Goal: Task Accomplishment & Management: Use online tool/utility

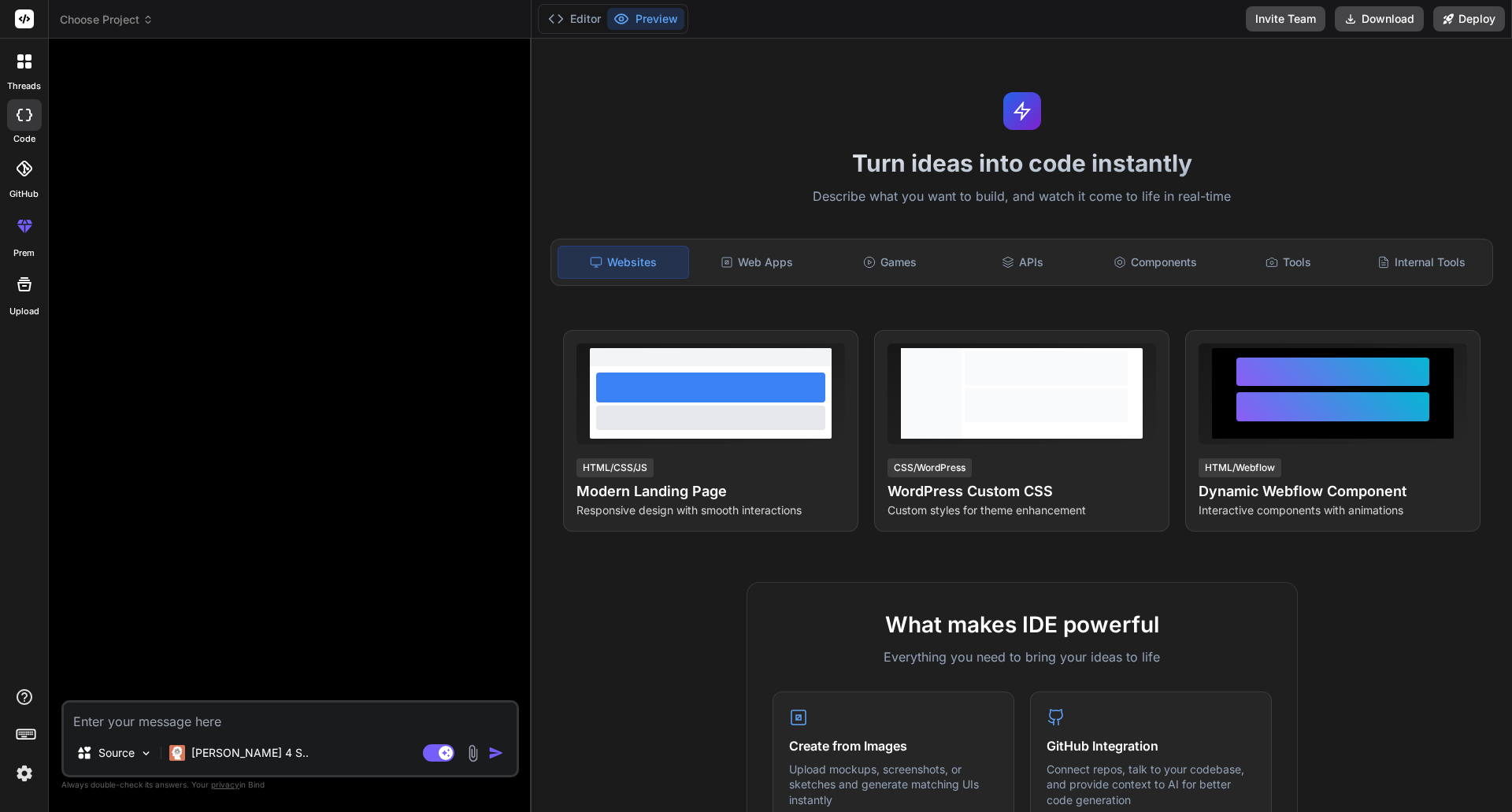
click at [123, 720] on textarea at bounding box center [290, 717] width 453 height 29
paste textarea "Make sure you have completed all requirements for this project: # Complete Surv…"
type textarea "Make sure you have completed all requirements for this project: # Complete Surv…"
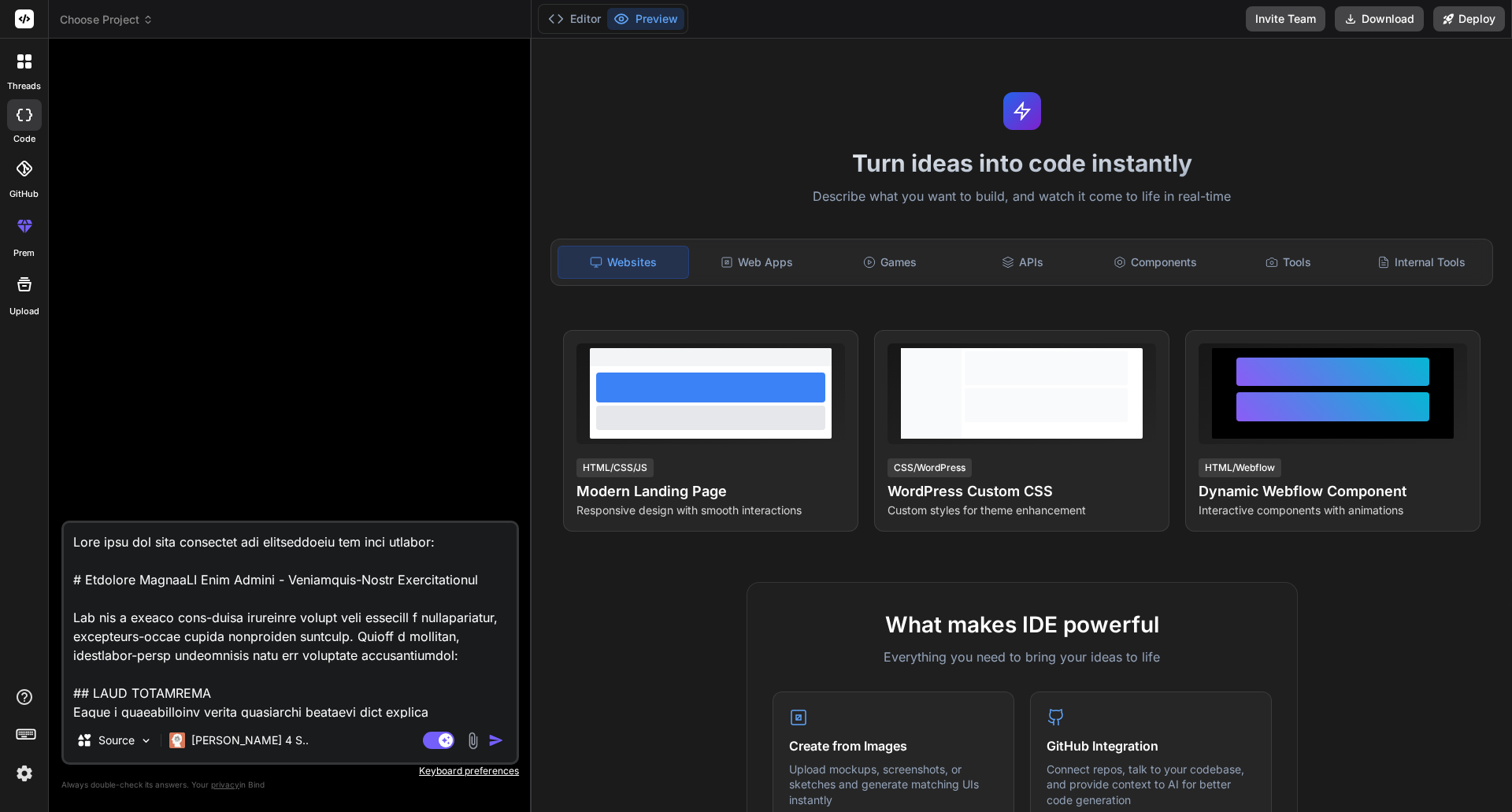
scroll to position [6425, 0]
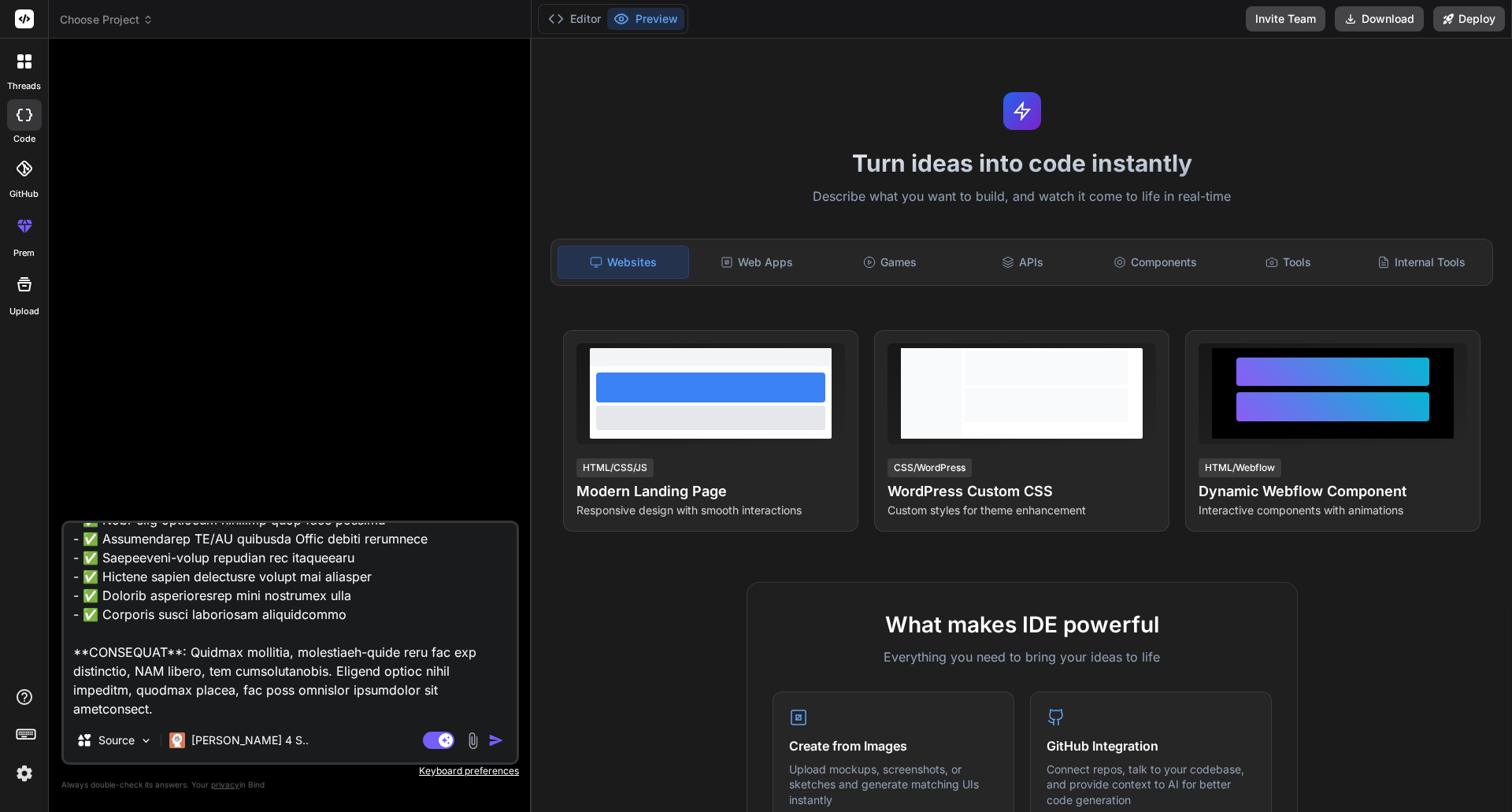
type textarea "x"
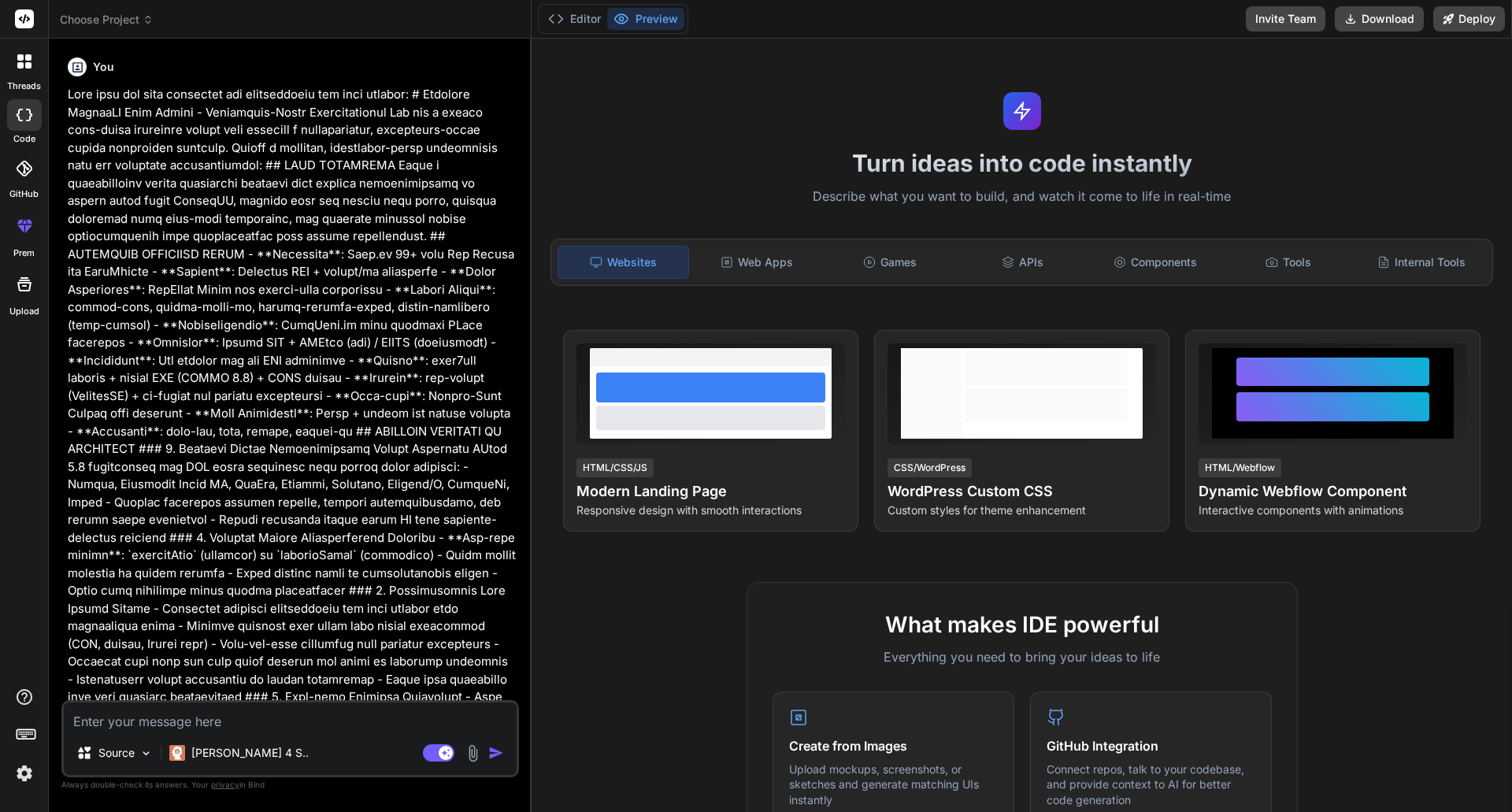
scroll to position [0, 0]
type textarea "x"
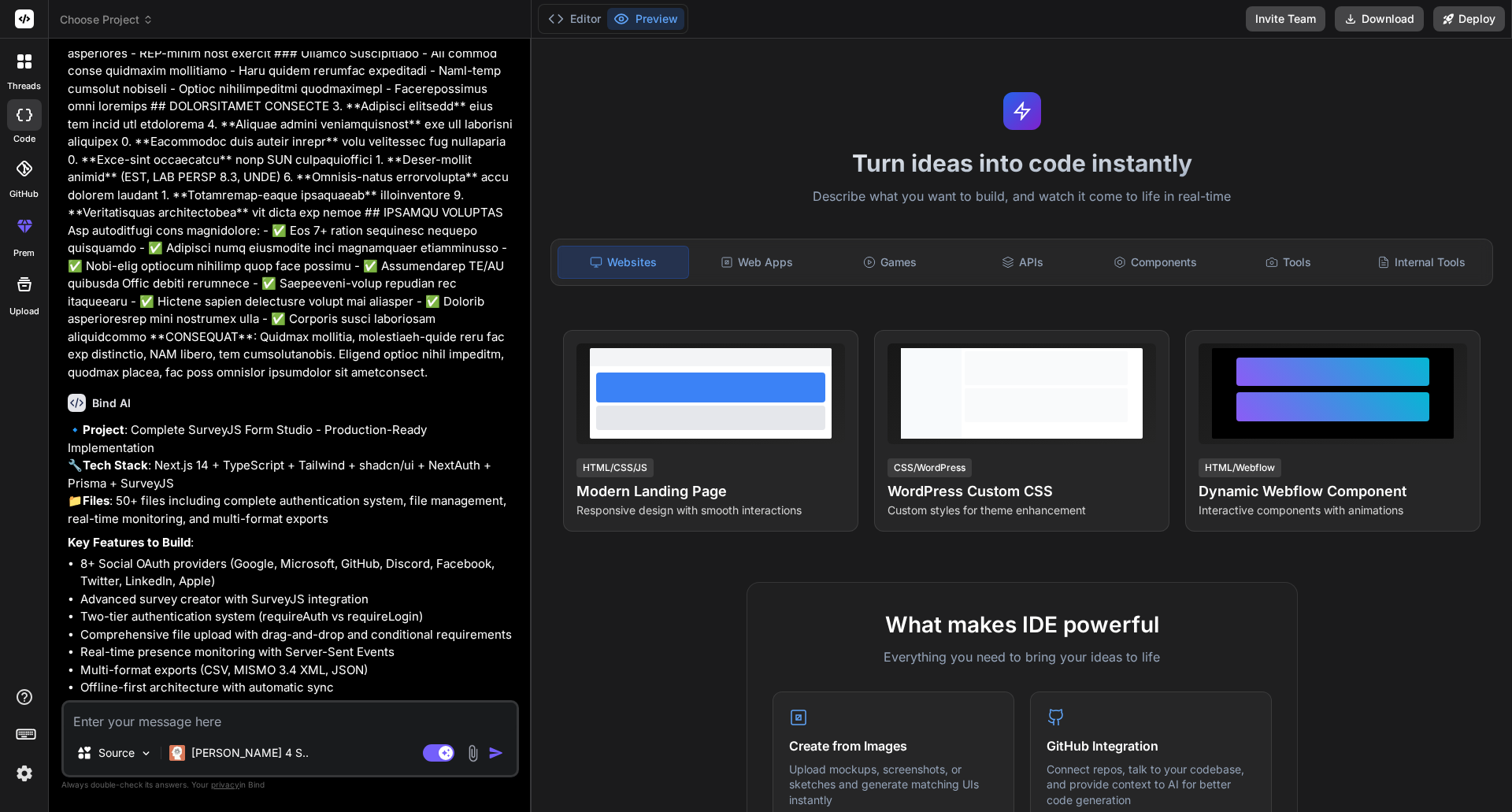
scroll to position [2480, 0]
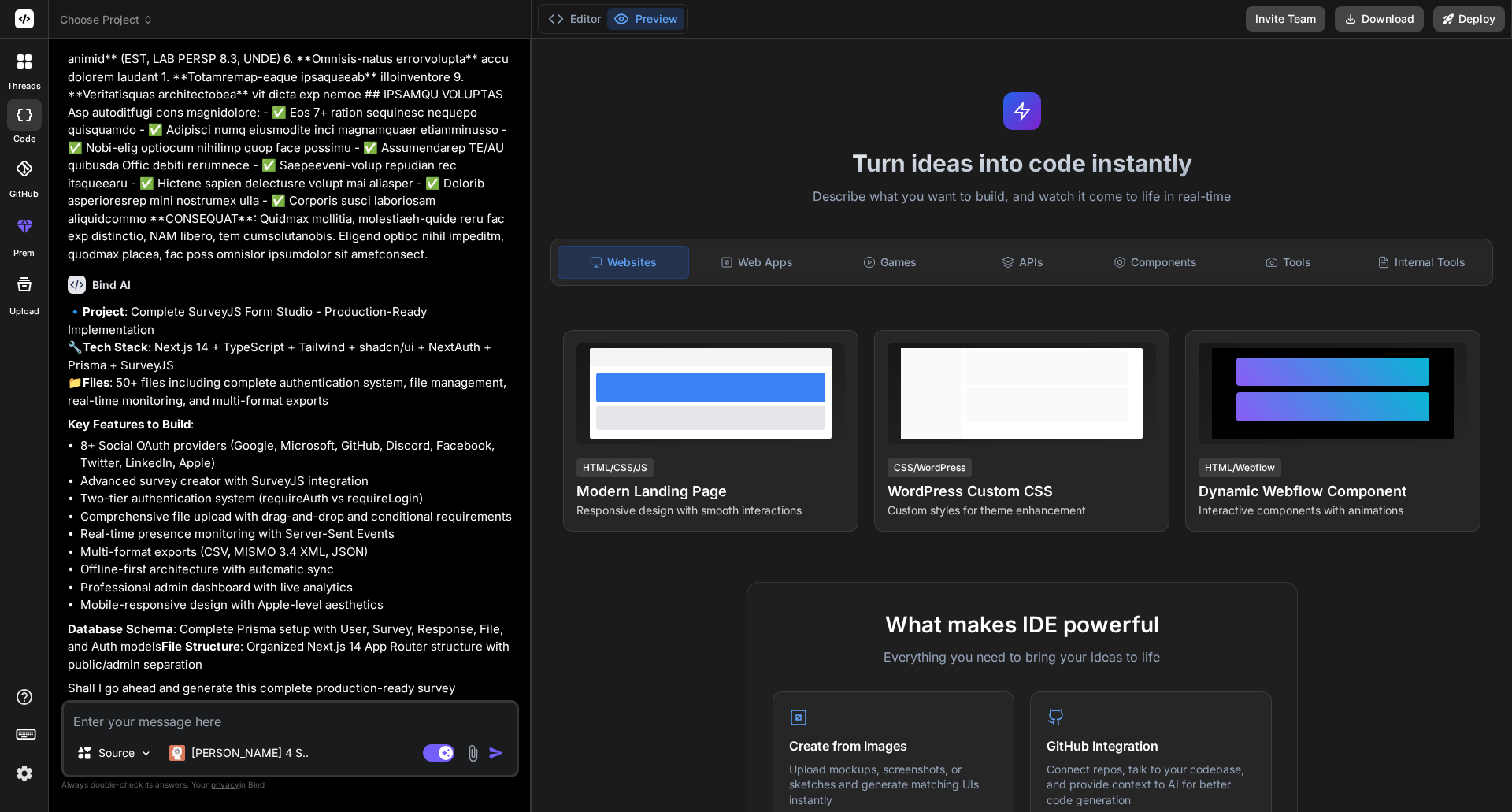
type textarea "ێ"
type textarea "x"
type textarea "ێە"
type textarea "x"
type textarea "ێەس"
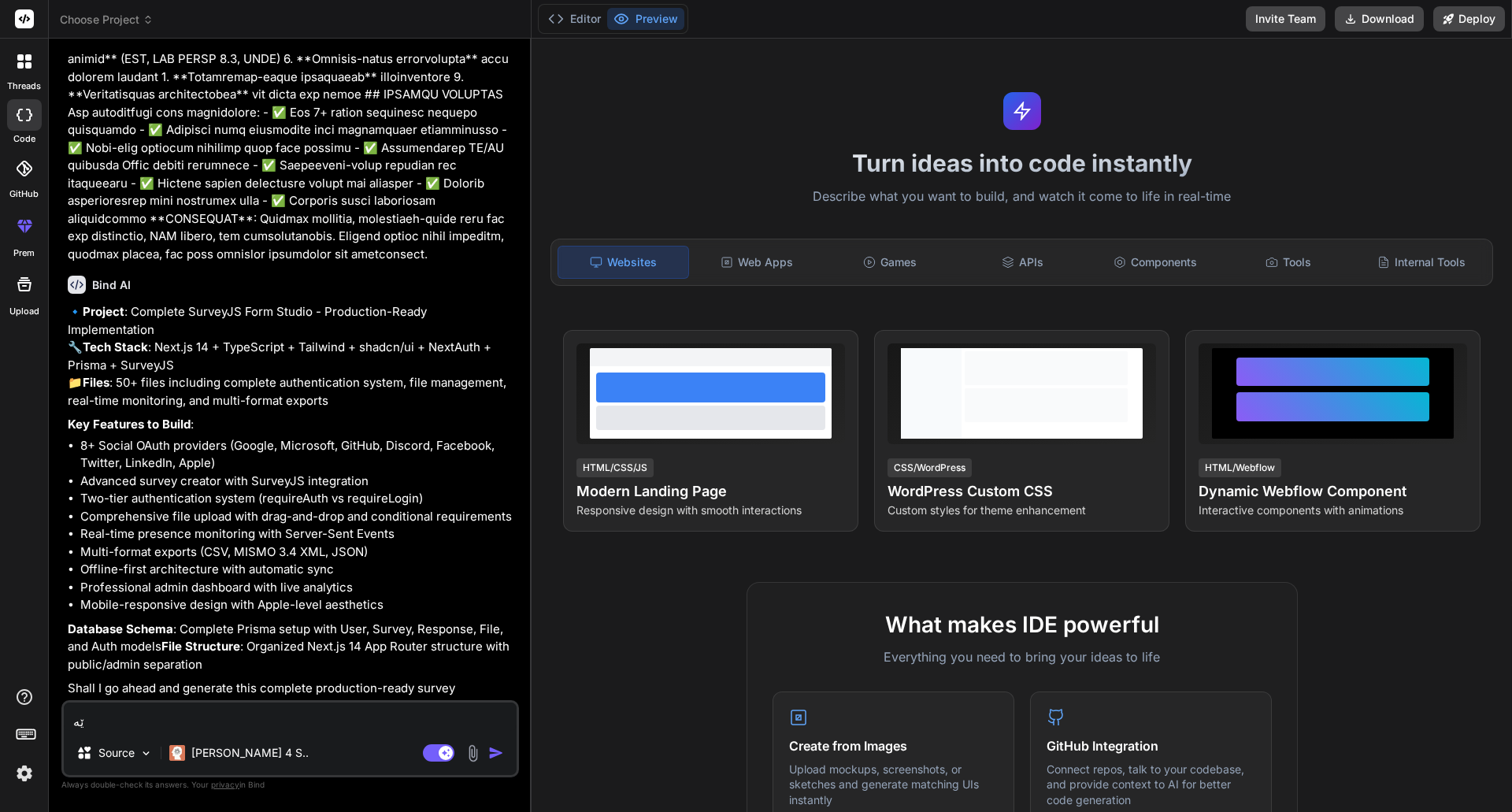
type textarea "x"
type textarea "ێە"
type textarea "x"
type textarea "ێ"
type textarea "x"
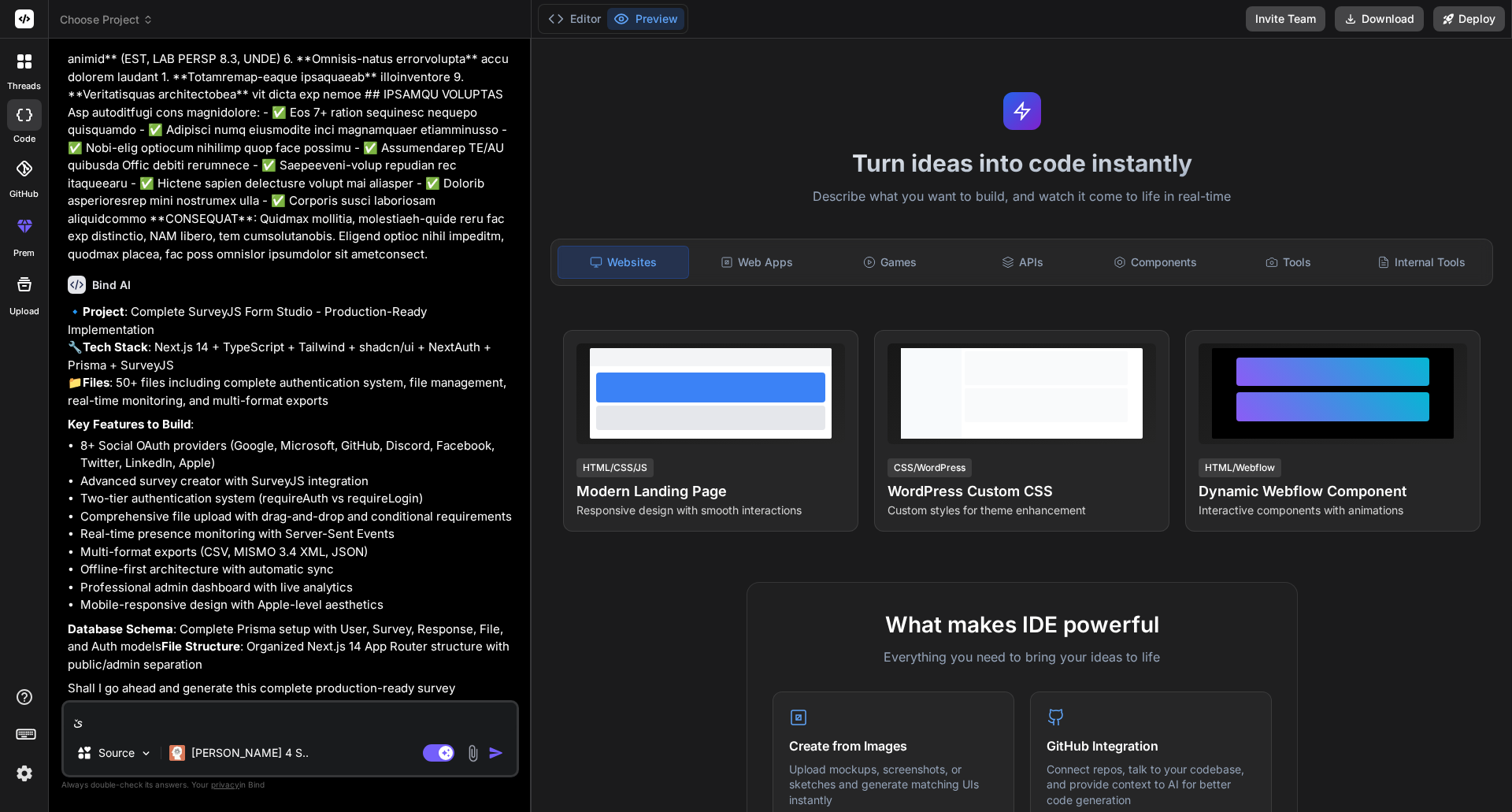
type textarea "x"
type textarea "Y"
type textarea "x"
type textarea "Ye"
type textarea "x"
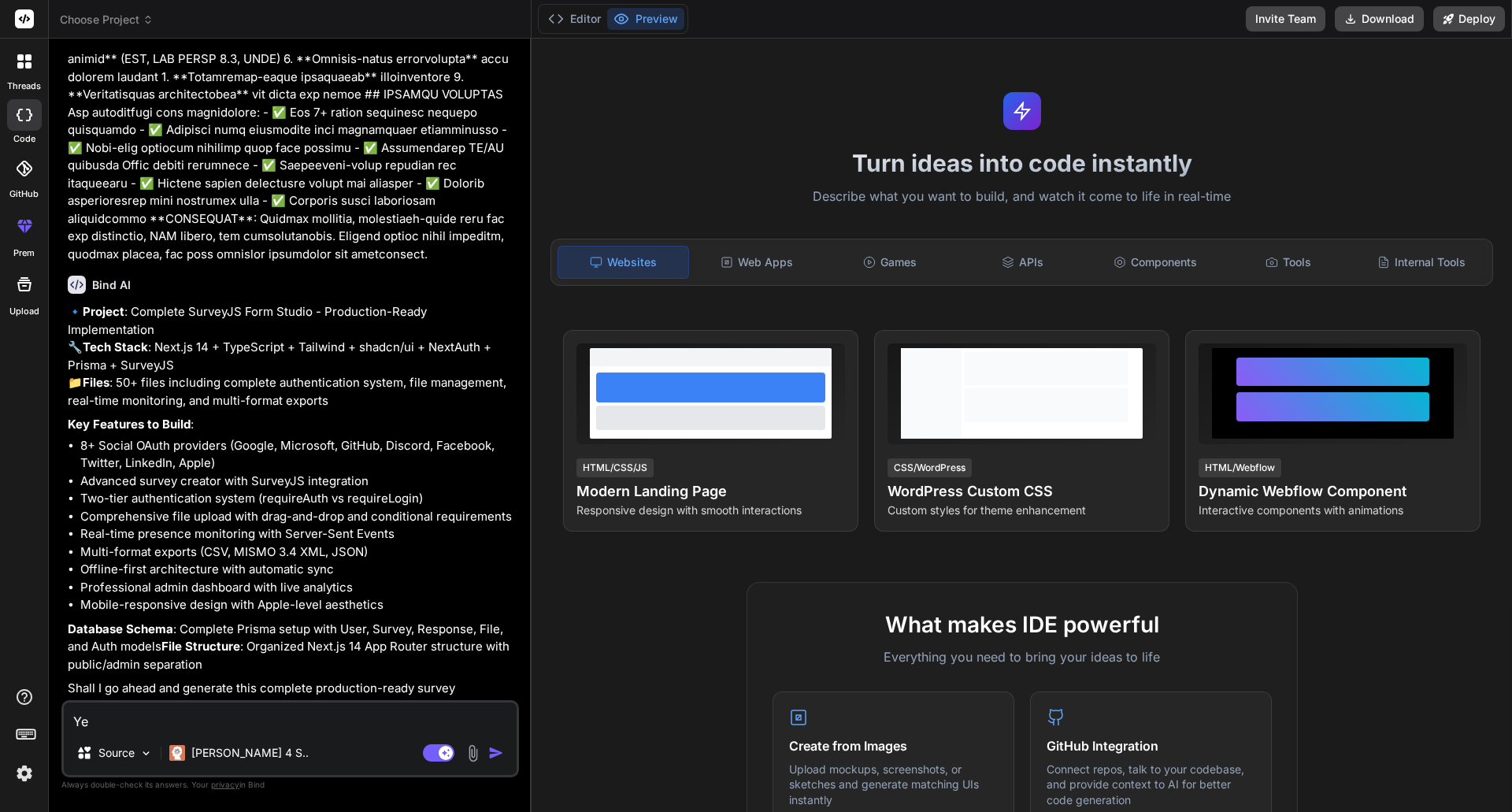
type textarea "Yes"
type textarea "x"
type textarea "Yes"
type textarea "x"
type textarea "Yes"
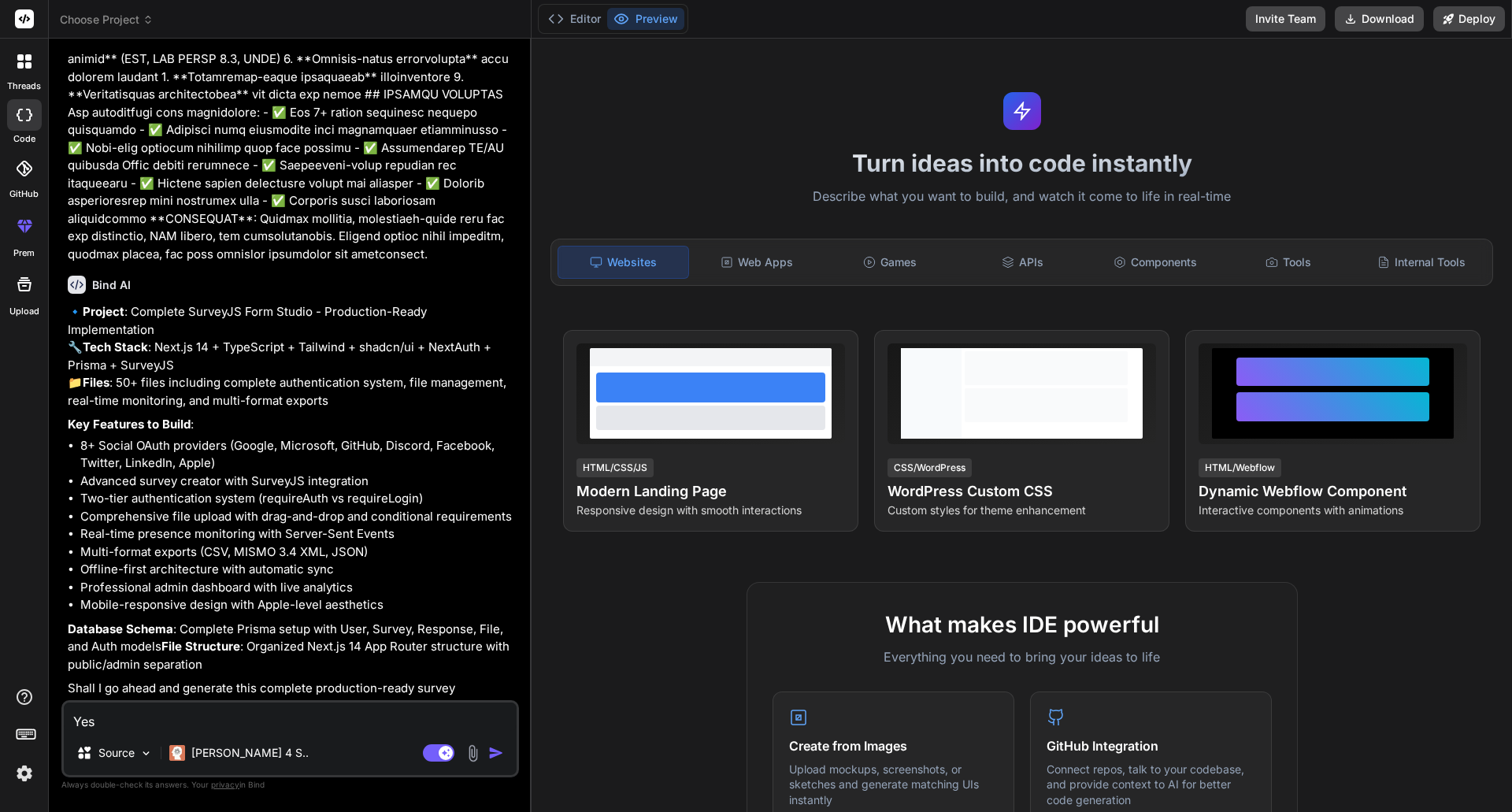
type textarea "x"
type textarea "Yes,"
type textarea "x"
type textarea "Yes,"
type textarea "x"
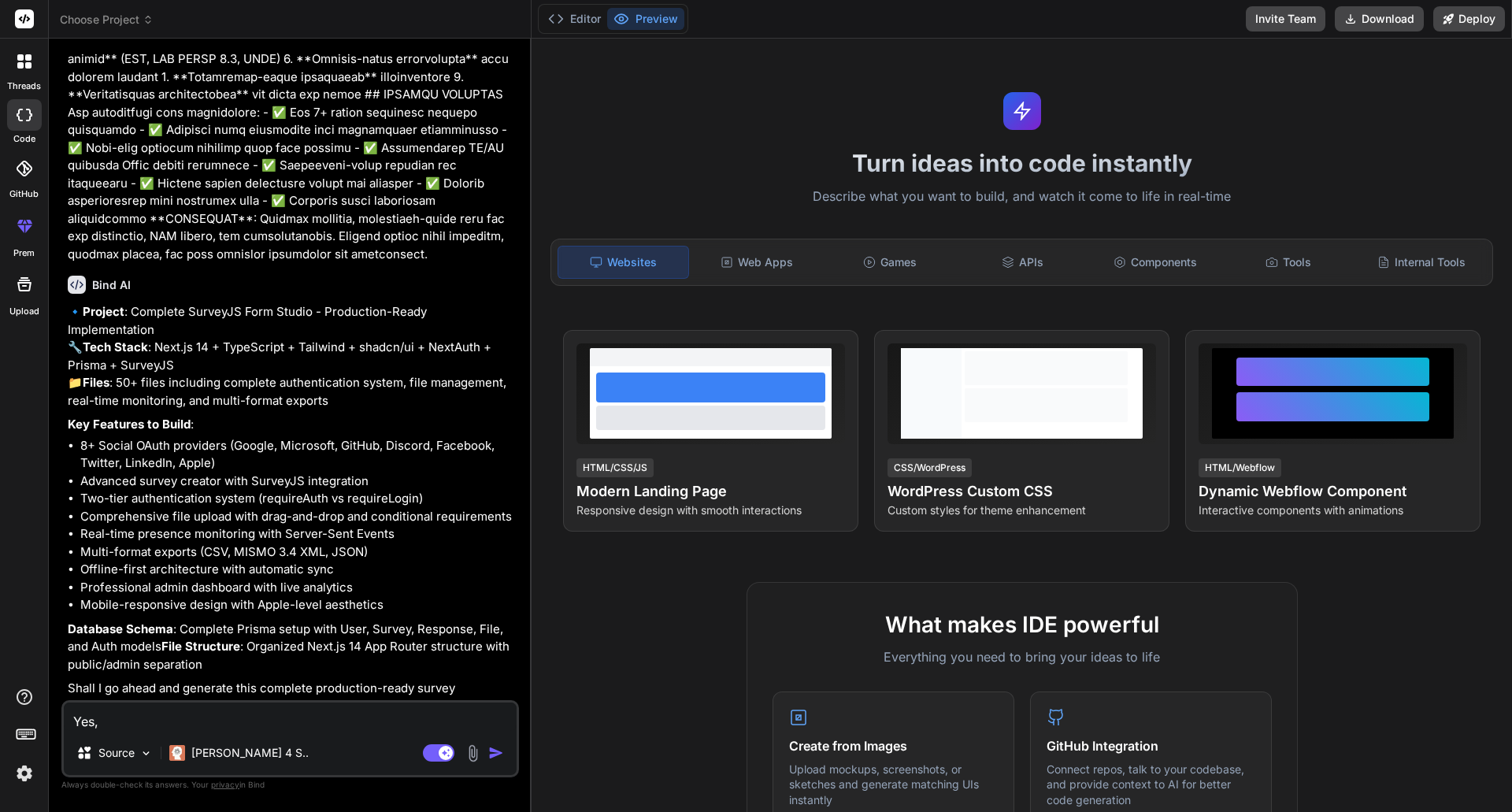
type textarea "Yes, p"
type textarea "x"
type textarea "Yes, pr"
type textarea "x"
type textarea "Yes, pro"
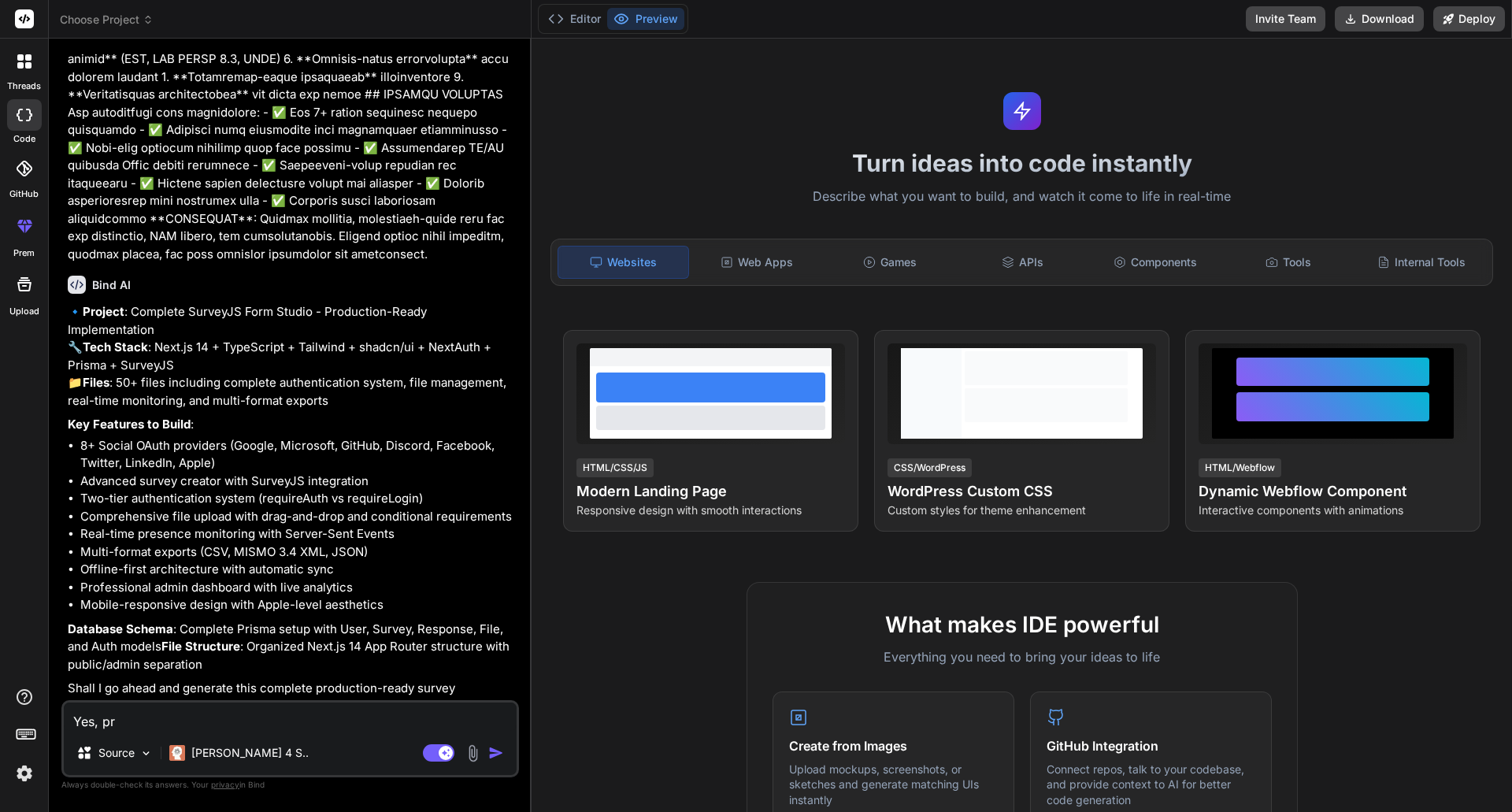
type textarea "x"
type textarea "Yes, proc"
type textarea "x"
type textarea "Yes, proce"
type textarea "x"
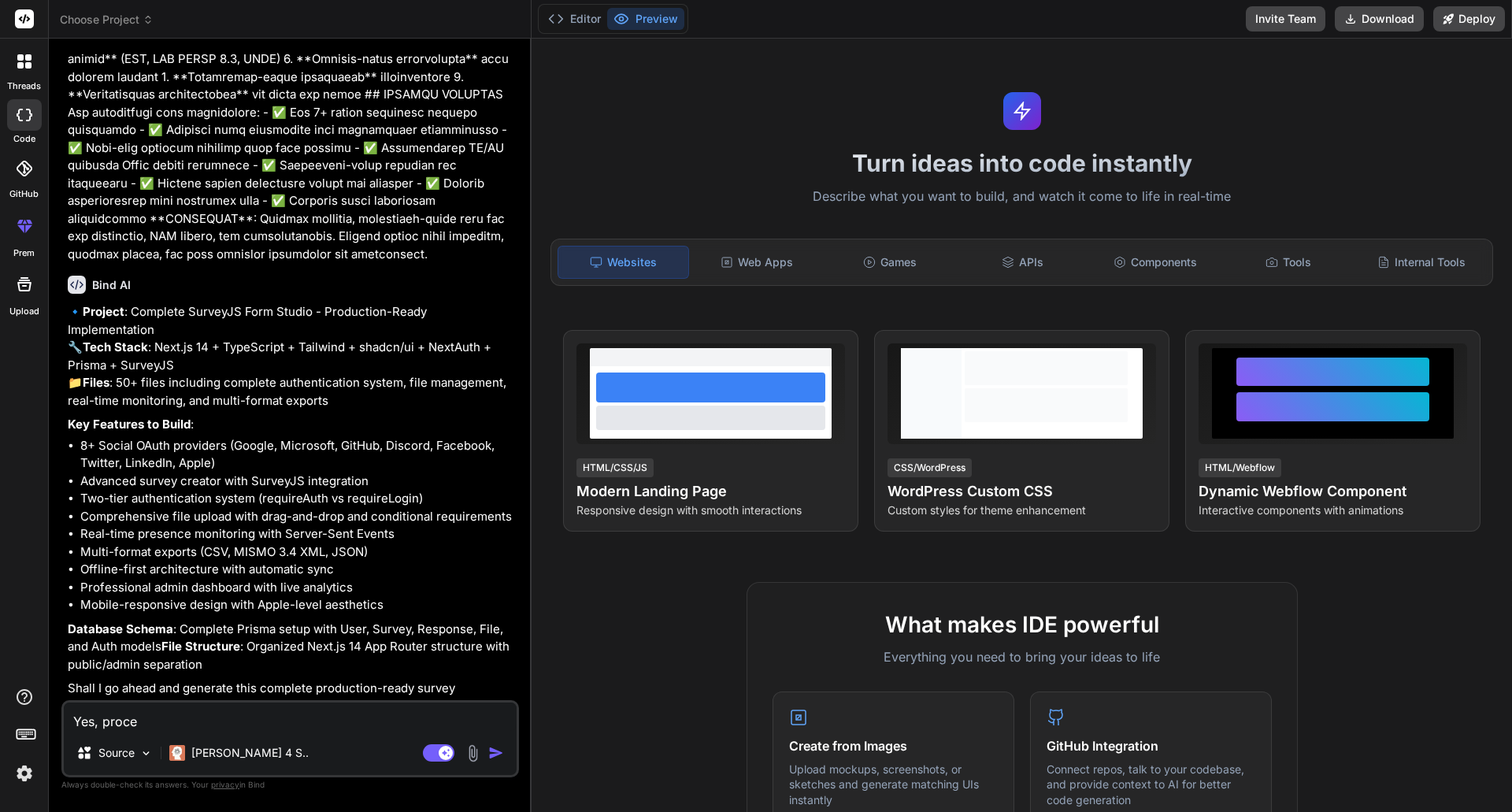
type textarea "Yes, procee"
type textarea "x"
type textarea "Yes, proceed"
type textarea "x"
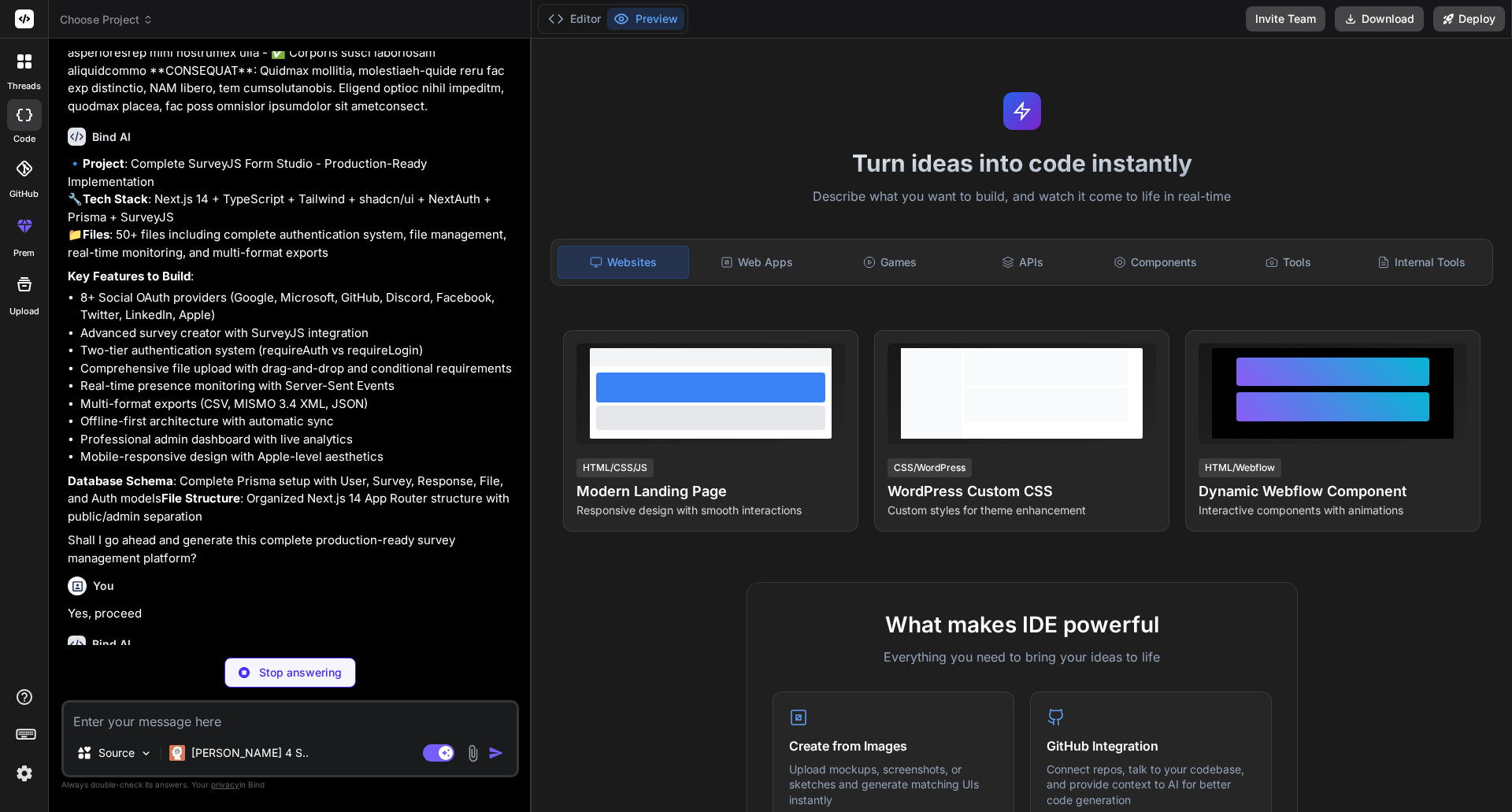
scroll to position [2644, 0]
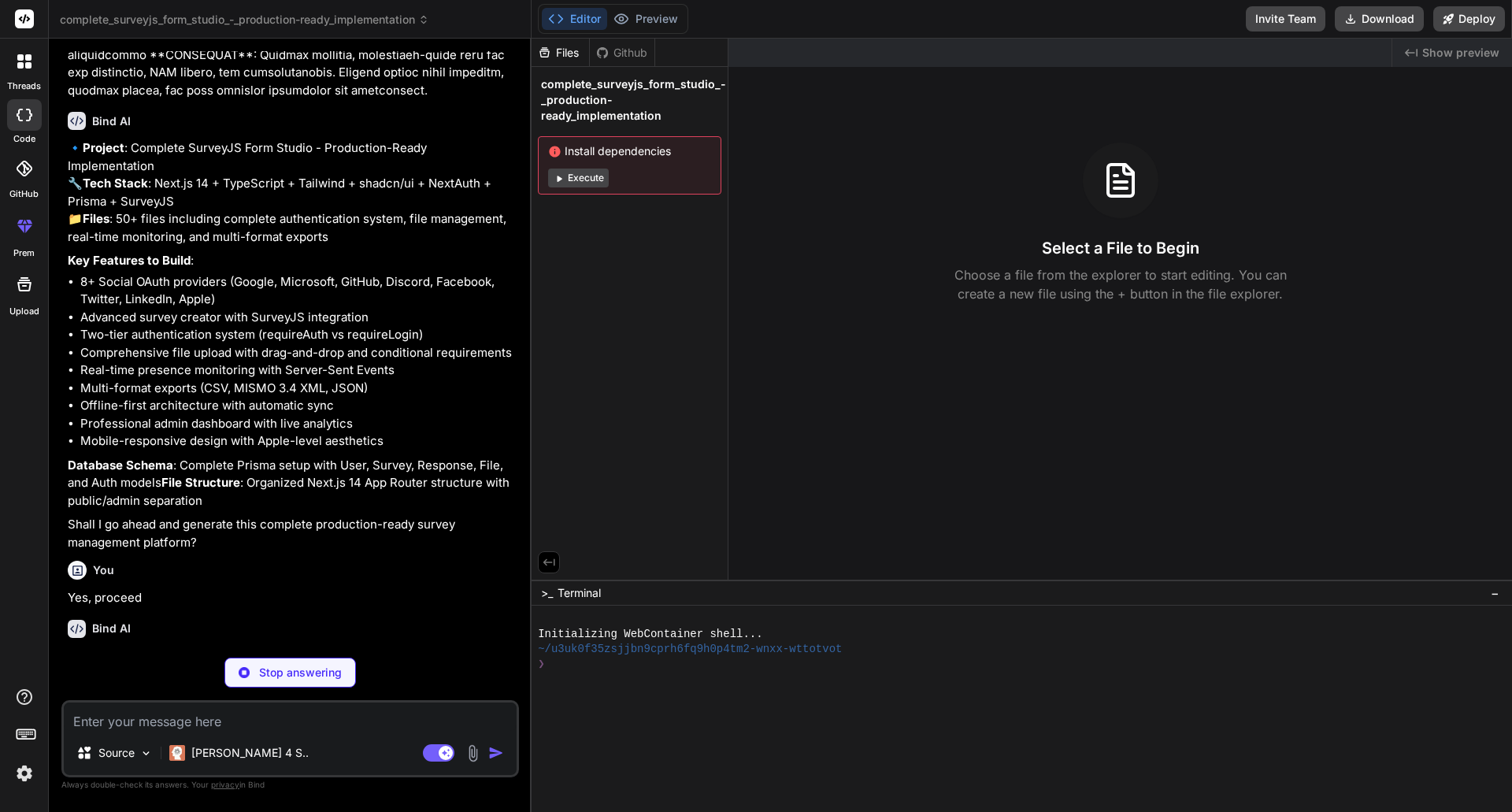
click at [559, 177] on icon at bounding box center [560, 178] width 5 height 6
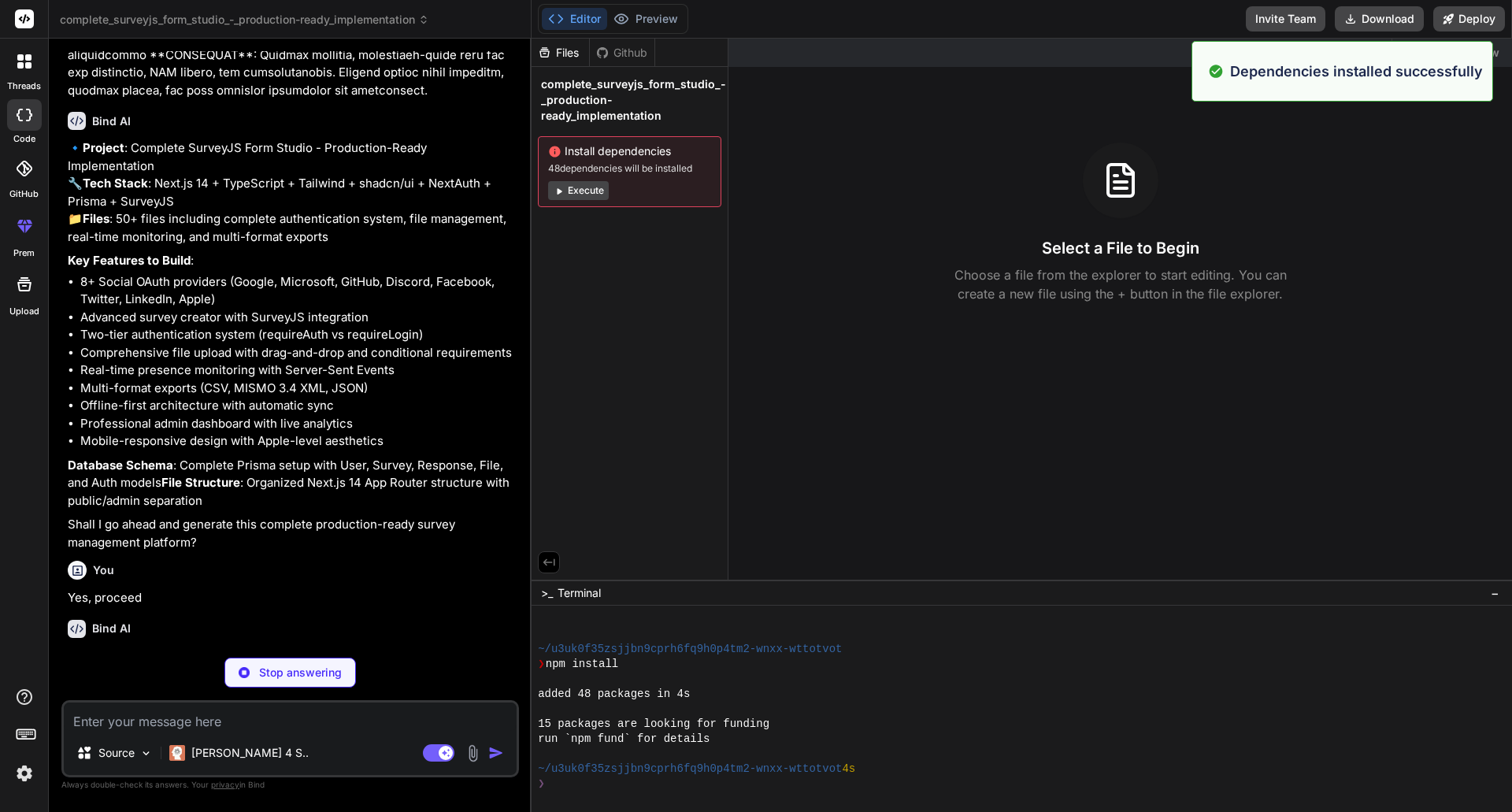
scroll to position [105, 0]
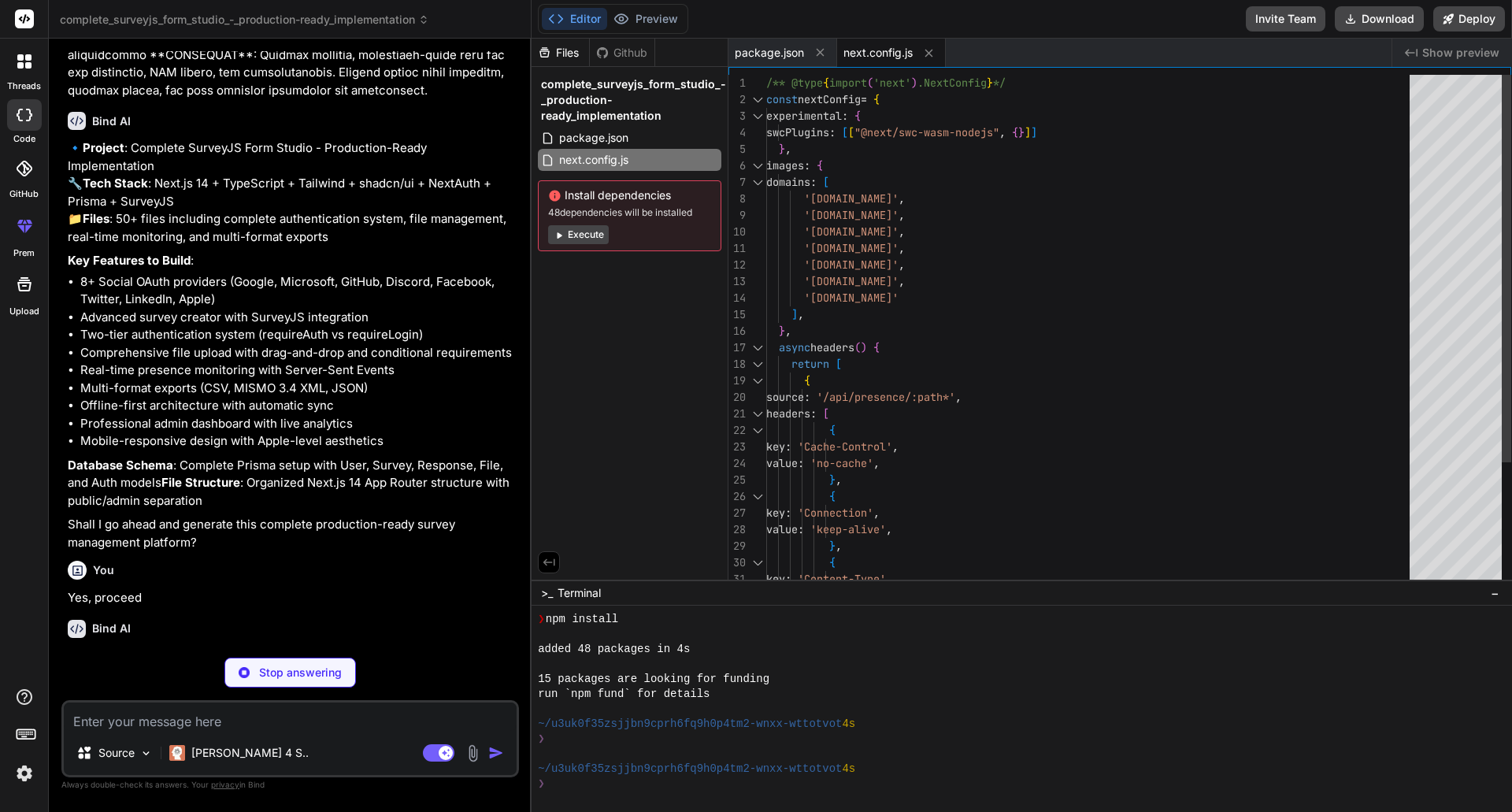
type textarea "x"
type textarea "export default config"
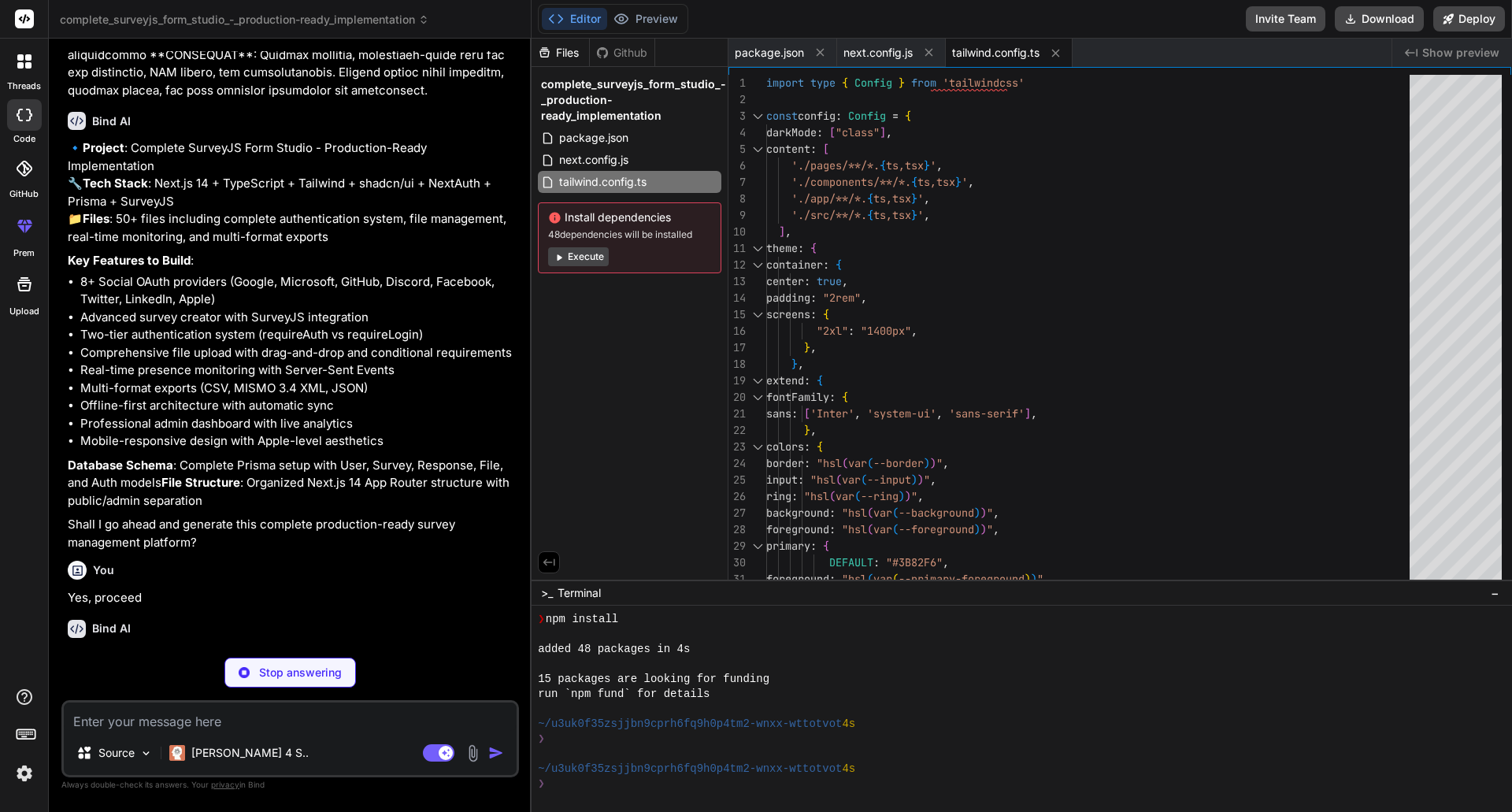
type textarea "x"
type textarea "@apply bg-yellow-500; } .presence-dot.offline { @apply bg-gray-400; }"
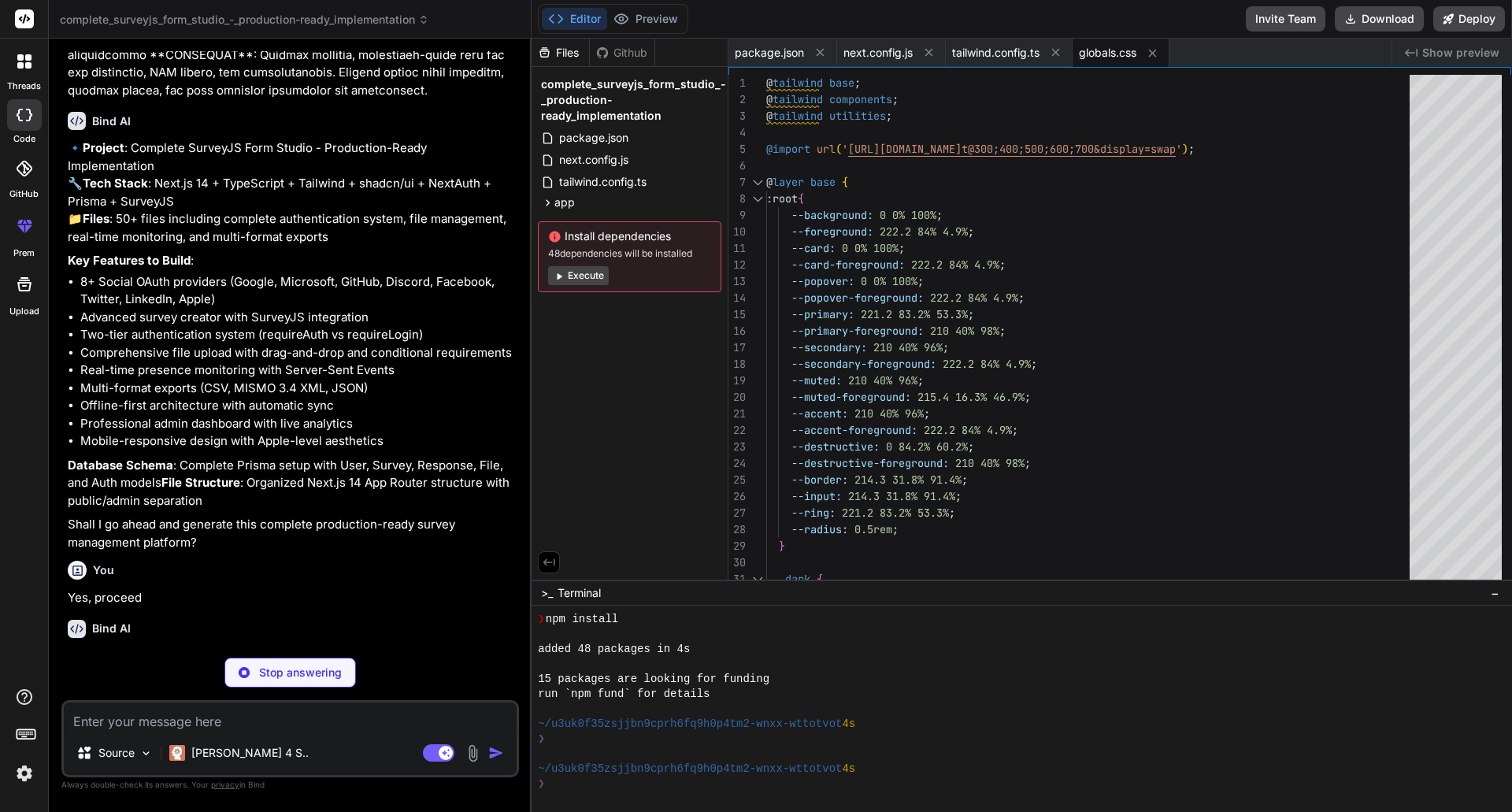
type textarea "x"
type textarea "}"
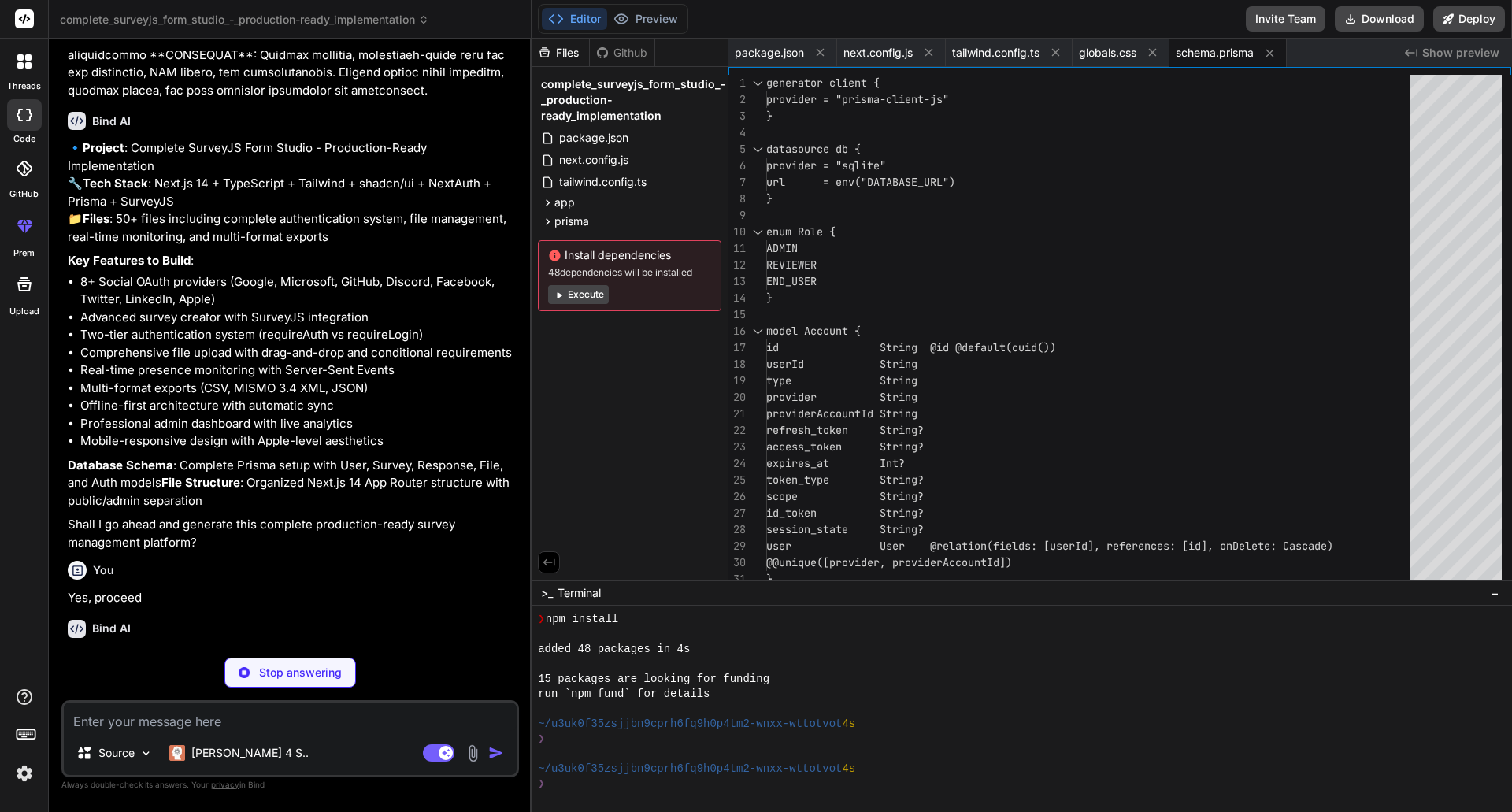
type textarea "x"
type textarea "APPLE_KEY_ID="your-apple-key-id" # File Upload Configuration UPLOAD_MAX_SIZE="1…"
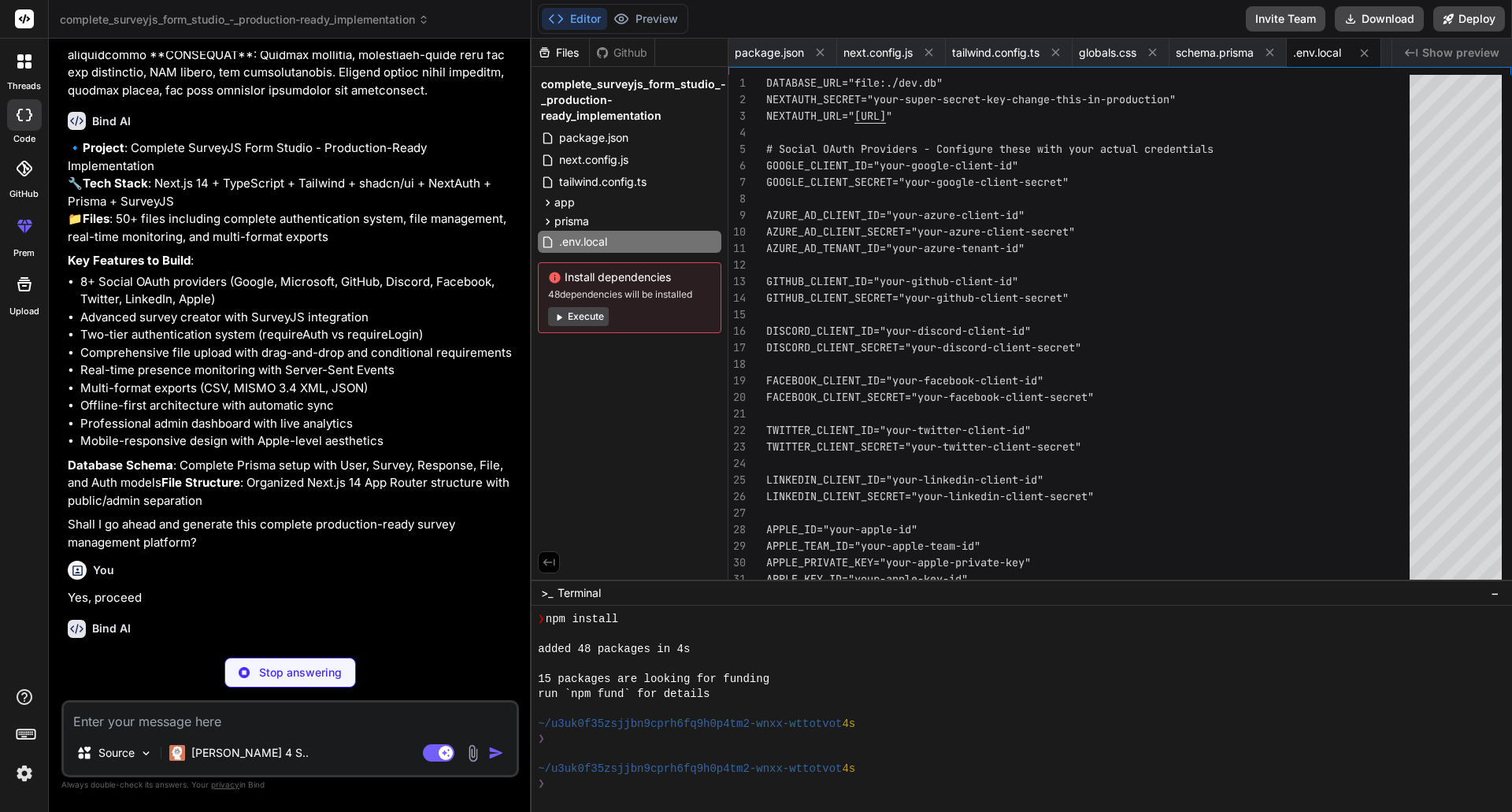
type textarea "x"
type textarea "} }"
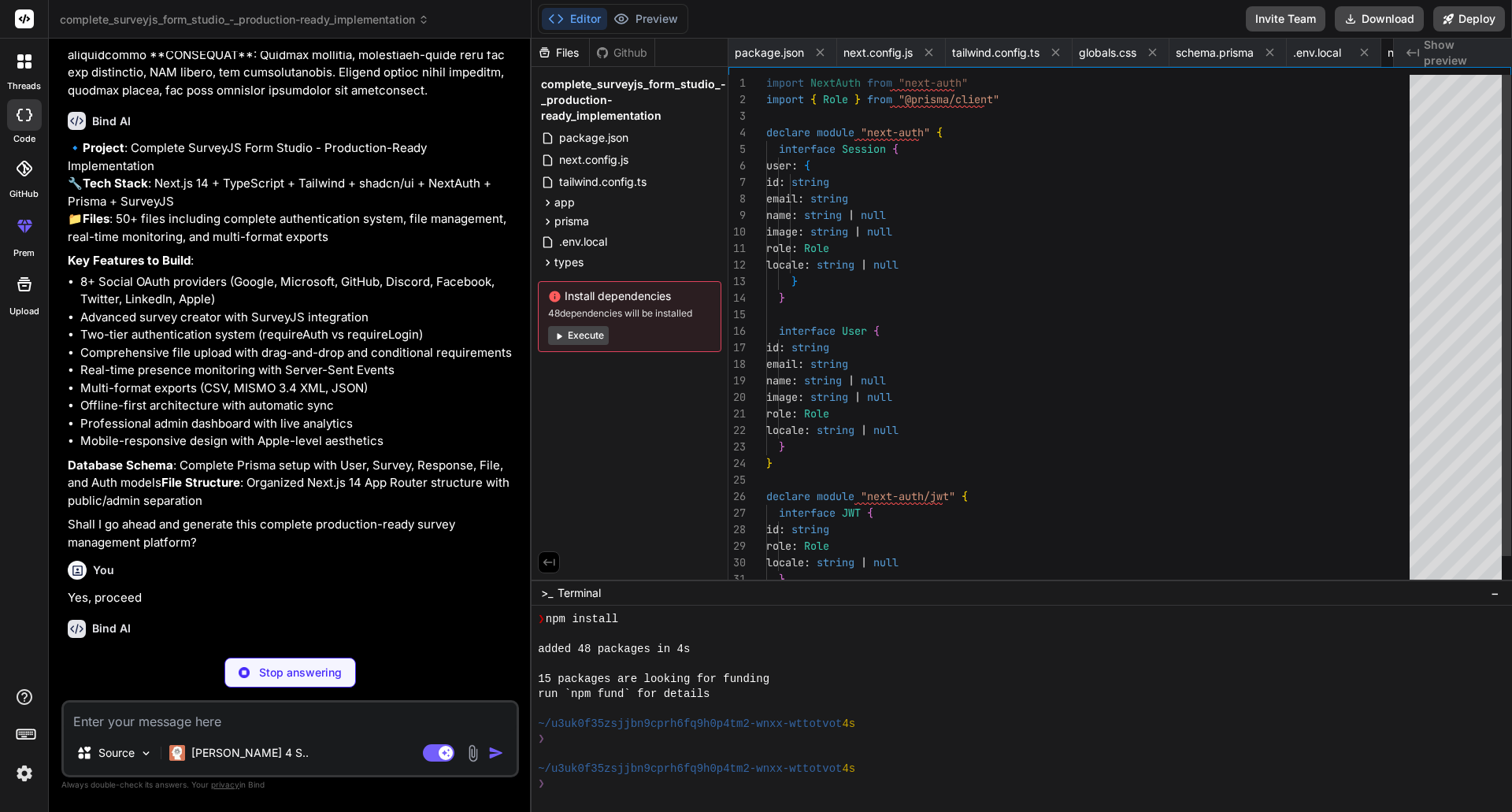
scroll to position [0, 106]
type textarea "x"
type textarea "}, secret: process.env.NEXTAUTH_SECRET, }"
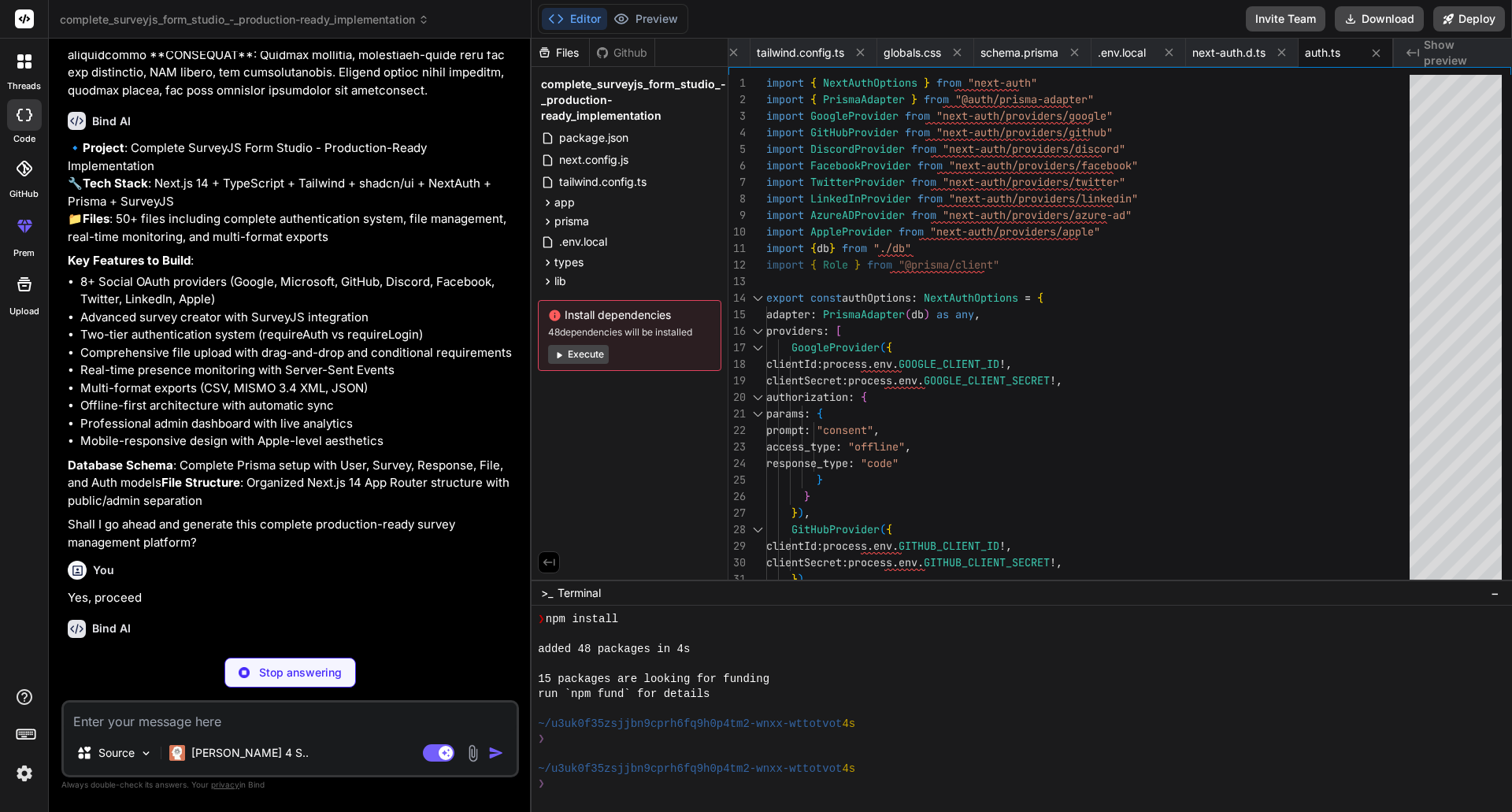
type textarea "x"
type textarea "}) if (process.env.NODE_ENV !== 'production') globalForPrisma.prisma = db"
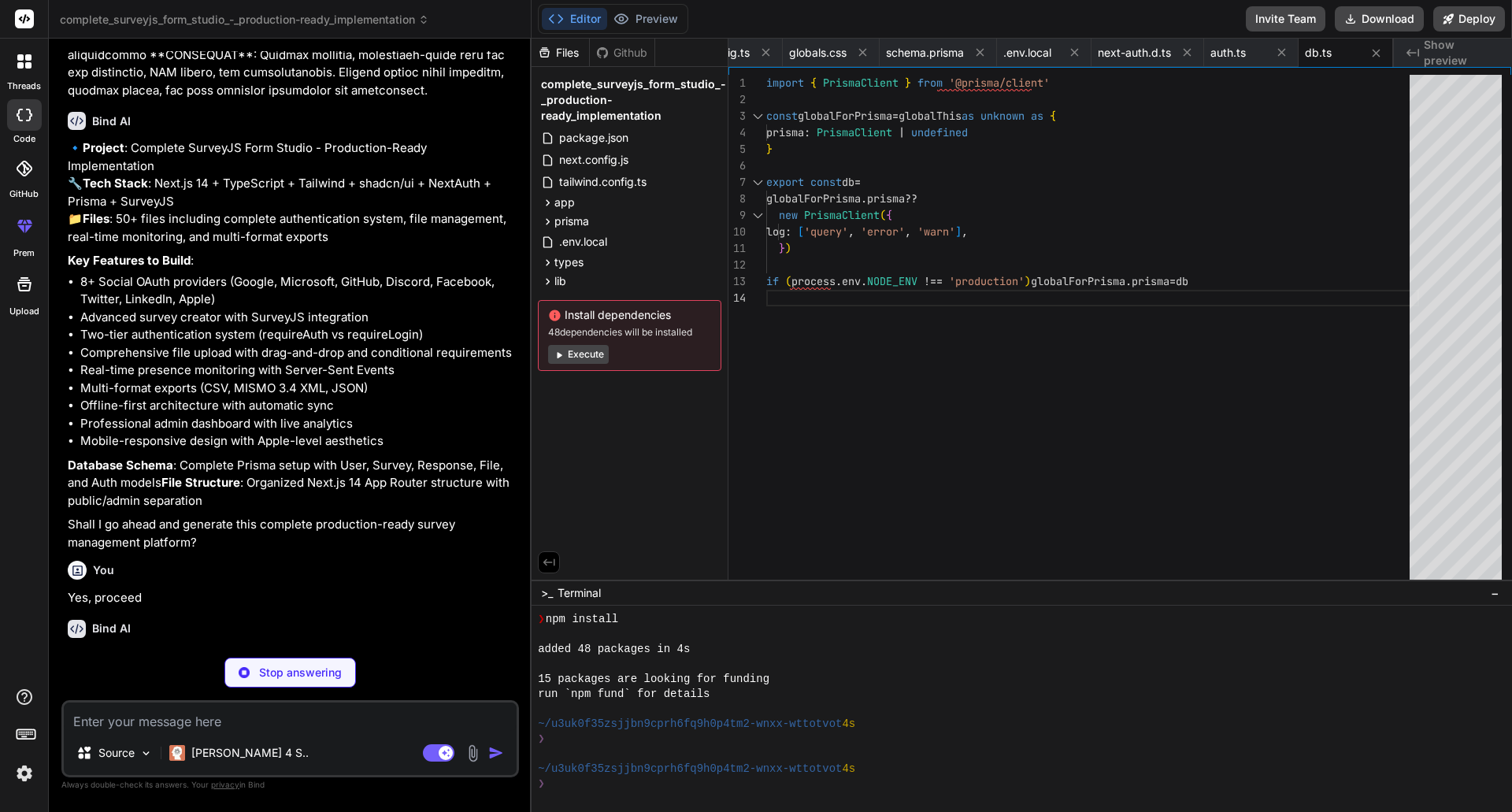
type textarea "x"
type textarea "} clearTimeout(timeout) timeout = setTimeout(later, wait) } }"
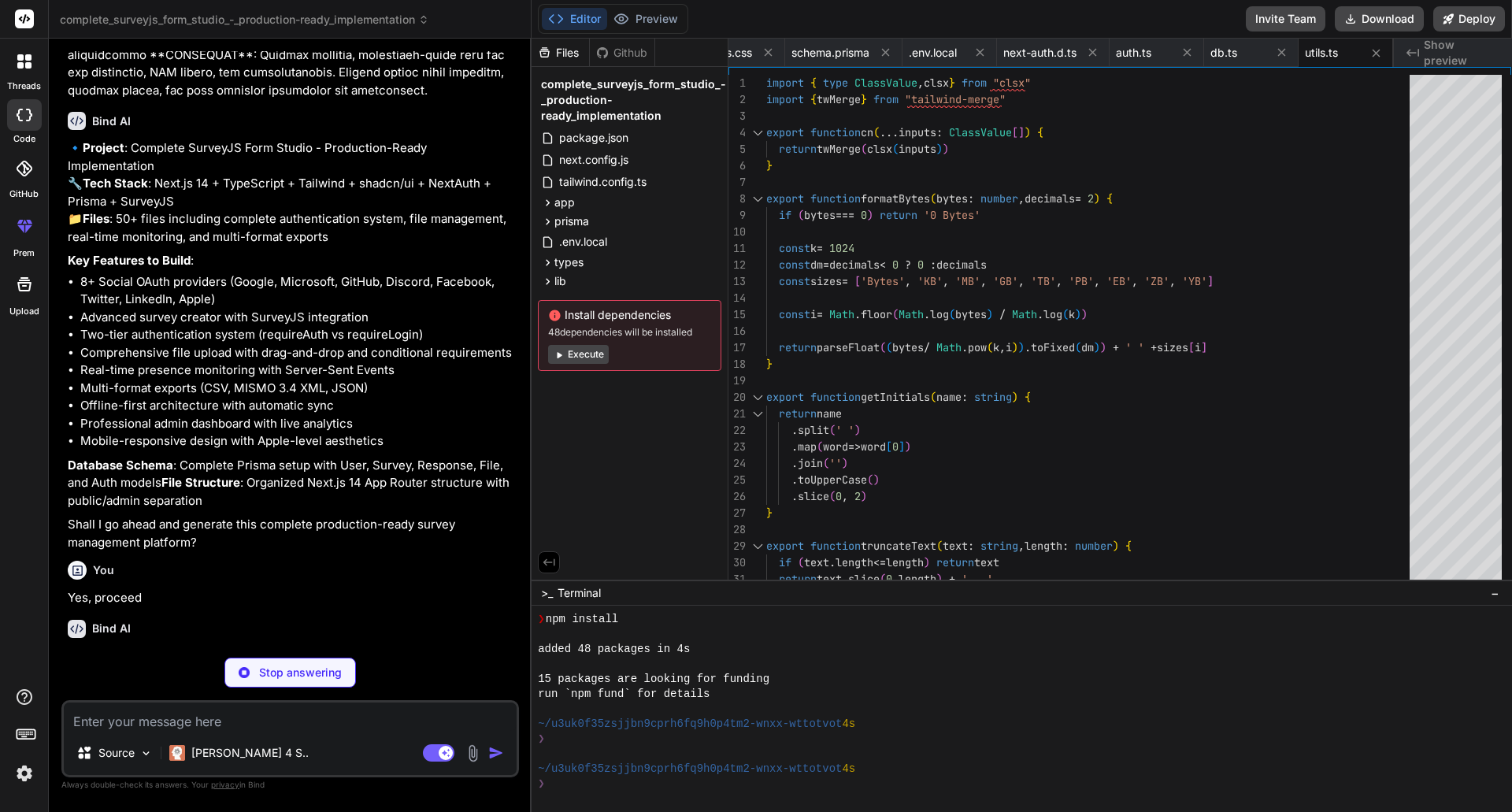
type textarea "x"
type textarea "})"
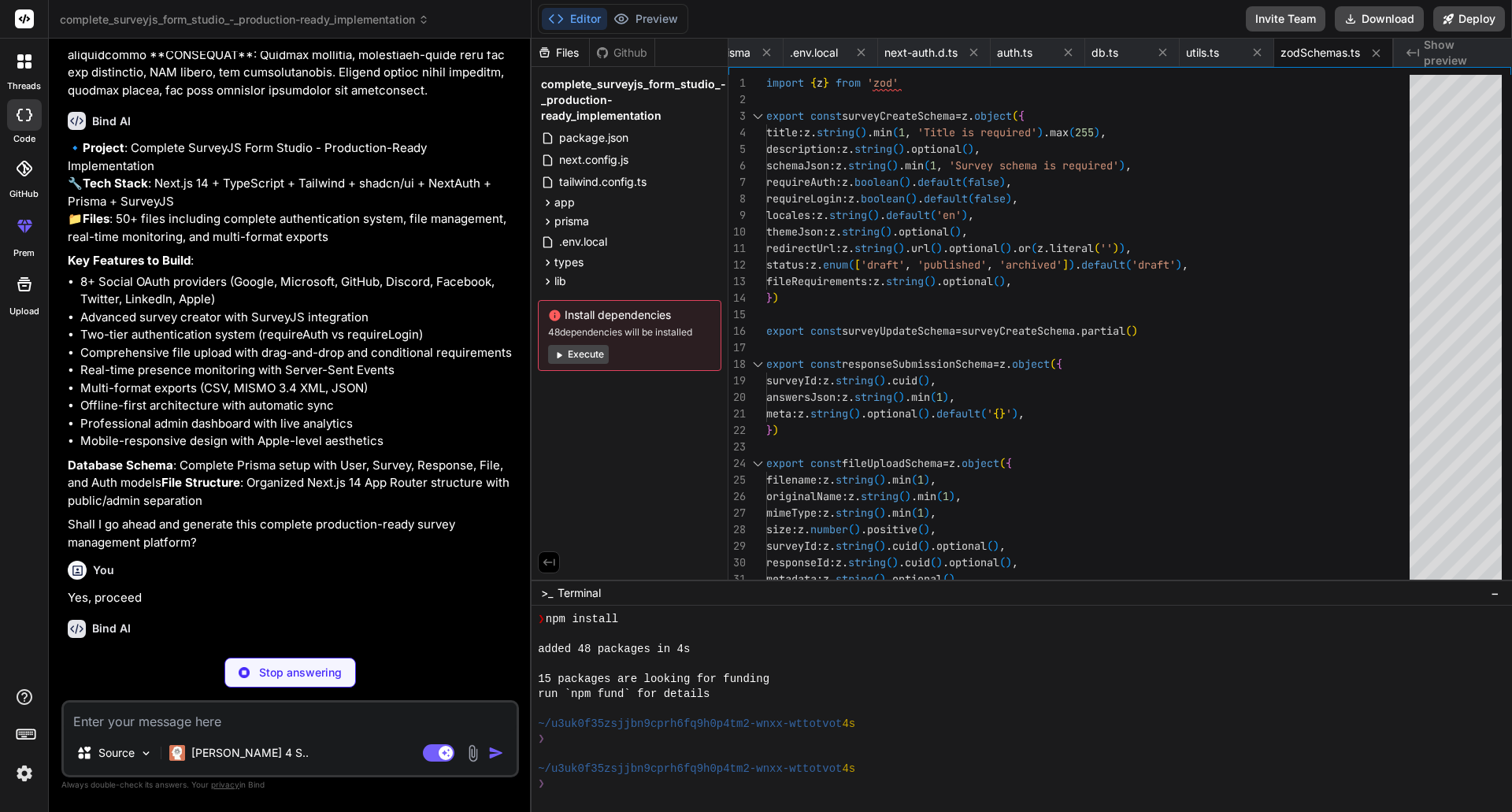
type textarea "x"
type textarea "}) return response.ok } catch (error) { console.error('Sync to server failed:',…"
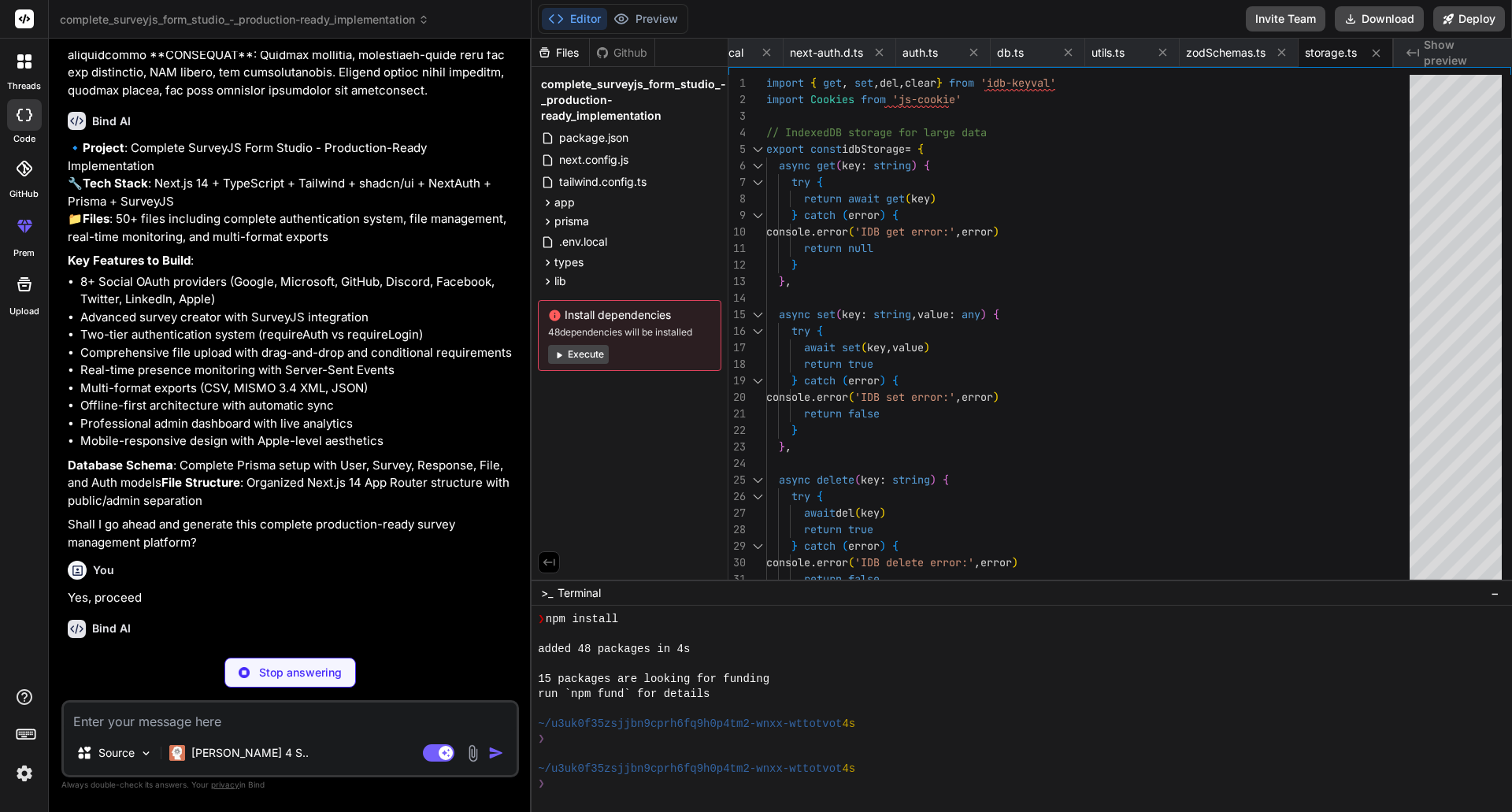
type textarea "x"
type textarea "} } // Global instance export const presenceManager = new PresenceManager()"
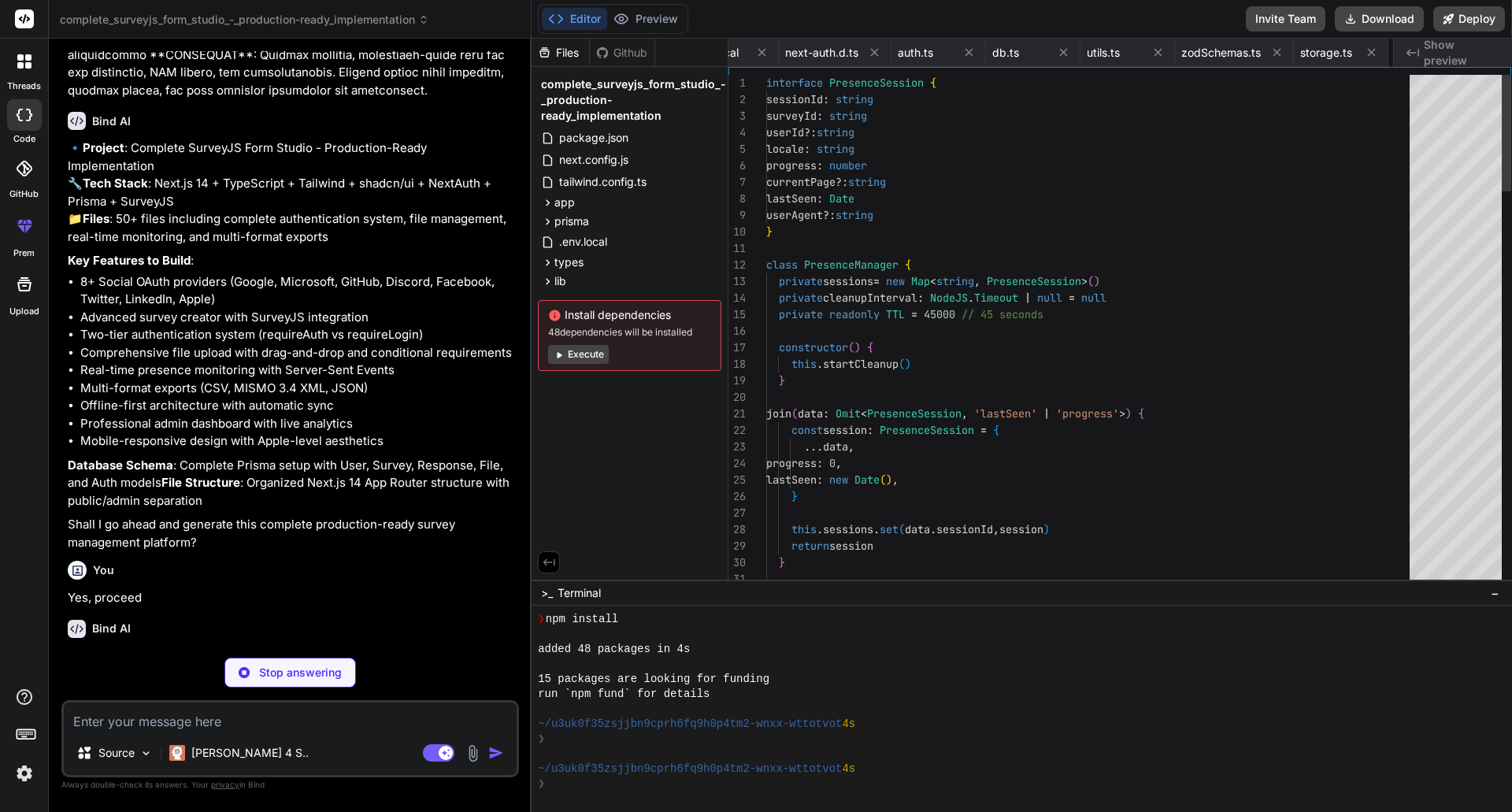
scroll to position [0, 703]
type textarea "x"
type textarea "} } catch (error) { console.error('Metadata extraction failed:', error) } retur…"
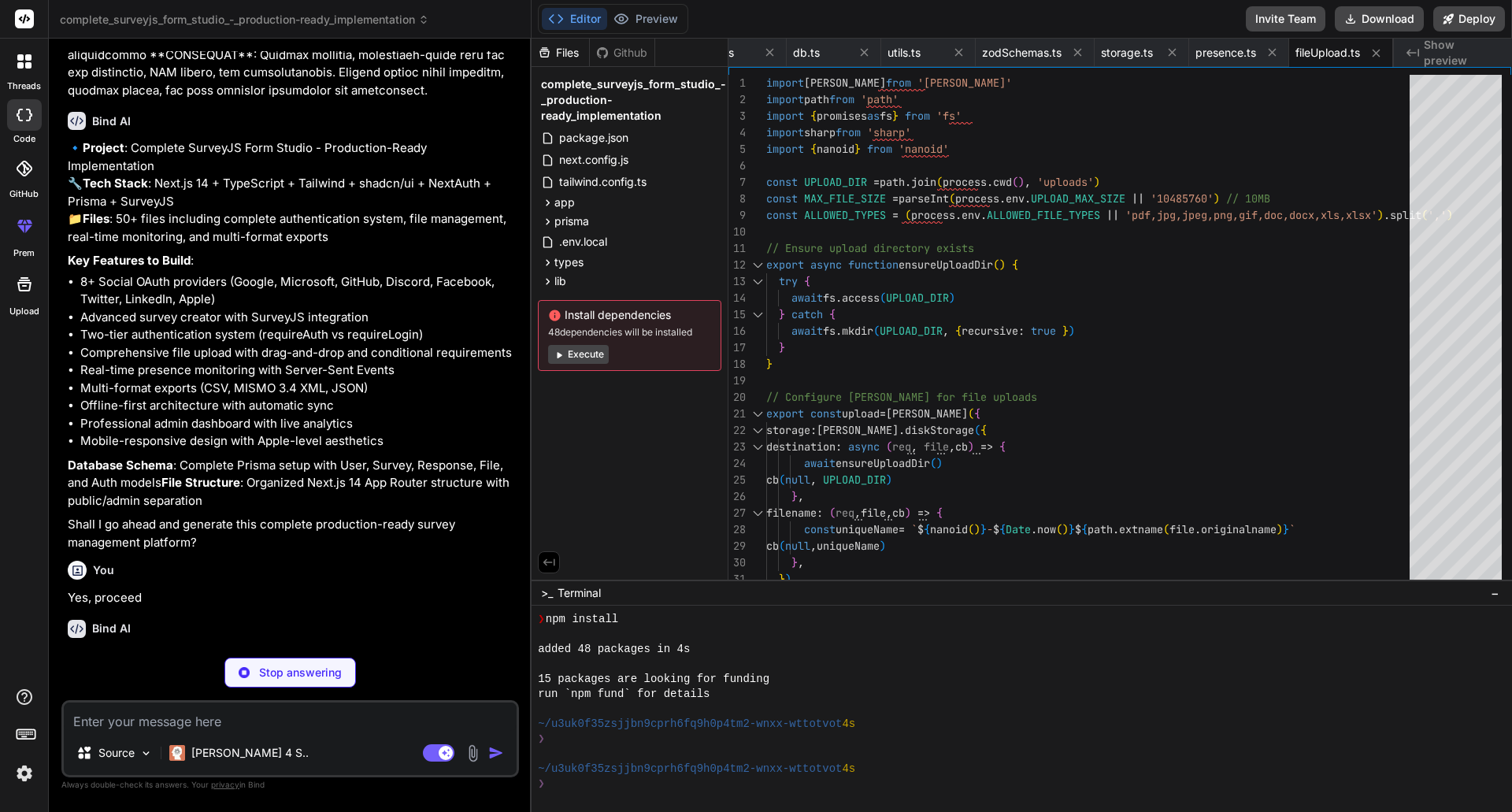
type textarea "x"
type textarea "}"
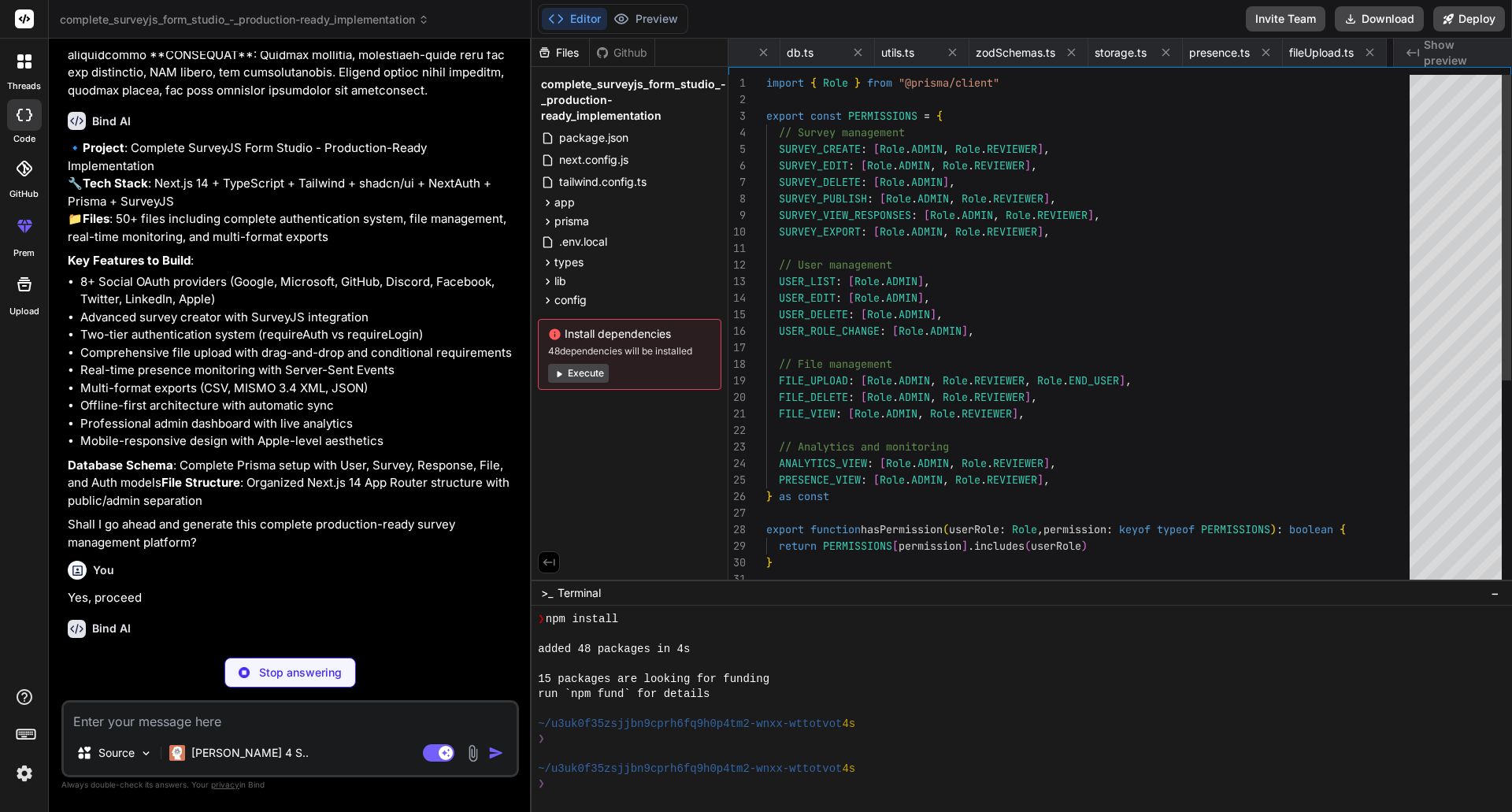
scroll to position [0, 923]
type textarea "x"
type textarea ") Button.displayName = "Button" export { Button, buttonVariants }"
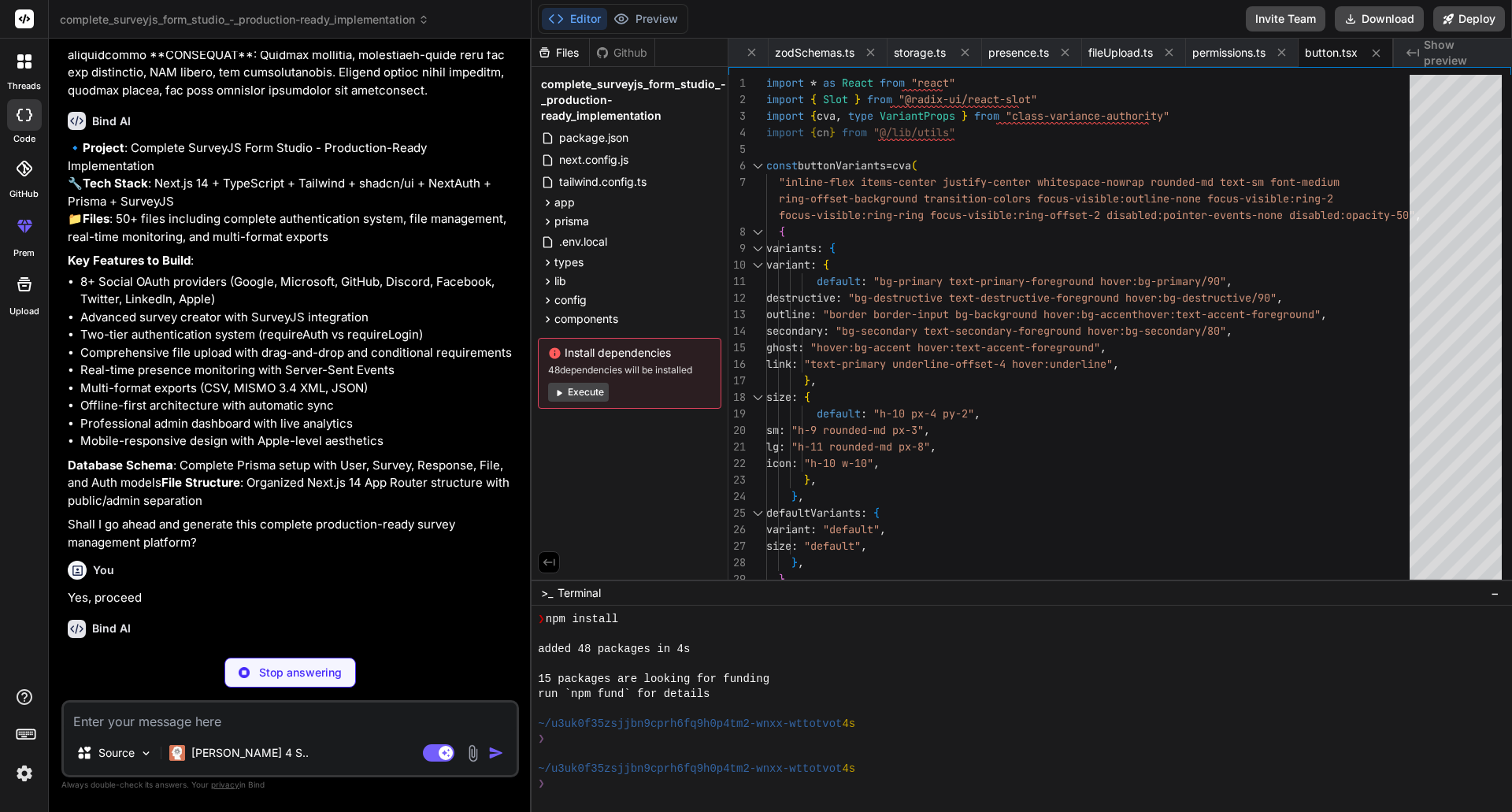
type textarea "x"
type textarea "{...props} /> ) } ) Input.displayName = "Input" export { Input }"
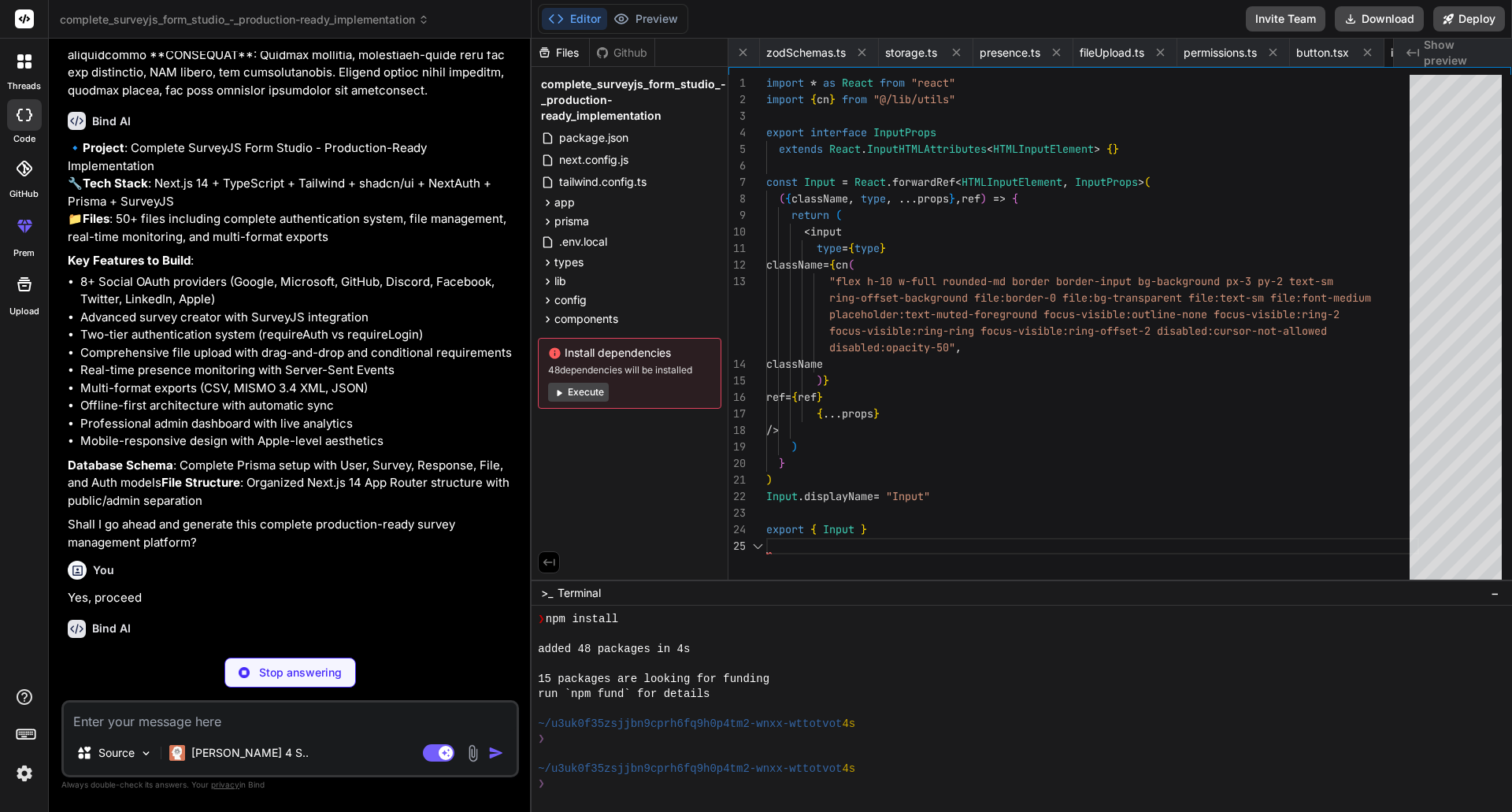
scroll to position [0, 1112]
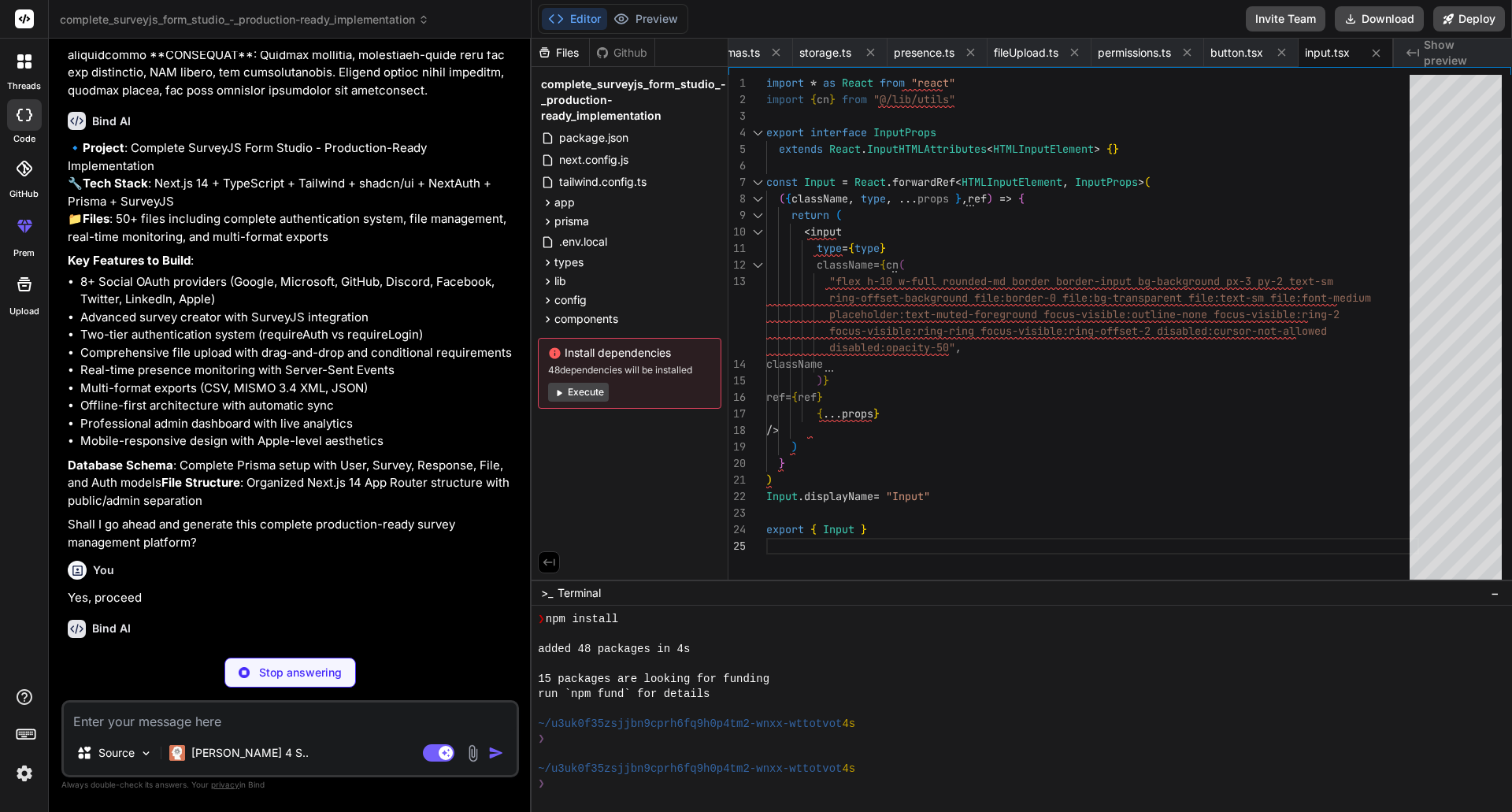
type textarea "x"
type textarea "ref={ref} className={cn("flex items-center p-6 pt-0", className)} {...props} />…"
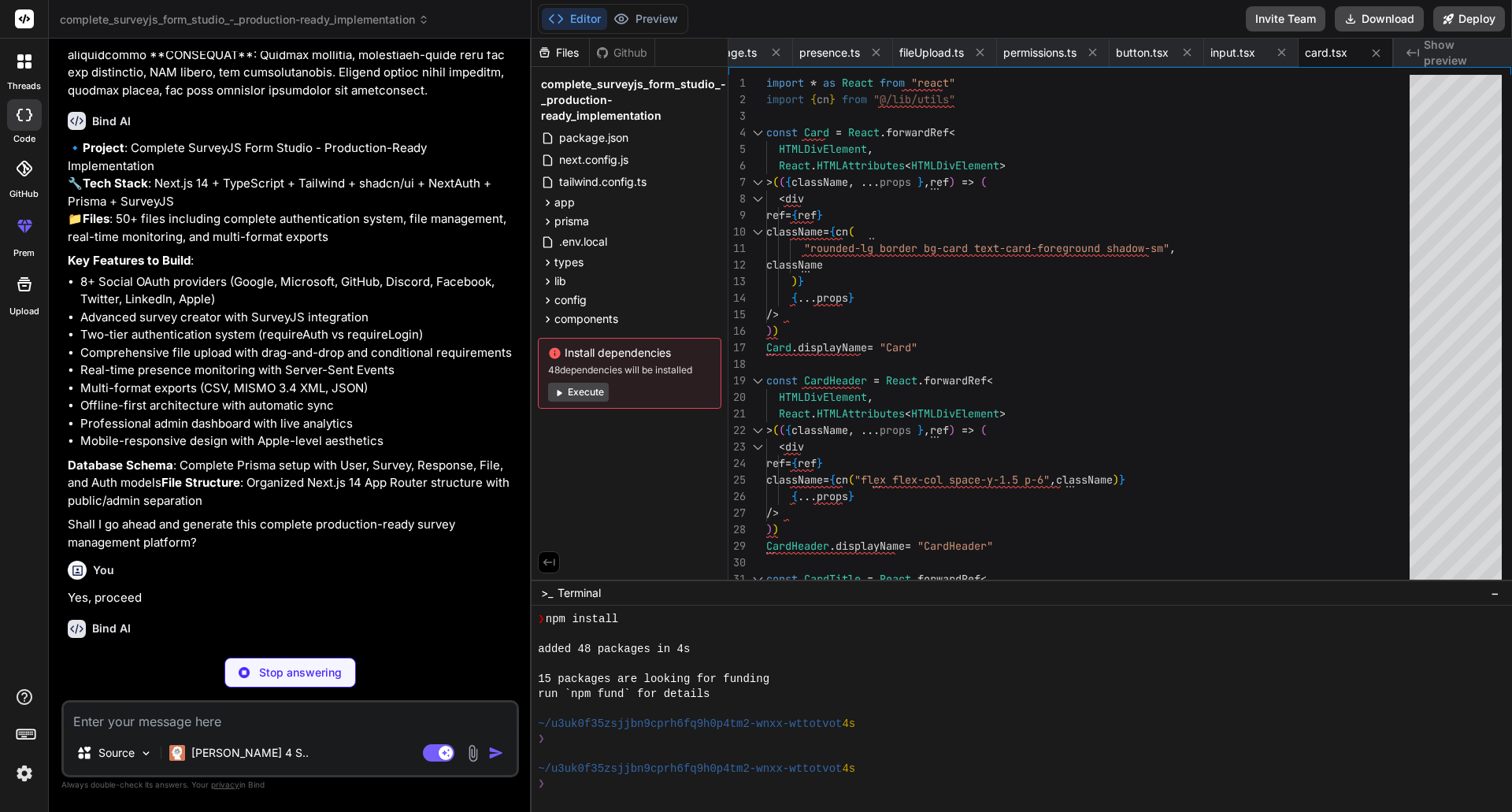
type textarea "x"
type textarea ")} {...props} /> )) AvatarFallback.displayName = AvatarPrimitive.Fallback.displ…"
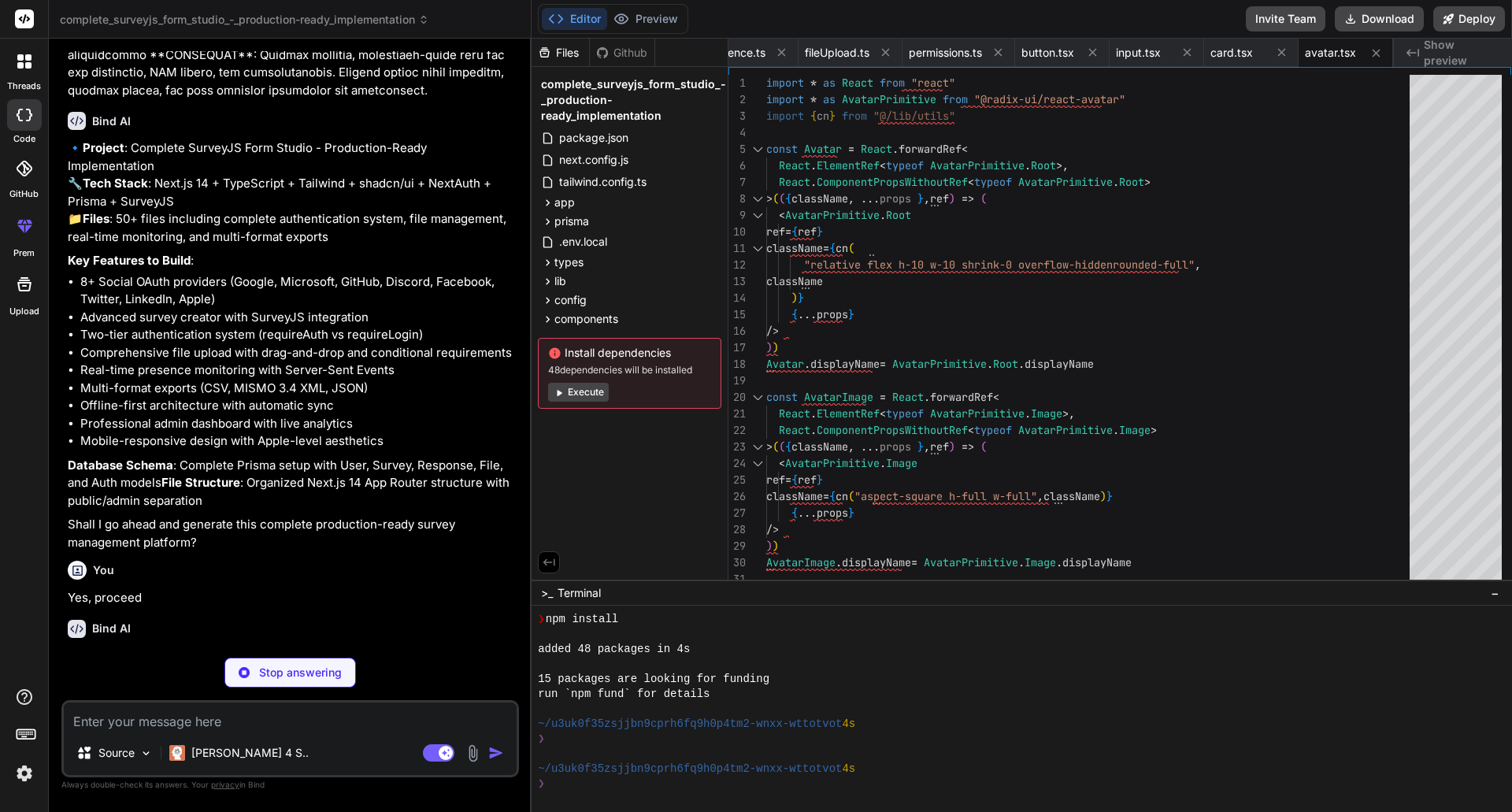
type textarea "x"
type textarea "} export { Badge, badgeVariants }"
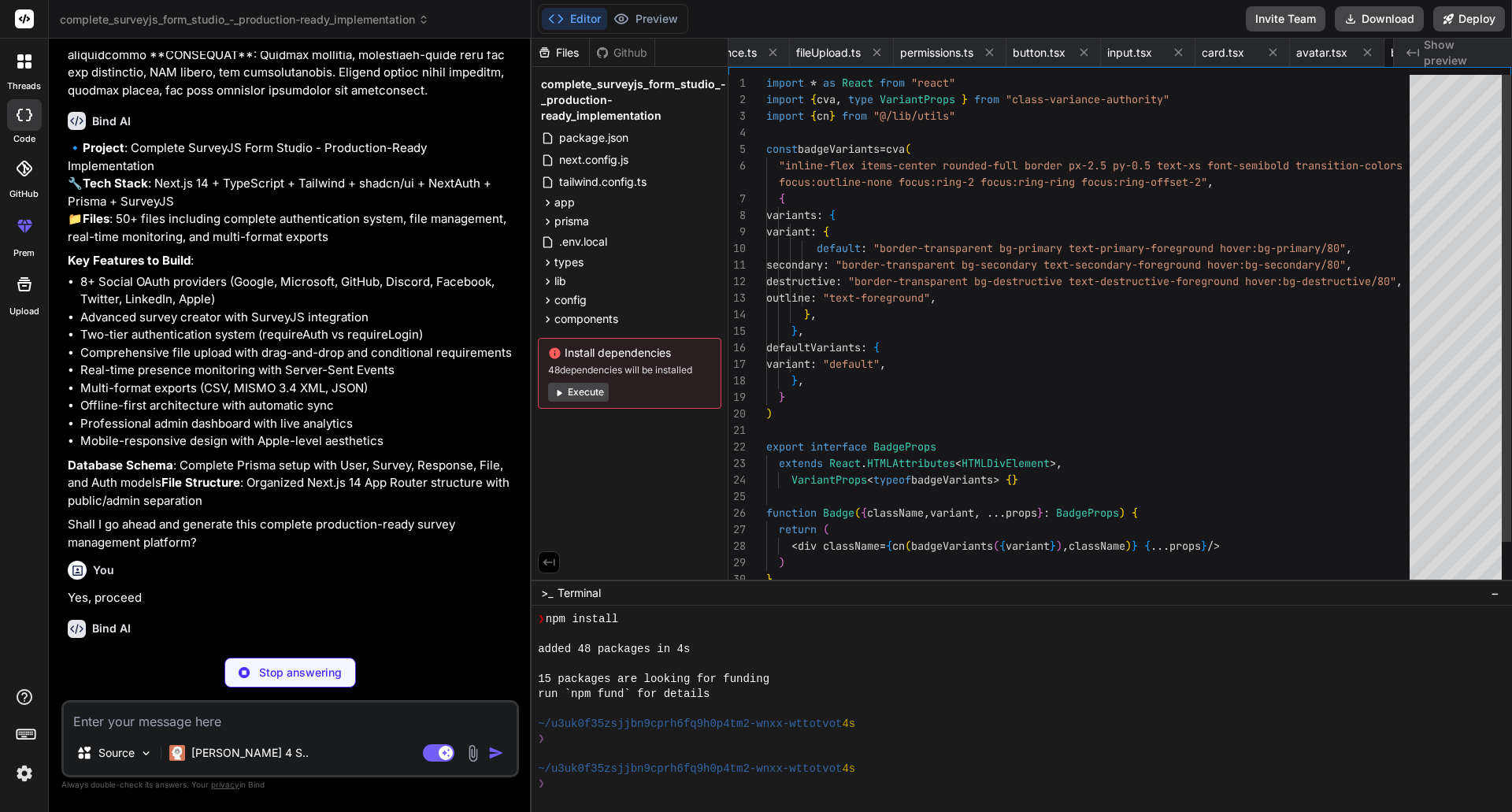
scroll to position [0, 1395]
type textarea "x"
type textarea "</ProgressPrimitive.Root> )) Progress.displayName = ProgressPrimitive.Root.disp…"
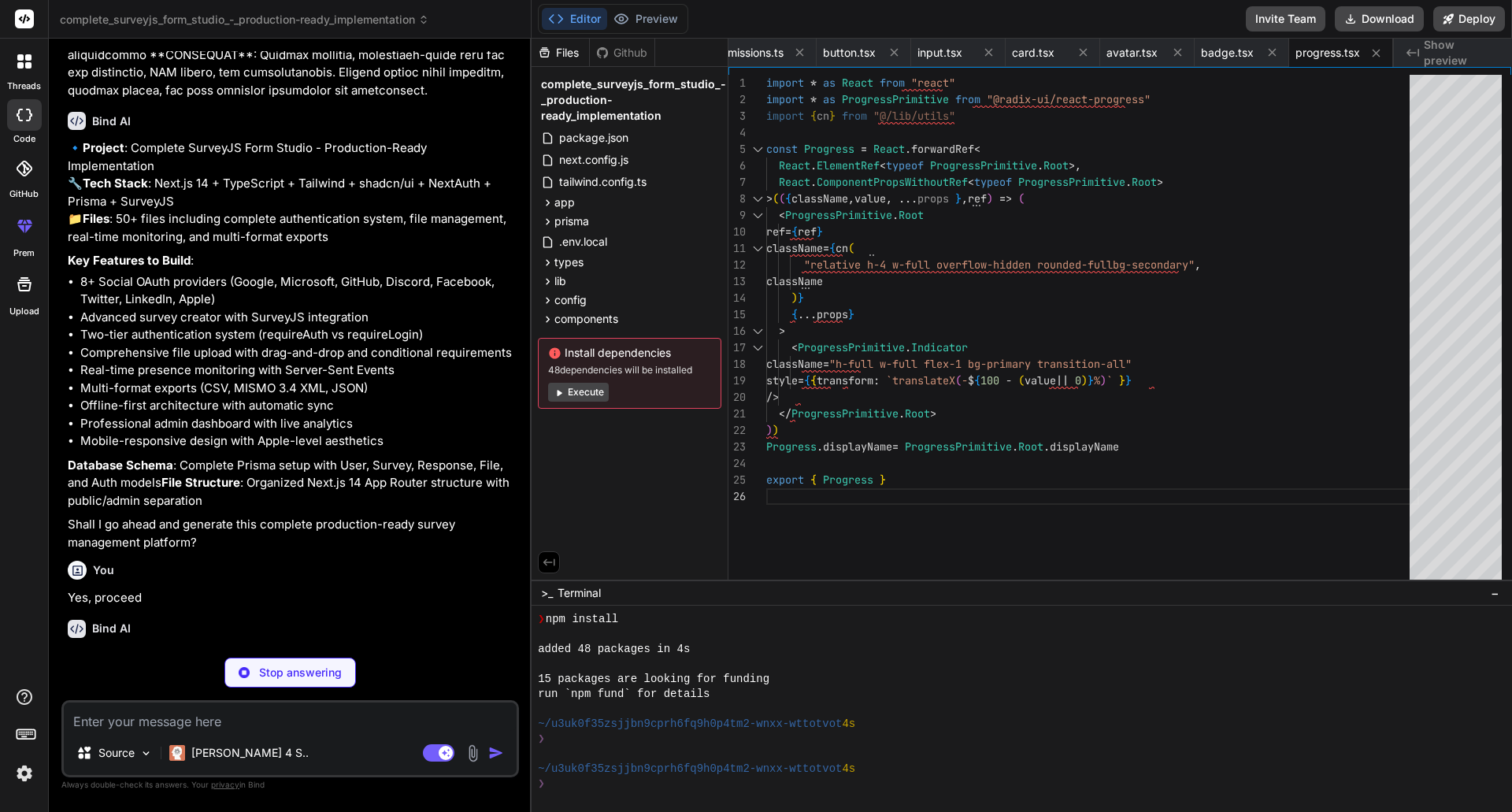
type textarea "x"
type textarea "export { Switch }"
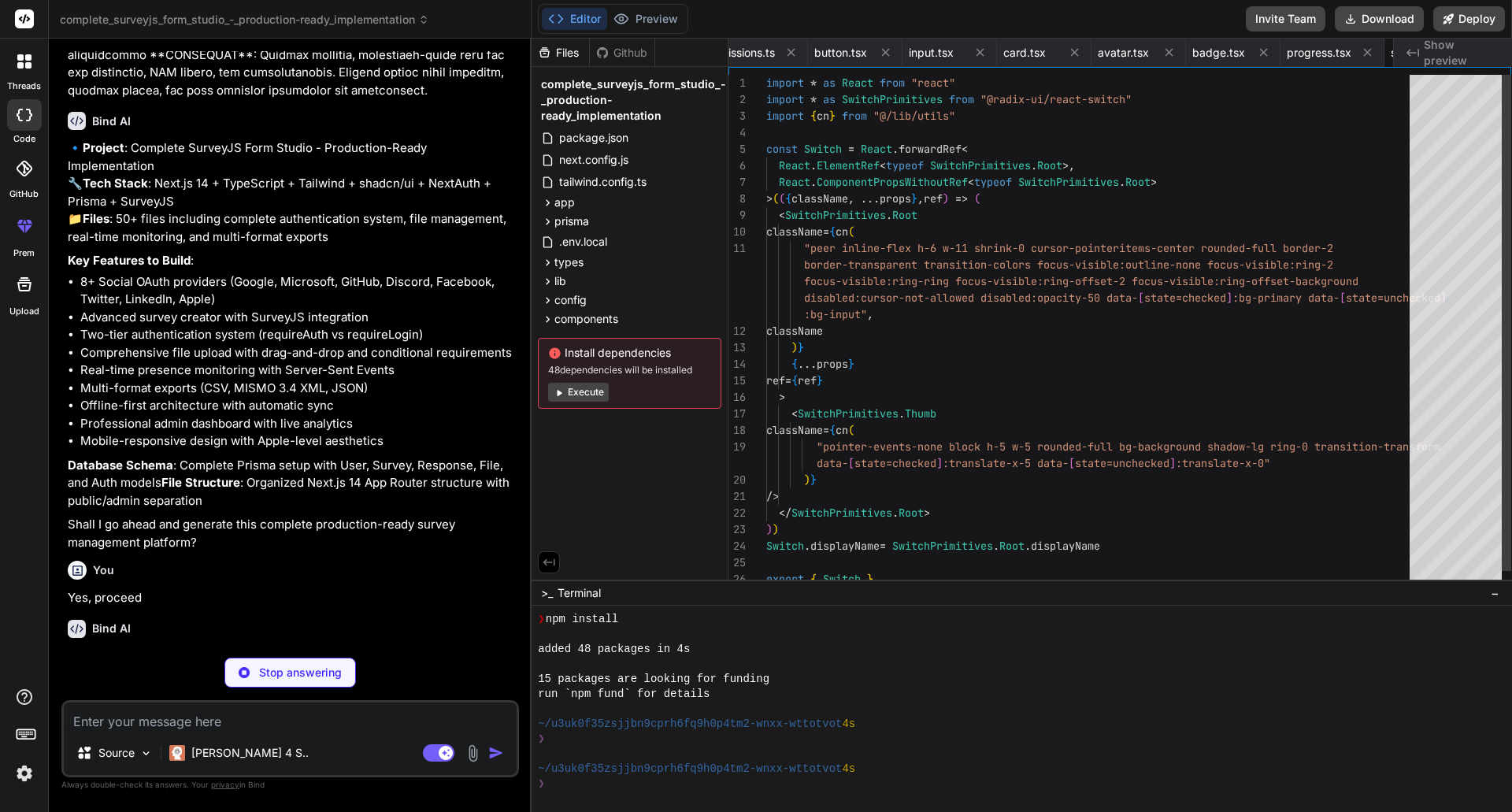
scroll to position [0, 1594]
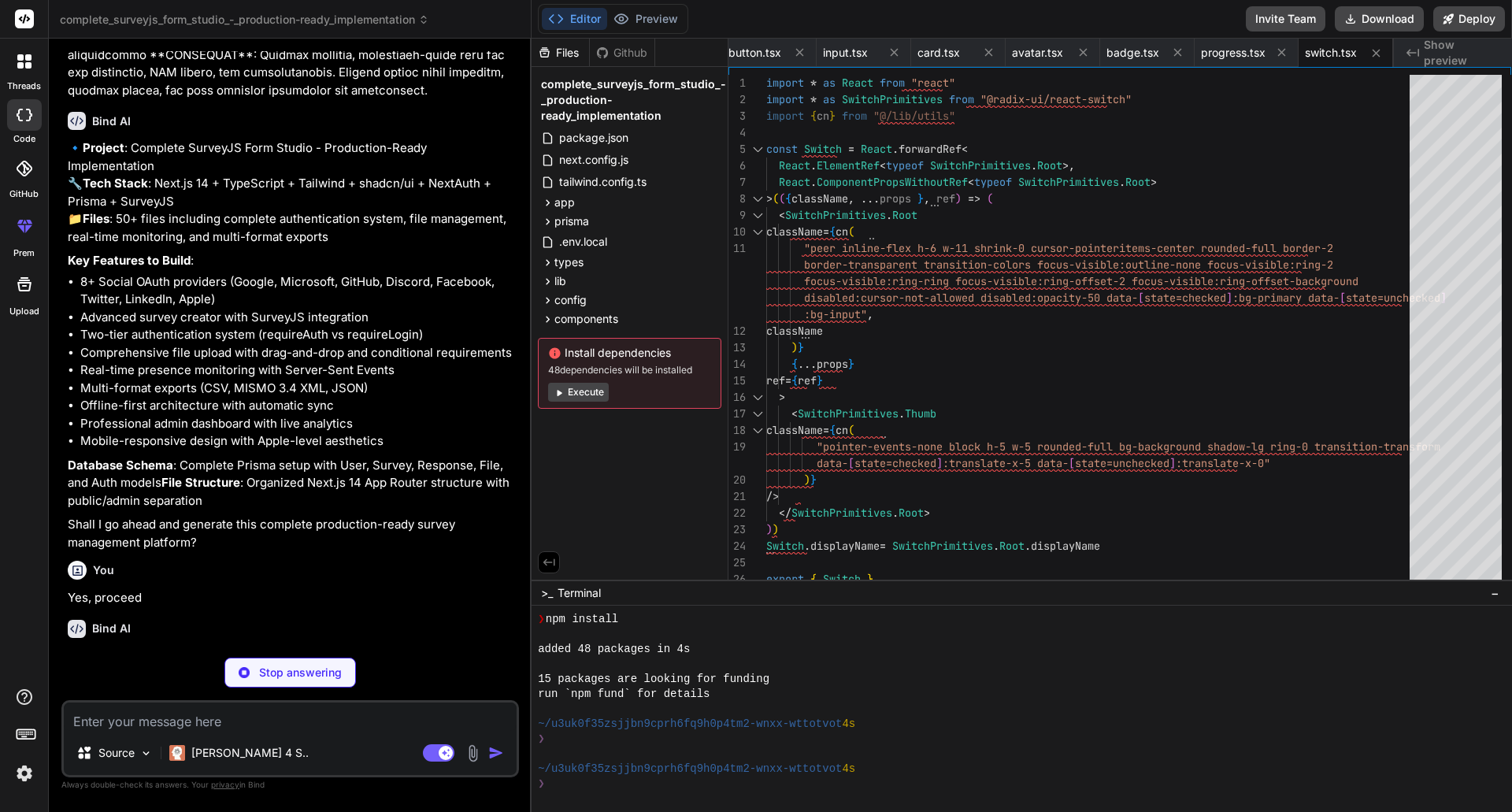
type textarea "x"
type textarea "{...props} /> )) TabsContent.displayName = TabsPrimitive.Content.displayName ex…"
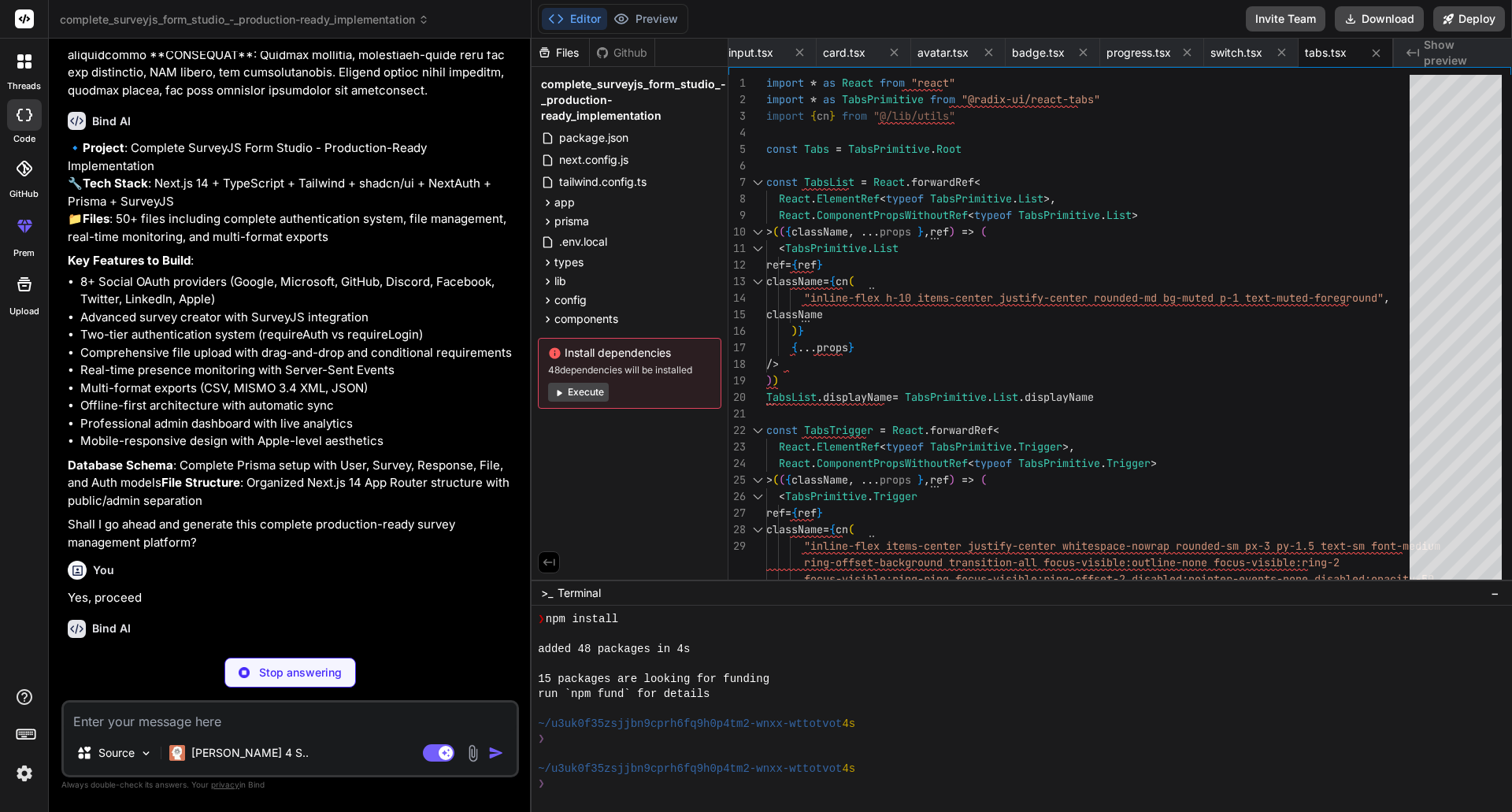
type textarea "x"
type textarea "DropdownMenuPortal, DropdownMenuSub, DropdownMenuSubContent, DropdownMenuSubTri…"
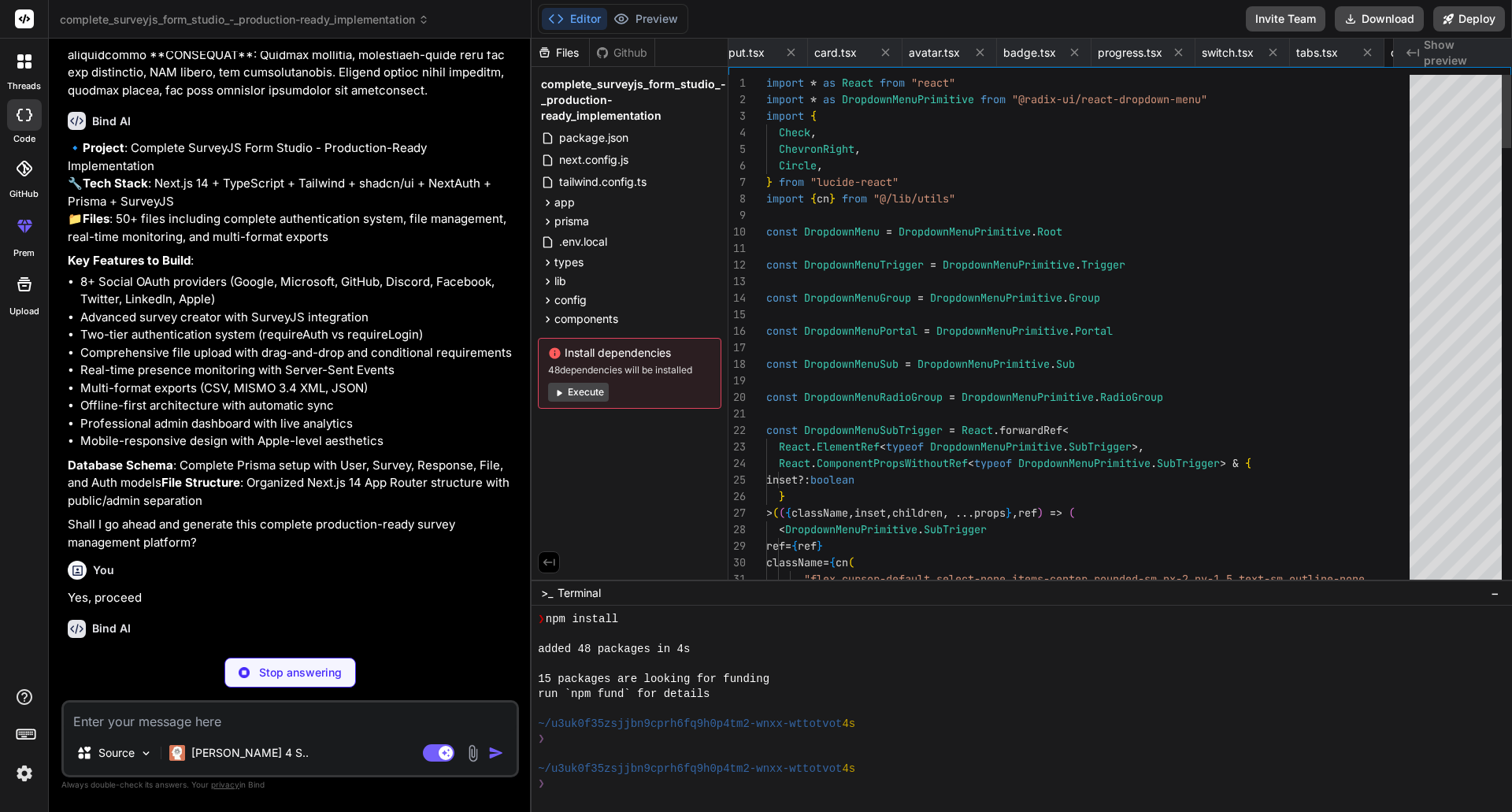
scroll to position [0, 1833]
type textarea "x"
type textarea "}"
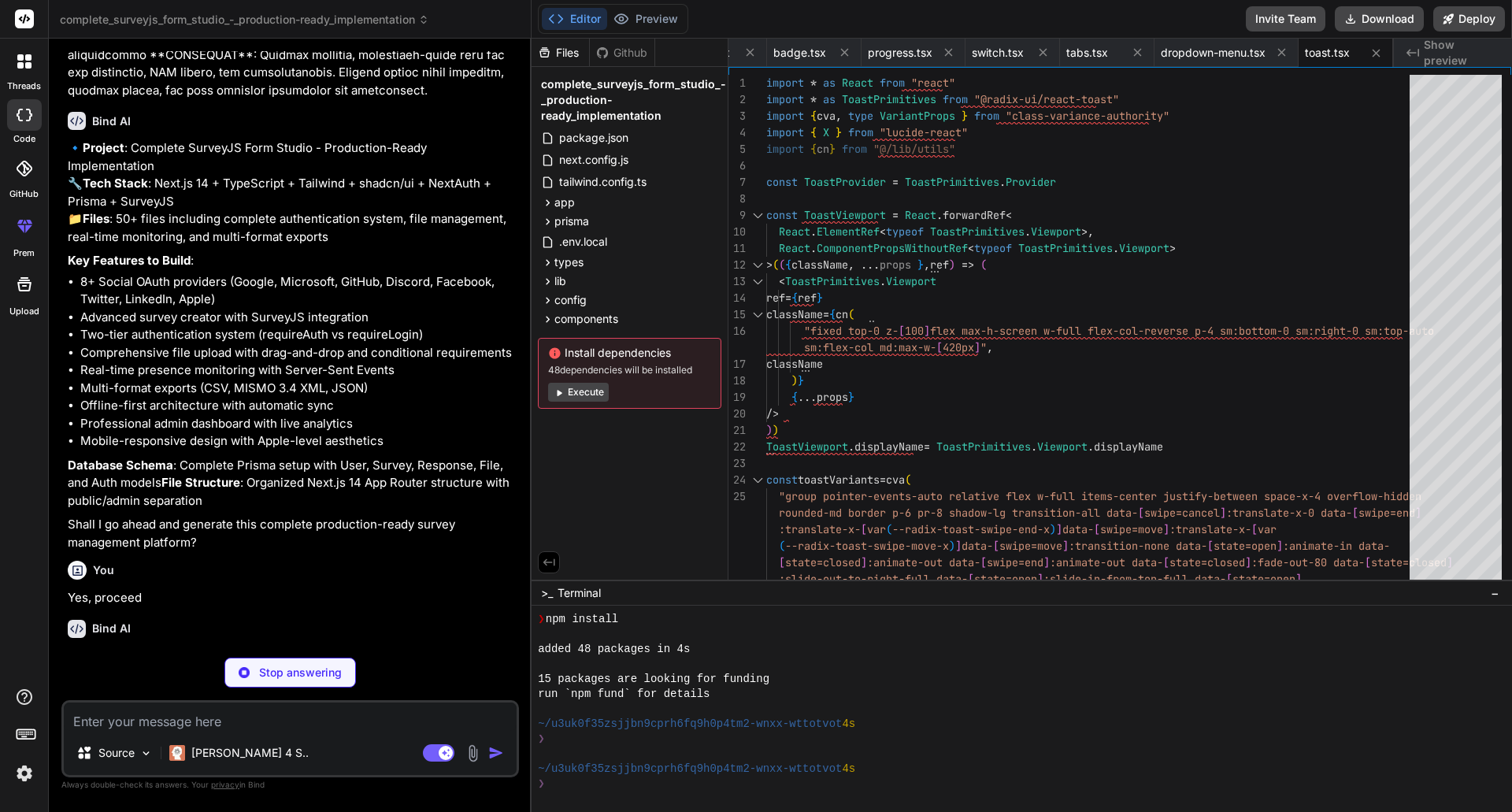
type textarea "x"
type textarea "return { ...state, toast, dismiss: (toastId?: string) => dispatch({ type: "DISM…"
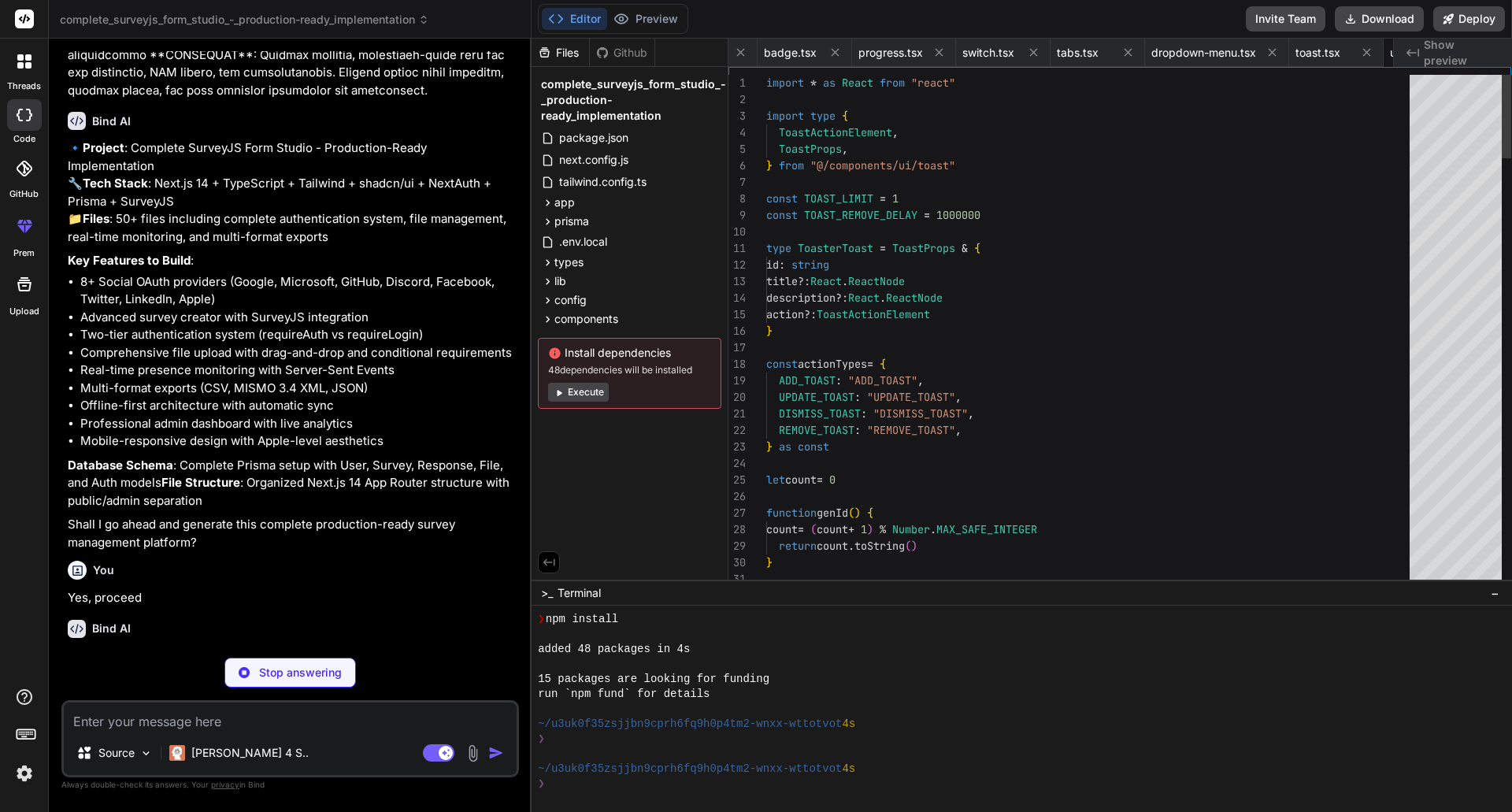
scroll to position [0, 2030]
type textarea "x"
type textarea "</ToastProvider> ) }"
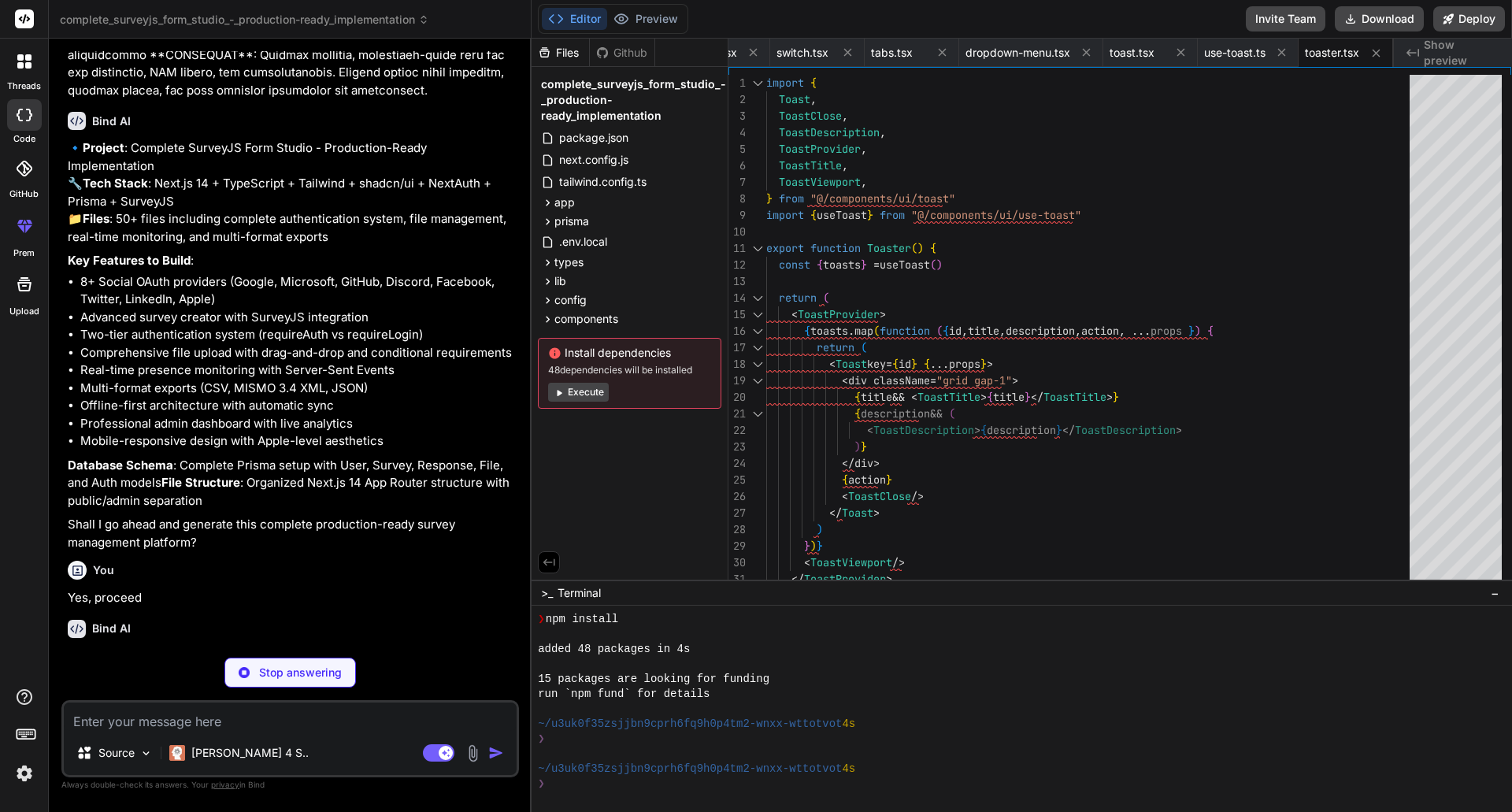
type textarea "x"
type textarea "</p> </div> </CardContent> </Card> ) }"
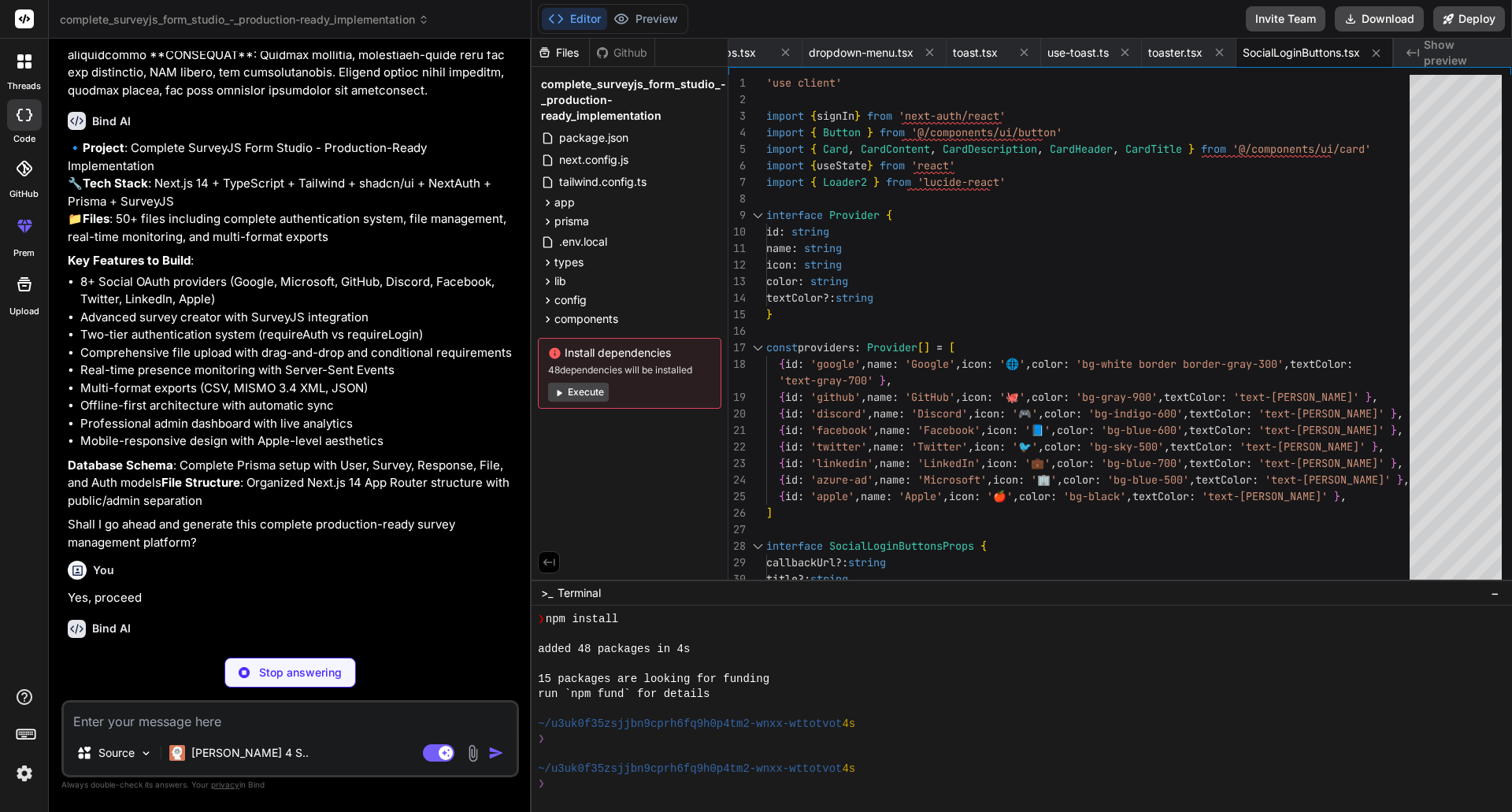
type textarea "x"
type textarea "const SheetContent = ({ side, className, children }: any) => { return ( <div cl…"
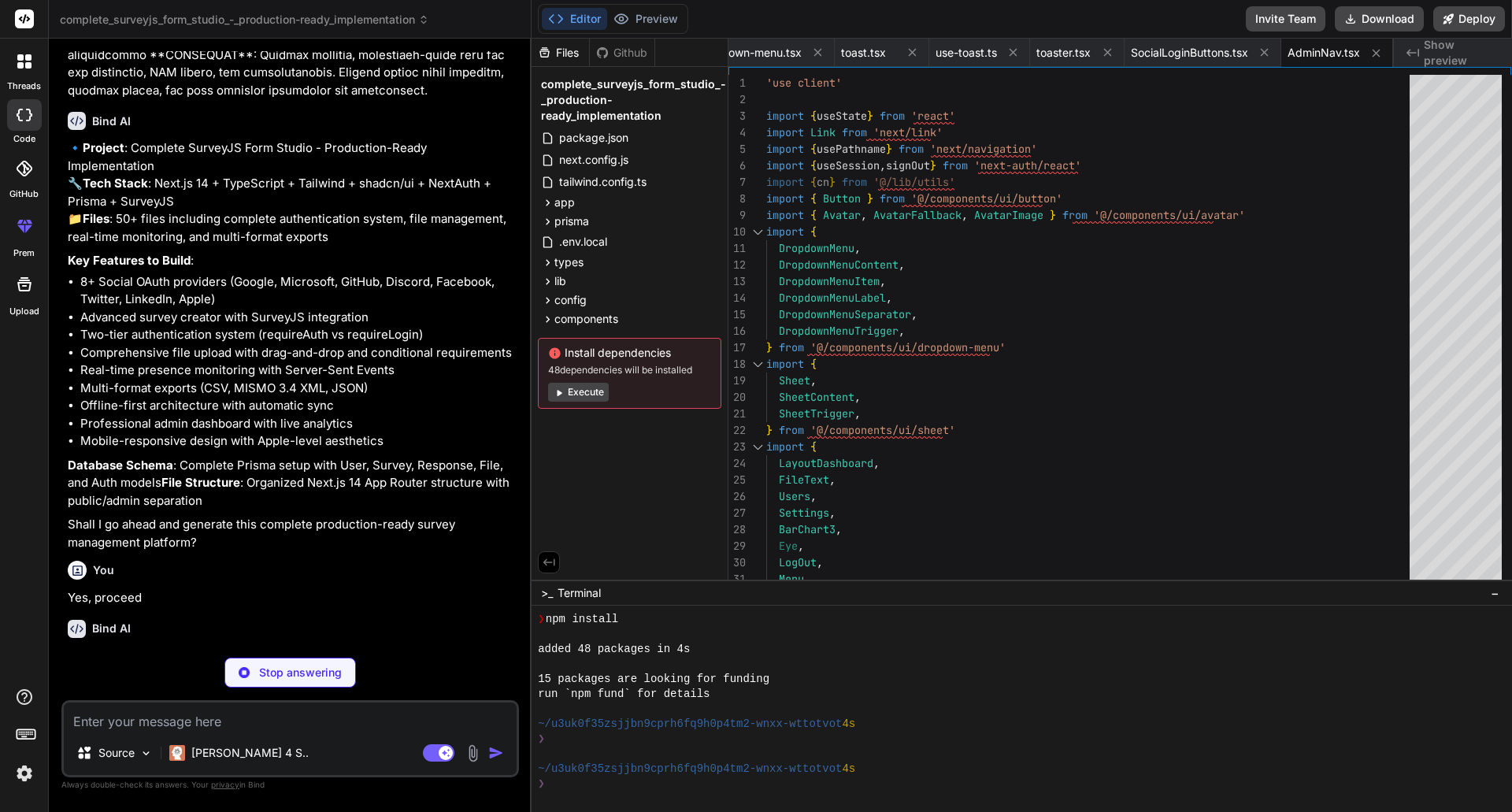
type textarea "x"
type textarea "</div> </div> )} </div> ) }"
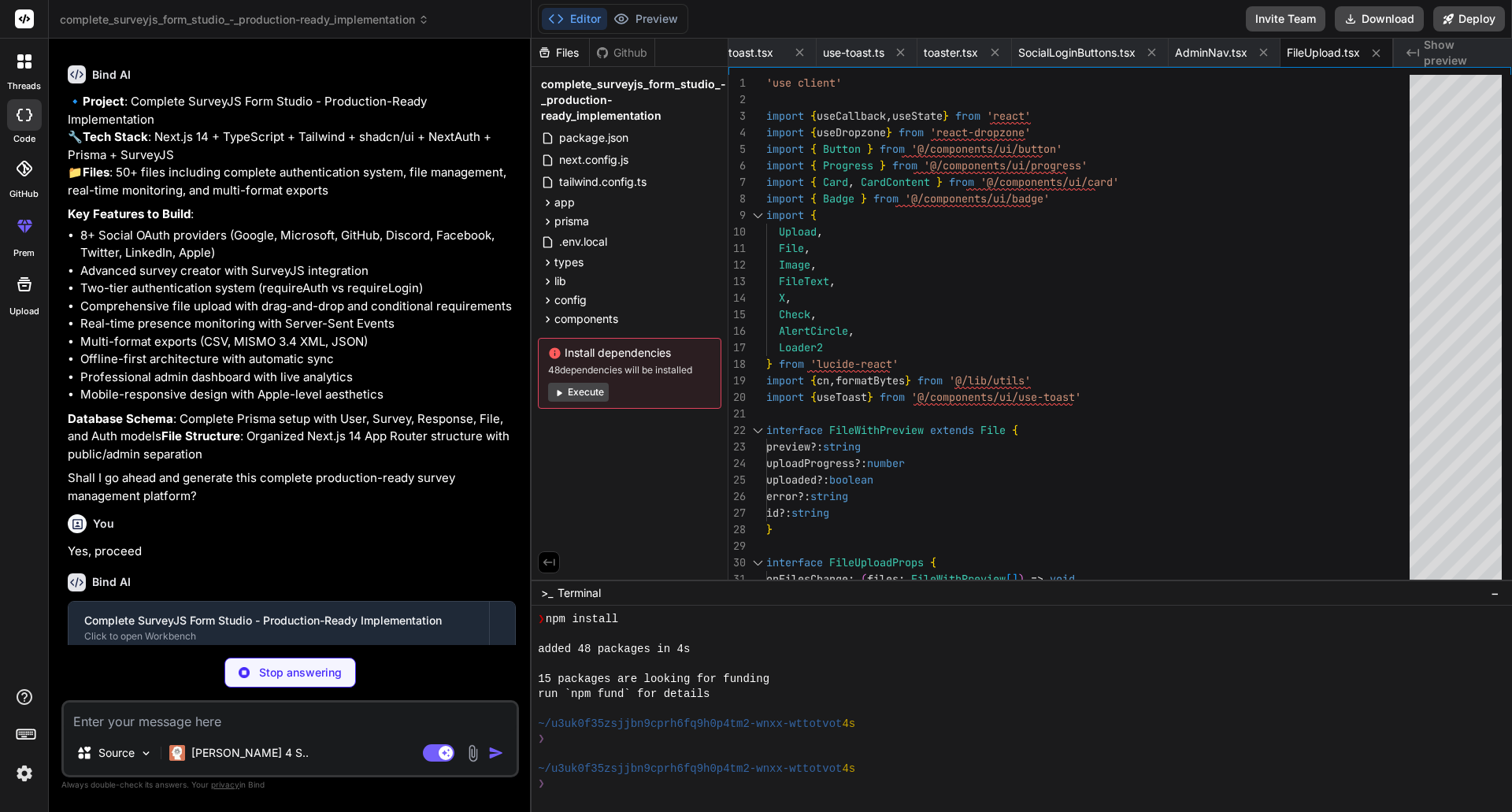
scroll to position [2709, 0]
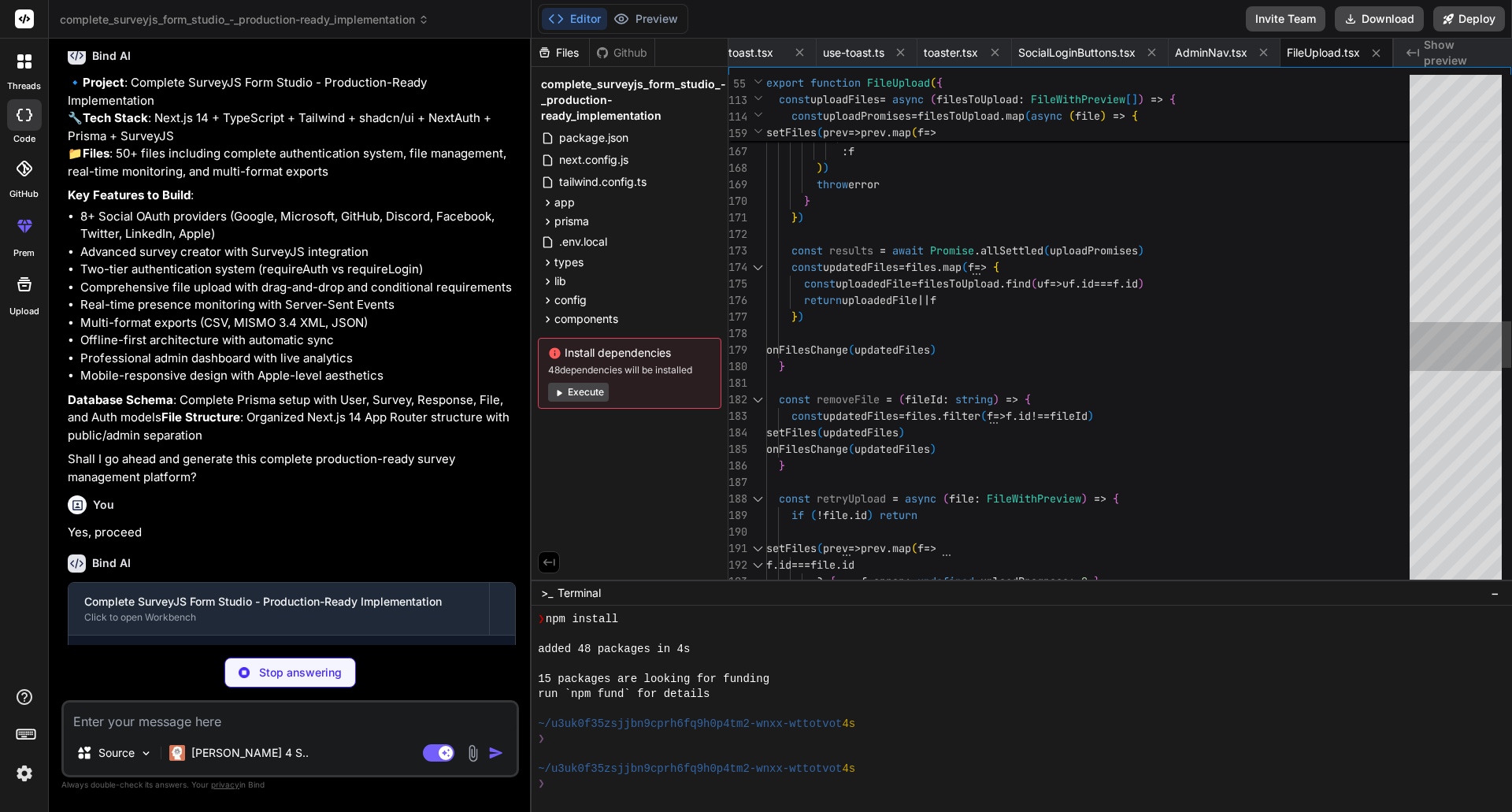
click at [1468, 415] on div at bounding box center [1455, 331] width 92 height 512
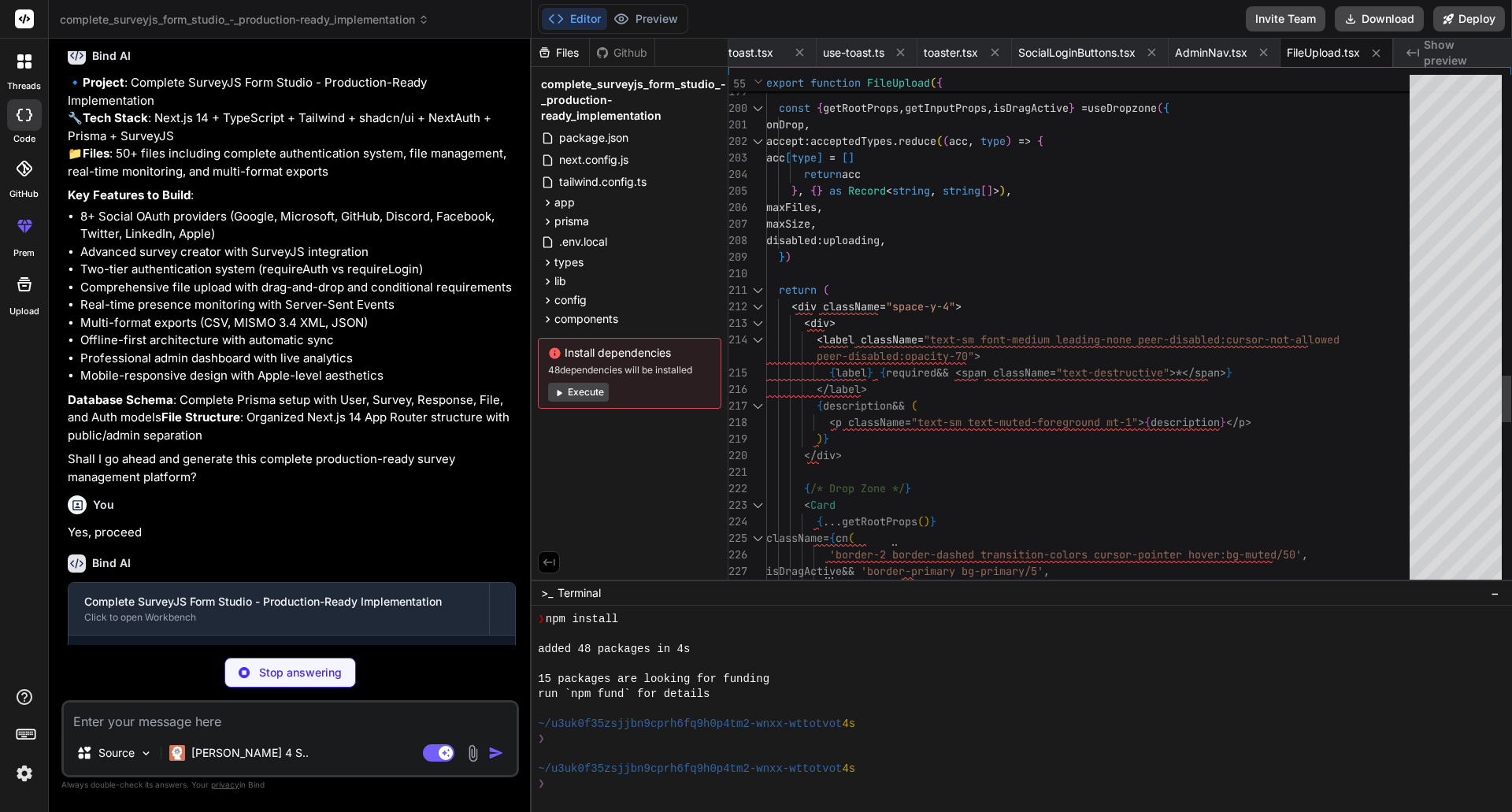
type textarea "x"
type textarea ") }"
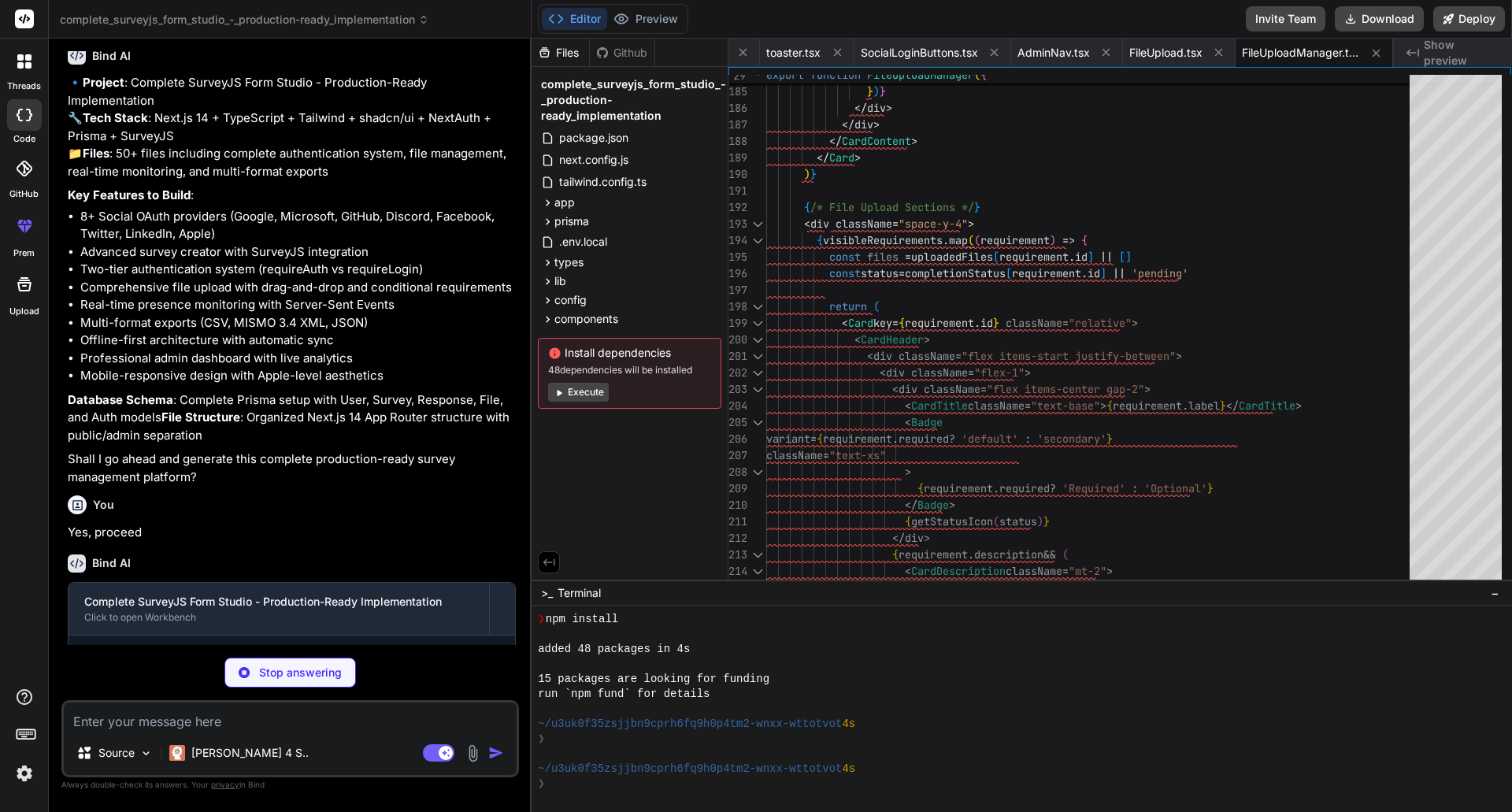
type textarea "x"
type textarea "</div> </CardContent> </Card> ) }"
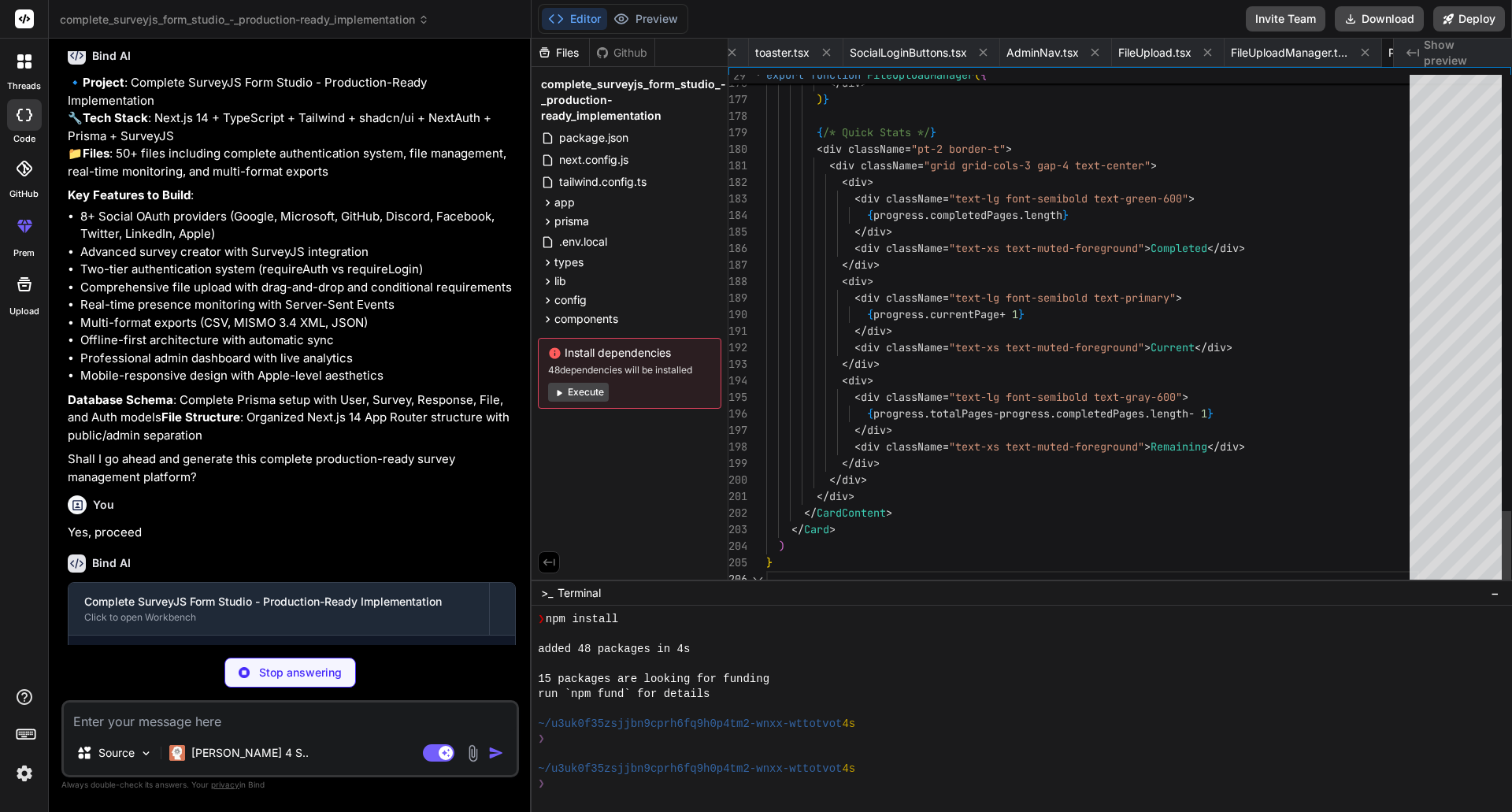
scroll to position [0, 2816]
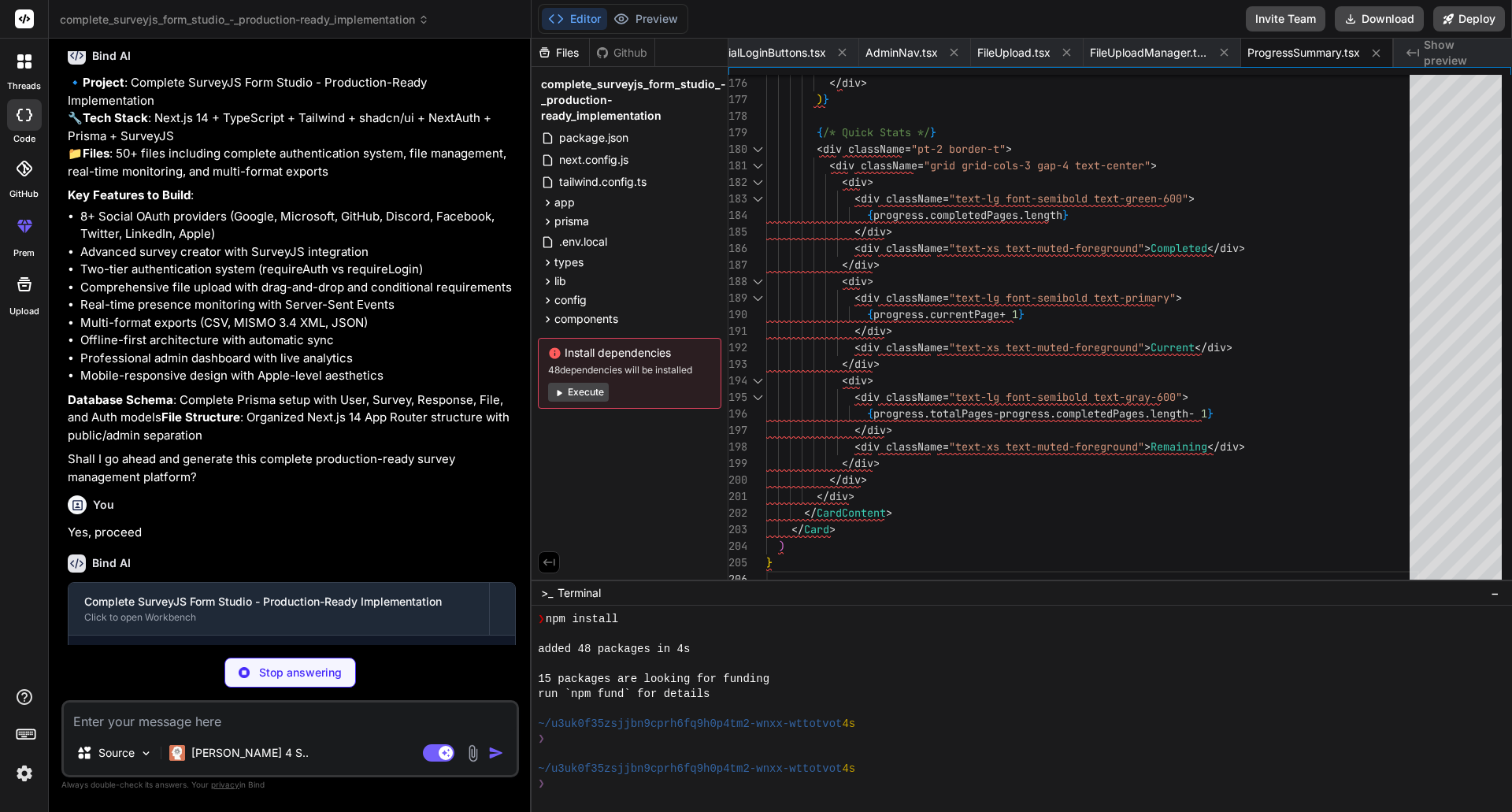
click at [565, 393] on icon at bounding box center [559, 392] width 12 height 12
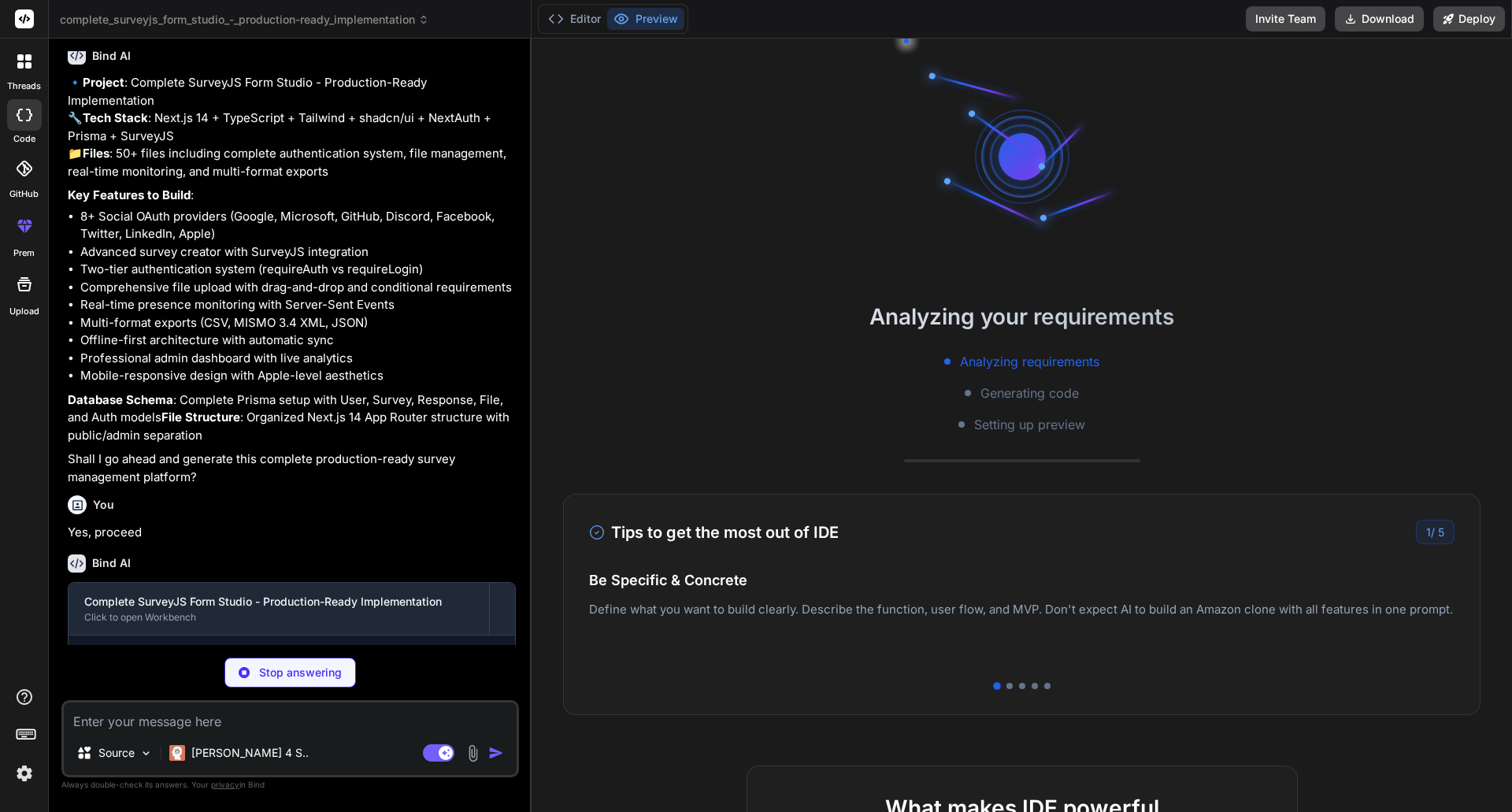
scroll to position [180, 0]
type textarea "x"
type textarea ") }"
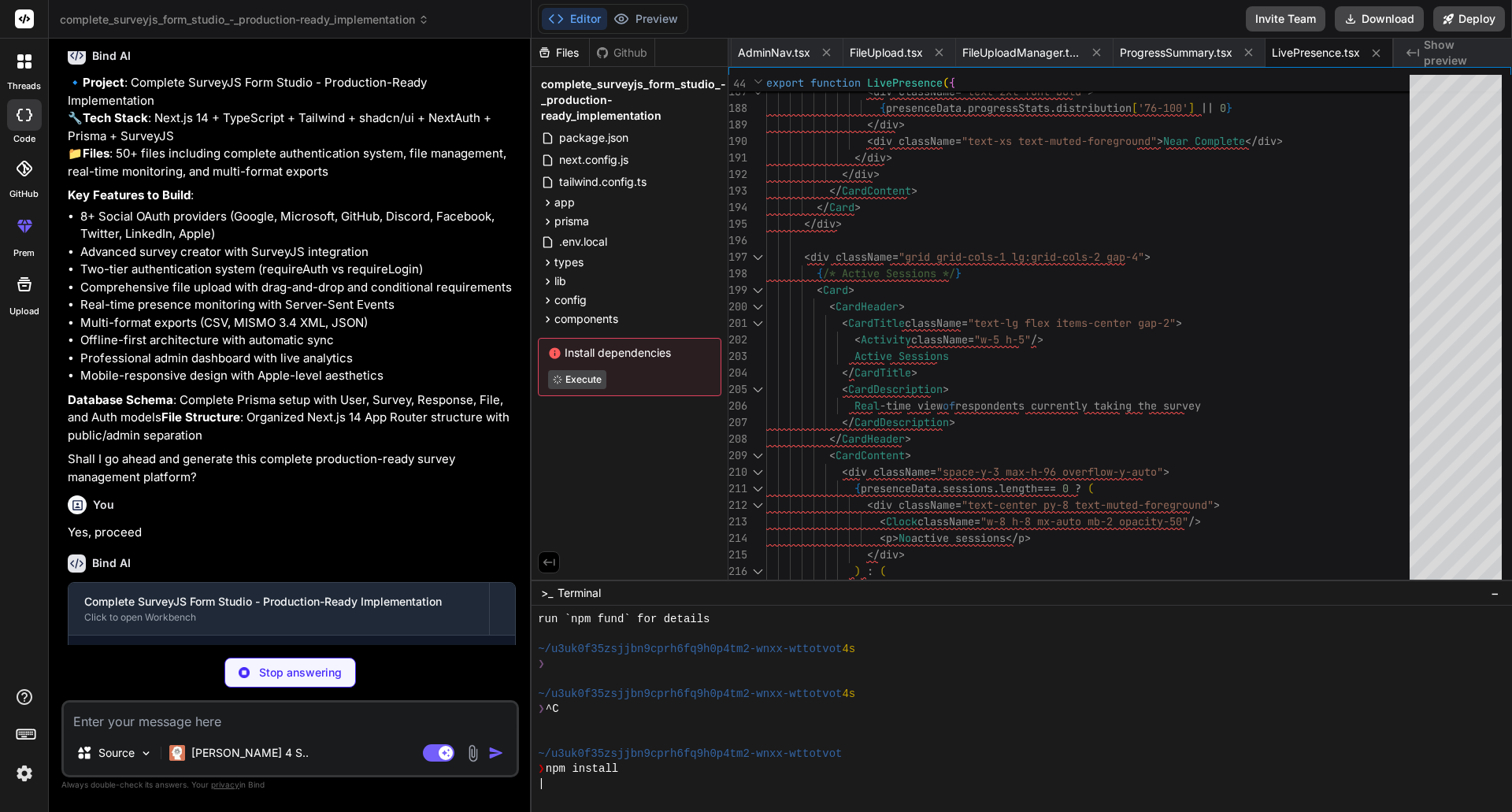
type textarea "x"
type textarea "}"
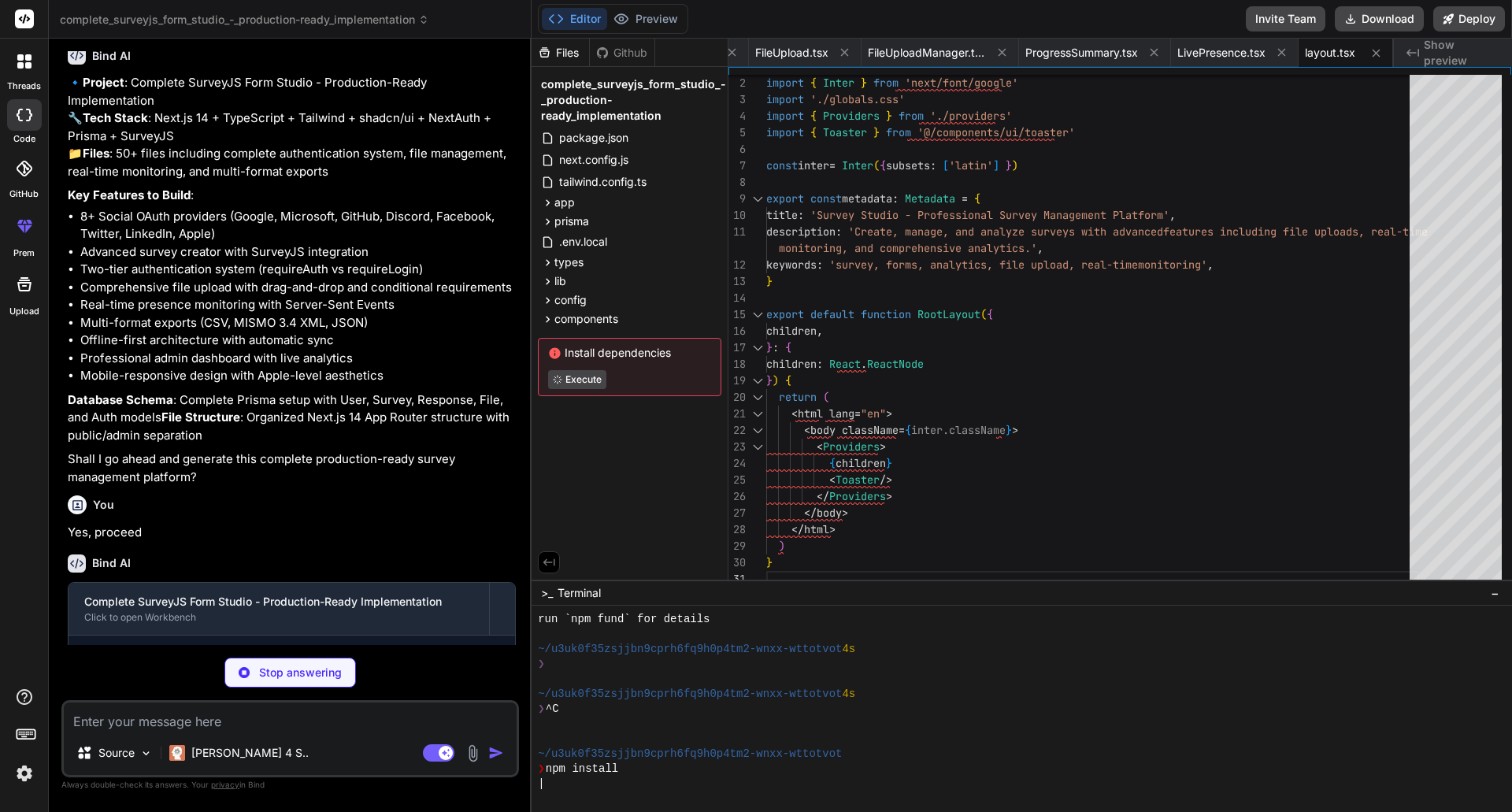
type textarea "x"
type textarea "<QueryClientProvider client={queryClient}> {children} <ReactQueryDevtools initi…"
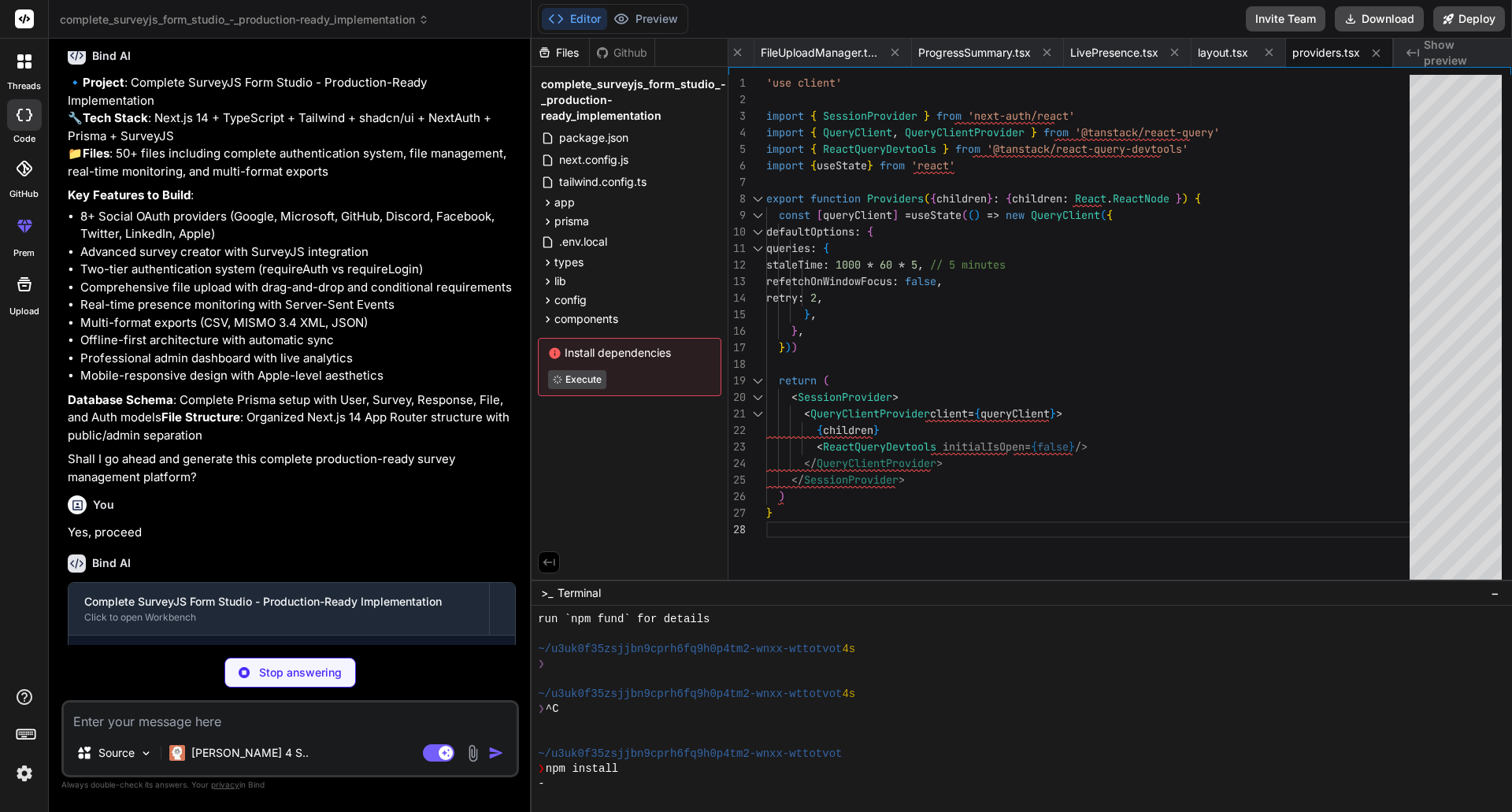
scroll to position [180, 0]
type textarea "x"
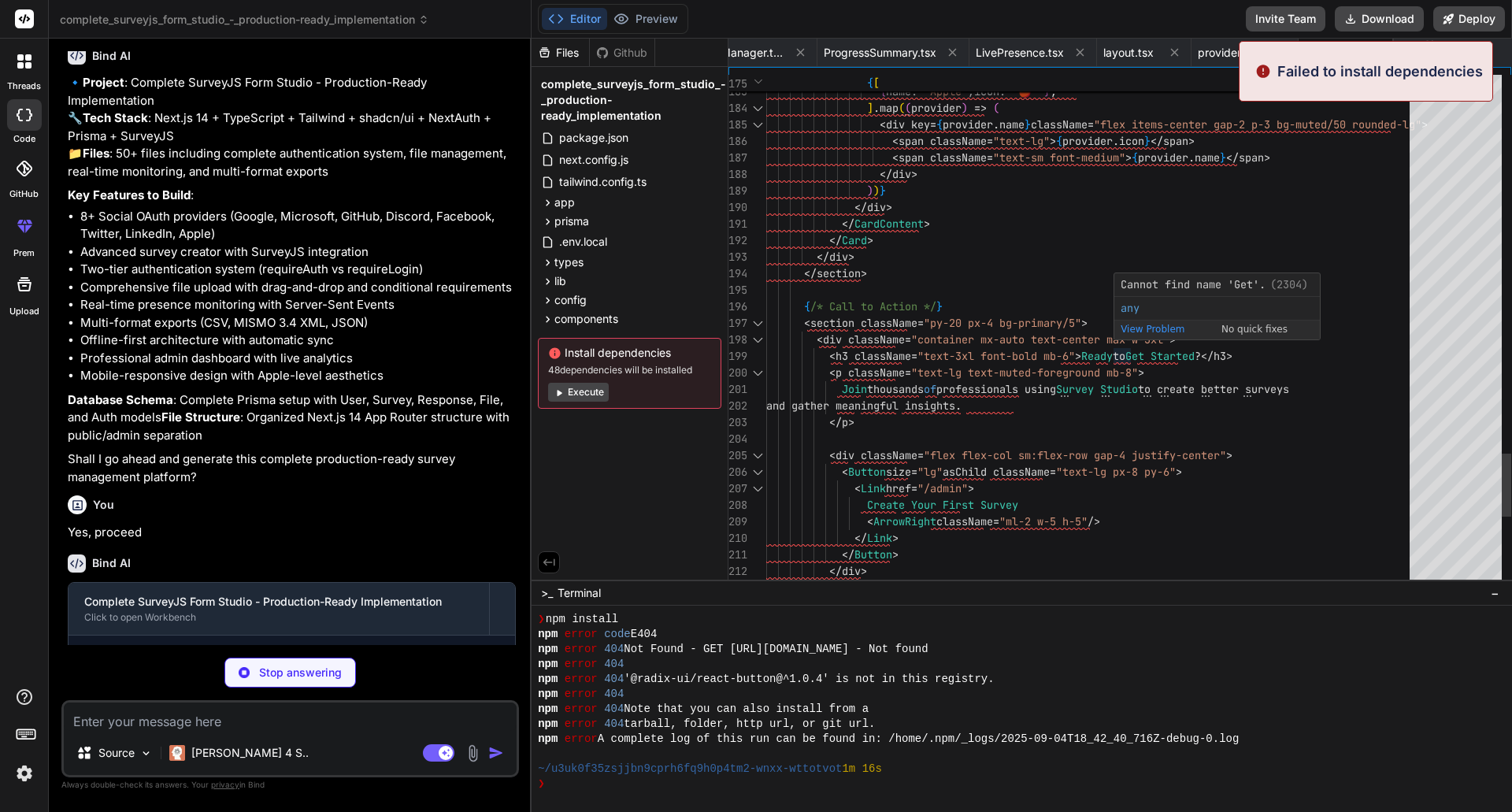
scroll to position [329, 0]
type textarea "x"
type textarea "</p> </div> </div> </div> ) }"
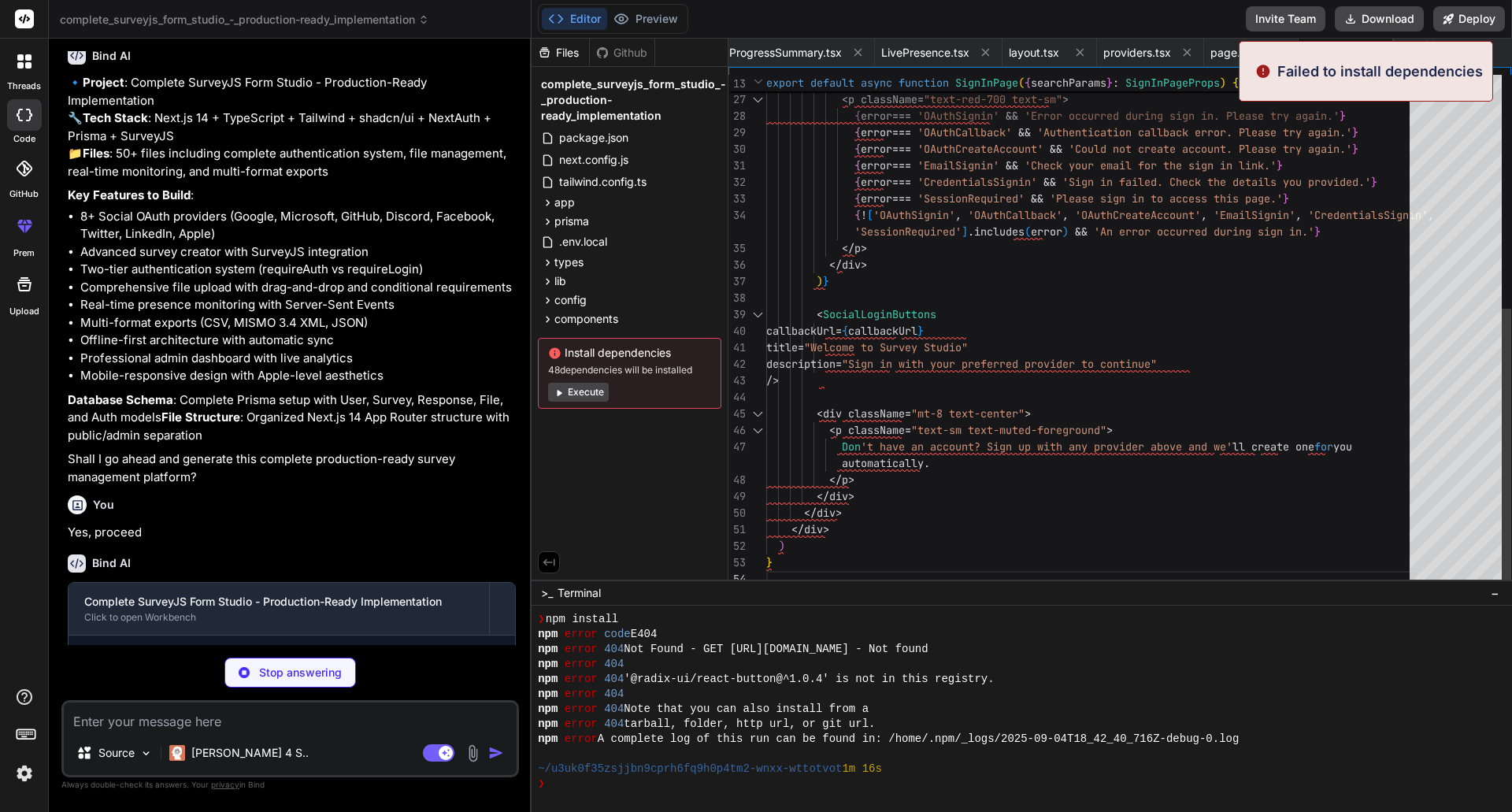
type textarea "x"
type textarea "import { authOptions } from '@/lib/auth' import NextAuth from 'next-auth' const…"
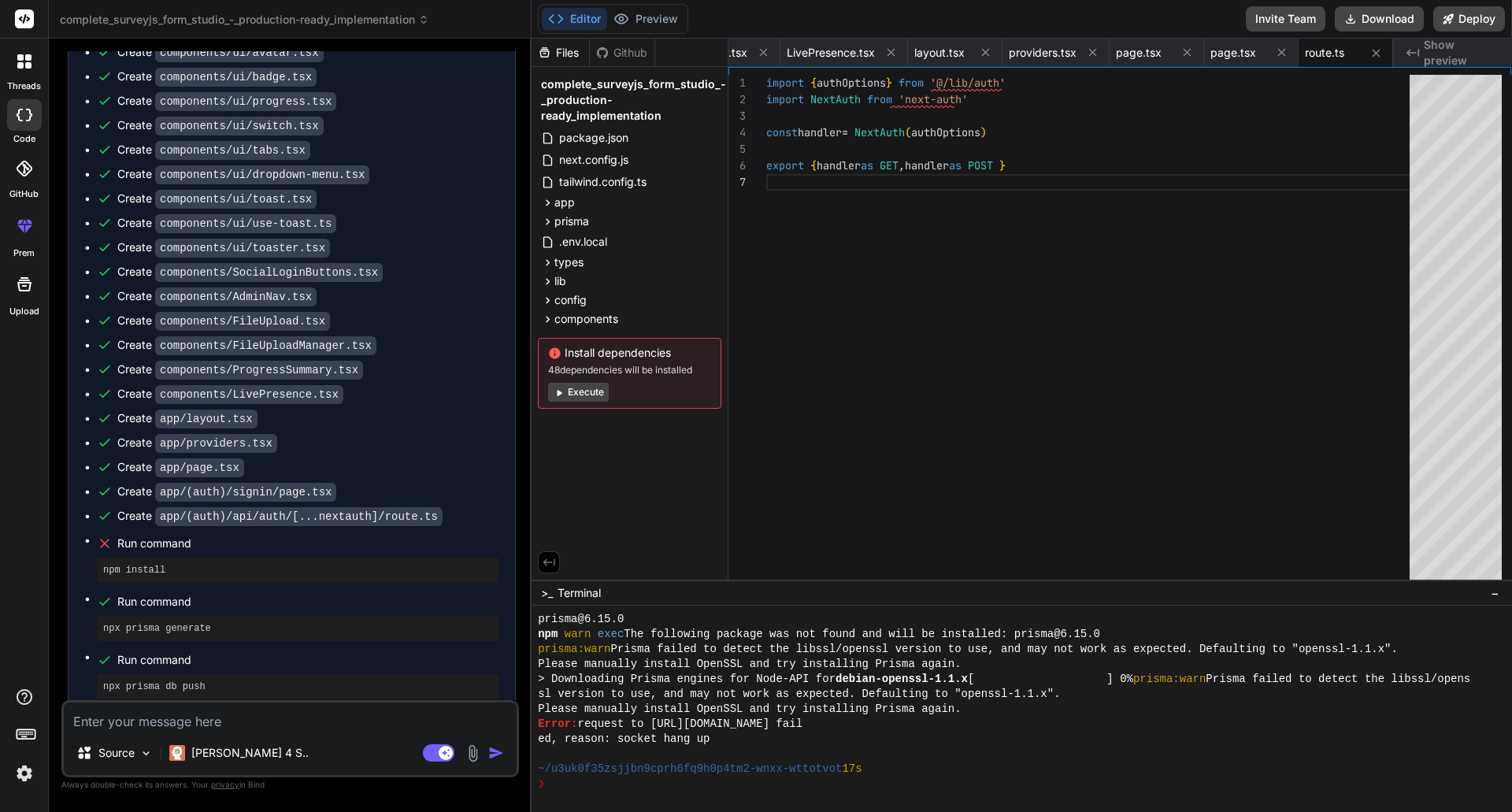
scroll to position [3797, 0]
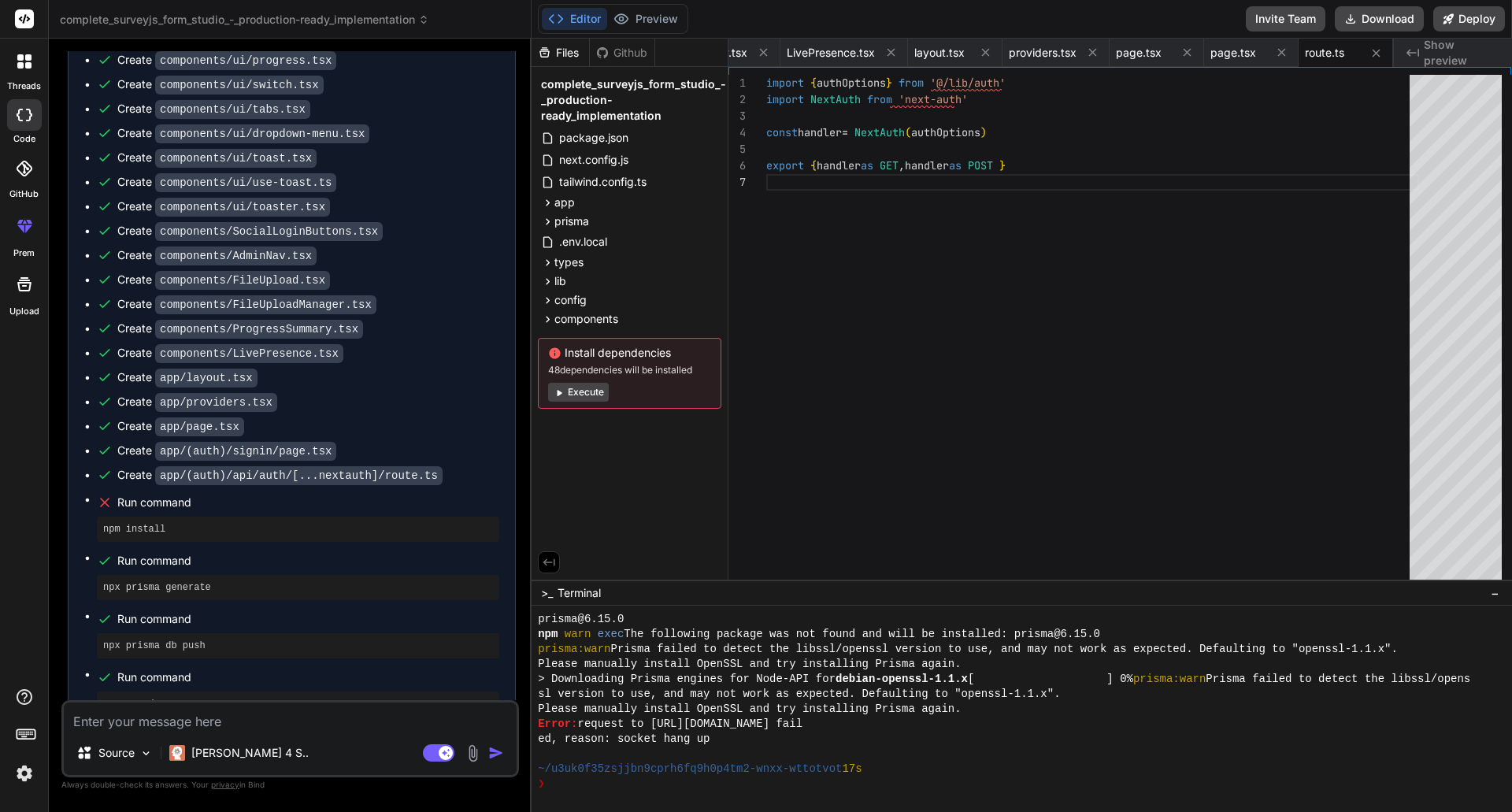
click at [554, 398] on button "Execute" at bounding box center [578, 392] width 61 height 19
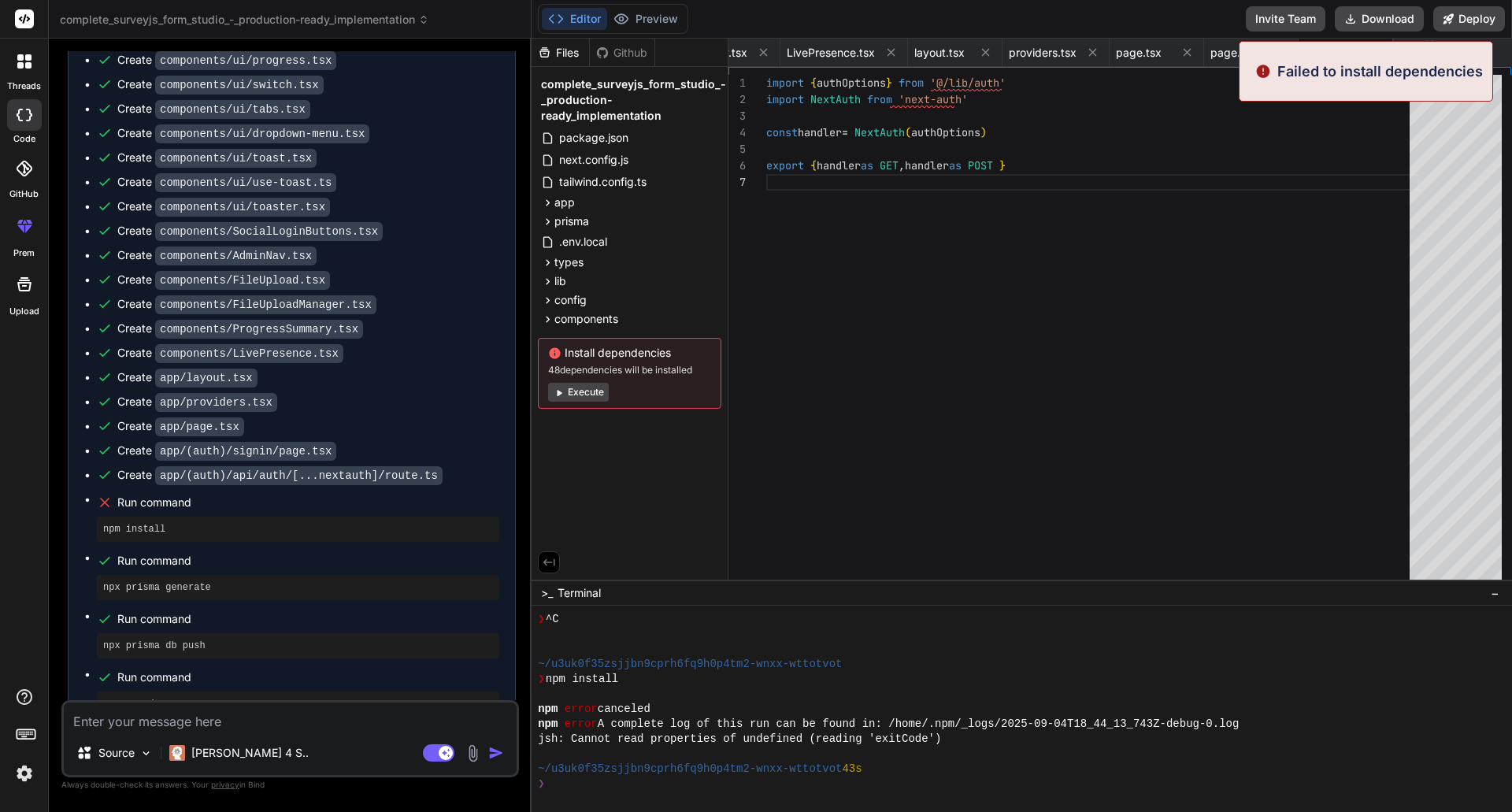
scroll to position [1122, 0]
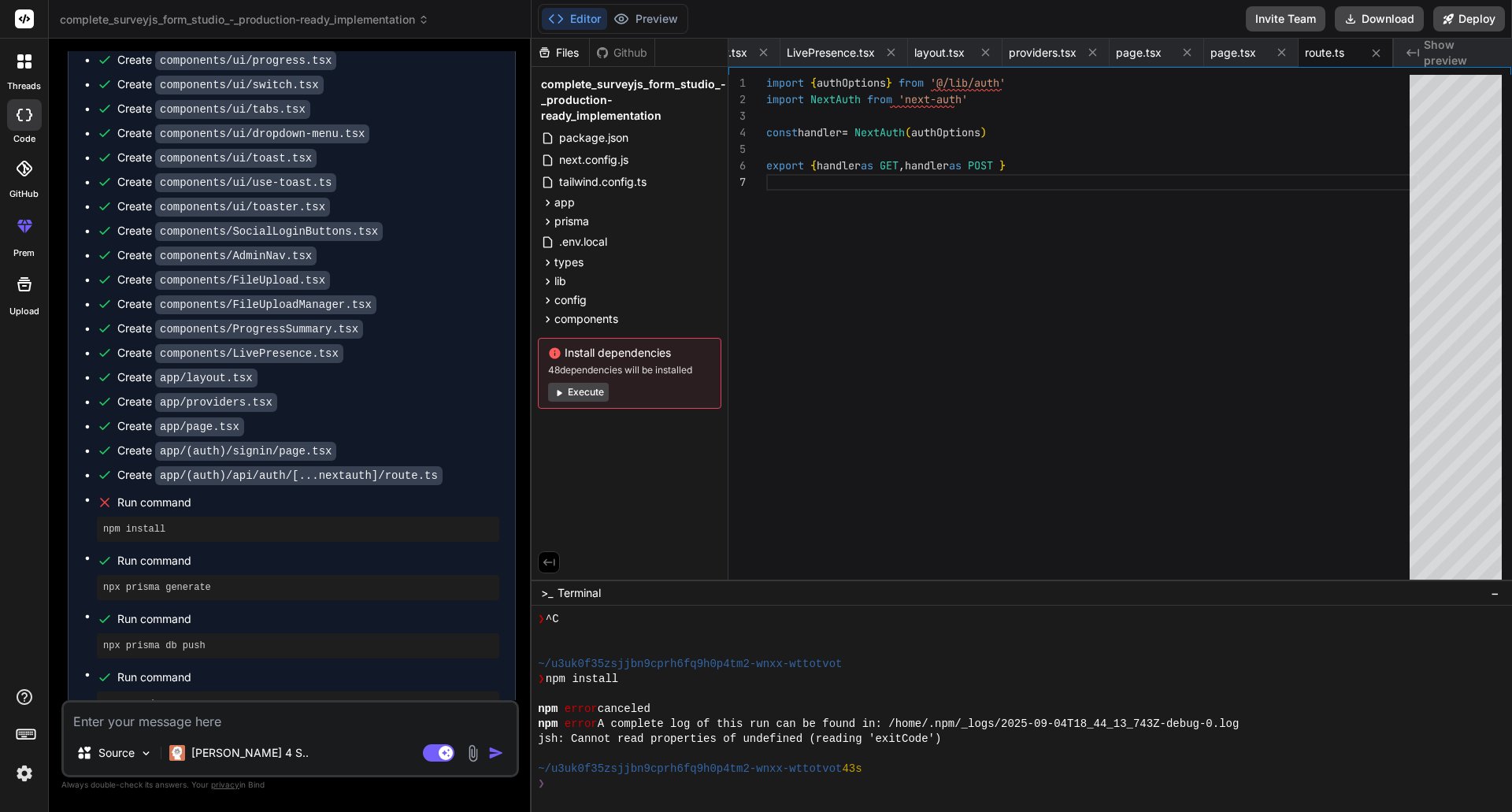
click at [898, 223] on div "import { authOptions } from '@/lib/auth' import NextAuth from 'next-auth' const…" at bounding box center [1092, 331] width 653 height 512
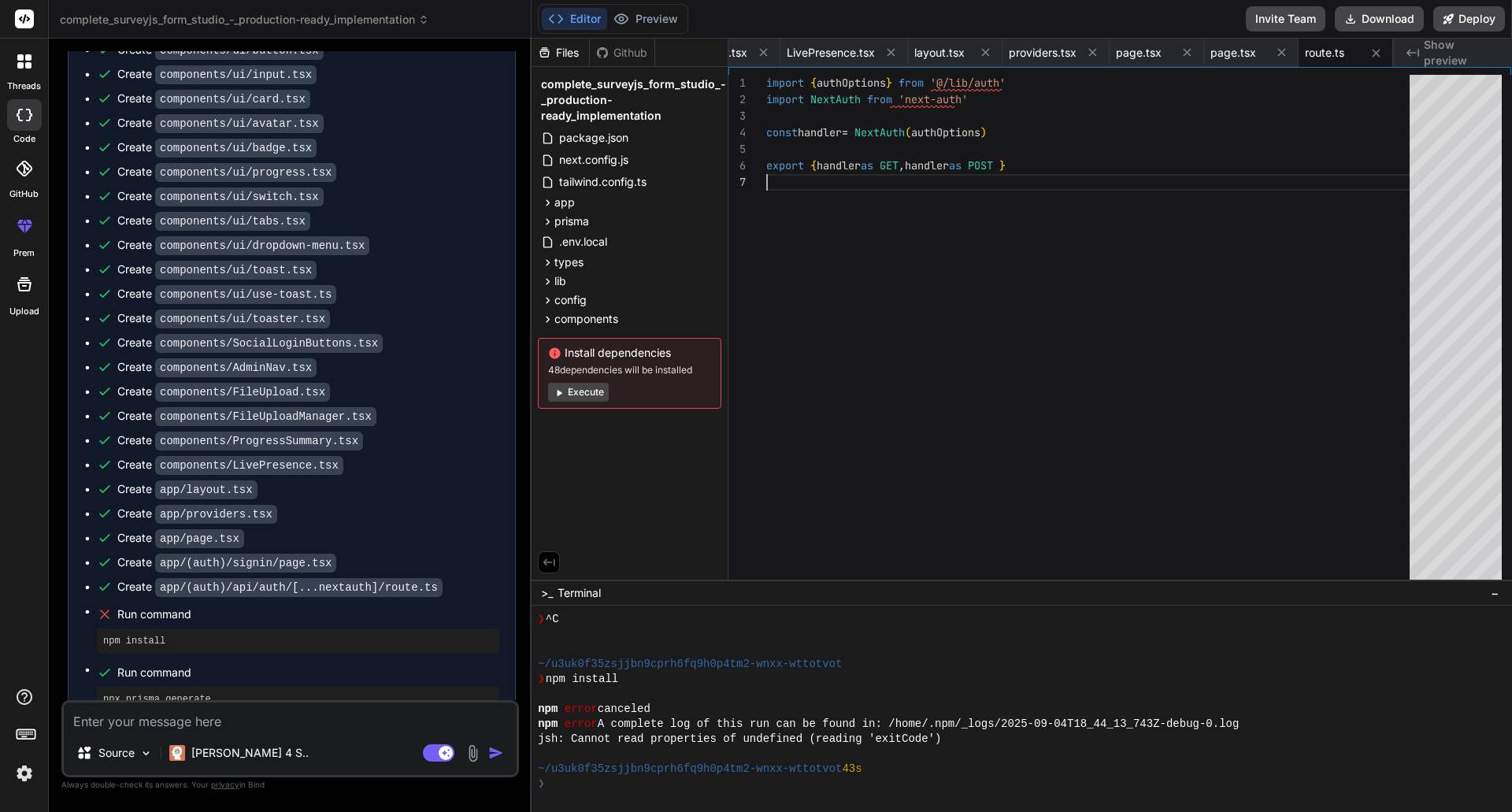
scroll to position [3797, 0]
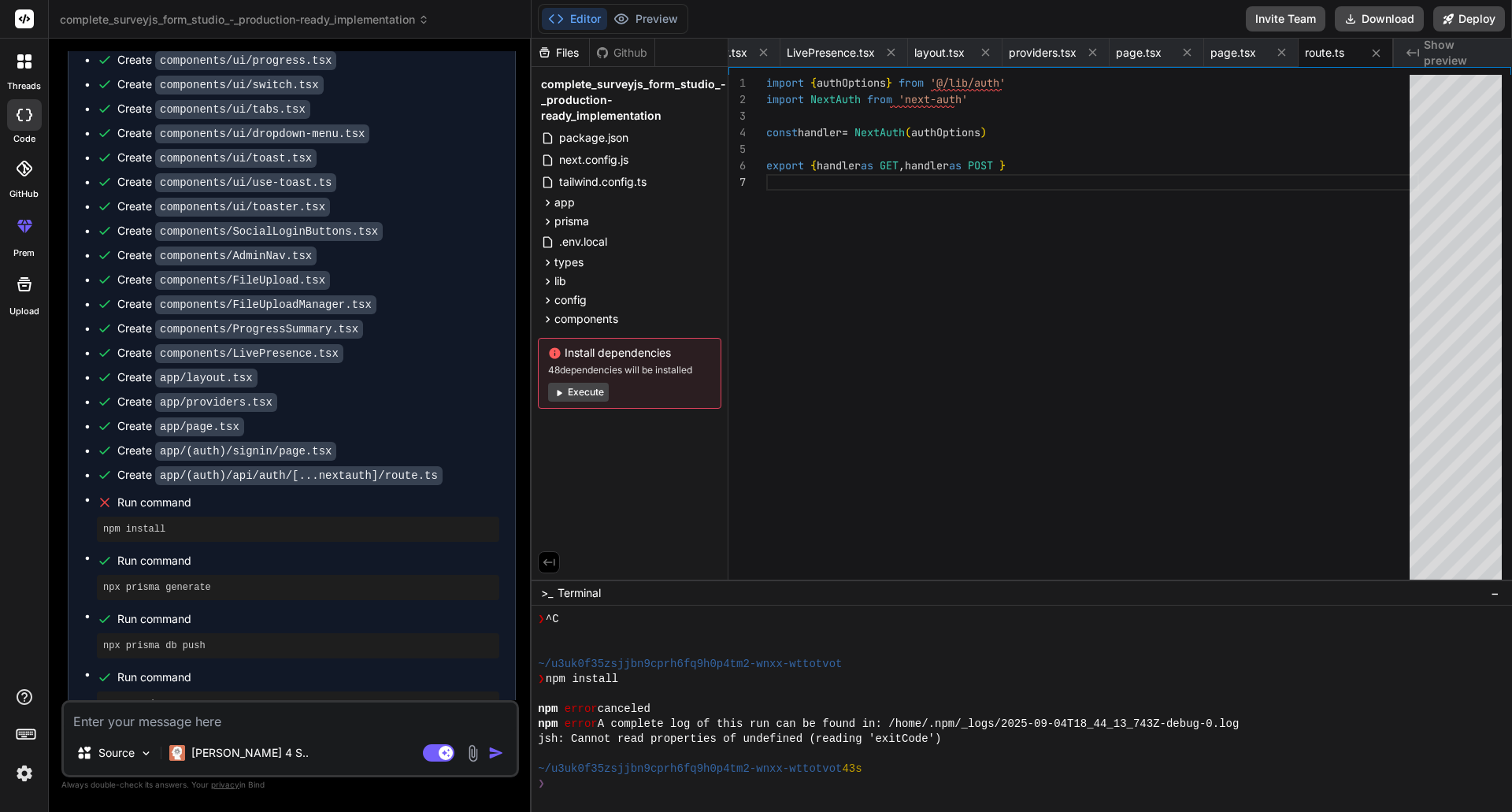
click at [586, 396] on button "Execute" at bounding box center [578, 392] width 61 height 19
type textarea "x"
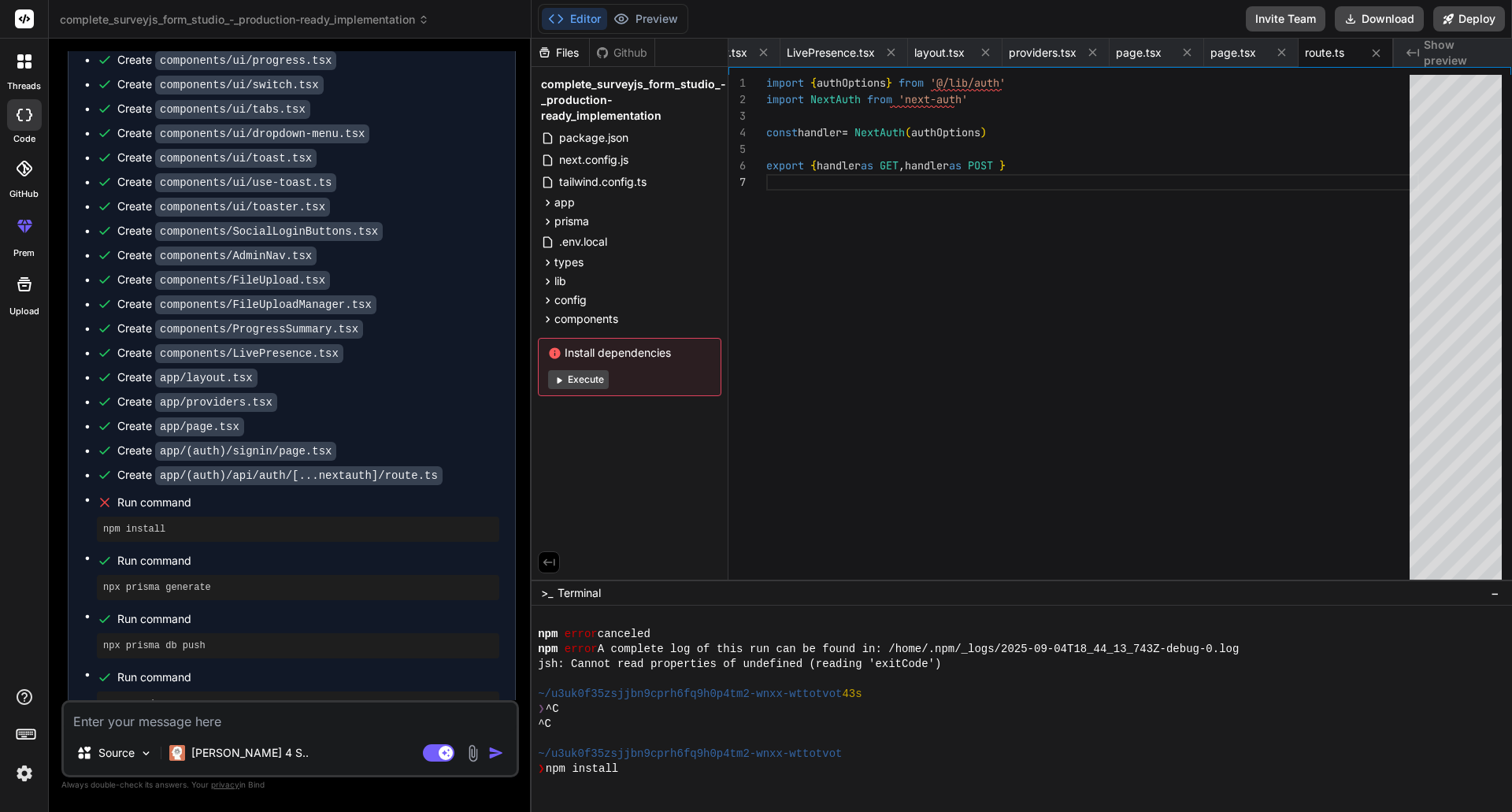
scroll to position [1197, 0]
click at [545, 323] on icon at bounding box center [548, 319] width 14 height 14
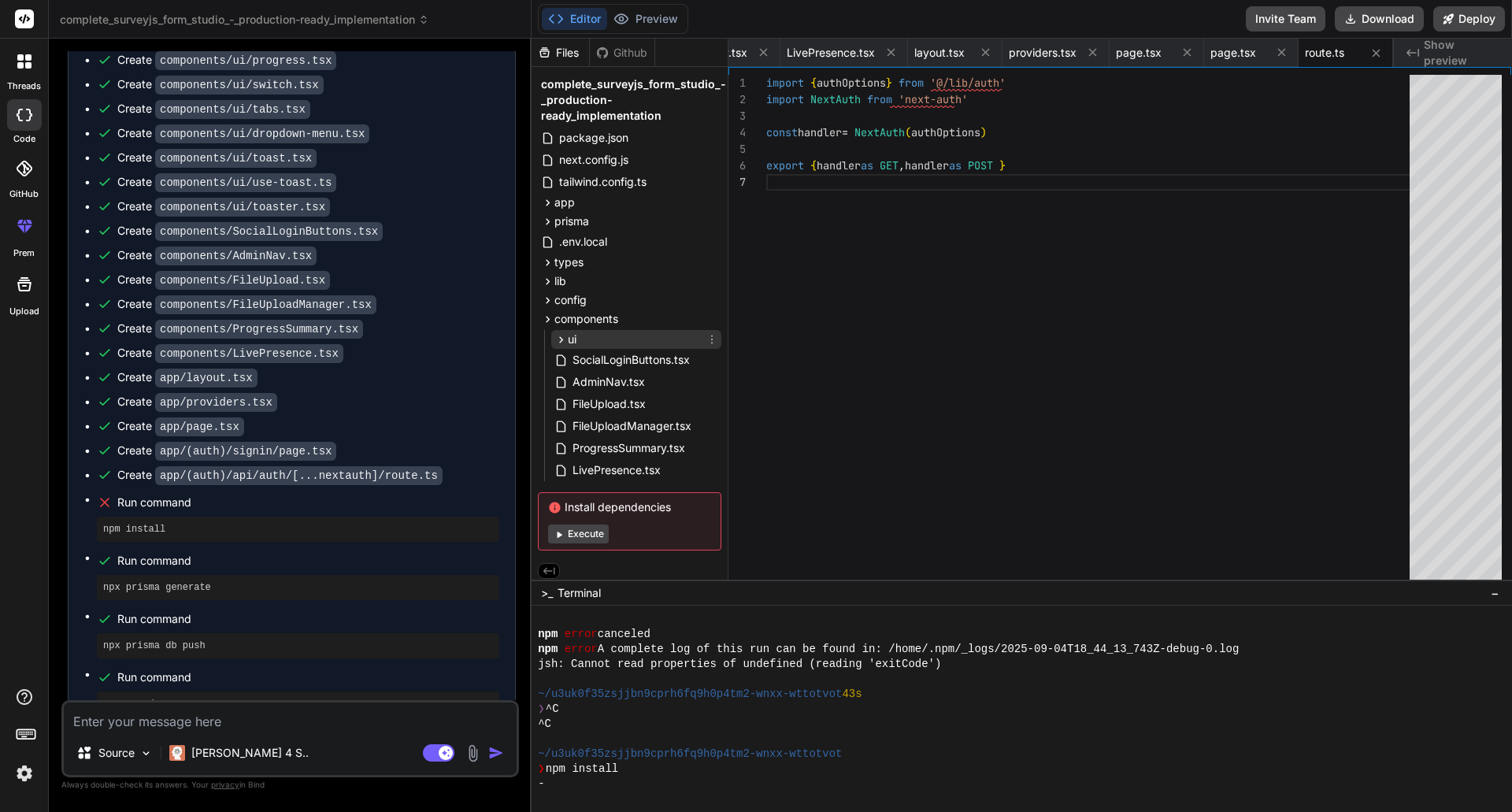
click at [561, 343] on icon at bounding box center [561, 340] width 14 height 14
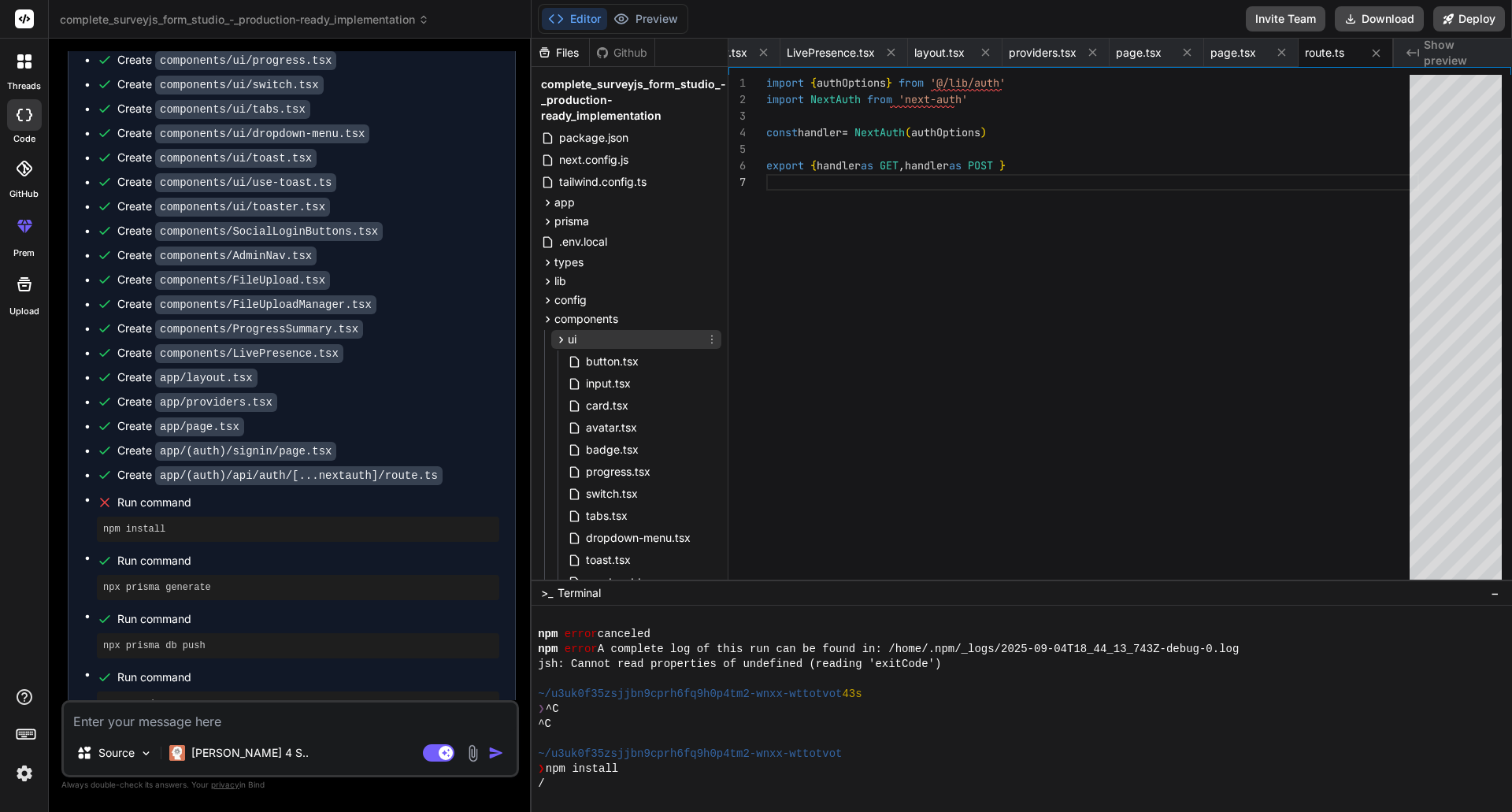
click at [561, 343] on icon at bounding box center [561, 340] width 14 height 14
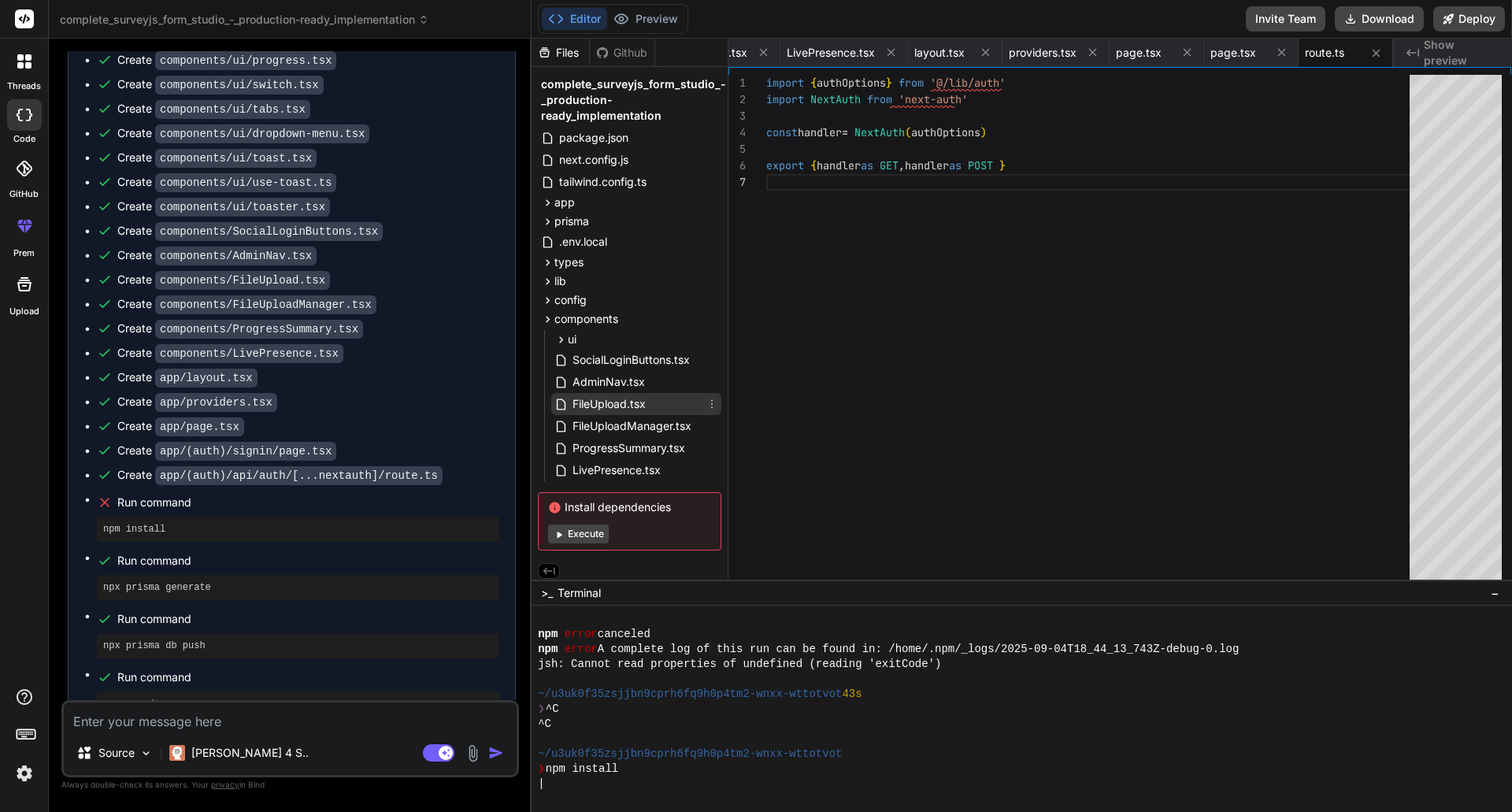
click at [587, 413] on span "FileUpload.tsx" at bounding box center [609, 403] width 76 height 19
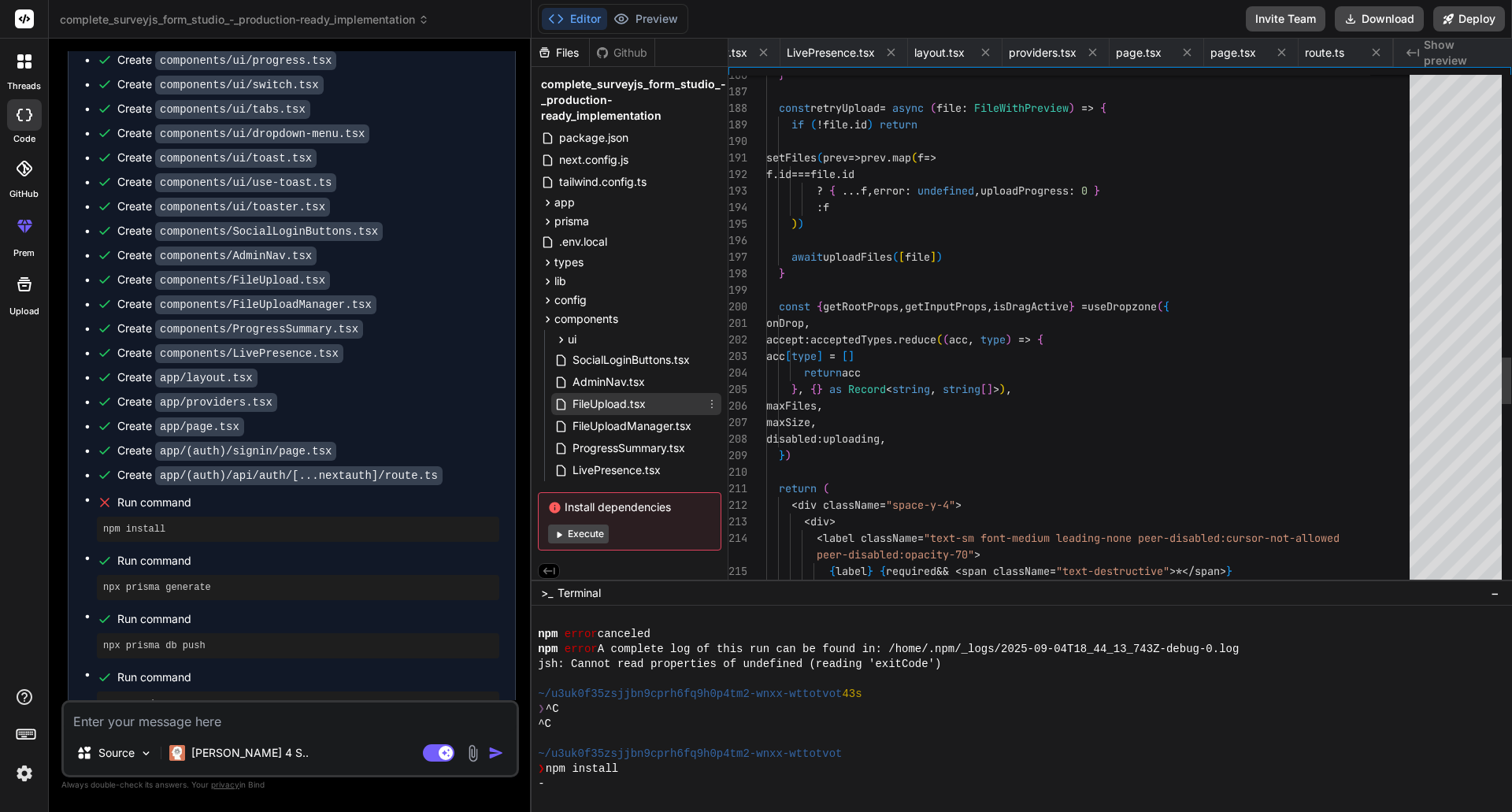
scroll to position [0, 3057]
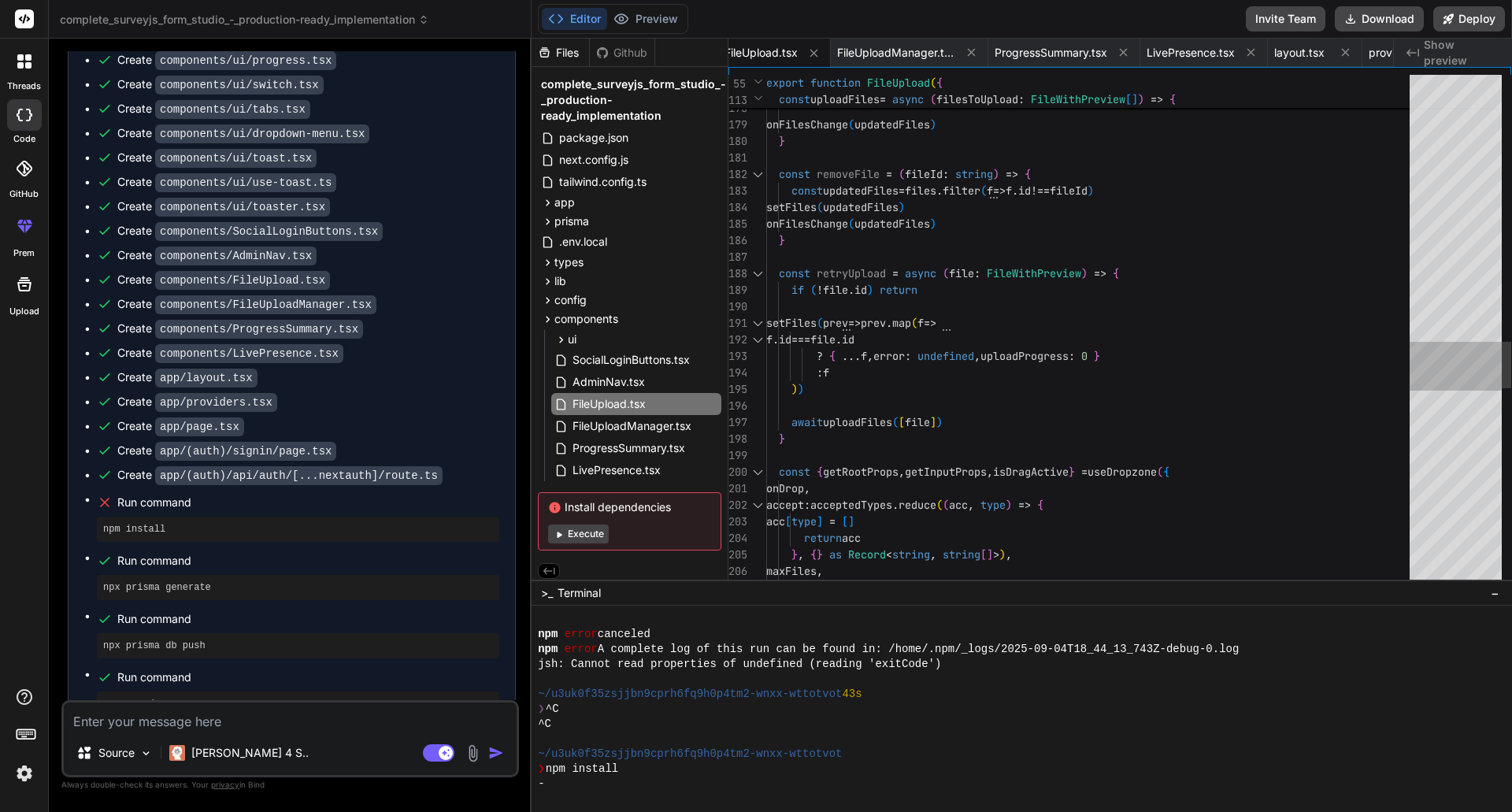
click at [1442, 252] on div at bounding box center [1455, 331] width 92 height 512
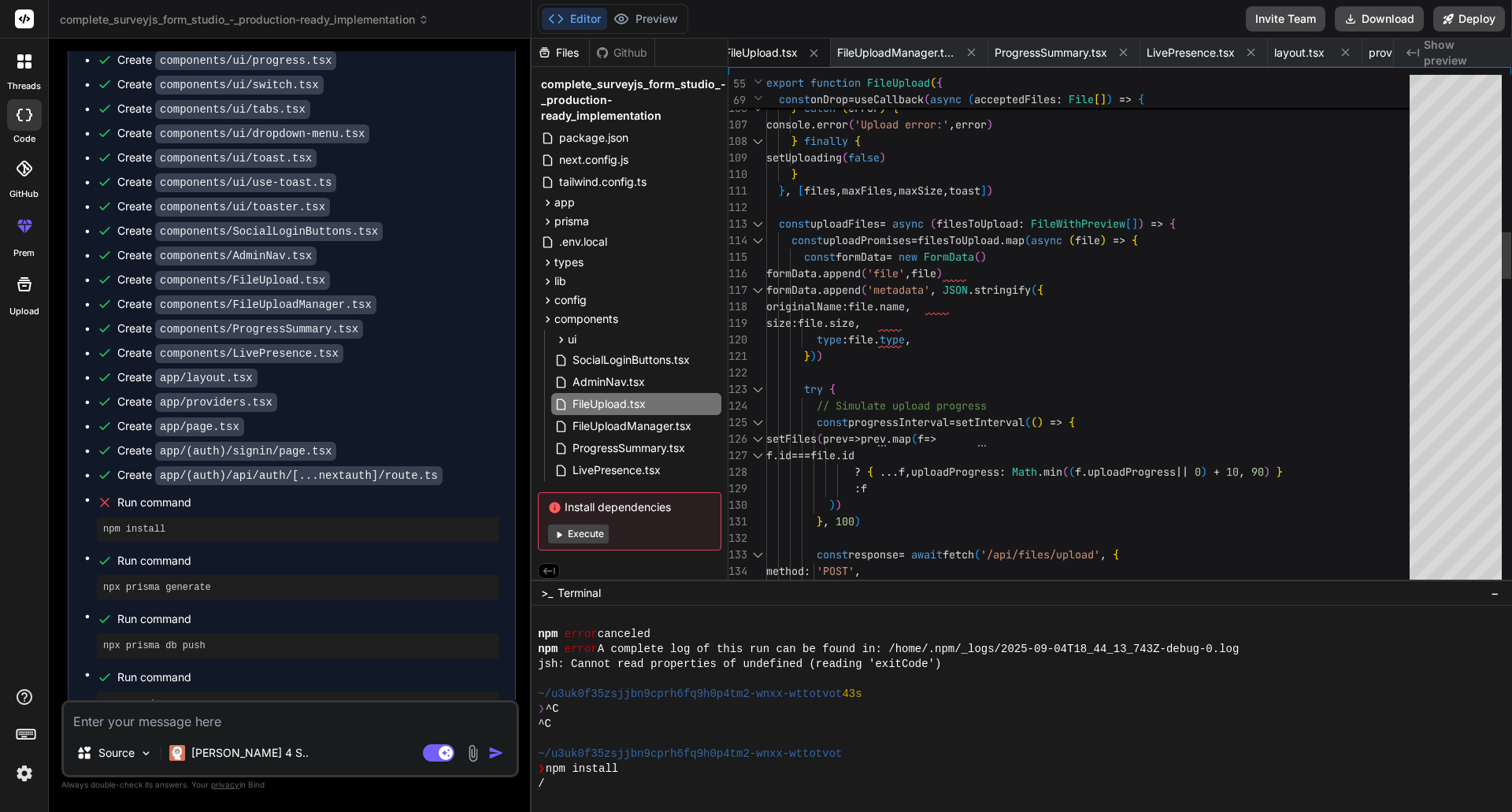
scroll to position [0, 0]
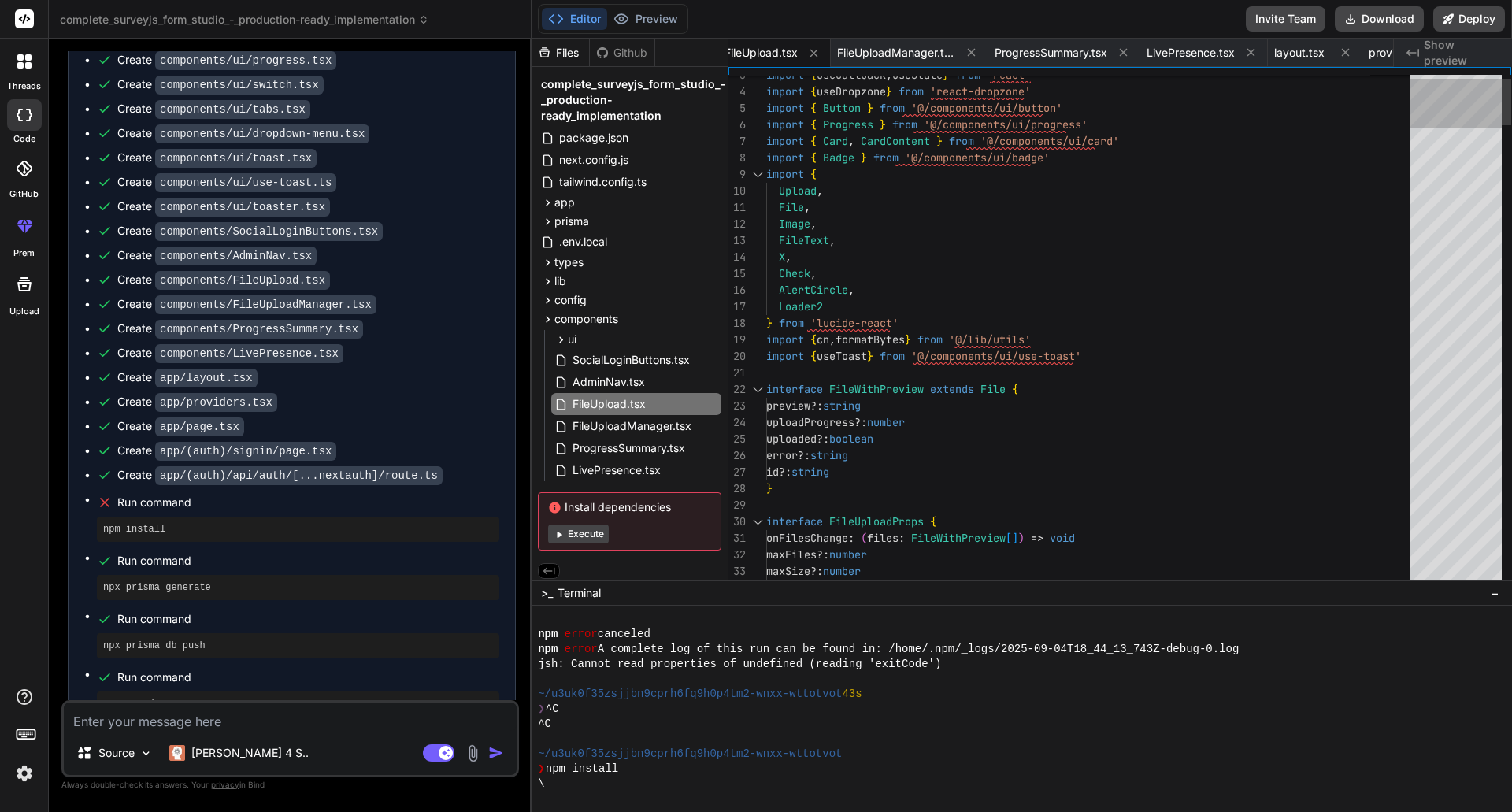
click at [1440, 100] on div at bounding box center [1455, 331] width 92 height 512
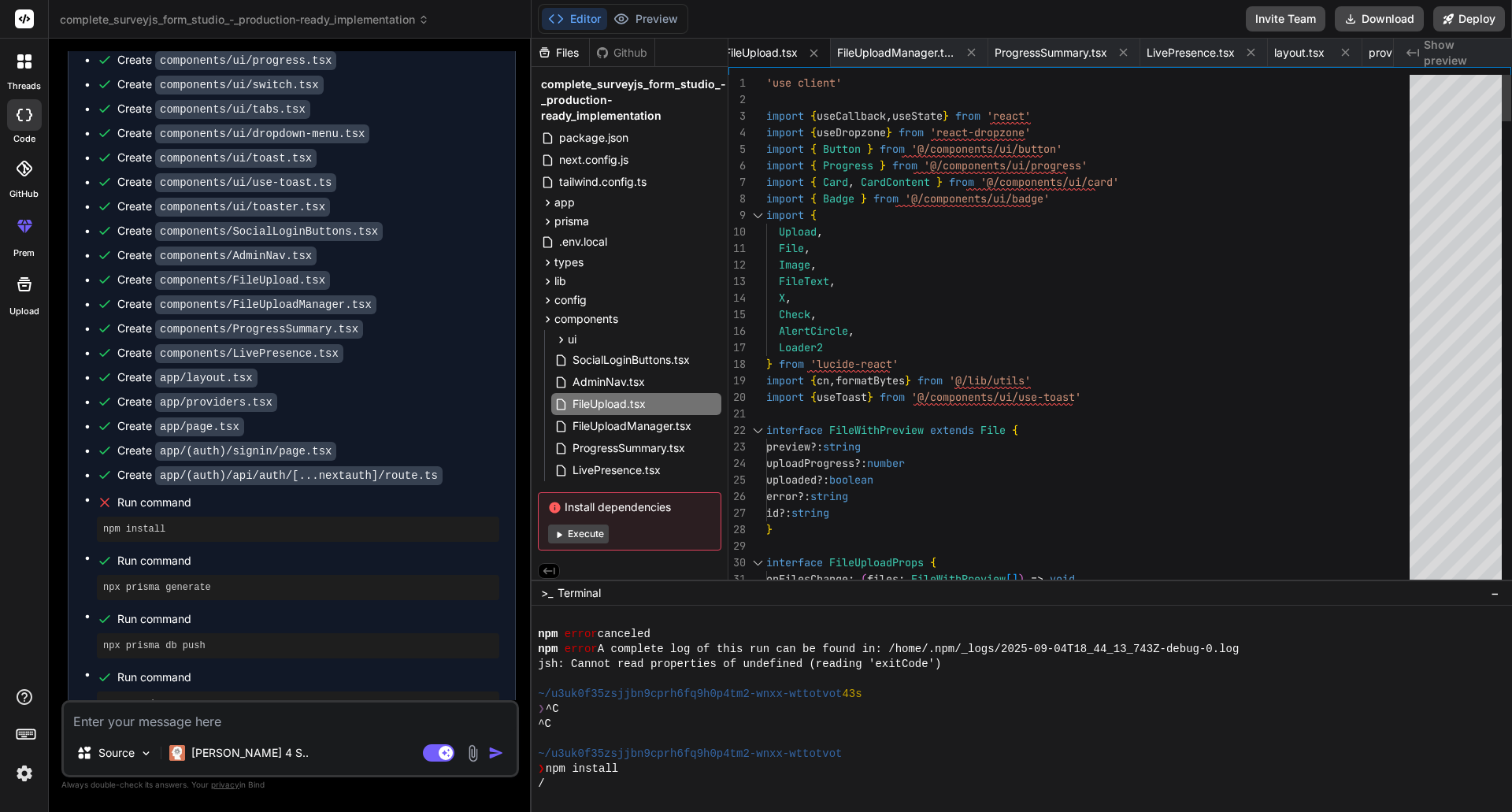
type textarea "'use client' import { useCallback, useState } from 'react' import { useDropzone…"
type textarea "x"
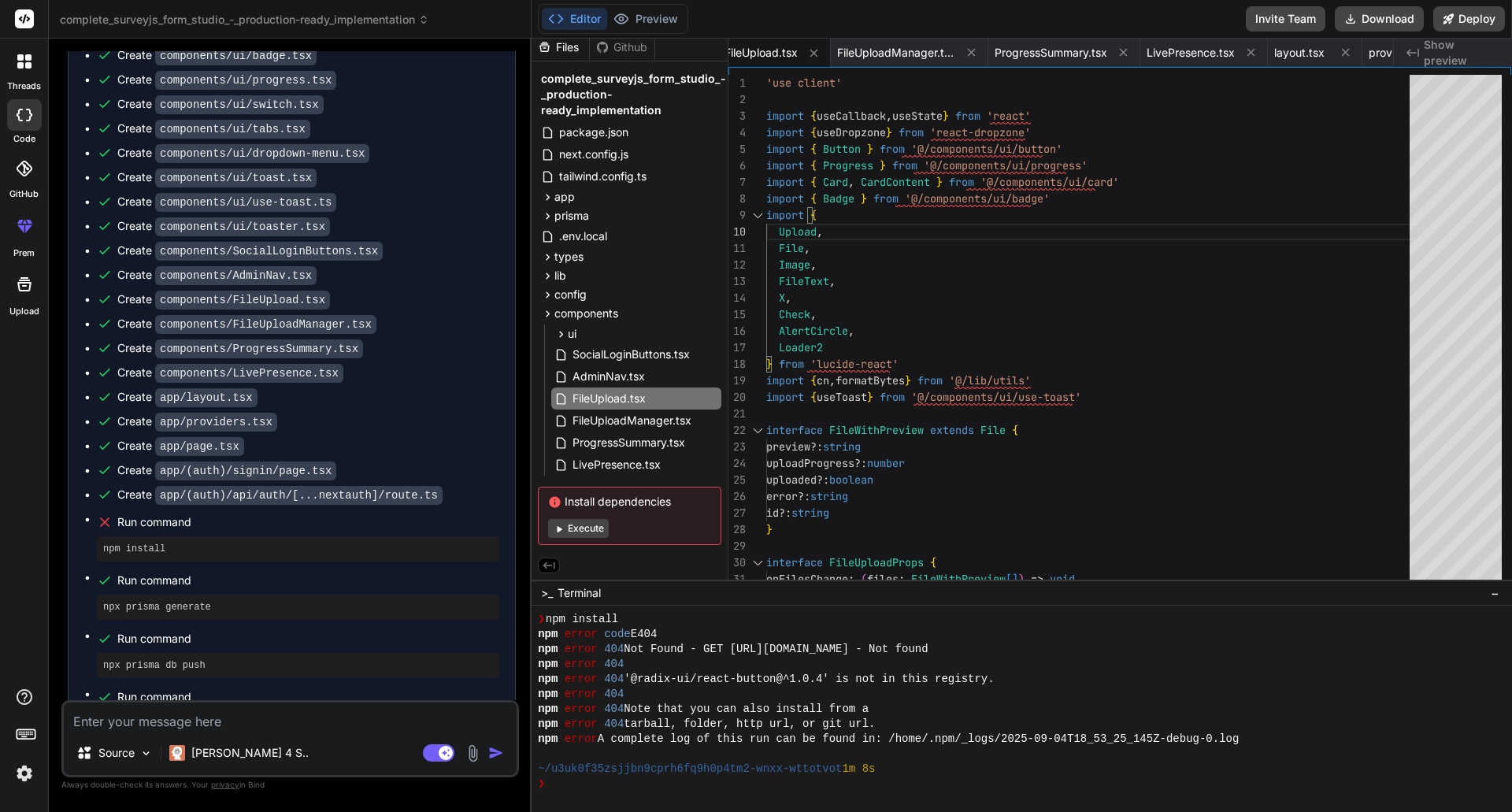
scroll to position [3797, 0]
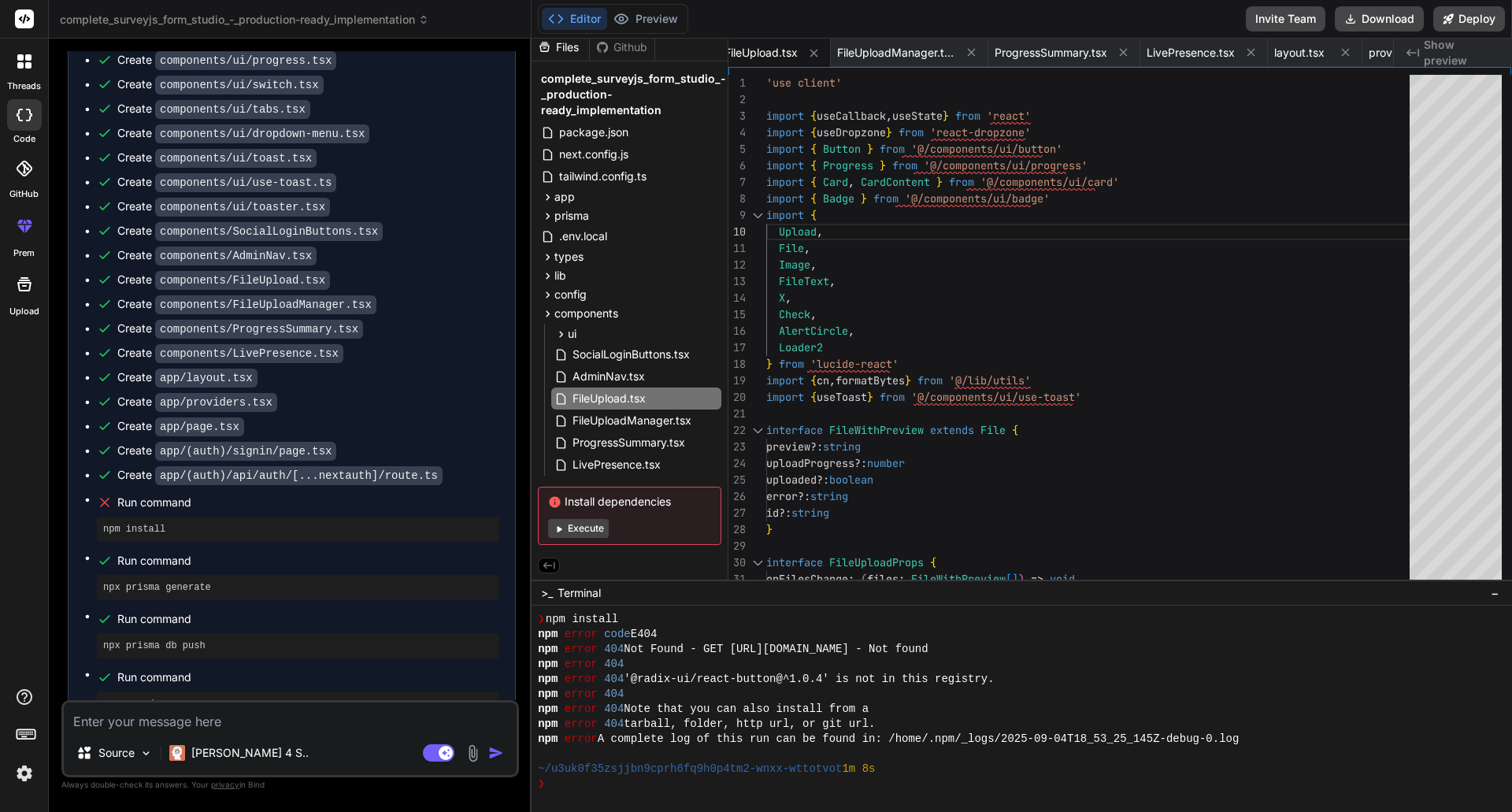
click at [634, 46] on div "Github" at bounding box center [622, 47] width 64 height 16
click at [556, 45] on div "Files" at bounding box center [561, 47] width 57 height 16
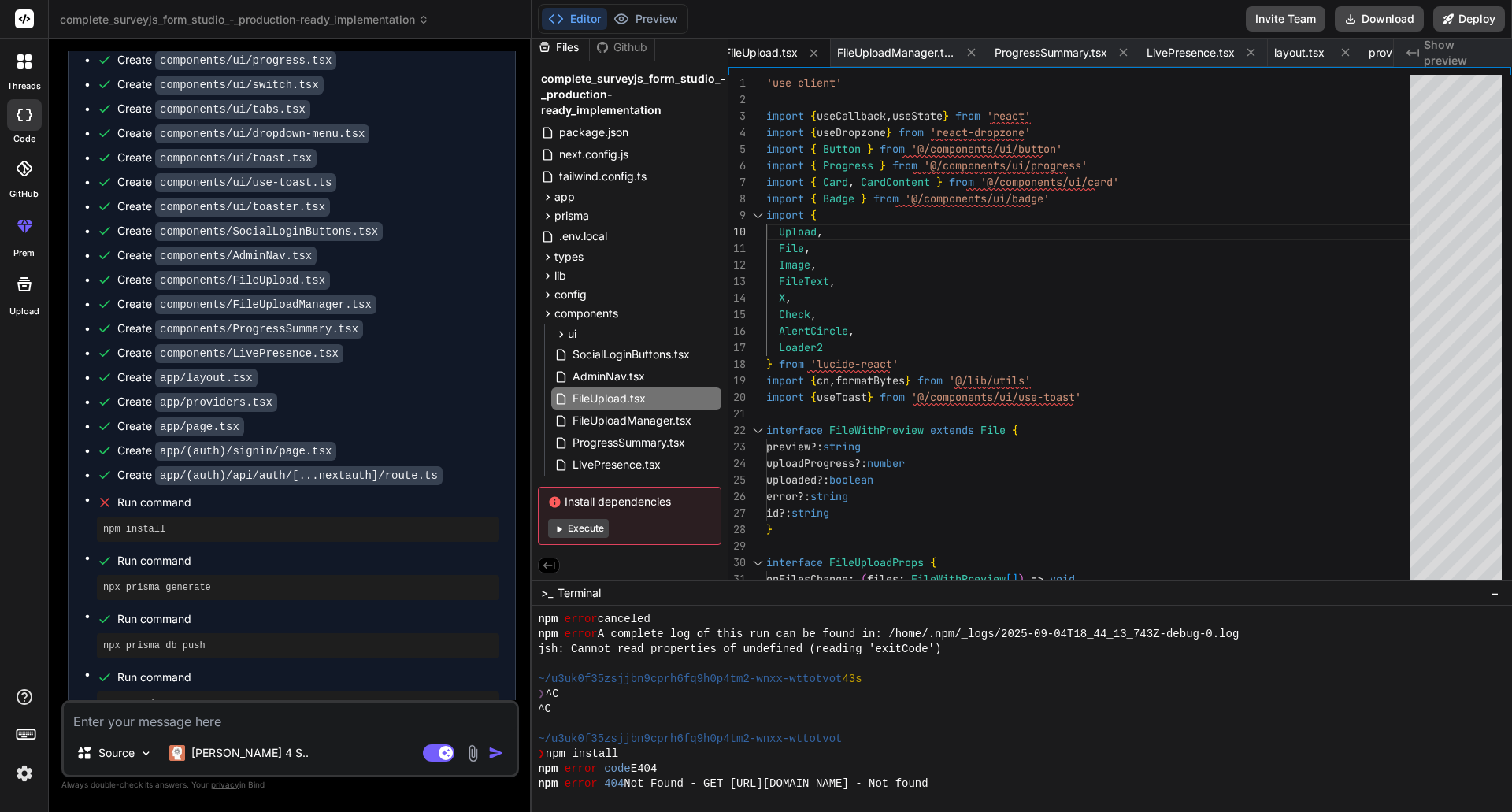
scroll to position [1215, 0]
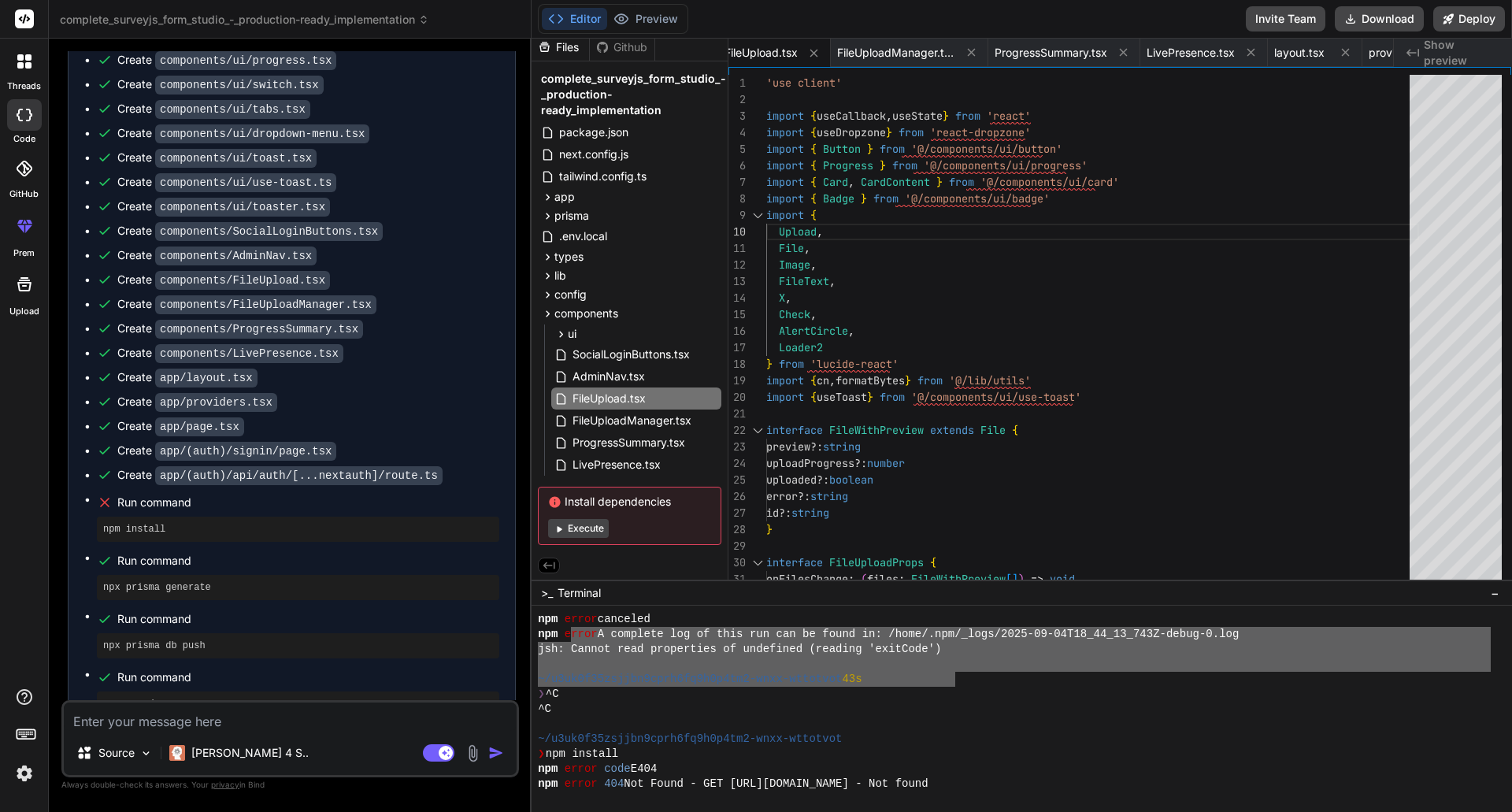
drag, startPoint x: 569, startPoint y: 630, endPoint x: 956, endPoint y: 698, distance: 392.9
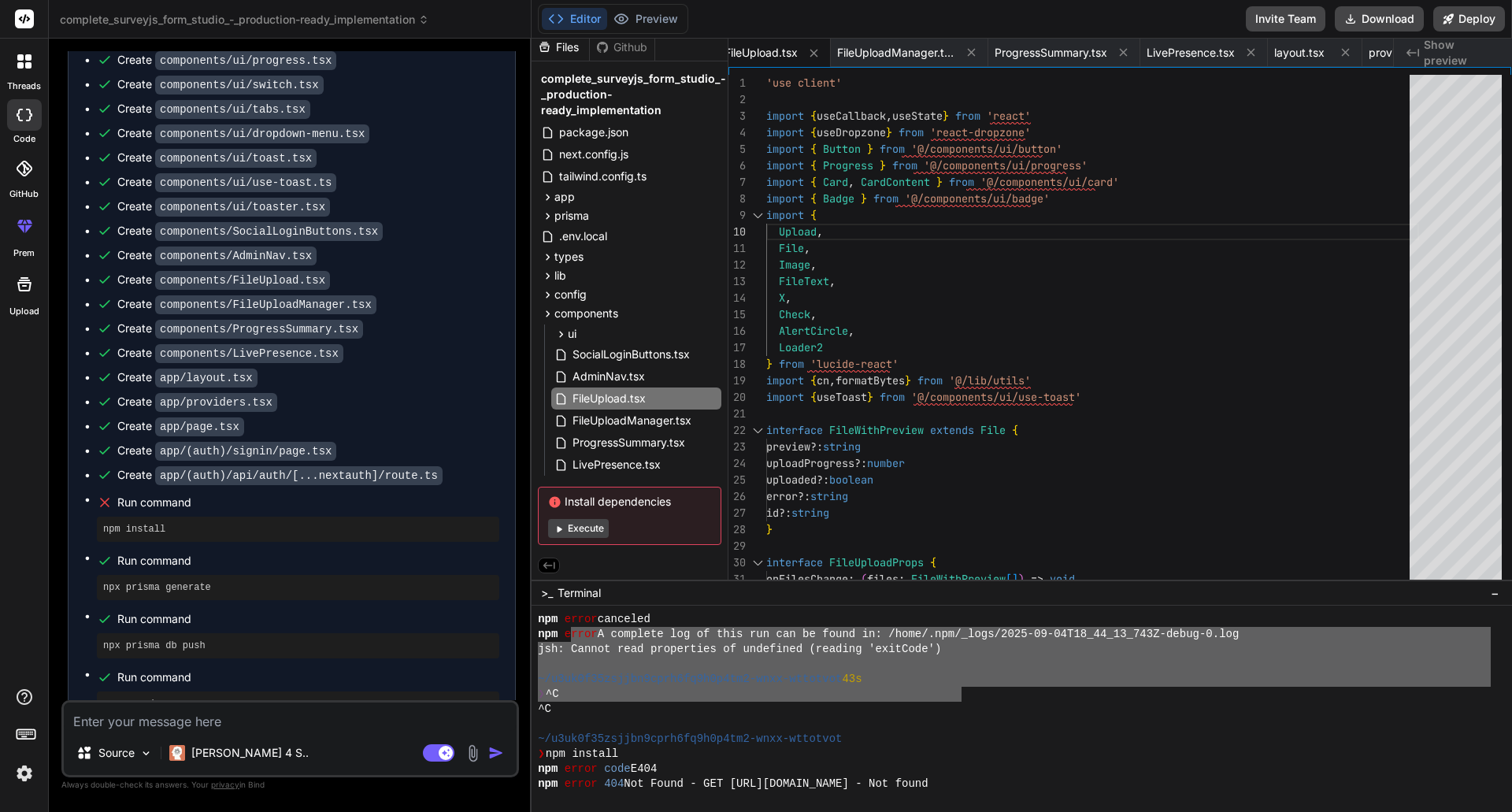
scroll to position [1083, 0]
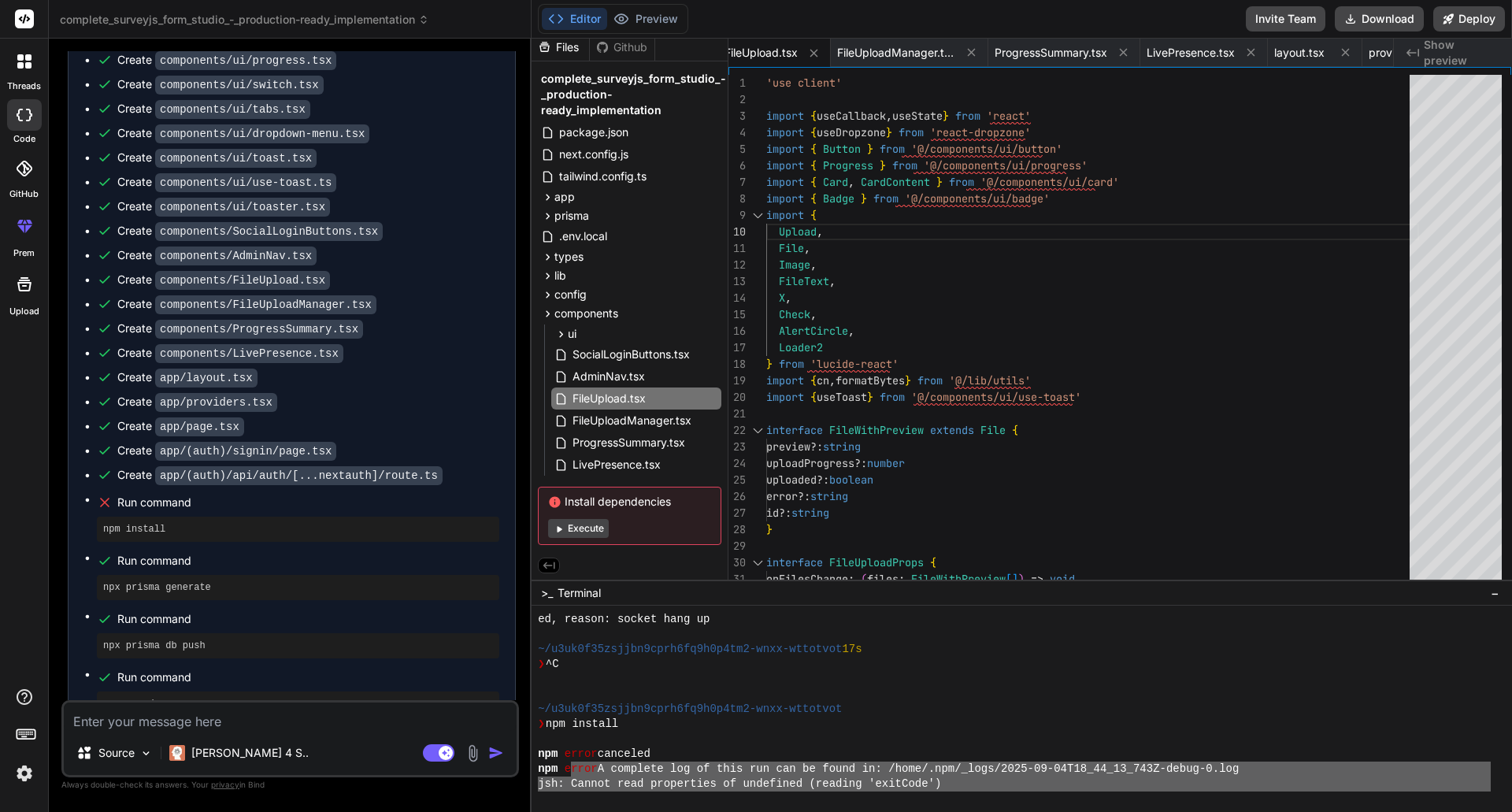
click at [795, 734] on div at bounding box center [1014, 739] width 953 height 15
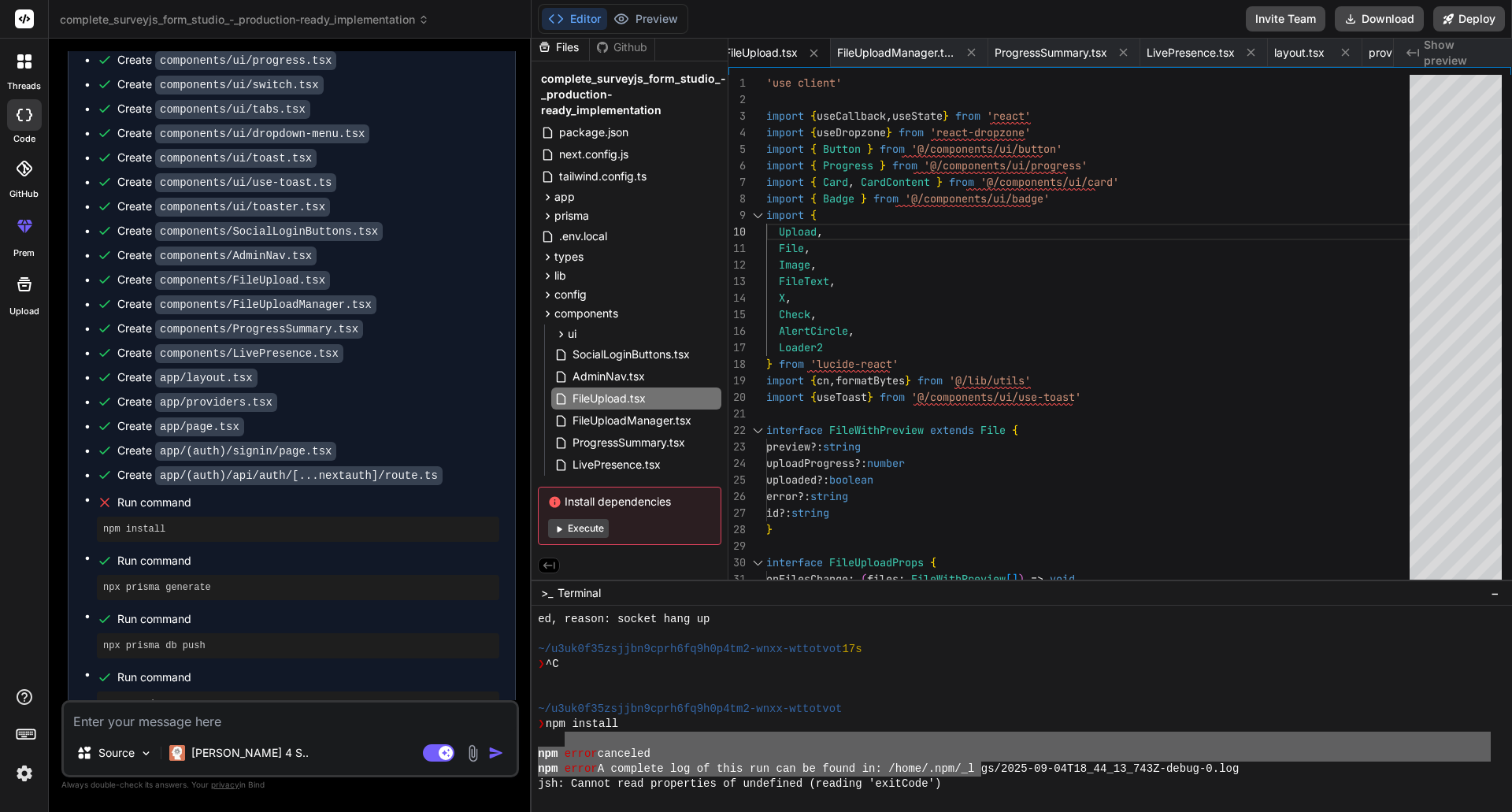
click at [991, 769] on div "ed, reason: socket hang up ~/u3uk0f35zsjjbn9cprh6fq9h0p4tm2-wnxx-wttotvot 17s ❯…" at bounding box center [1014, 701] width 953 height 180
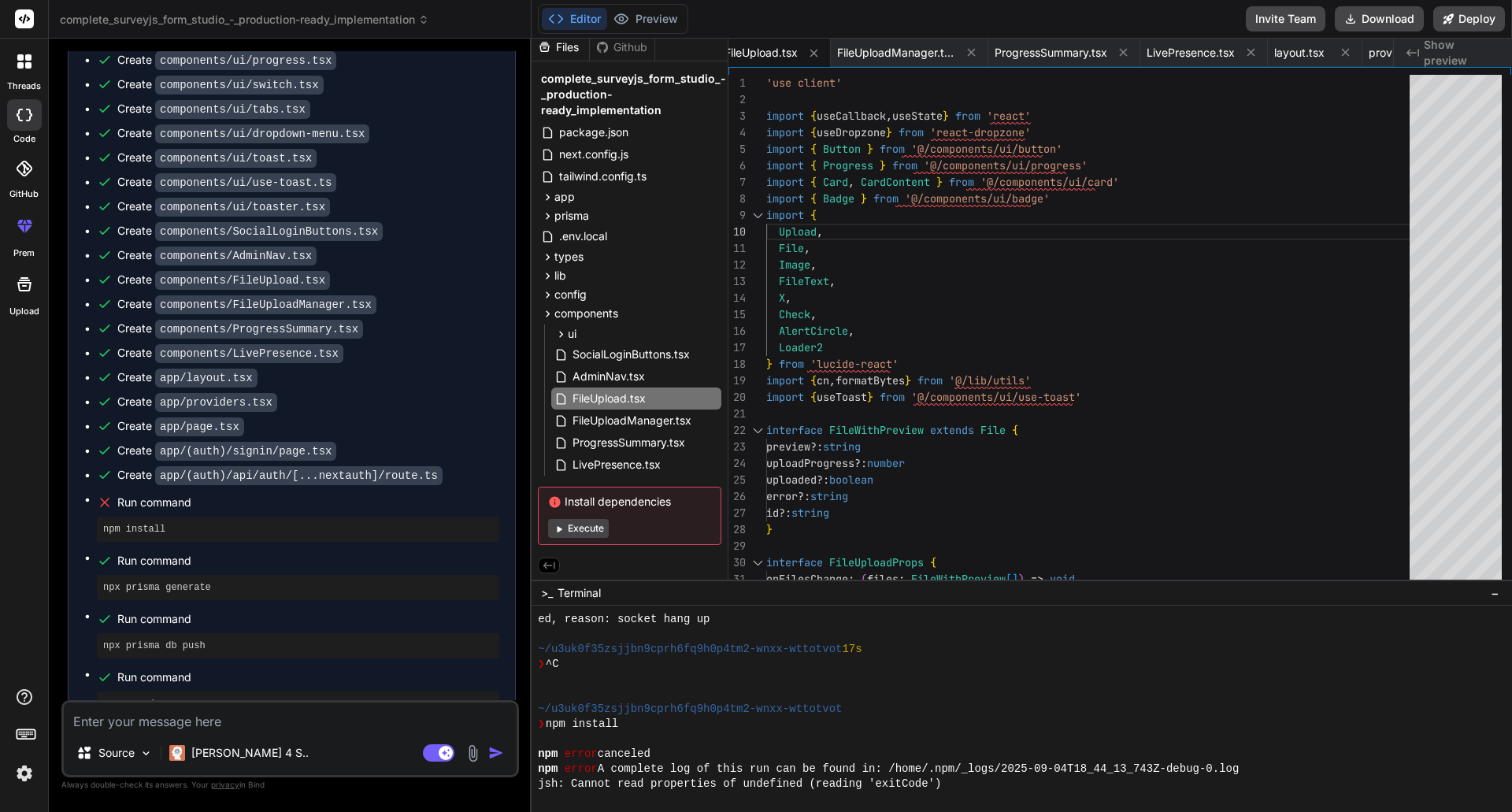
click at [828, 728] on div "❯ npm install" at bounding box center [1014, 724] width 953 height 15
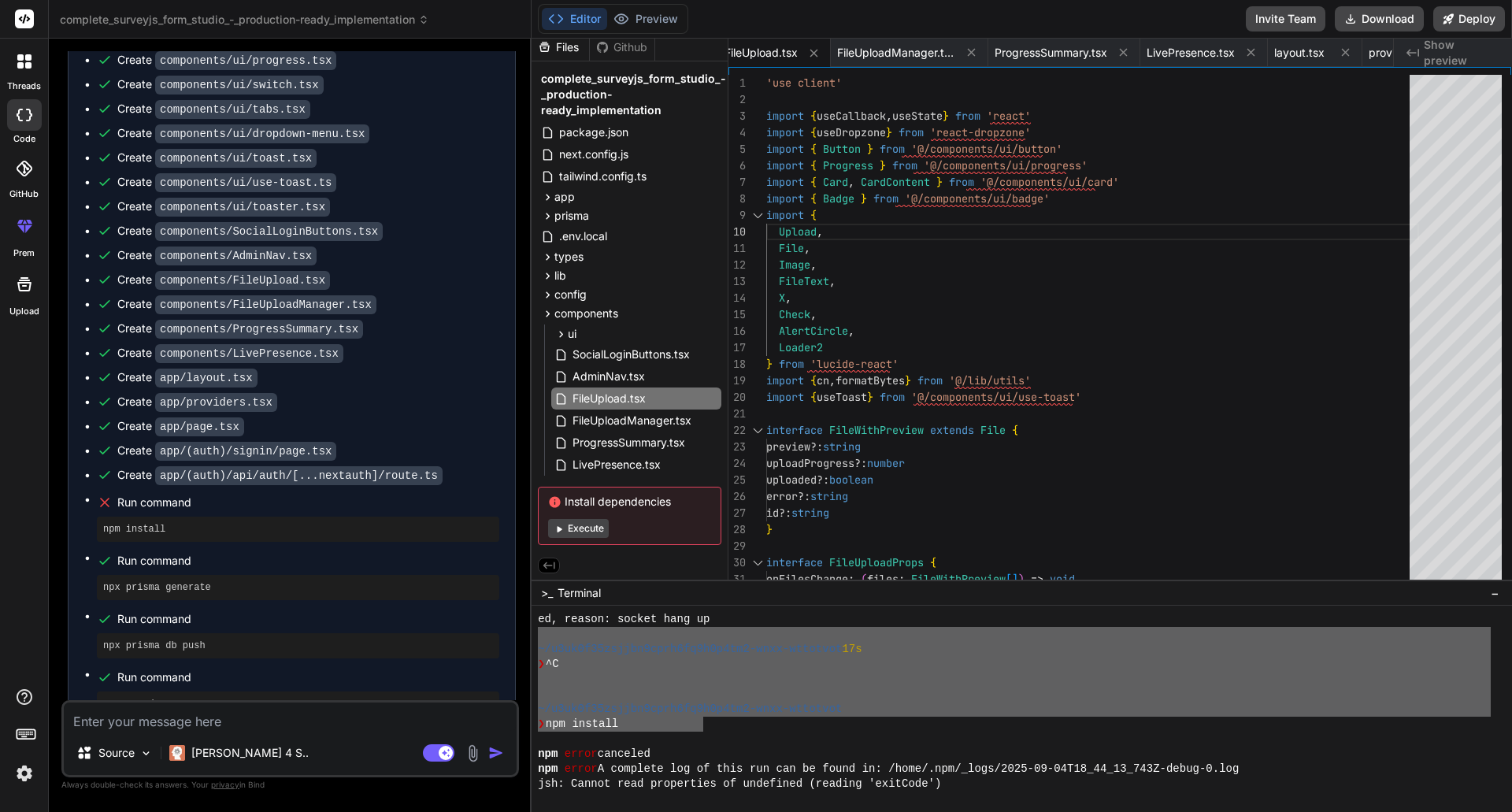
drag, startPoint x: 702, startPoint y: 719, endPoint x: 521, endPoint y: 638, distance: 198.3
click at [521, 638] on div "complete_surveyjs_form_studio_-_production-ready_implementation Created with Pi…" at bounding box center [780, 406] width 1463 height 812
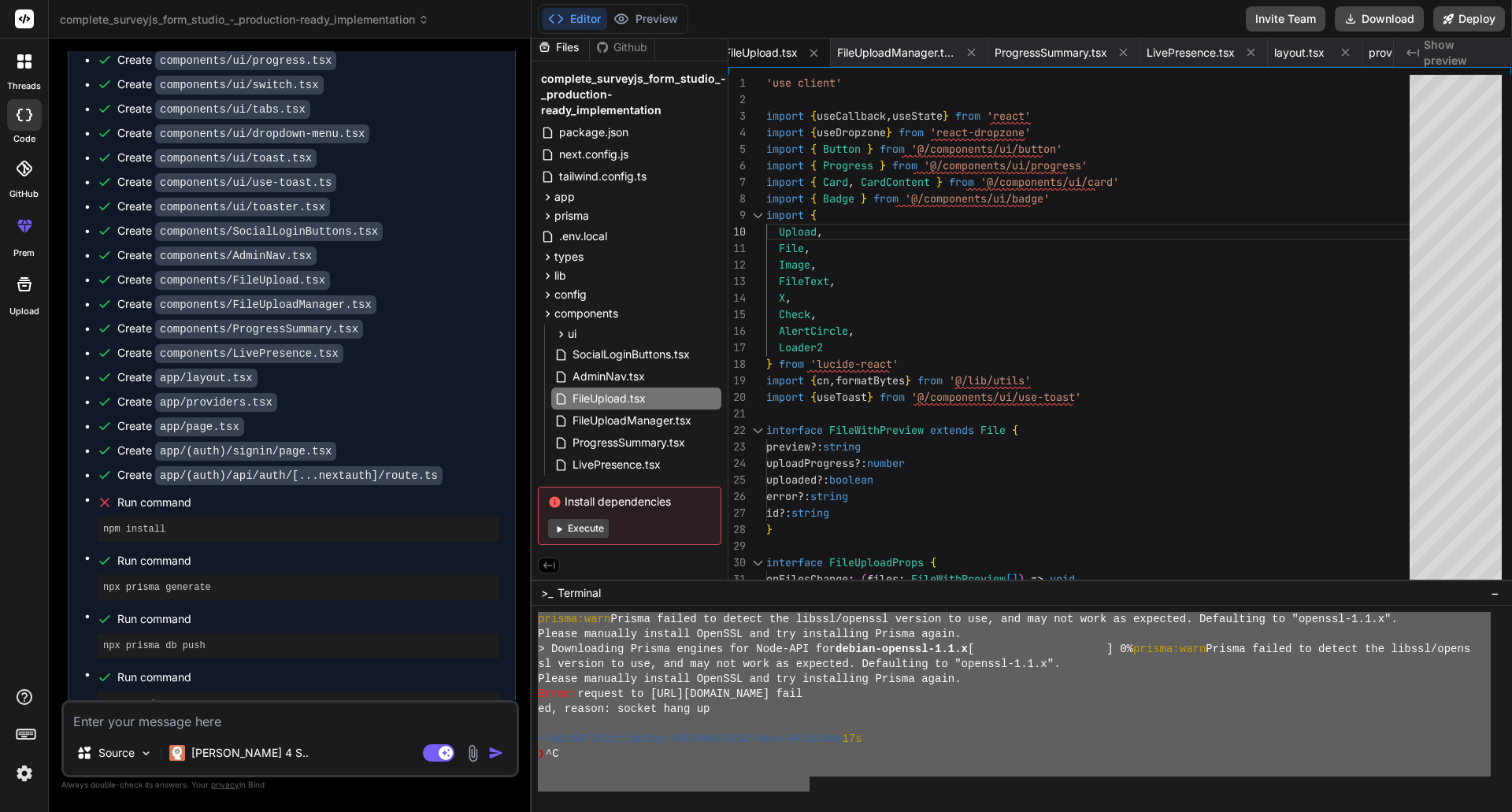
scroll to position [988, 0]
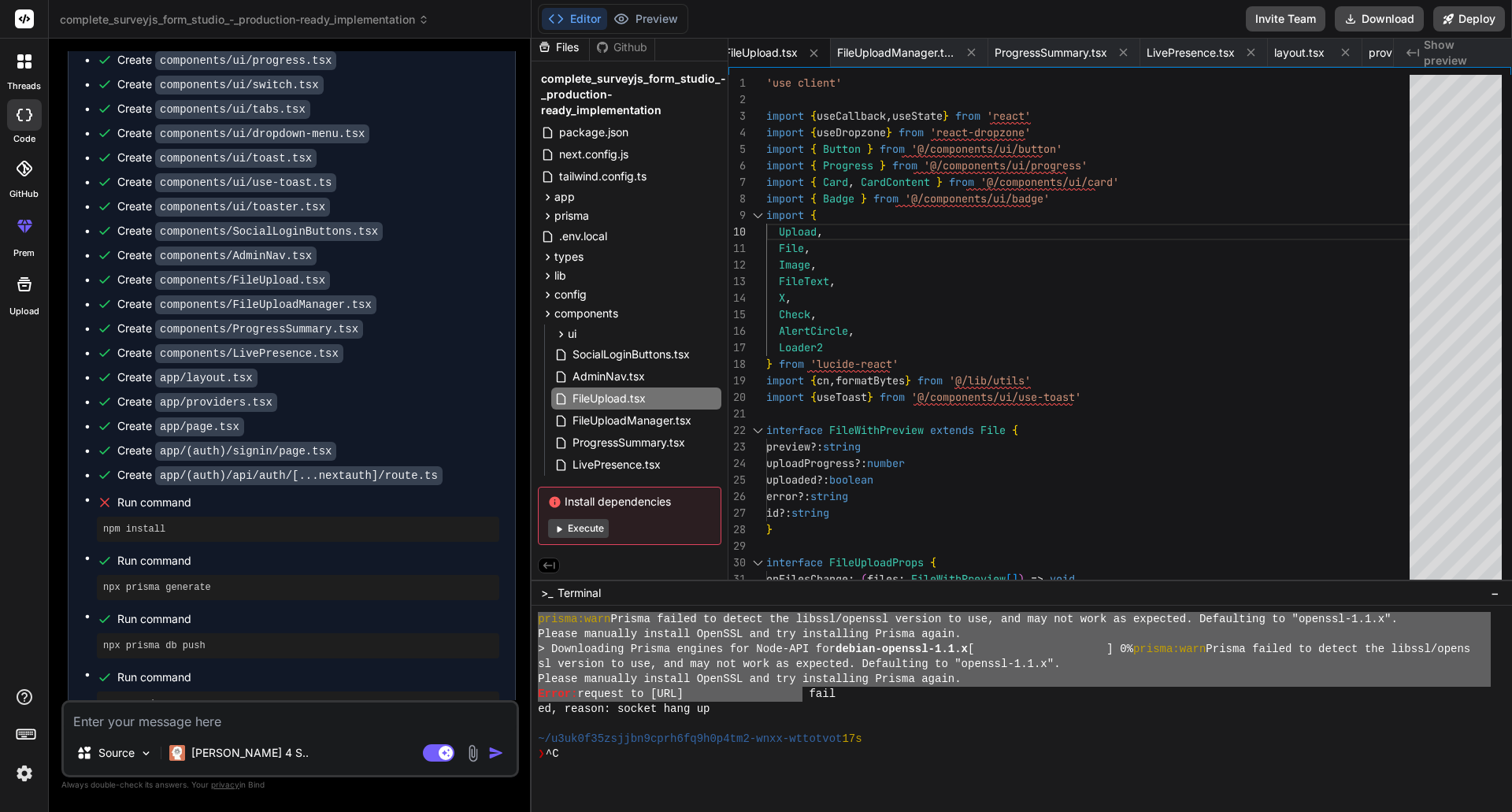
drag, startPoint x: 542, startPoint y: 635, endPoint x: 800, endPoint y: 702, distance: 266.6
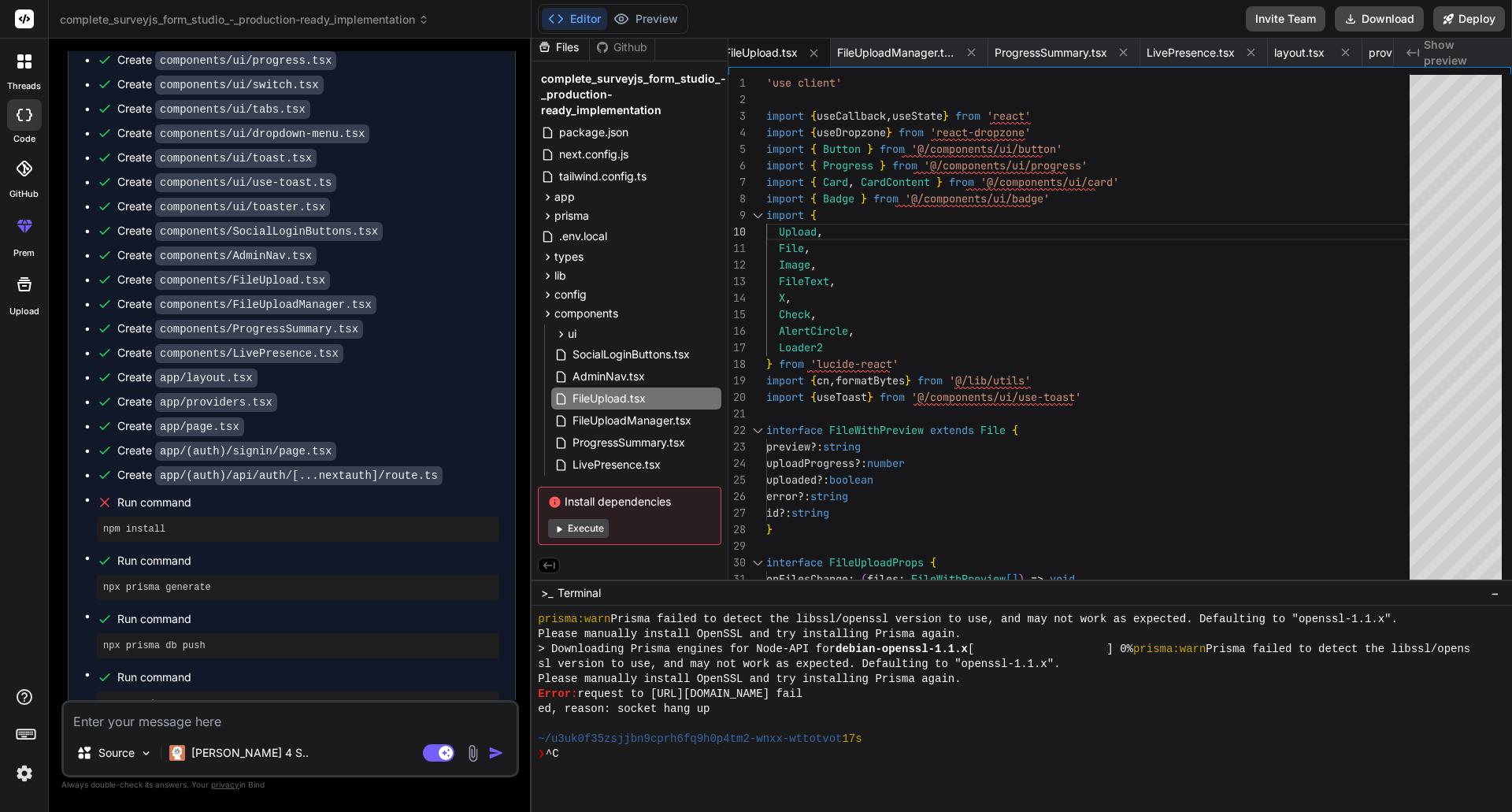
click at [810, 728] on div at bounding box center [1014, 724] width 953 height 15
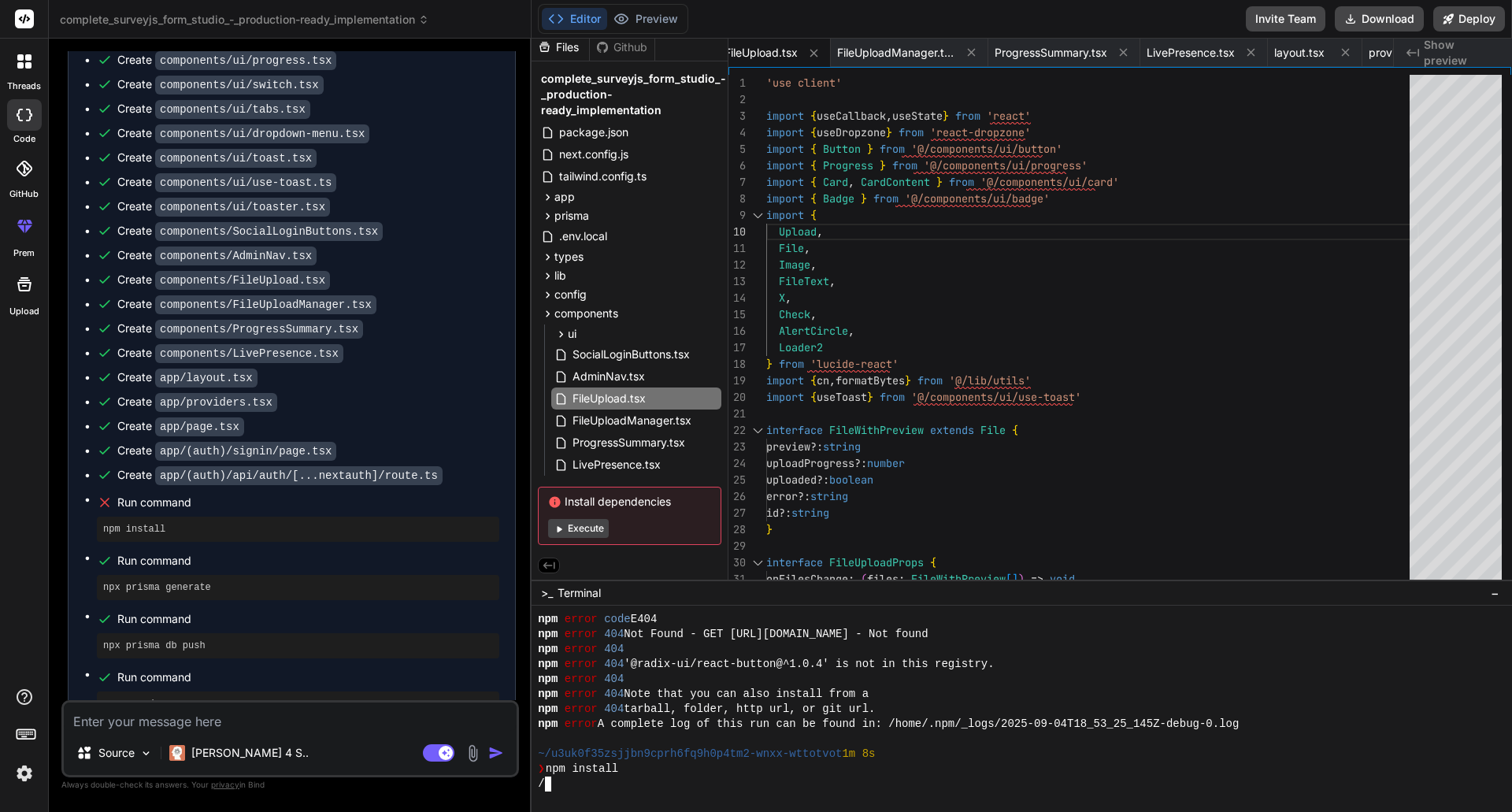
scroll to position [1511, 0]
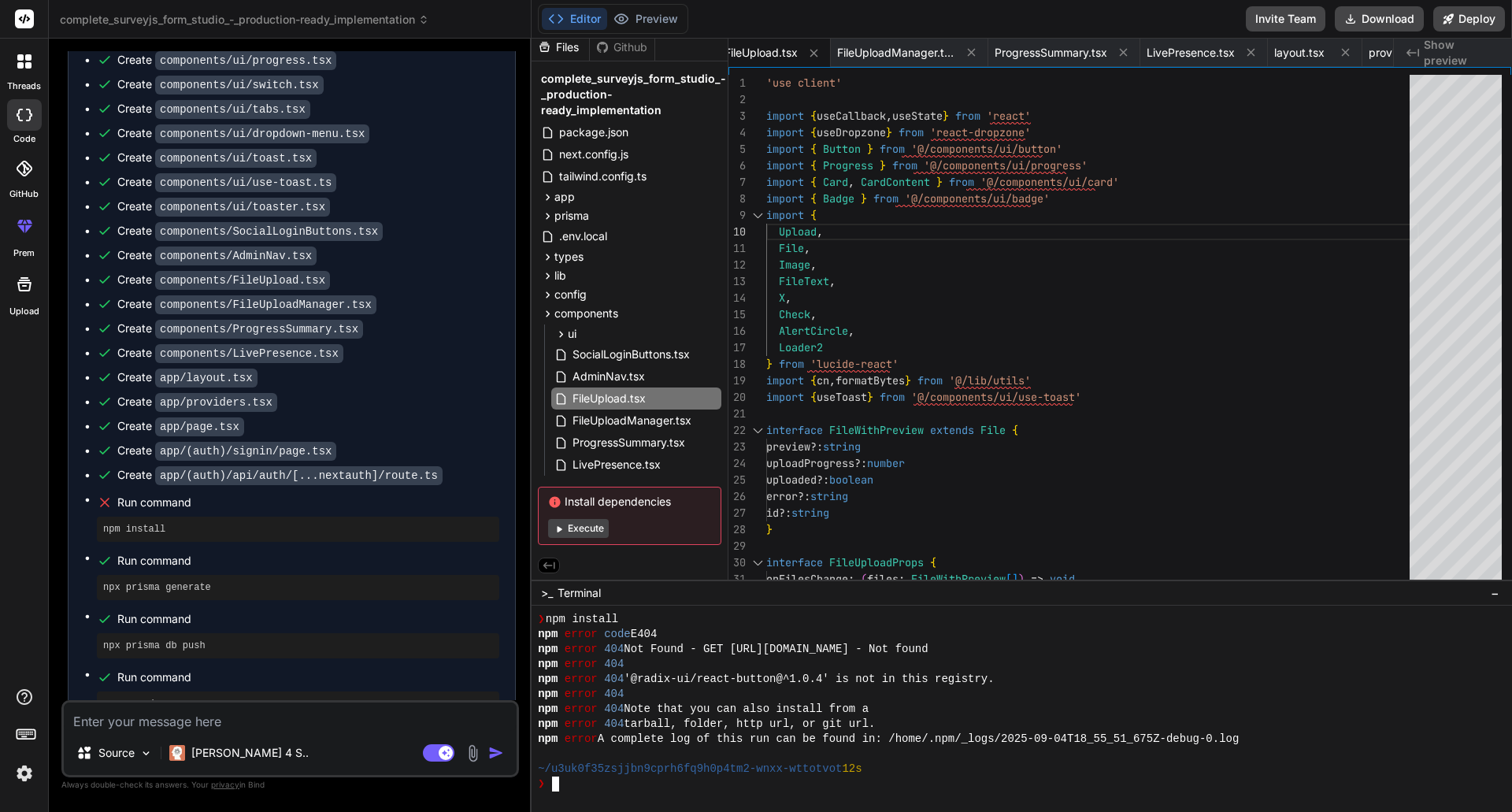
click at [594, 784] on div "❯" at bounding box center [1014, 784] width 953 height 15
click at [160, 797] on div "You Bind AI 🔹 Project : Complete SurveyJS Form Studio - Production-Ready Implem…" at bounding box center [290, 431] width 458 height 760
click at [150, 720] on textarea at bounding box center [290, 717] width 453 height 29
click at [141, 722] on textarea at bounding box center [290, 717] width 453 height 29
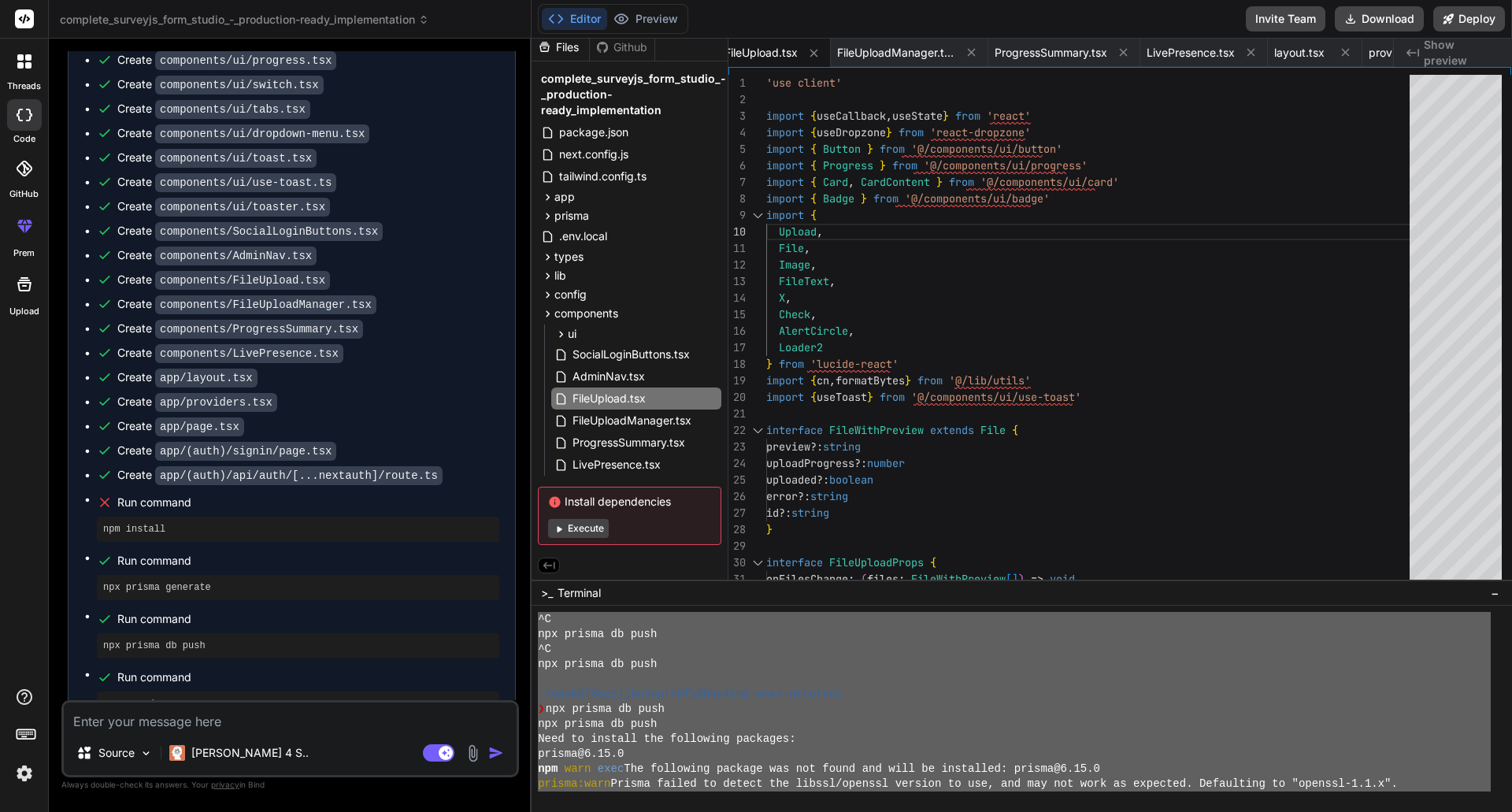
scroll to position [0, 0]
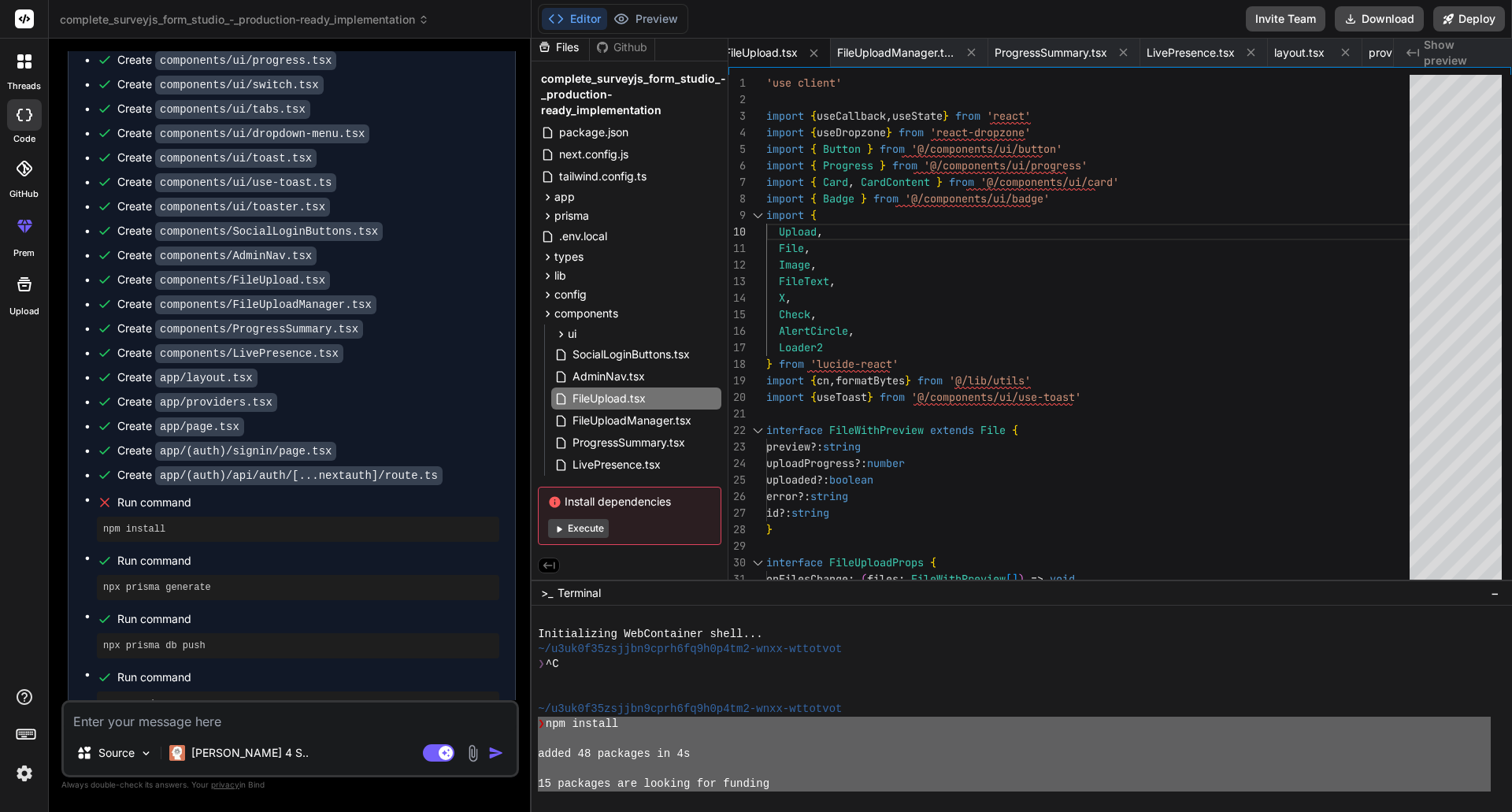
drag, startPoint x: 662, startPoint y: 750, endPoint x: 526, endPoint y: 724, distance: 138.5
click at [526, 724] on div "complete_surveyjs_form_studio_-_production-ready_implementation Created with Pi…" at bounding box center [780, 406] width 1463 height 812
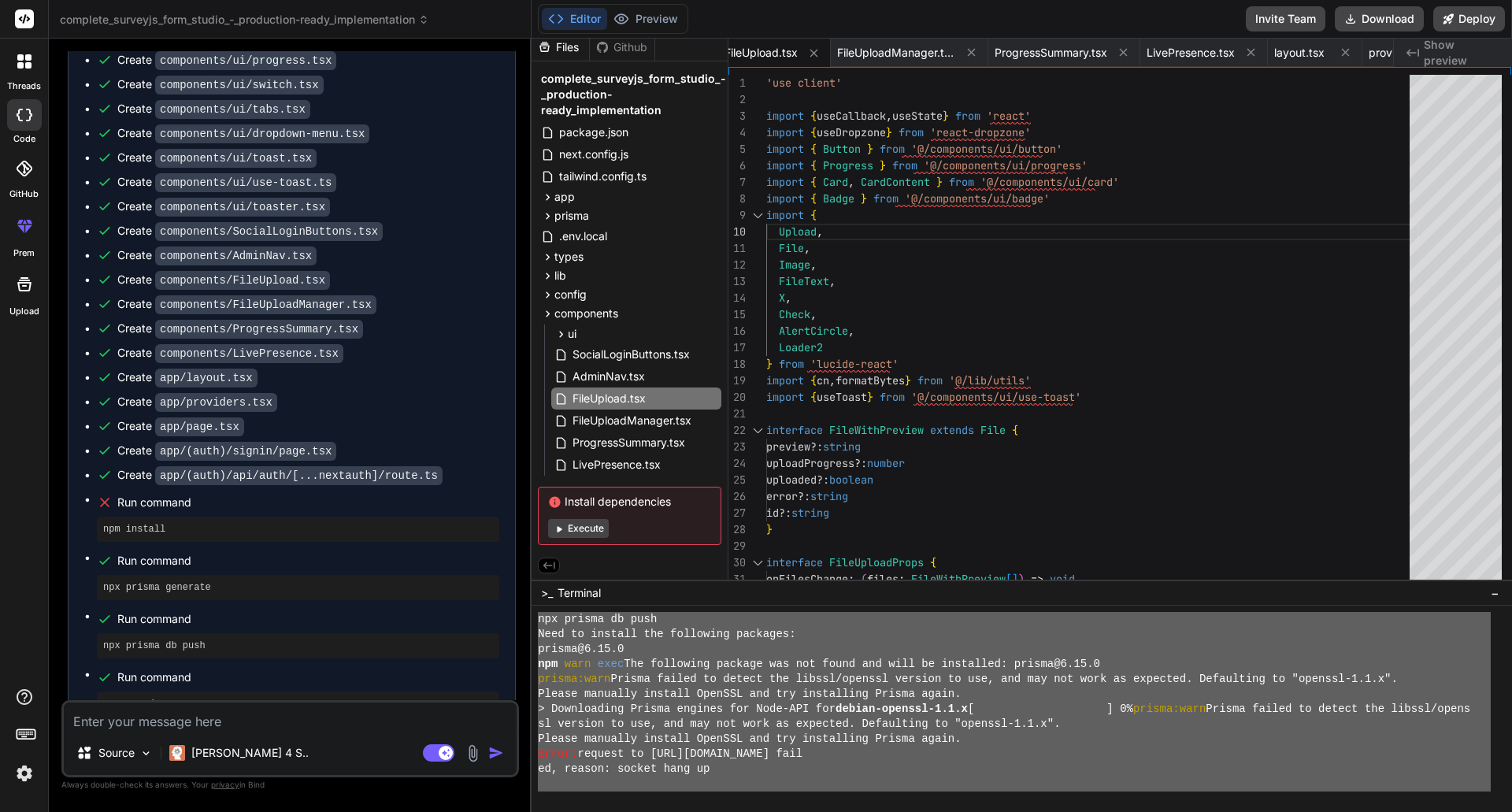
scroll to position [1032, 0]
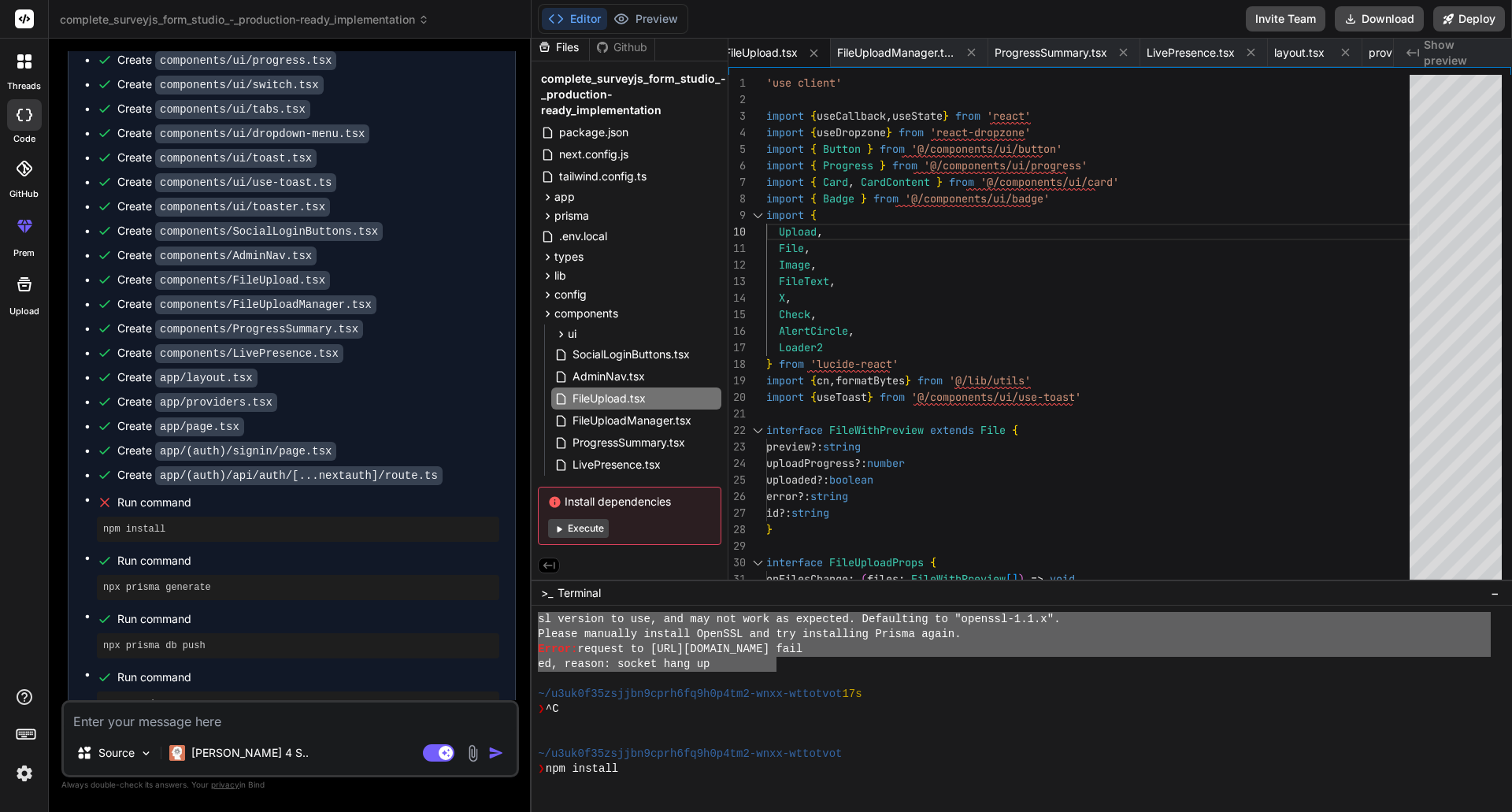
drag, startPoint x: 554, startPoint y: 659, endPoint x: 773, endPoint y: 663, distance: 219.0
type textarea "l0ip8d26sitame1cons1ad4e7s2do8-eius-temporin ❯ utl etdolor mag aliqu enim A309 …"
click at [183, 785] on p "Always double-check its answers. Your privacy in [GEOGRAPHIC_DATA]" at bounding box center [290, 785] width 458 height 15
click at [163, 723] on textarea at bounding box center [290, 717] width 453 height 29
type textarea "n"
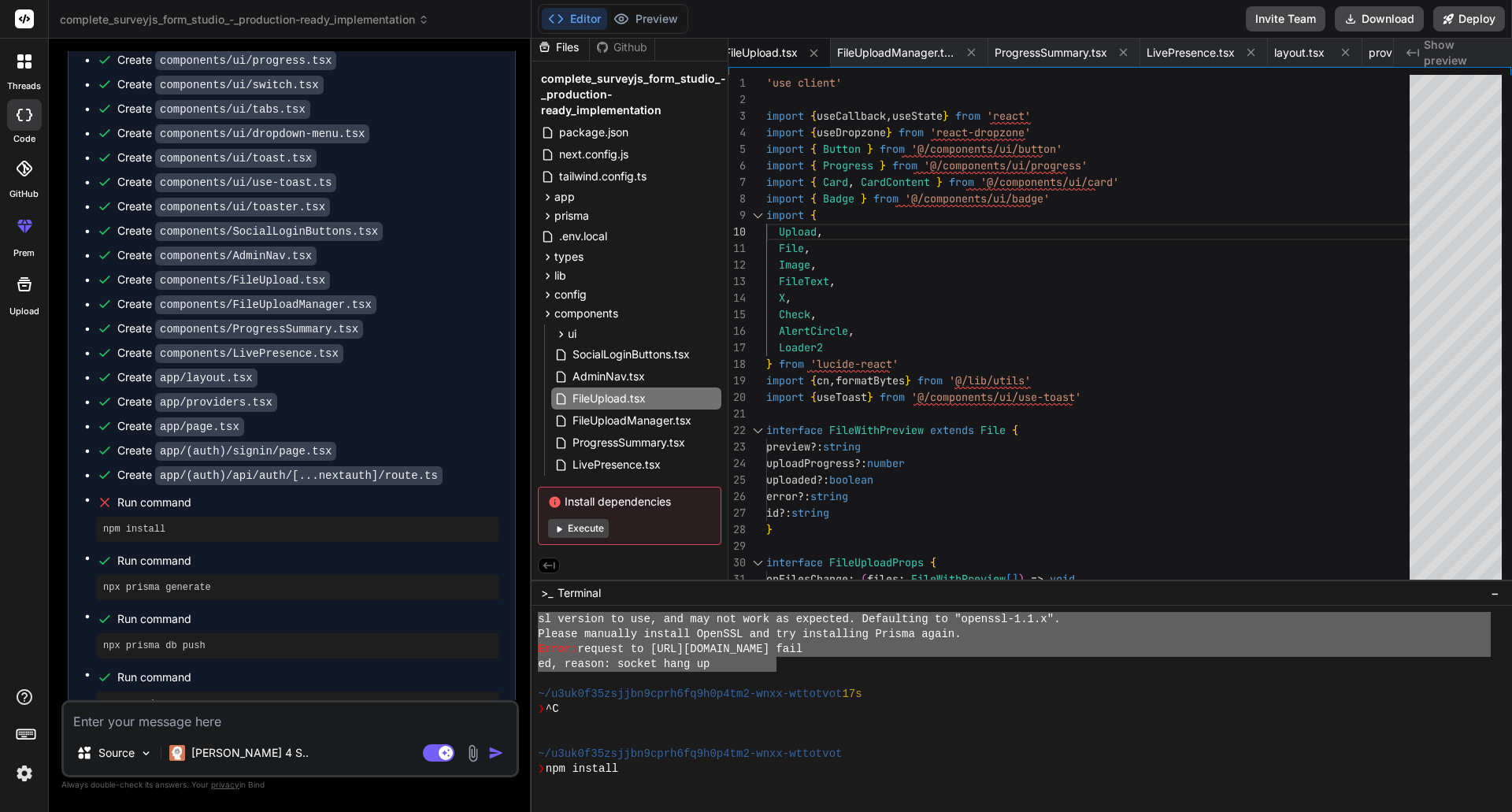
type textarea "x"
type textarea "np"
type textarea "x"
type textarea "npm"
type textarea "x"
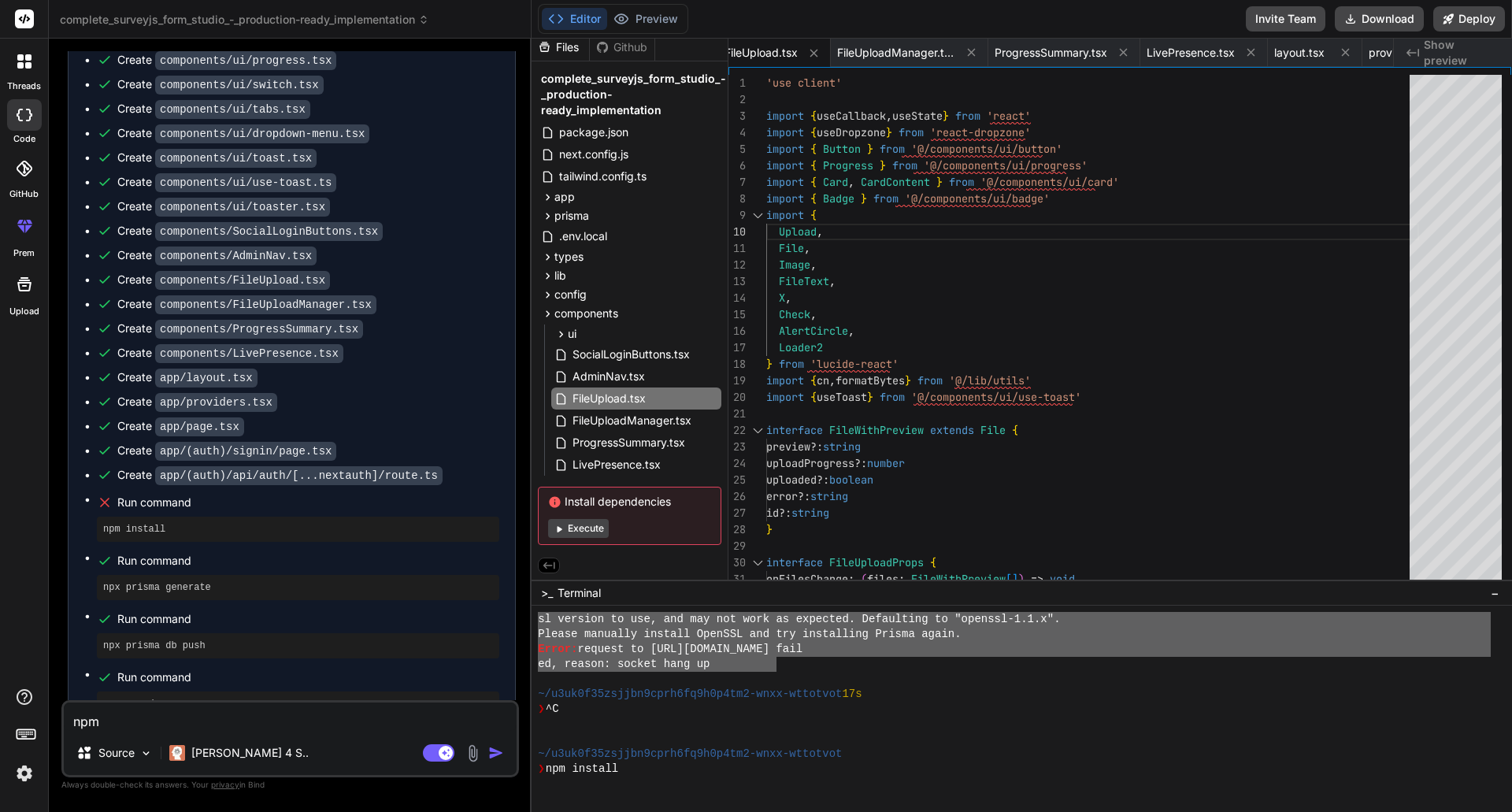
type textarea "npm"
type textarea "x"
type textarea "npm i"
type textarea "x"
type textarea "npm in"
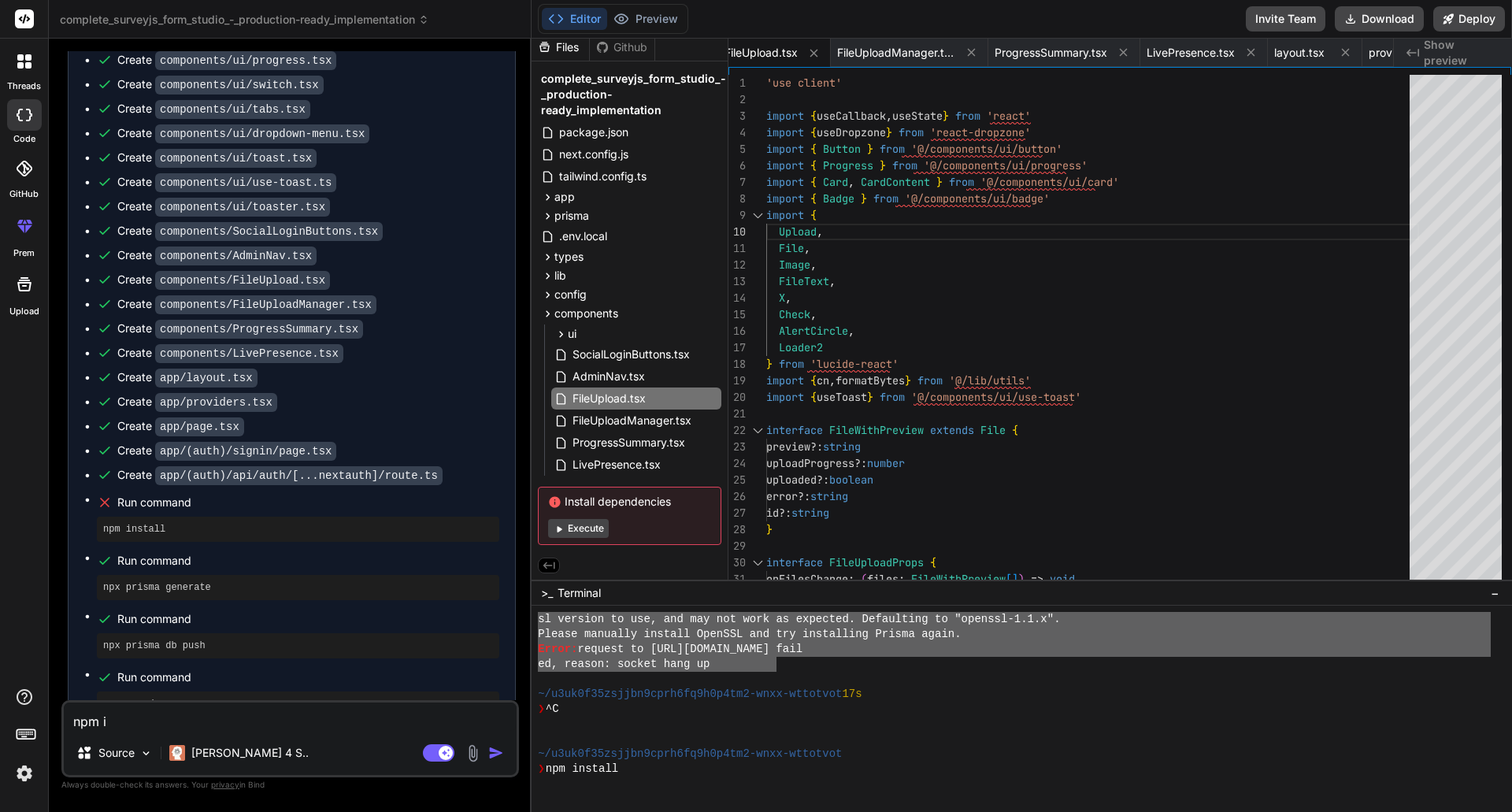
type textarea "x"
type textarea "npm ins"
type textarea "x"
type textarea "npm inst"
type textarea "x"
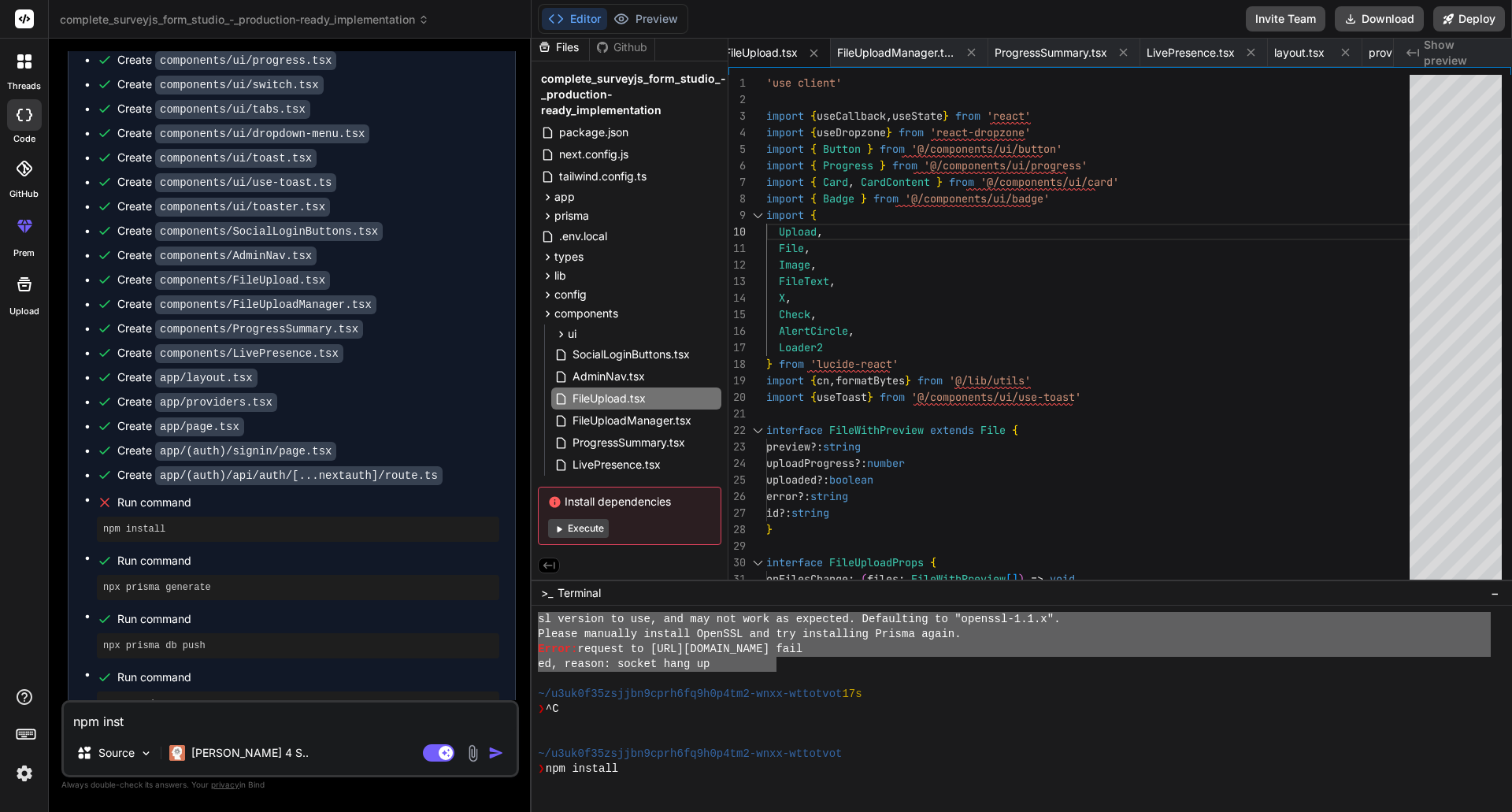
type textarea "npm insta"
type textarea "x"
type textarea "npm instal"
type textarea "x"
type textarea "npm install"
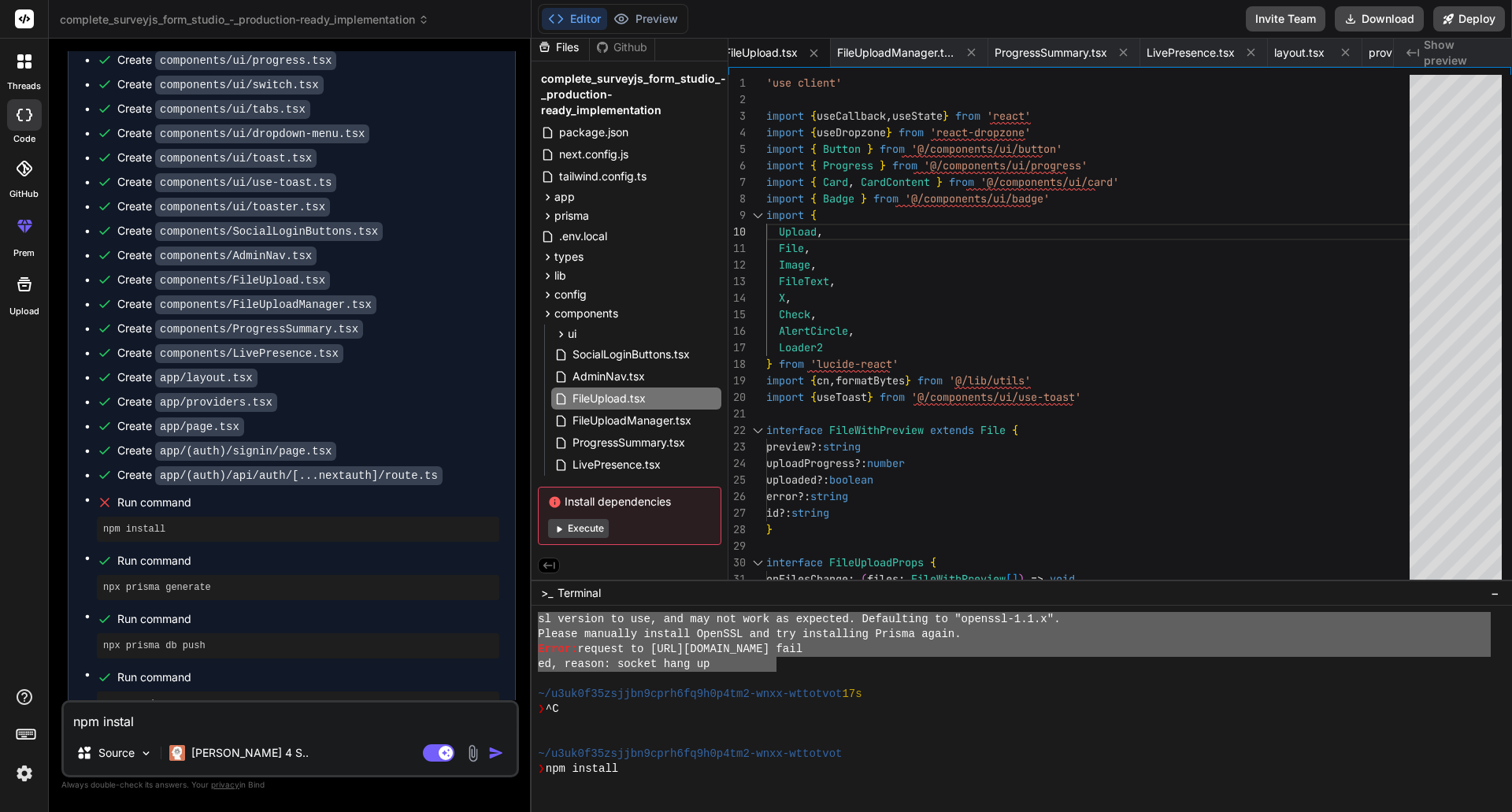
type textarea "x"
type textarea "npm install"
type textarea "x"
type textarea "npm install f"
type textarea "x"
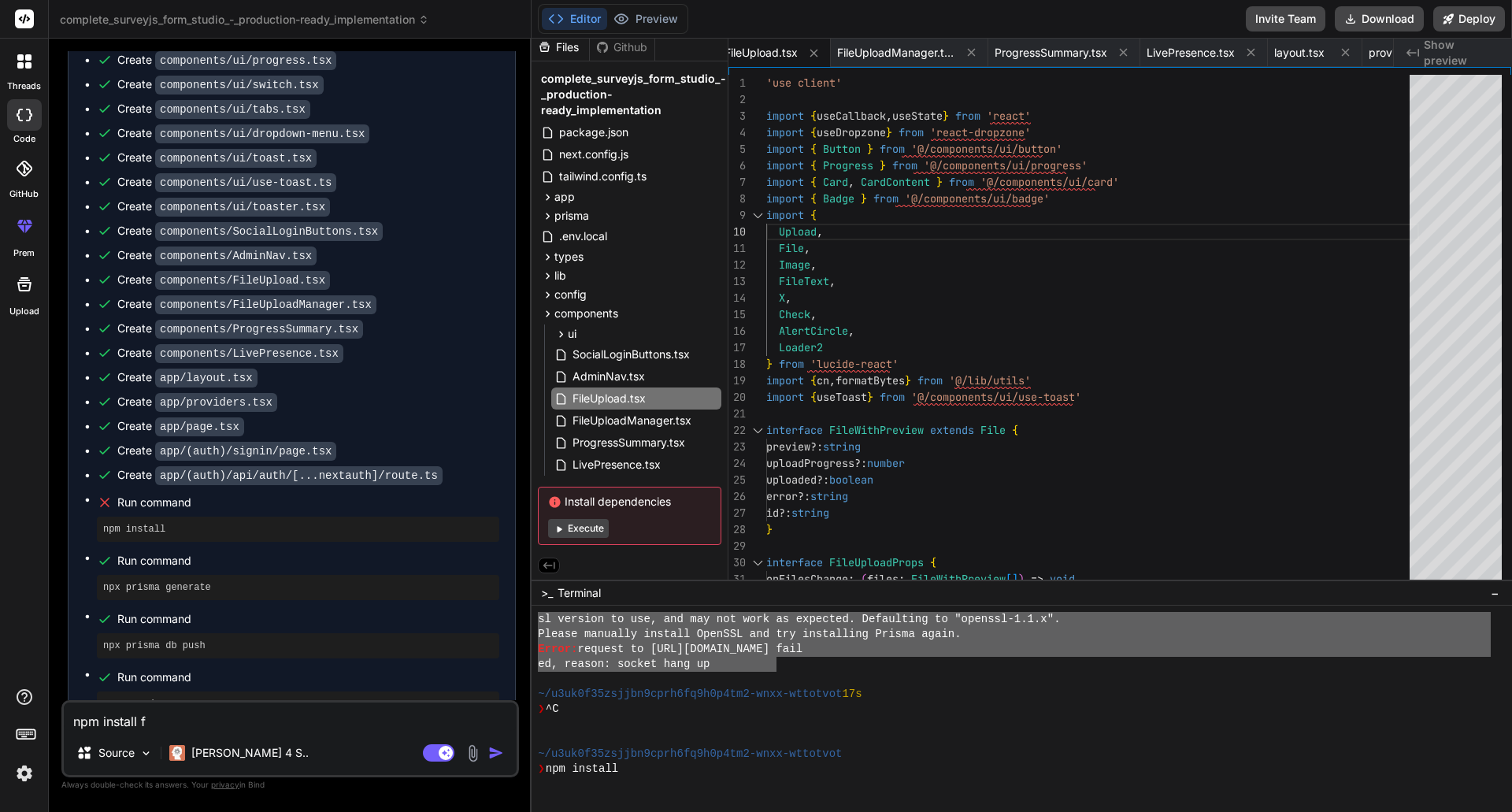
type textarea "npm install fa"
type textarea "x"
type textarea "npm install fai"
type textarea "x"
type textarea "npm install fail"
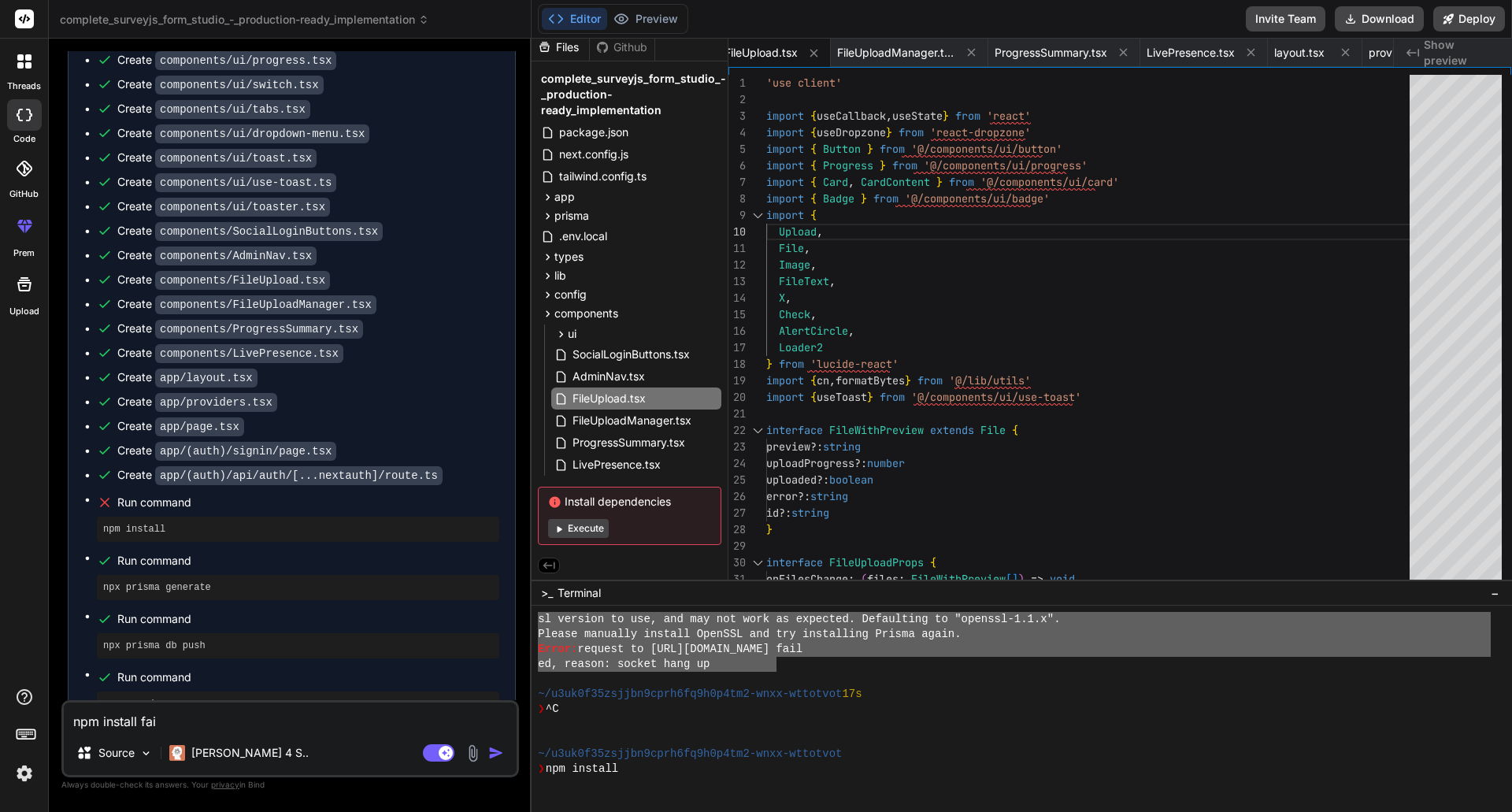
type textarea "x"
type textarea "npm install fails"
type textarea "x"
type textarea "npm install fails"
type textarea "x"
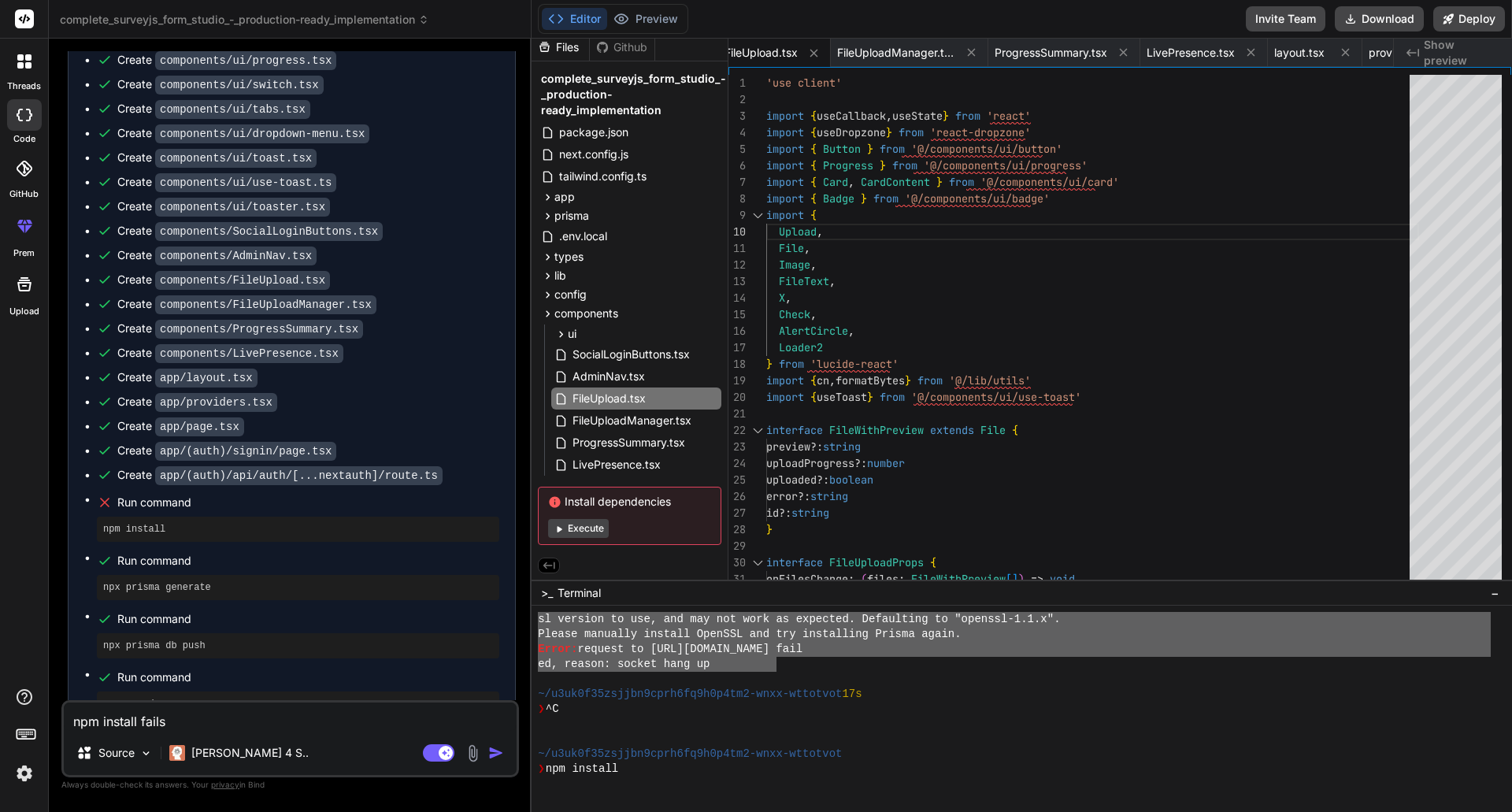
type textarea "npm install fails w"
type textarea "x"
type textarea "npm install fails wi"
type textarea "x"
type textarea "npm install fails wit"
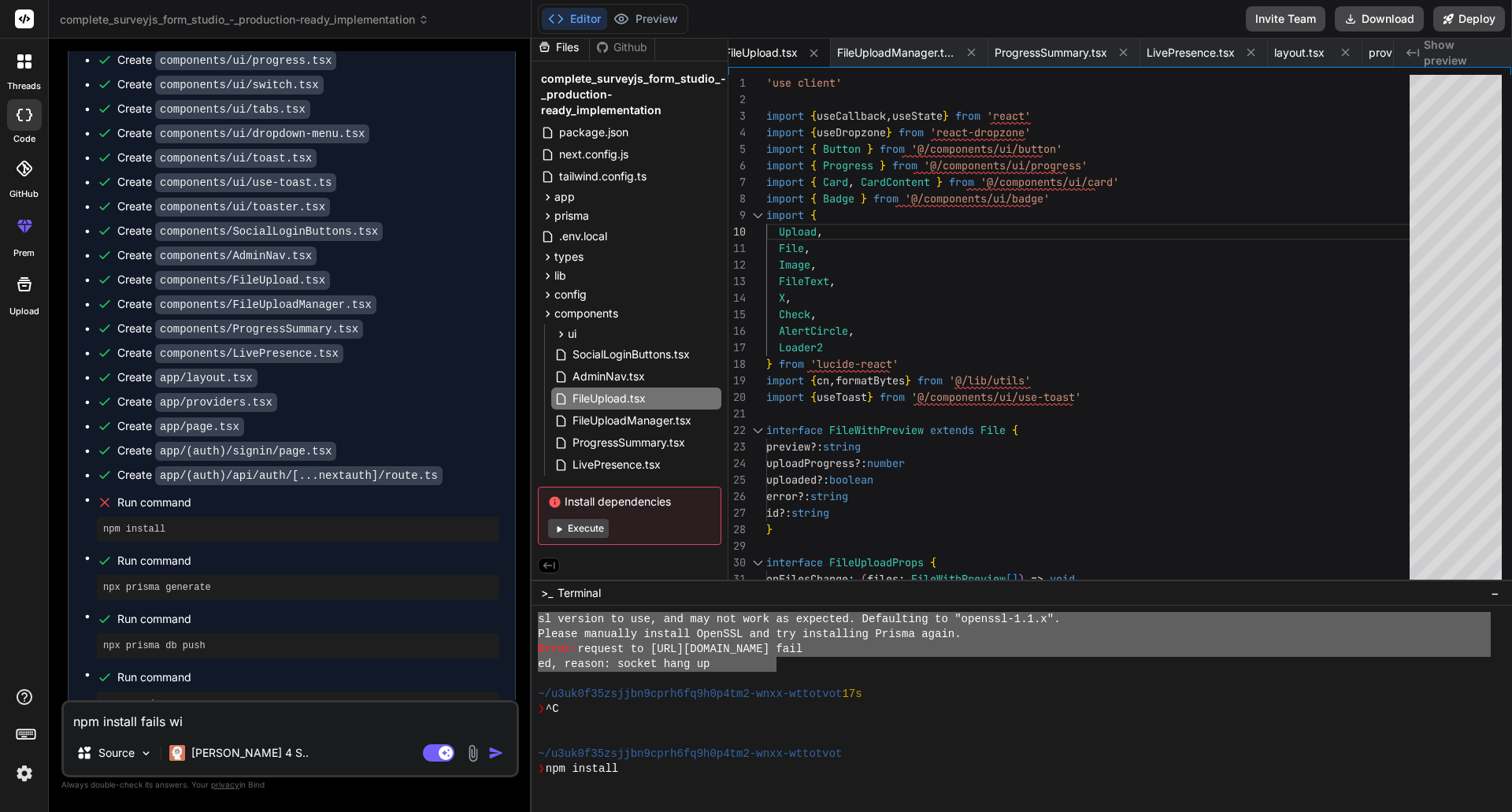
type textarea "x"
type textarea "npm install fails with"
type textarea "x"
type textarea "npm install fails with"
type textarea "x"
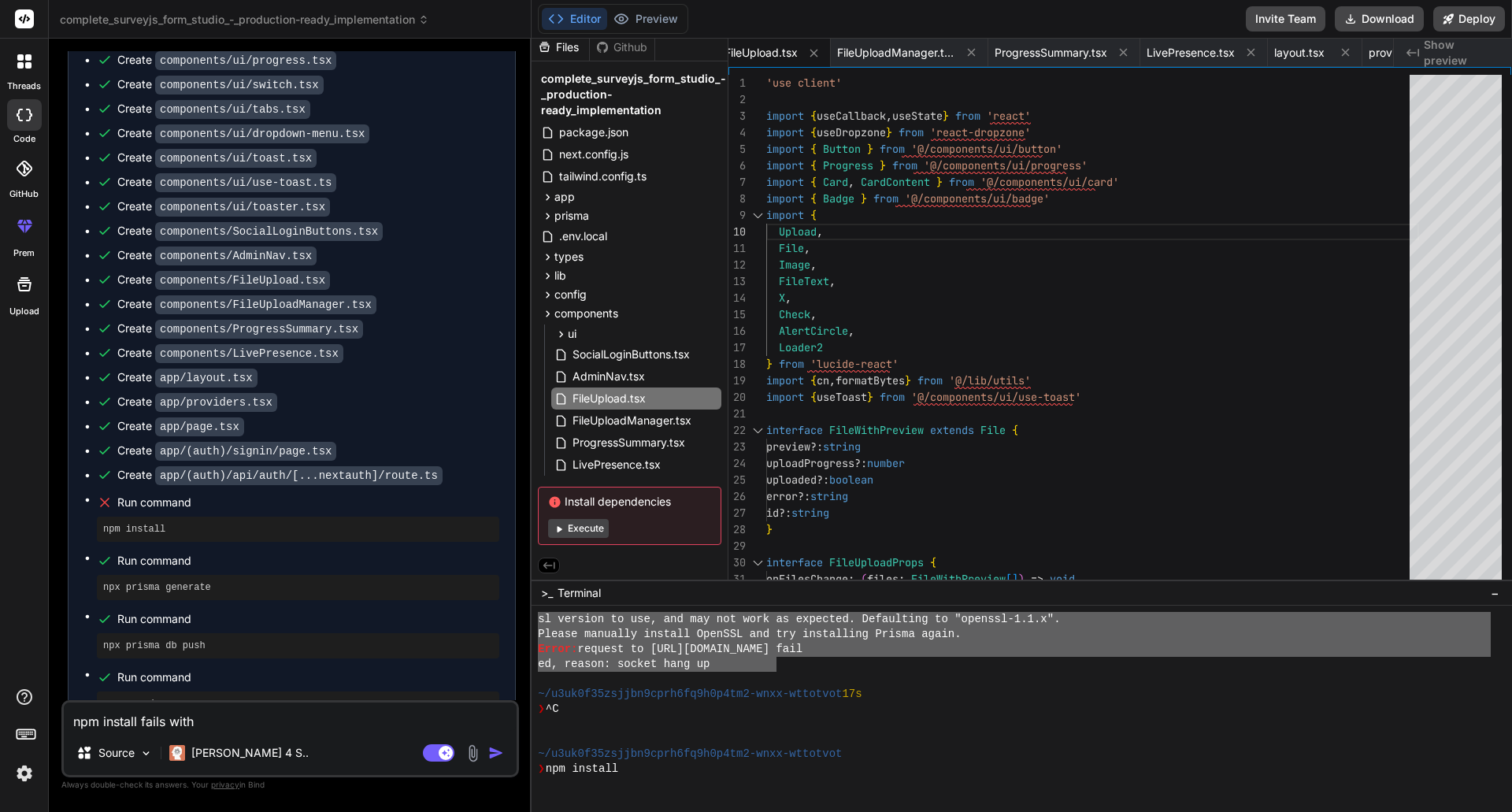
type textarea "npm install fails with t"
type textarea "x"
type textarea "npm install fails with th"
type textarea "x"
type textarea "npm install fails with the"
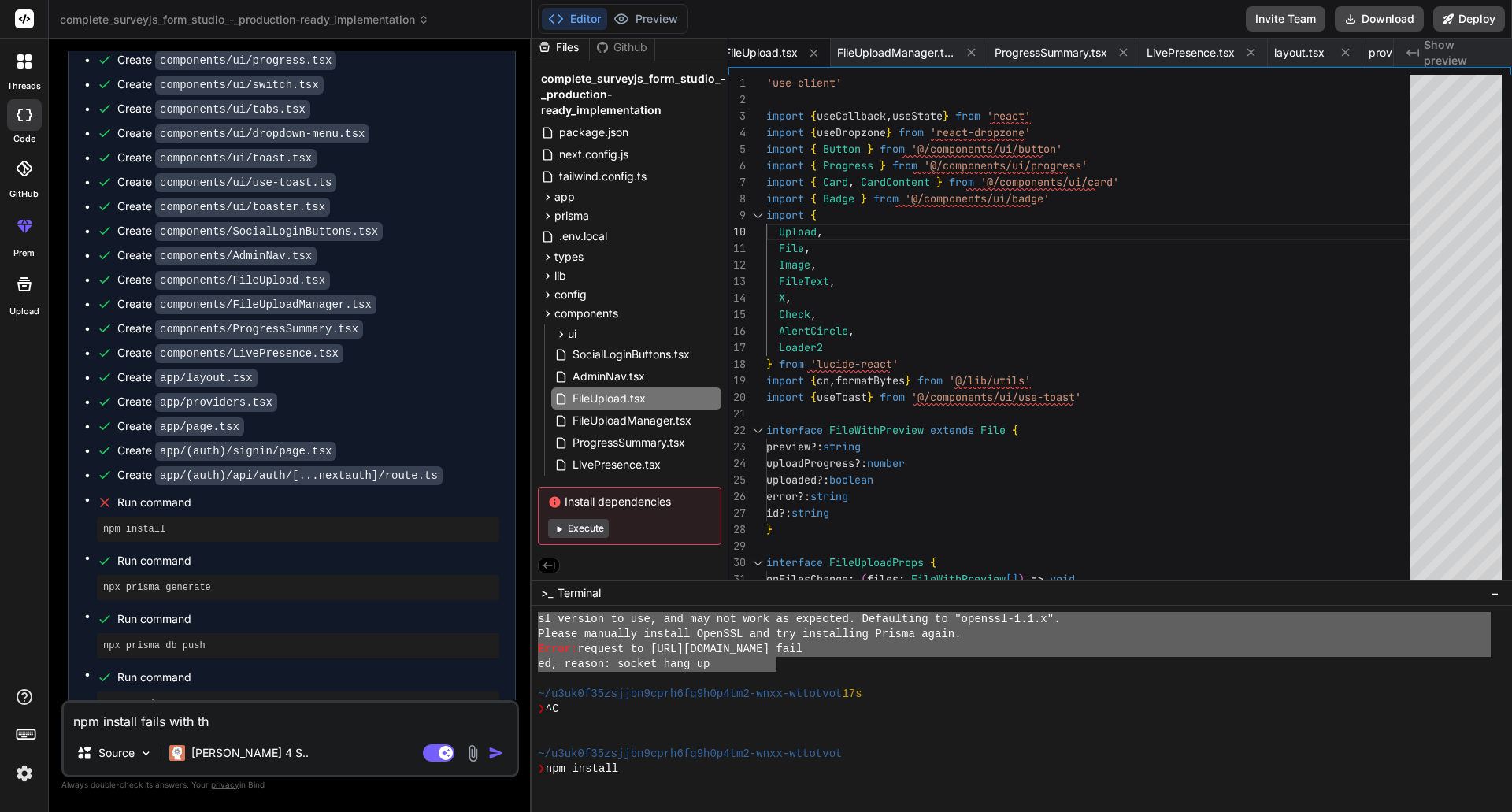
type textarea "x"
type textarea "npm install fails with the"
type textarea "x"
type textarea "npm install fails with the f"
type textarea "x"
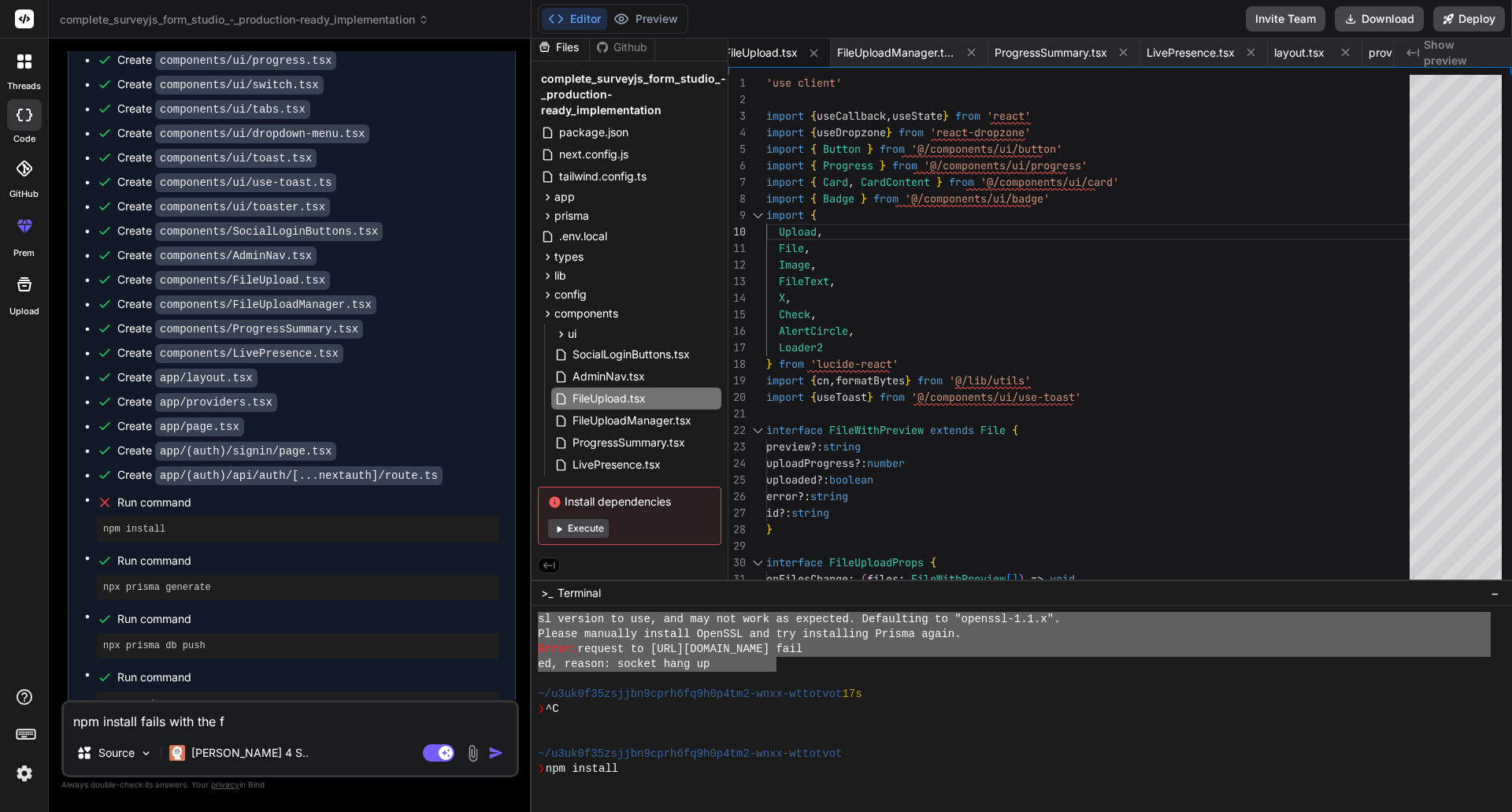
type textarea "npm install fails with the fo"
type textarea "x"
type textarea "npm install fails with the fol"
type textarea "x"
type textarea "npm install fails with the foll"
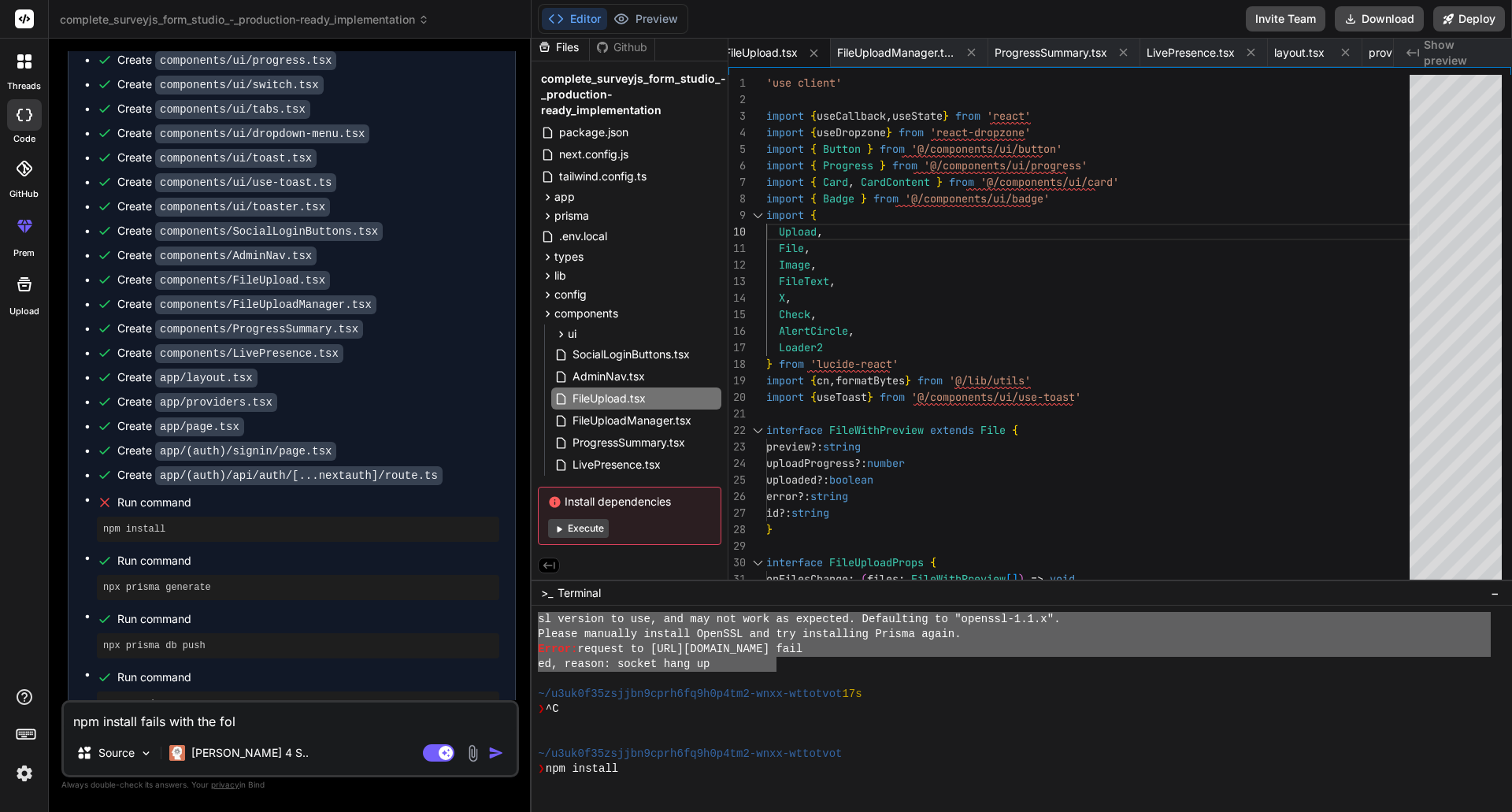
type textarea "x"
type textarea "npm install fails with the follo"
type textarea "x"
type textarea "npm install fails with the follow"
type textarea "x"
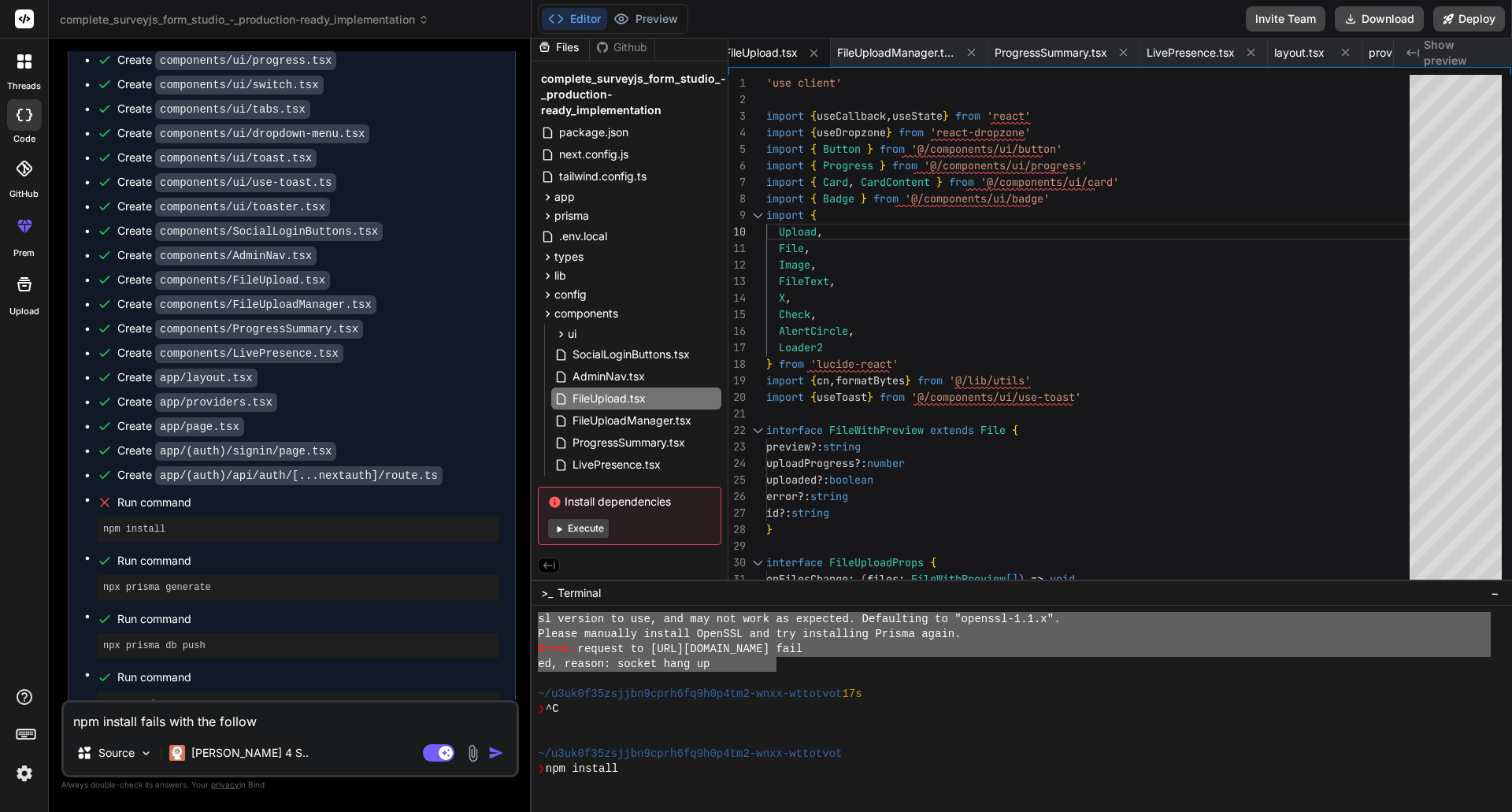
type textarea "npm install fails with the followi"
type textarea "x"
type textarea "npm install fails with the followin"
type textarea "x"
type textarea "npm install fails with the following"
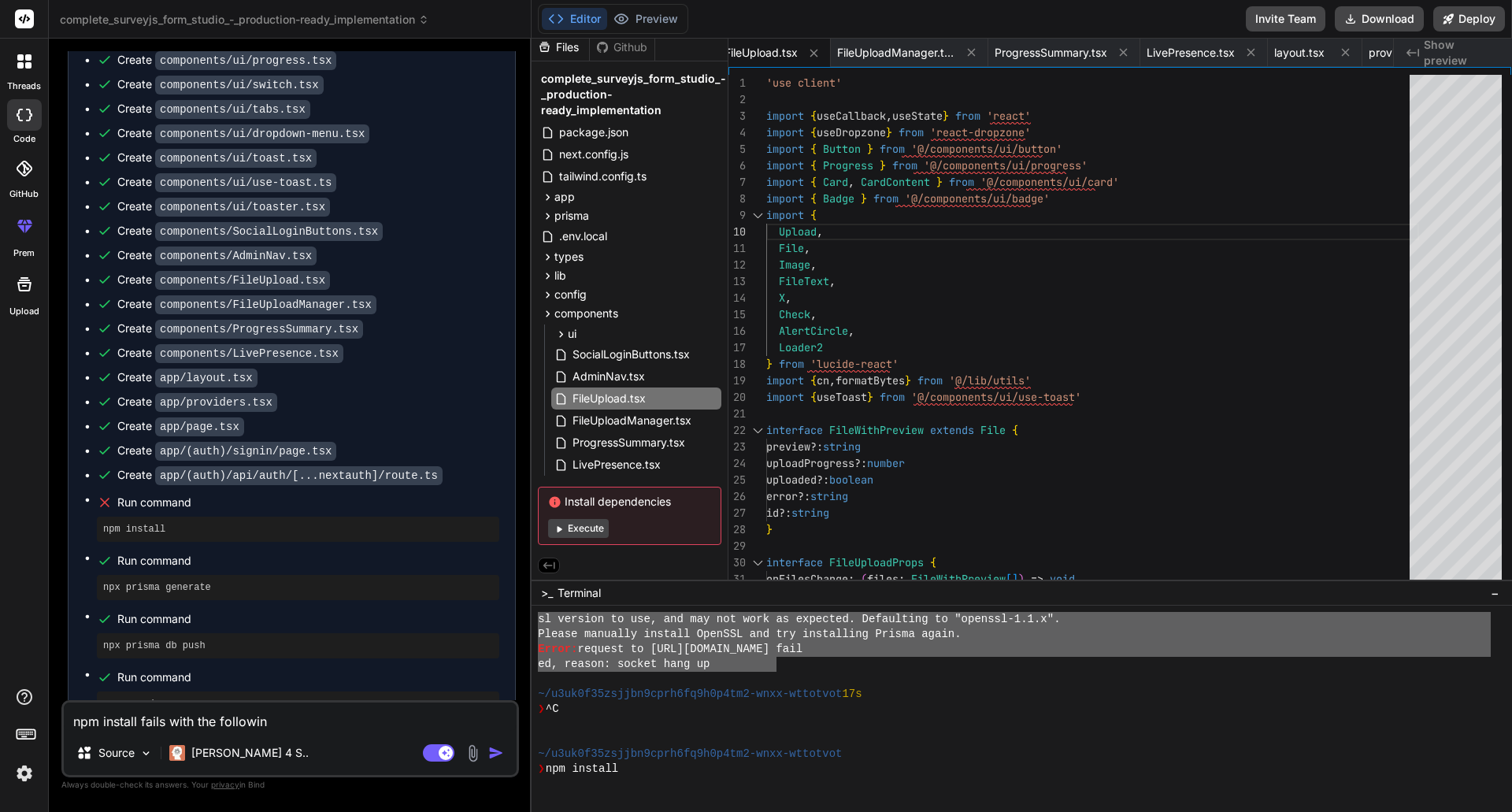
type textarea "x"
type textarea "npm install fails with the following"
type textarea "x"
type textarea "npm install fails with the following e"
type textarea "x"
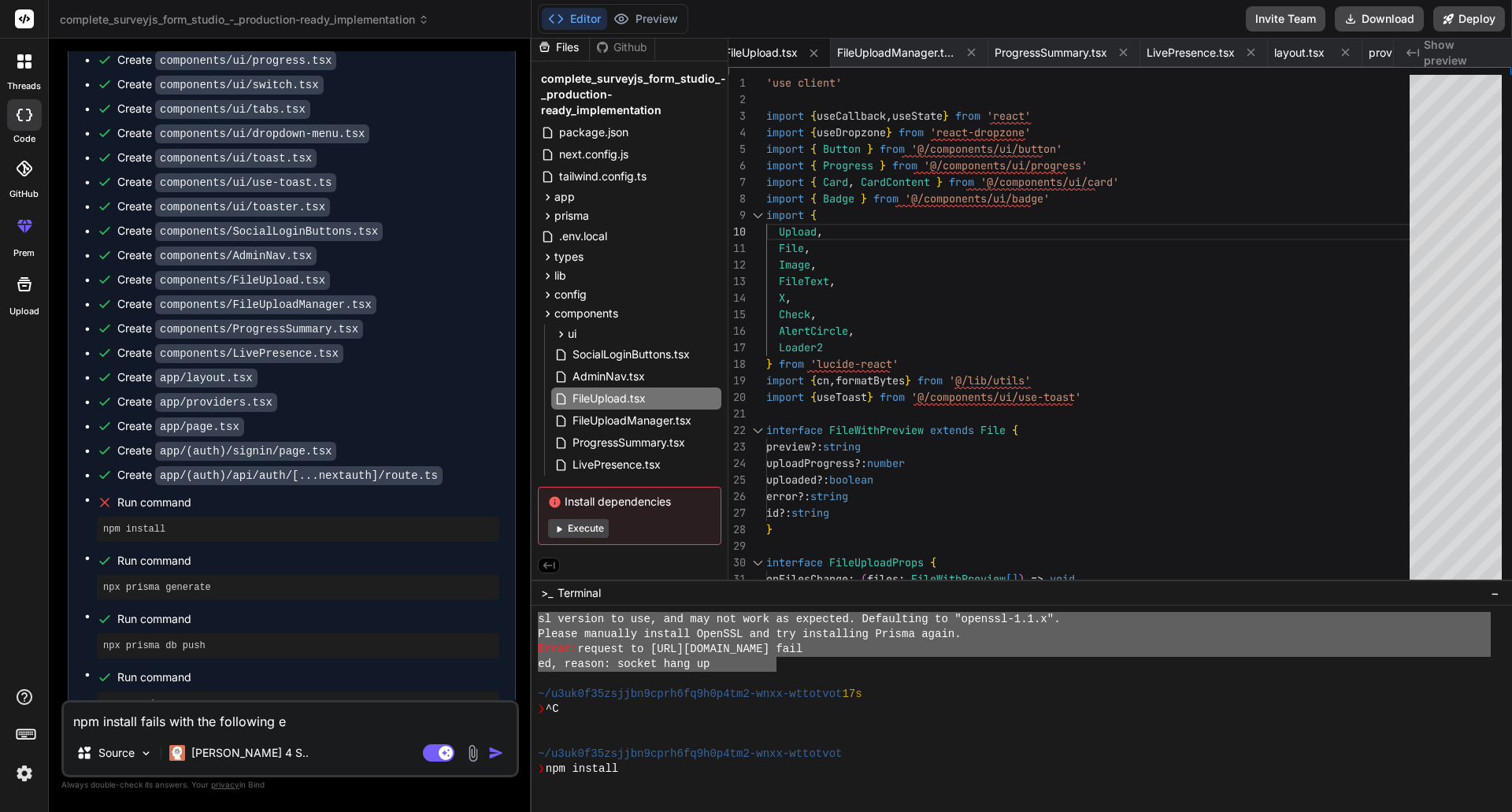
type textarea "npm install fails with the following er"
type textarea "x"
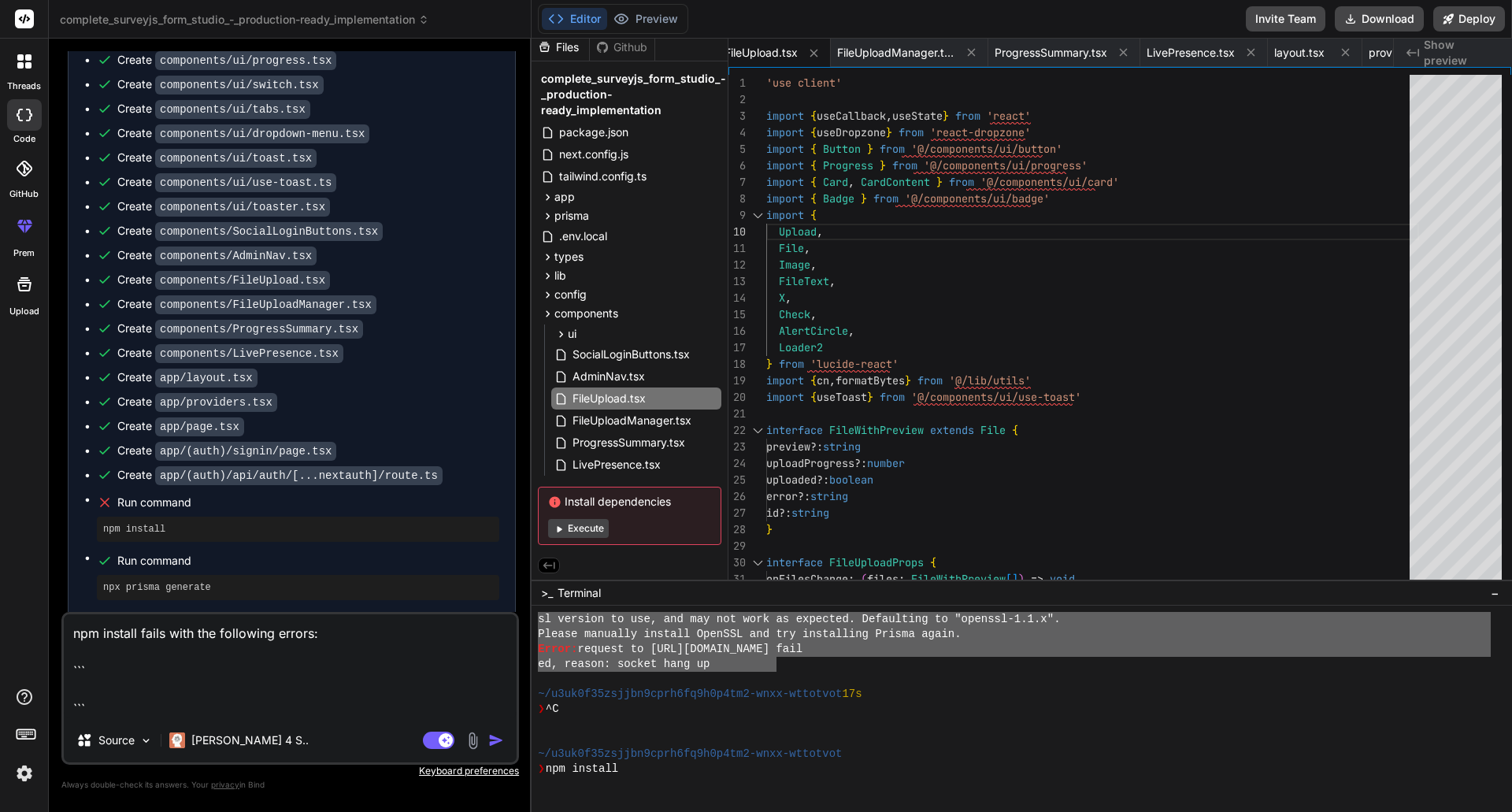
paste textarea "l0ip8d26sitame1cons1ad4e7s2do8-eius-temporin ❯ utl etdolor mag aliqu enim A309 …"
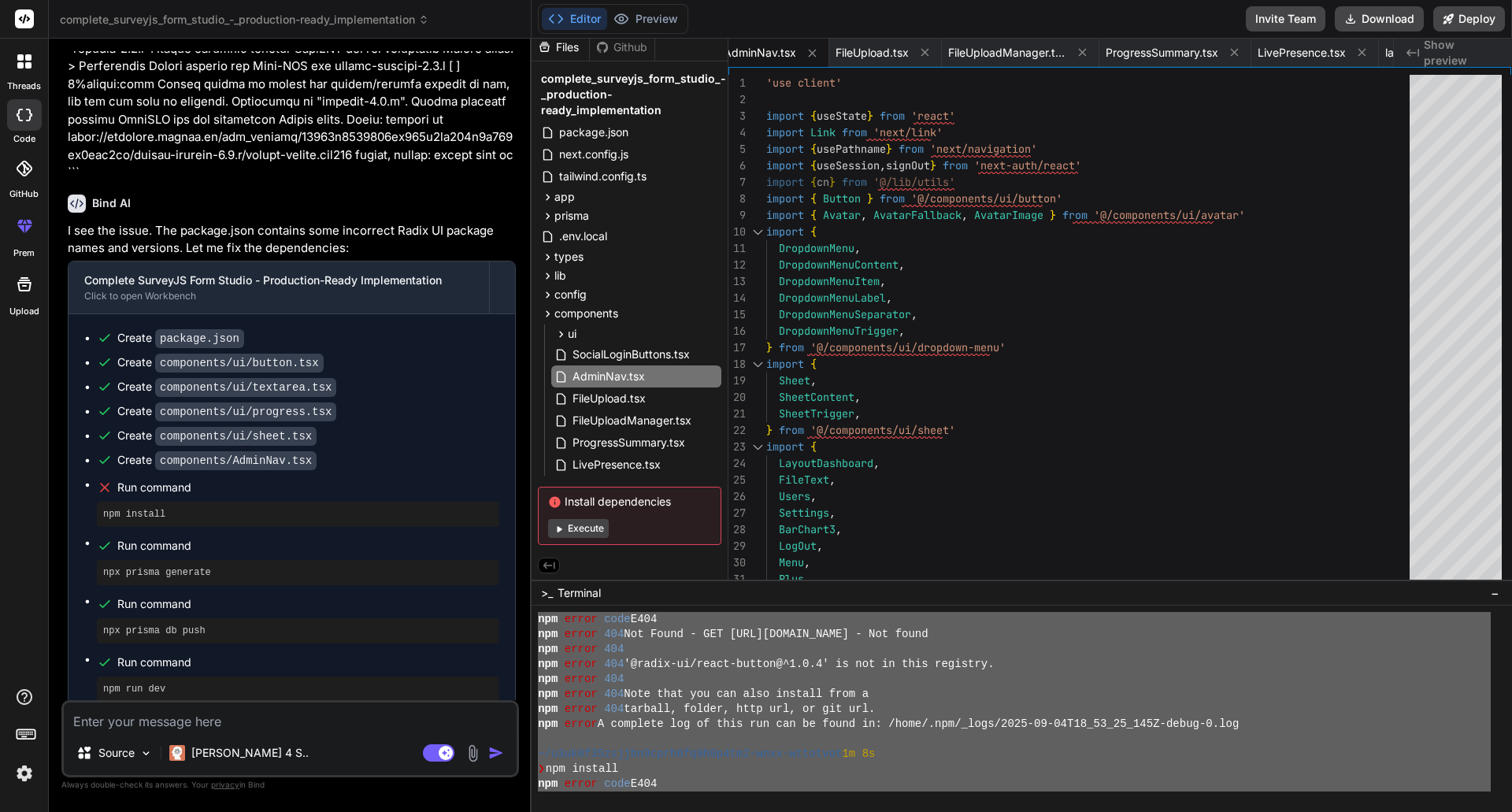
scroll to position [1152, 0]
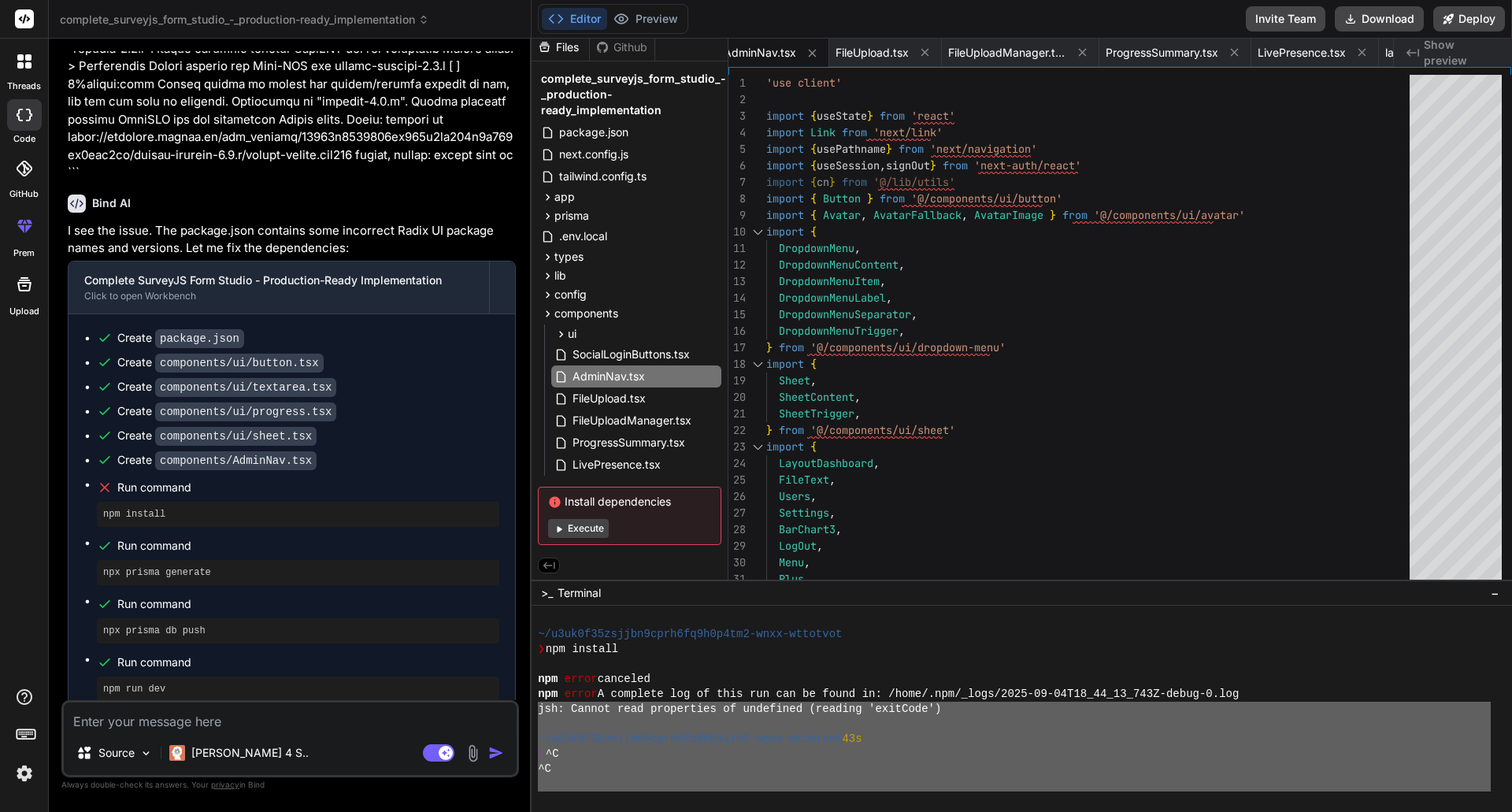
drag, startPoint x: 570, startPoint y: 788, endPoint x: 512, endPoint y: 711, distance: 96.4
click at [512, 711] on div "complete_surveyjs_form_studio_-_production-ready_implementation Created with Pi…" at bounding box center [780, 406] width 1463 height 812
click at [766, 674] on div "npm error canceled" at bounding box center [1014, 679] width 953 height 15
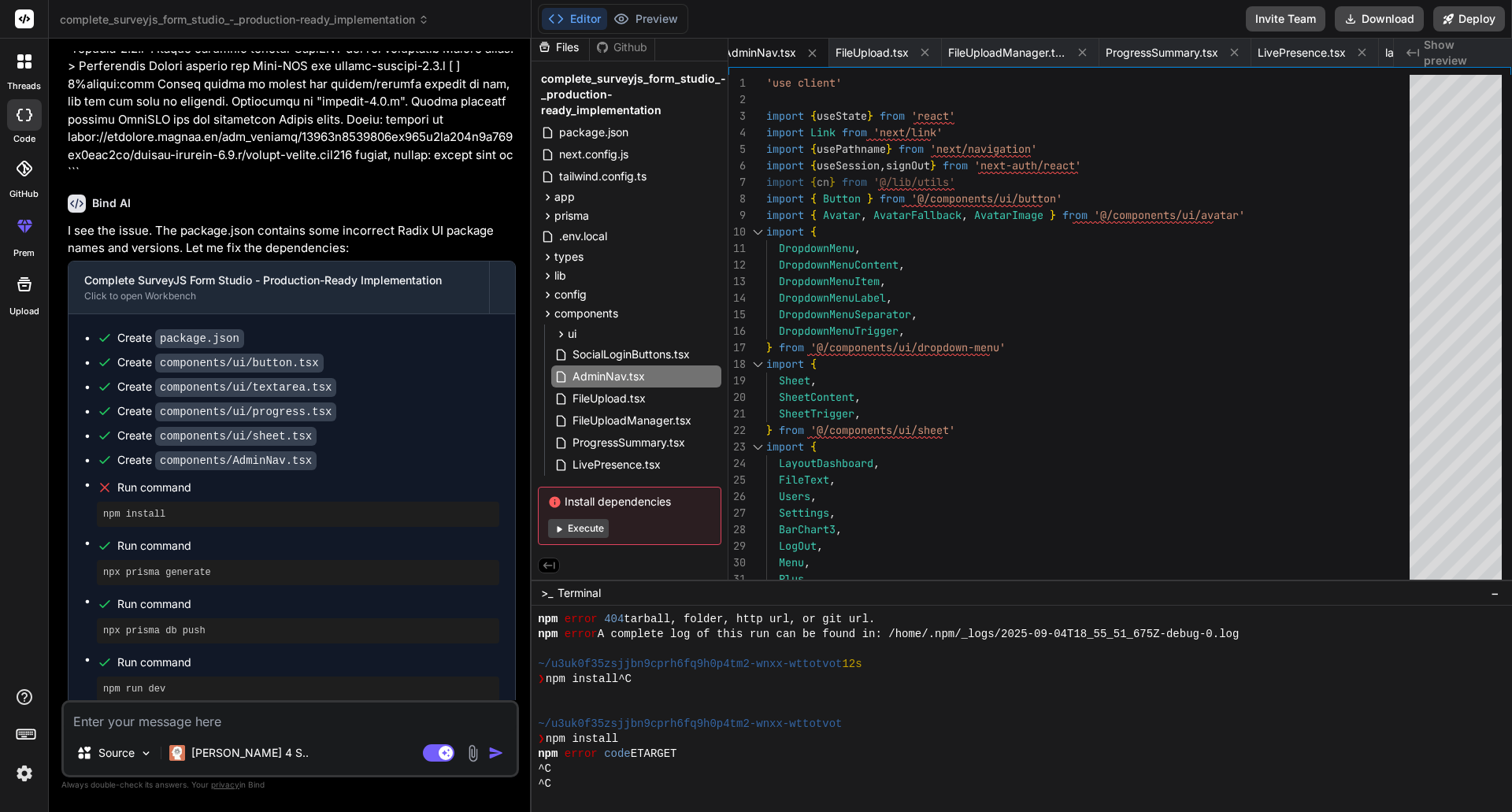
scroll to position [2137, 0]
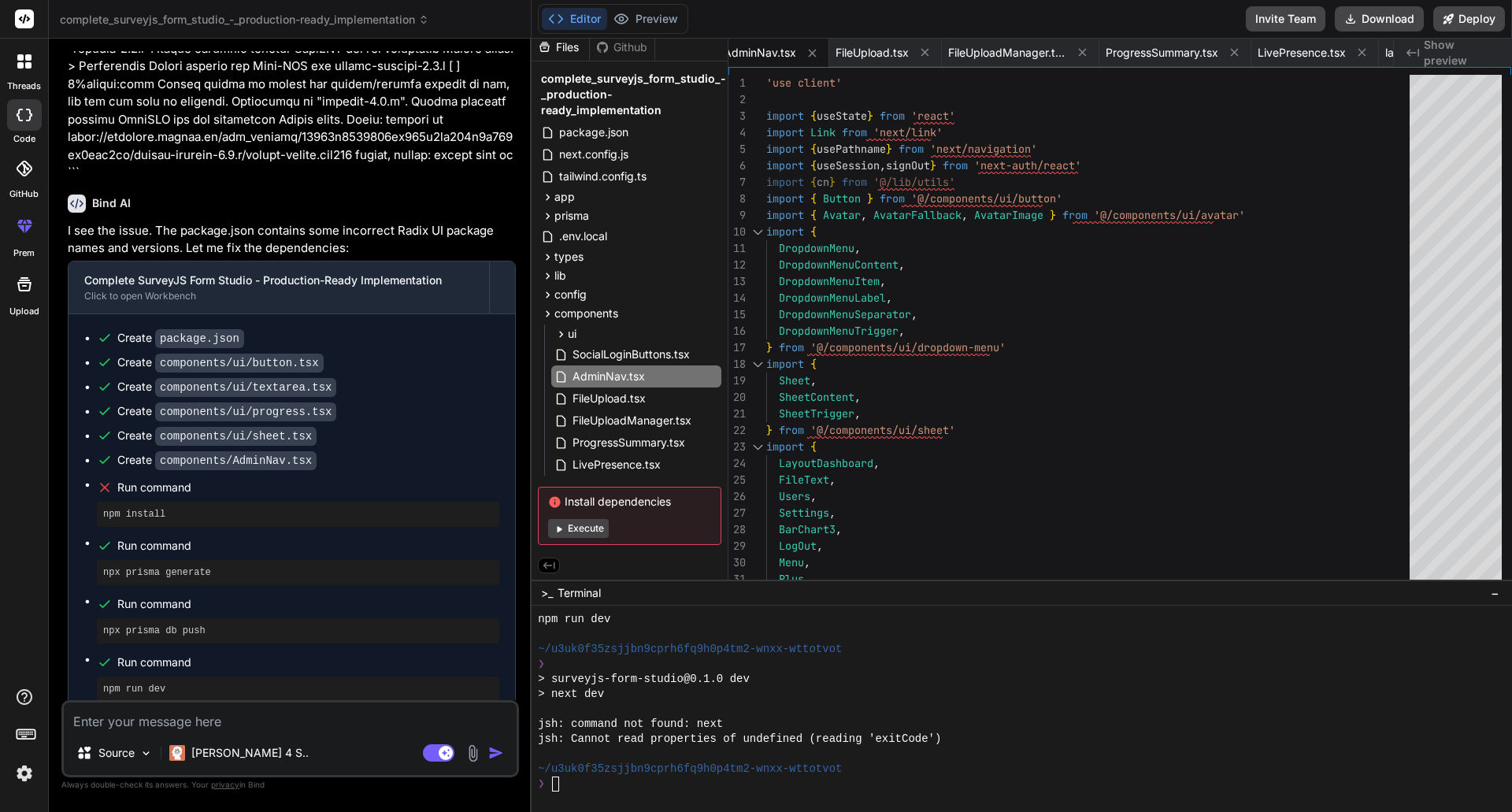
click at [588, 585] on span "Terminal" at bounding box center [578, 593] width 43 height 16
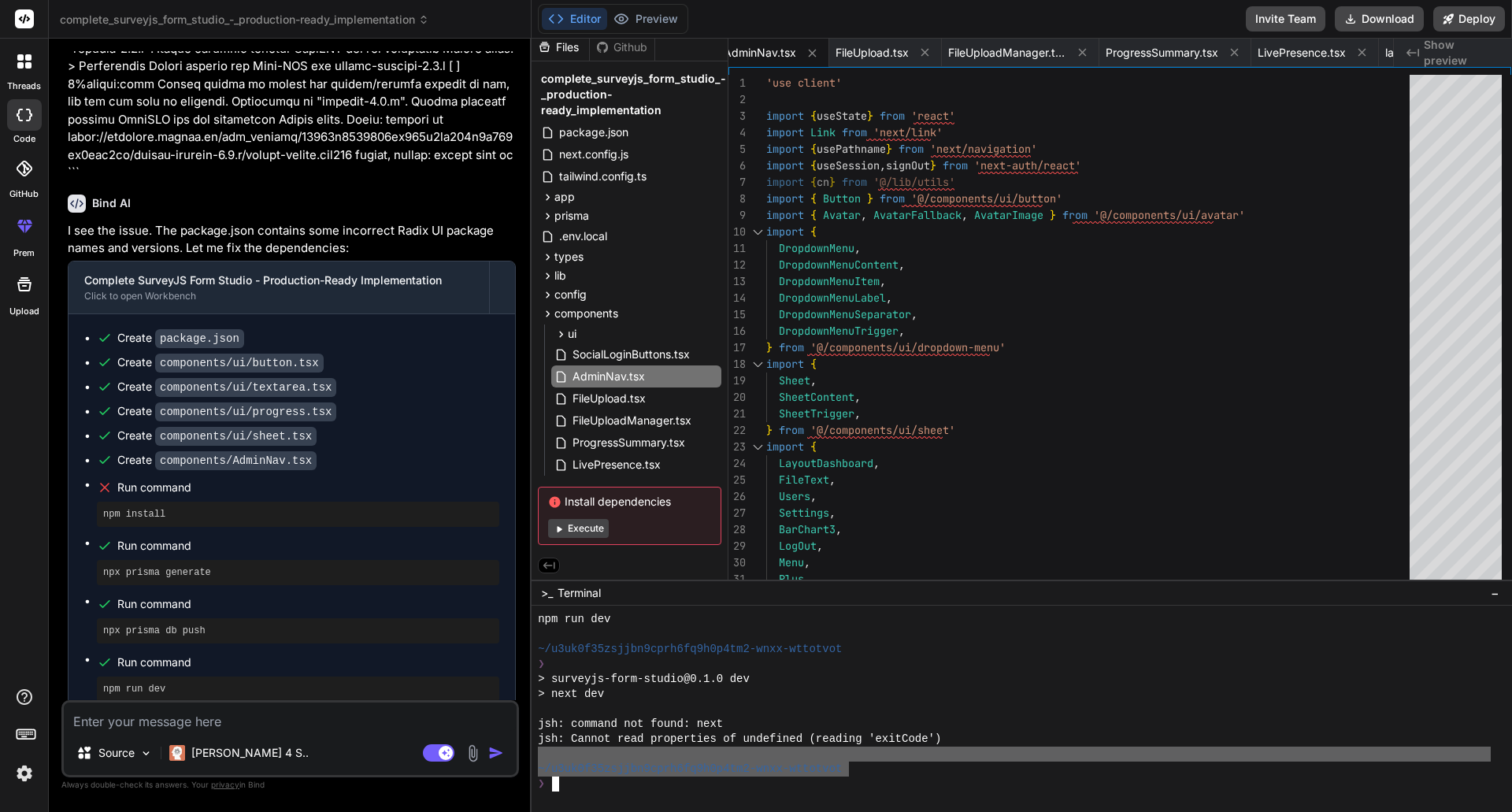
drag, startPoint x: 848, startPoint y: 762, endPoint x: 516, endPoint y: 759, distance: 332.0
click at [516, 759] on div "complete_surveyjs_form_studio_-_production-ready_implementation Created with Pi…" at bounding box center [780, 406] width 1463 height 812
click at [860, 720] on div "jsh: command not found: next" at bounding box center [1014, 724] width 953 height 15
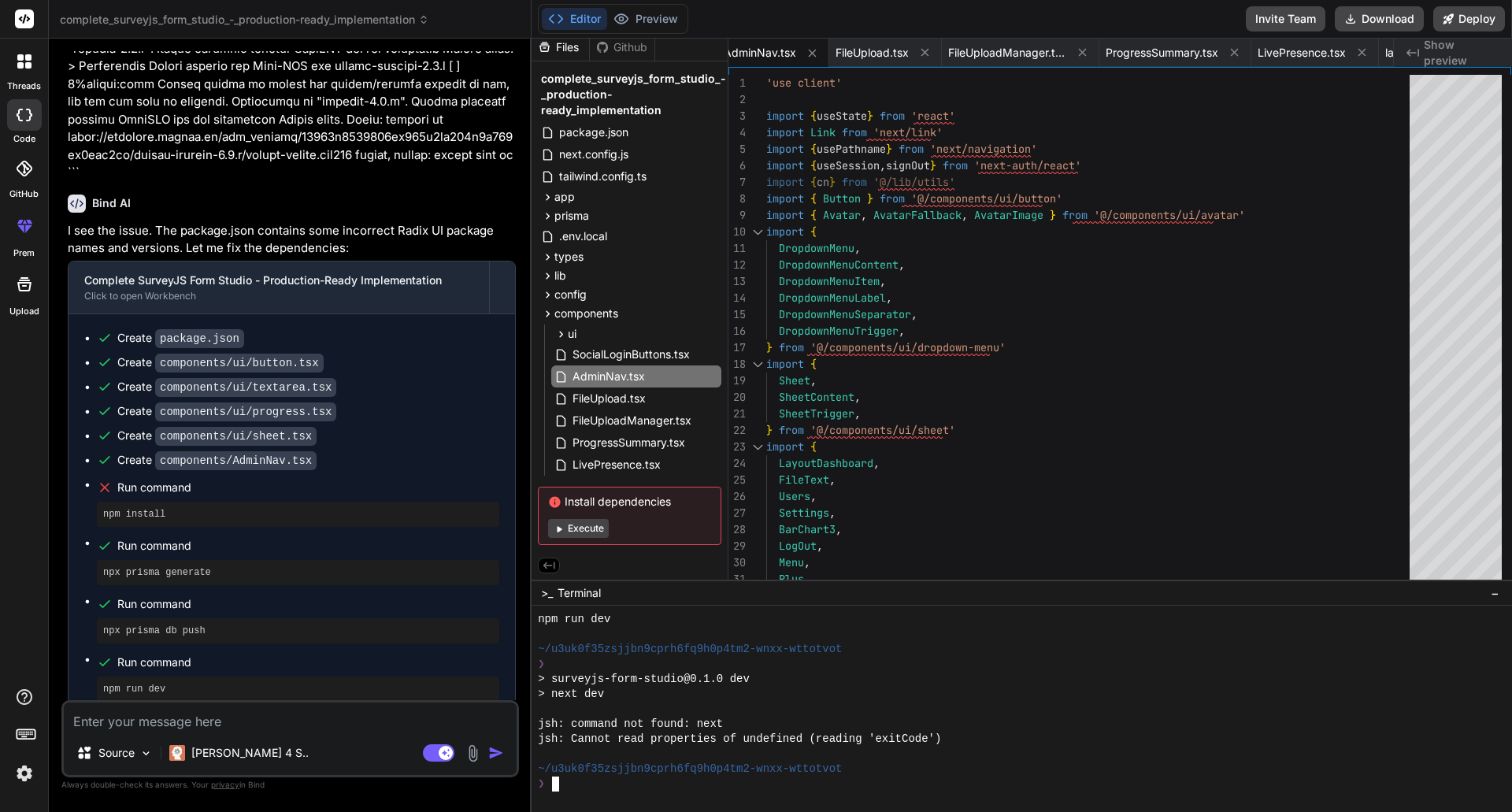
click at [170, 732] on div "Source [PERSON_NAME] 4 S.. Agent Mode. When this toggle is activated, AI automa…" at bounding box center [290, 738] width 458 height 77
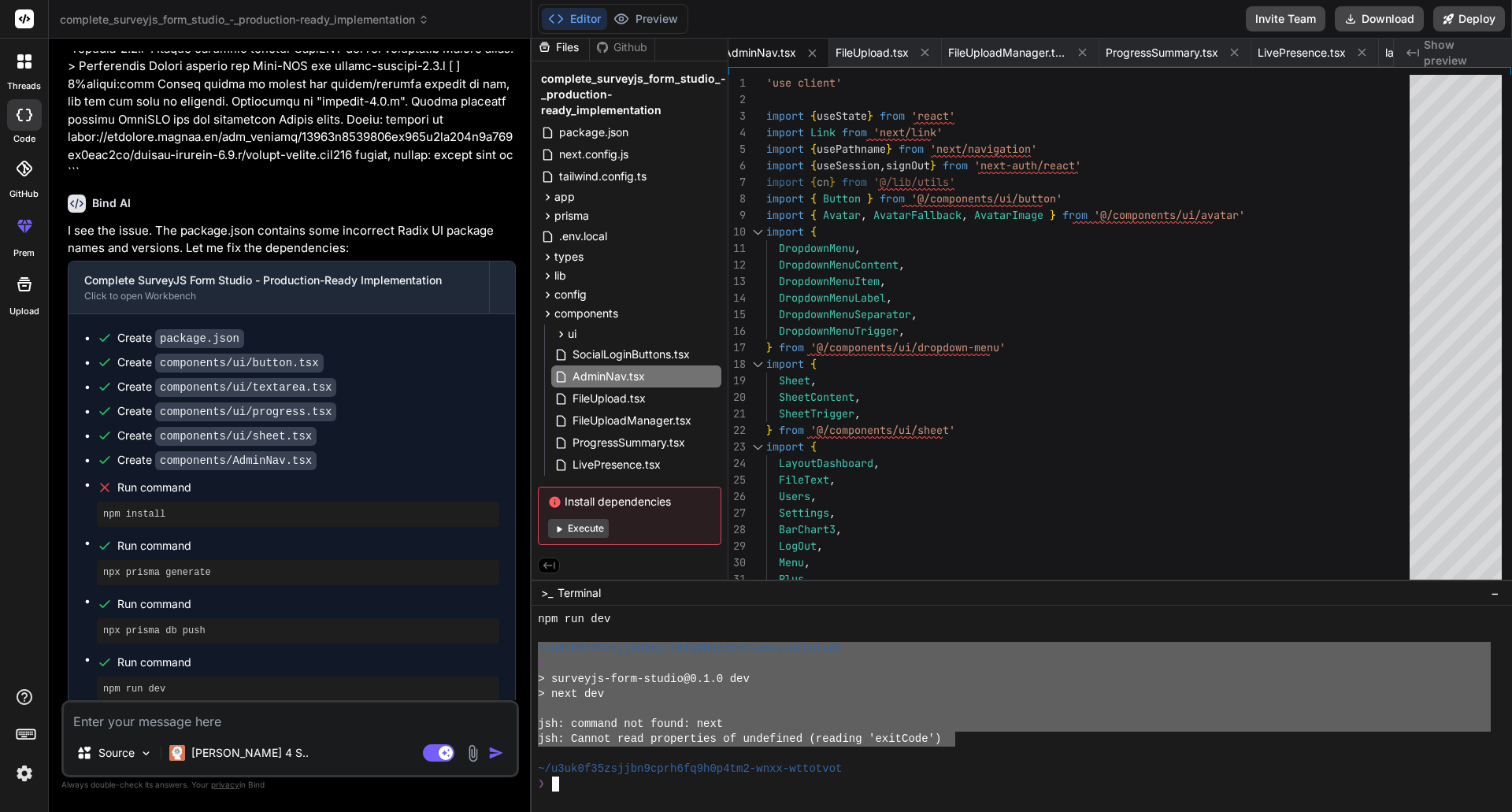
drag, startPoint x: 954, startPoint y: 736, endPoint x: 518, endPoint y: 666, distance: 441.6
click at [498, 650] on div "complete_surveyjs_form_studio_-_production-ready_implementation Created with Pi…" at bounding box center [780, 406] width 1463 height 812
click at [144, 722] on textarea at bounding box center [290, 717] width 453 height 29
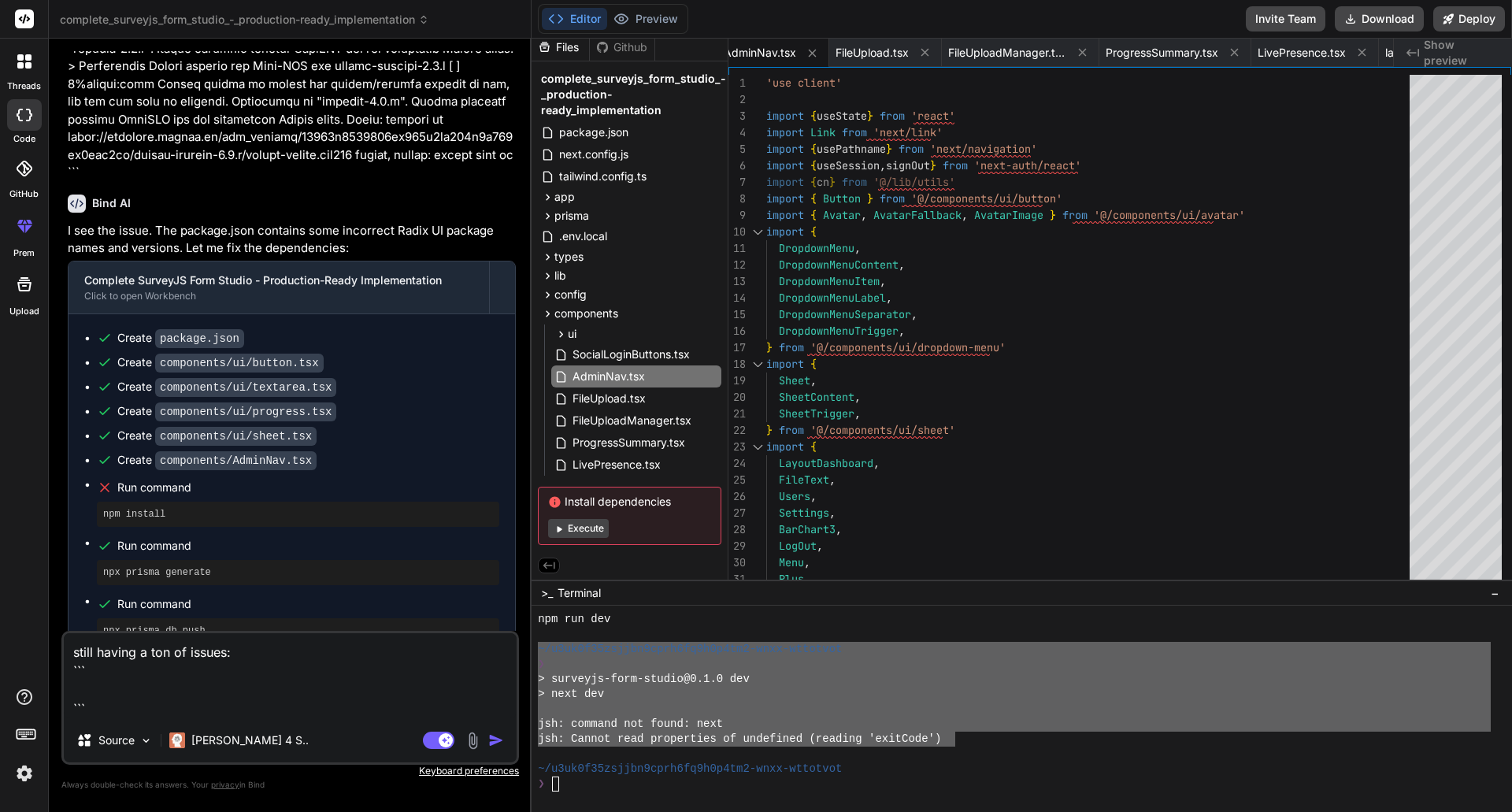
paste textarea "~/u3uk0f35zsjjbn9cprh6fq9h0p4tm2-wnxx-wttotvot ❯ > surveyjs-form-studio@0.1.0 d…"
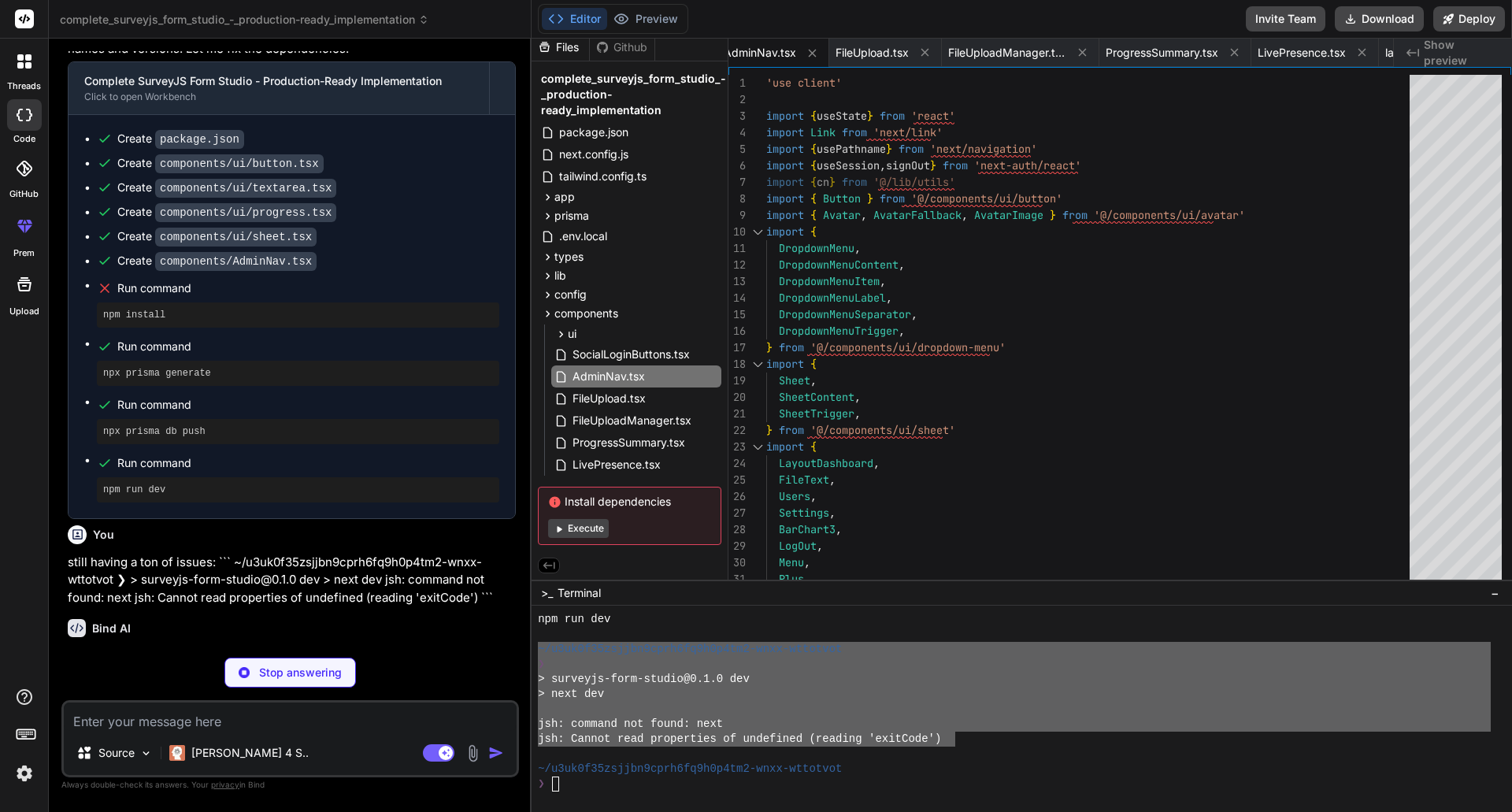
scroll to position [0, 0]
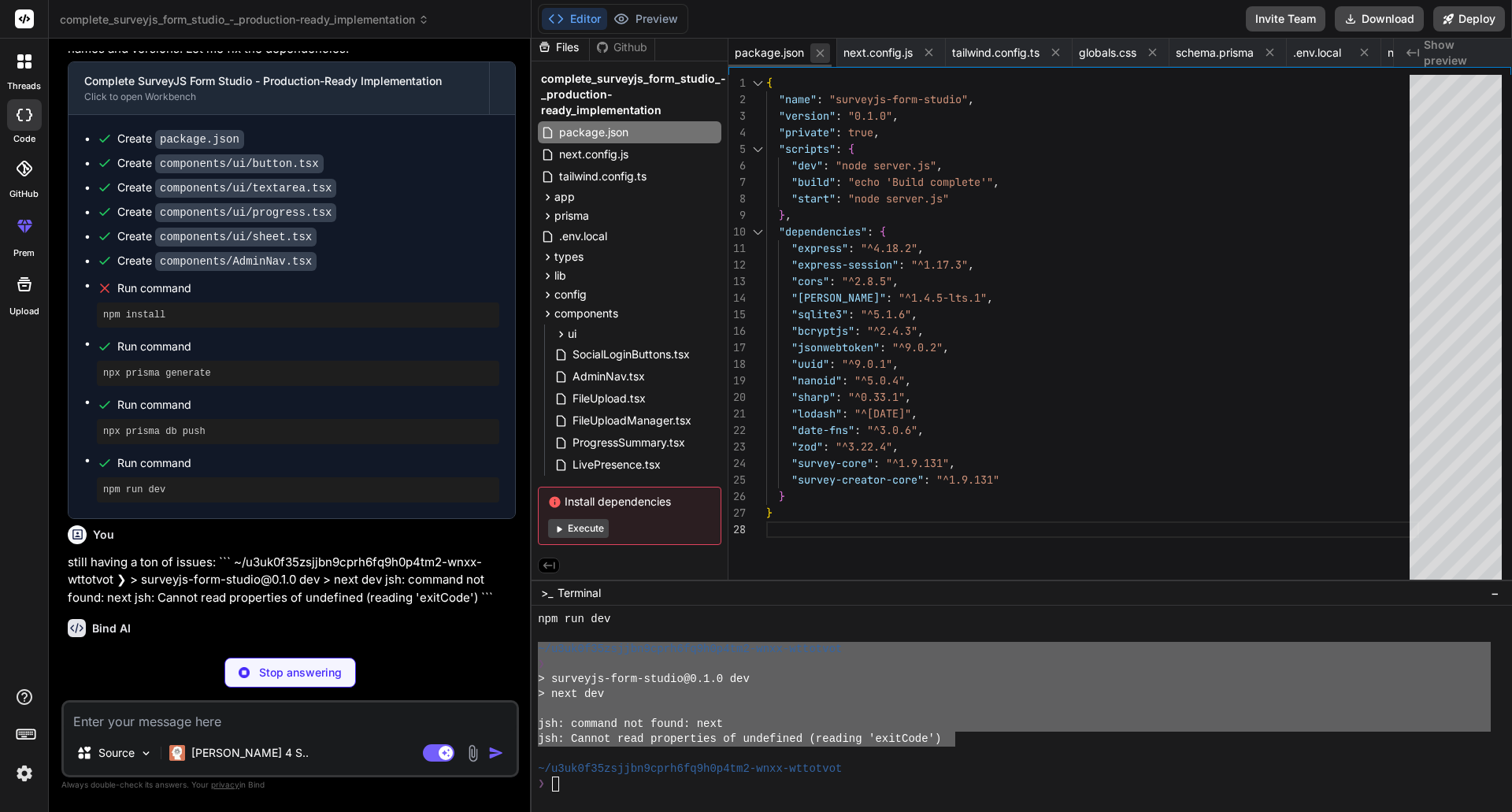
click at [821, 52] on icon at bounding box center [821, 53] width 14 height 14
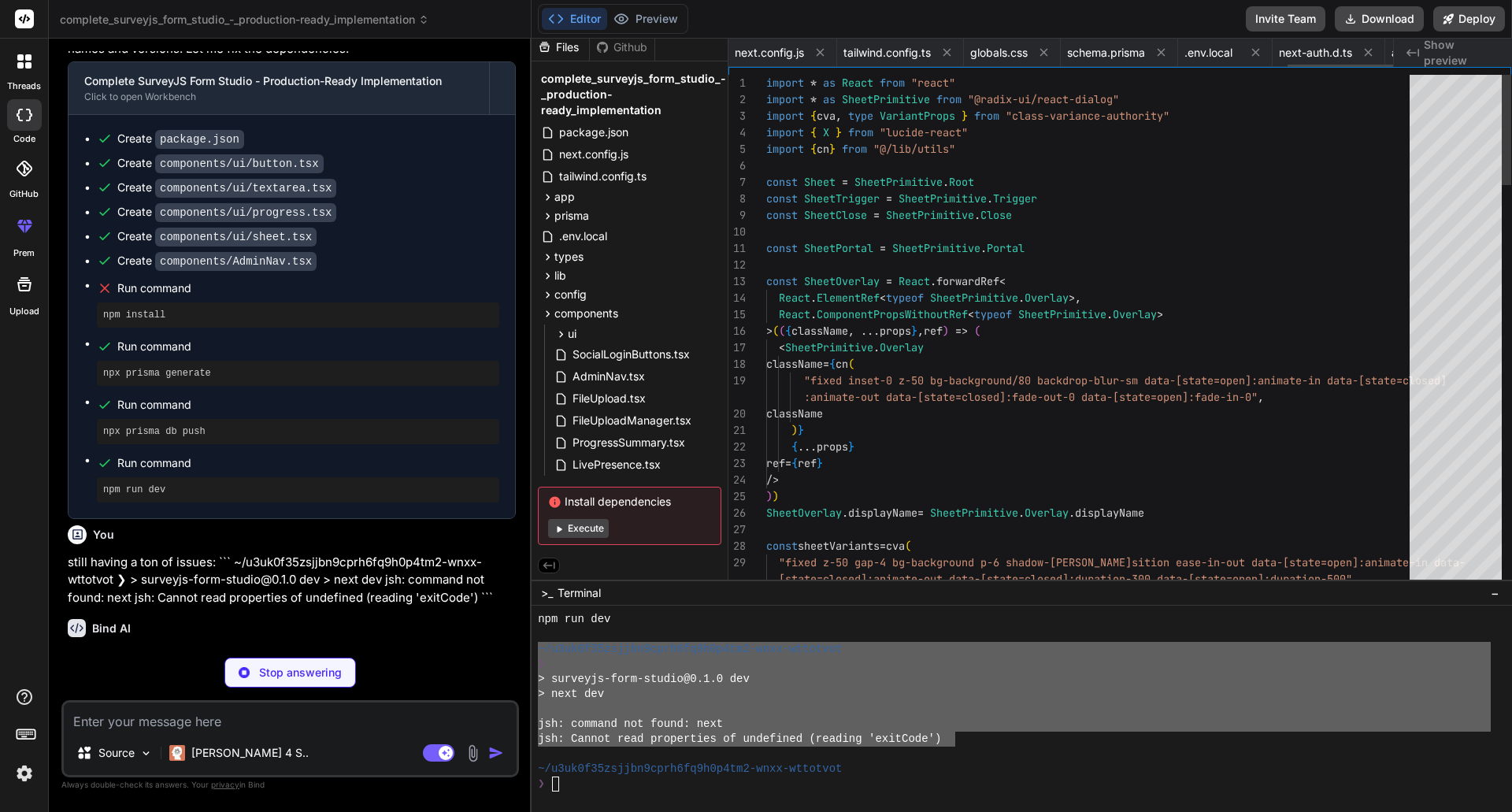
scroll to position [0, 3516]
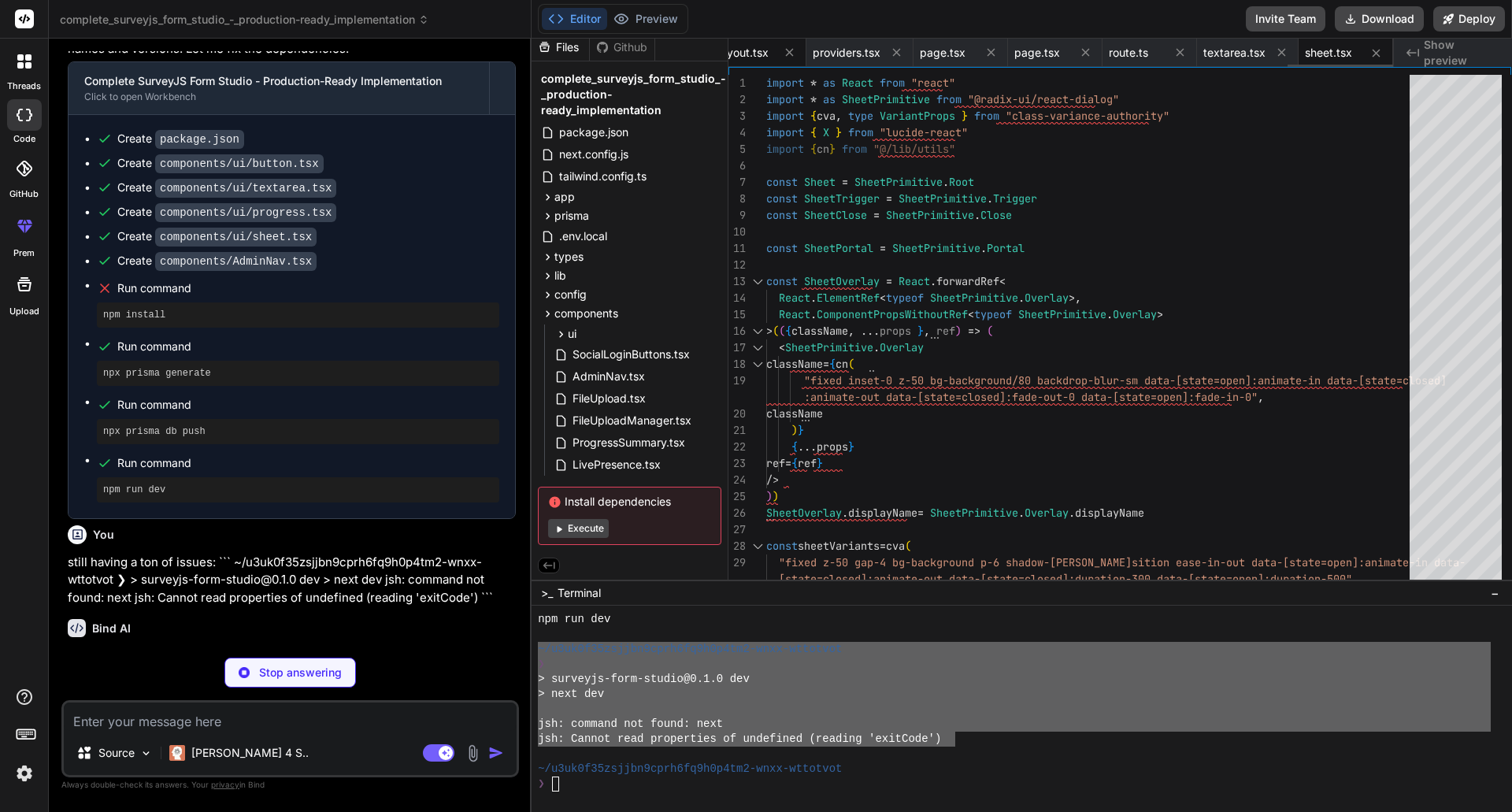
click at [743, 56] on span "layout.tsx" at bounding box center [744, 52] width 51 height 16
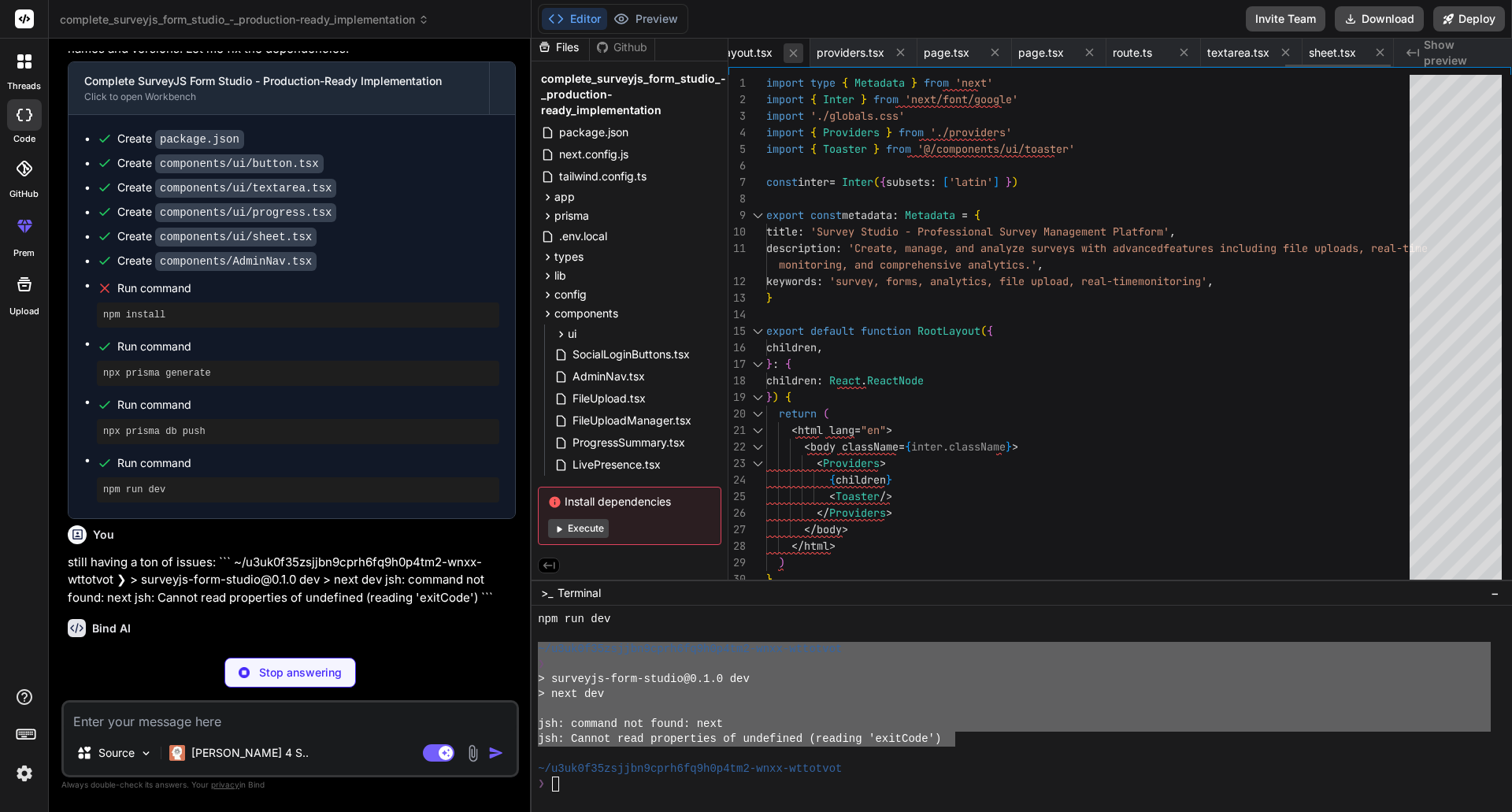
click at [798, 55] on icon at bounding box center [794, 52] width 8 height 8
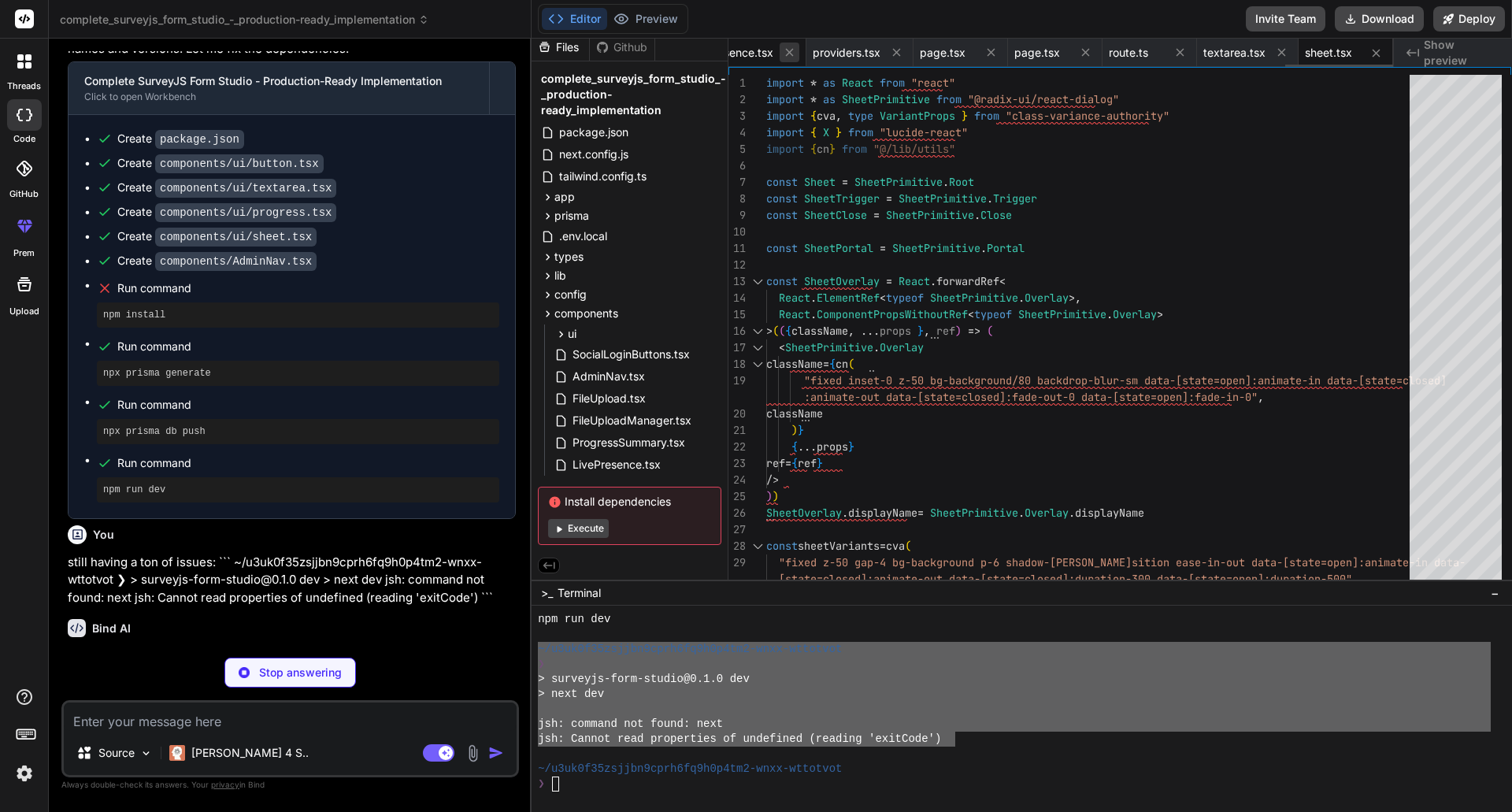
click at [793, 57] on icon at bounding box center [789, 52] width 14 height 14
click at [791, 51] on icon at bounding box center [789, 52] width 8 height 8
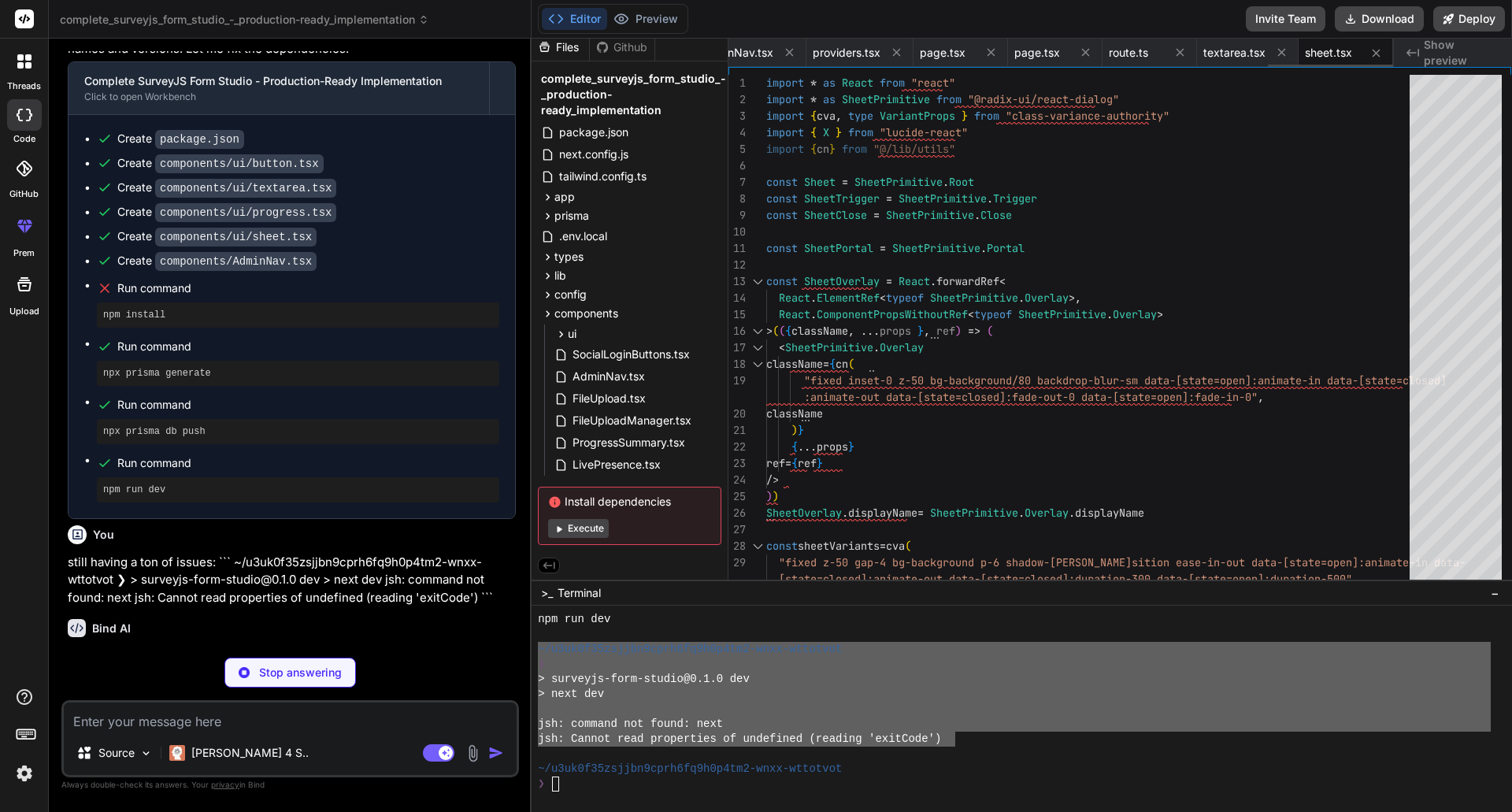
click at [791, 51] on icon at bounding box center [789, 52] width 8 height 8
click at [786, 51] on icon at bounding box center [782, 52] width 8 height 8
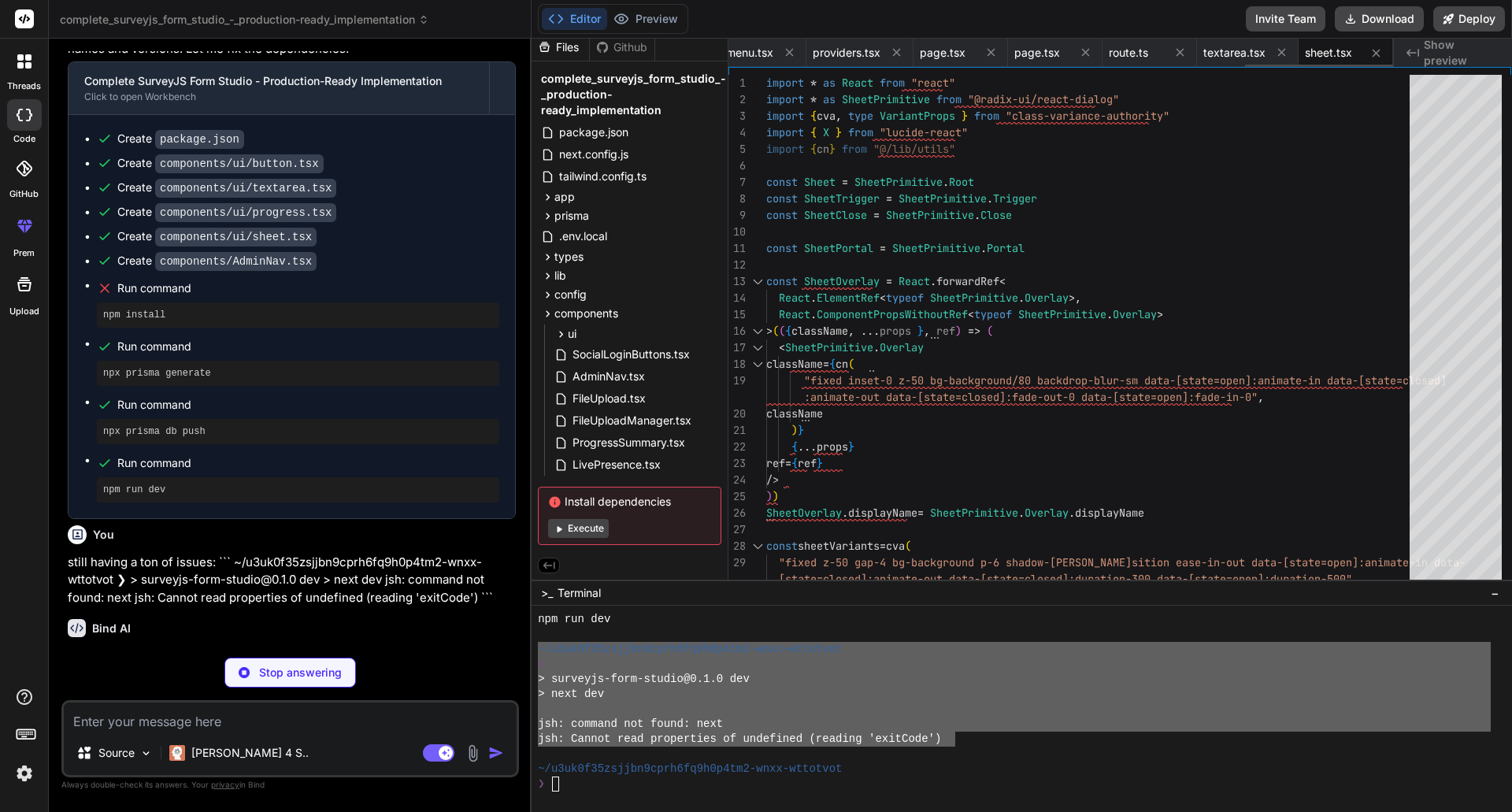
click at [791, 51] on icon at bounding box center [789, 52] width 8 height 8
click at [787, 51] on icon at bounding box center [782, 52] width 8 height 8
click at [791, 51] on icon at bounding box center [789, 52] width 8 height 8
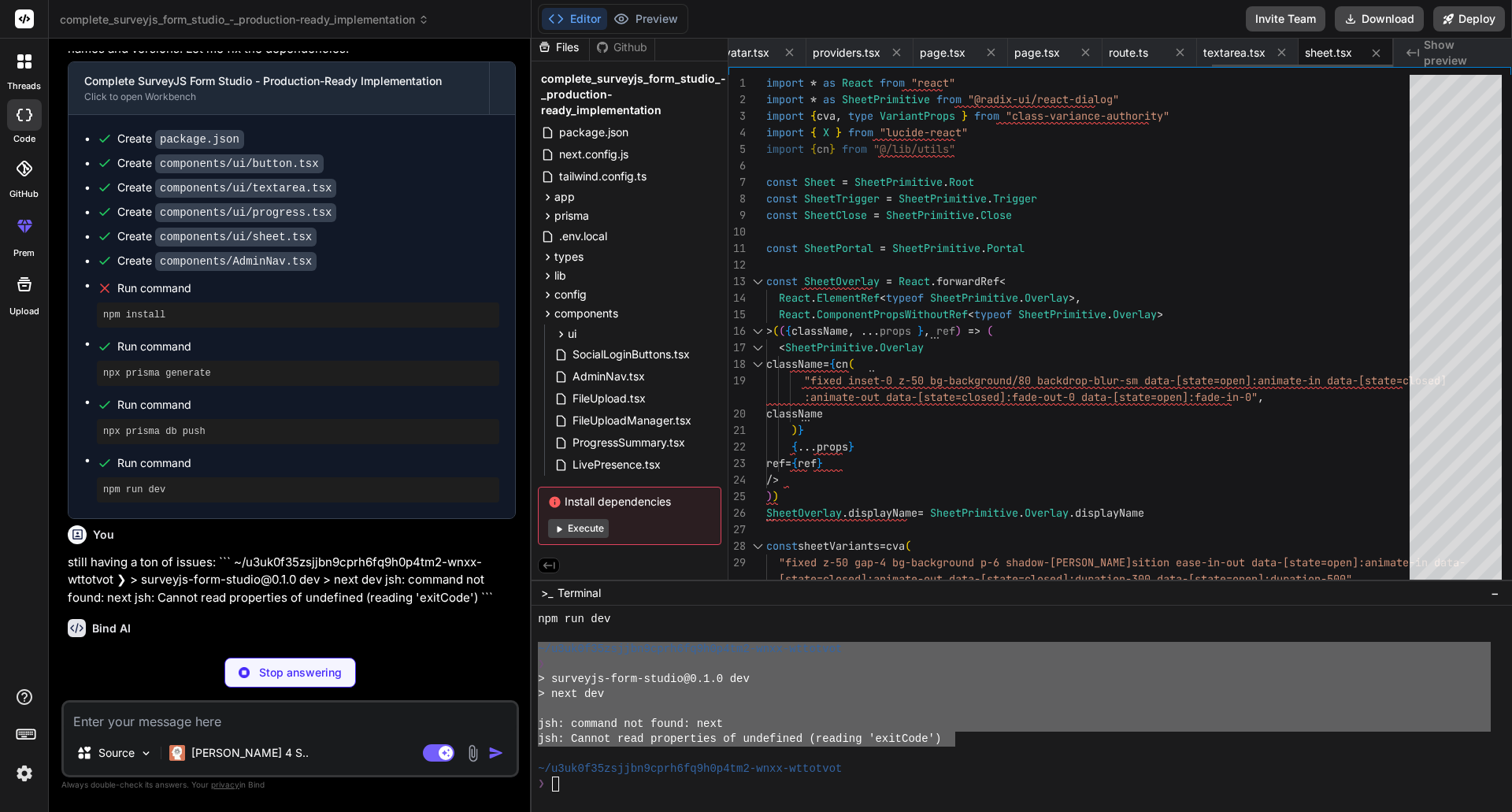
click at [791, 51] on icon at bounding box center [789, 52] width 8 height 8
click at [787, 51] on icon at bounding box center [782, 52] width 8 height 8
click at [791, 51] on icon at bounding box center [789, 52] width 8 height 8
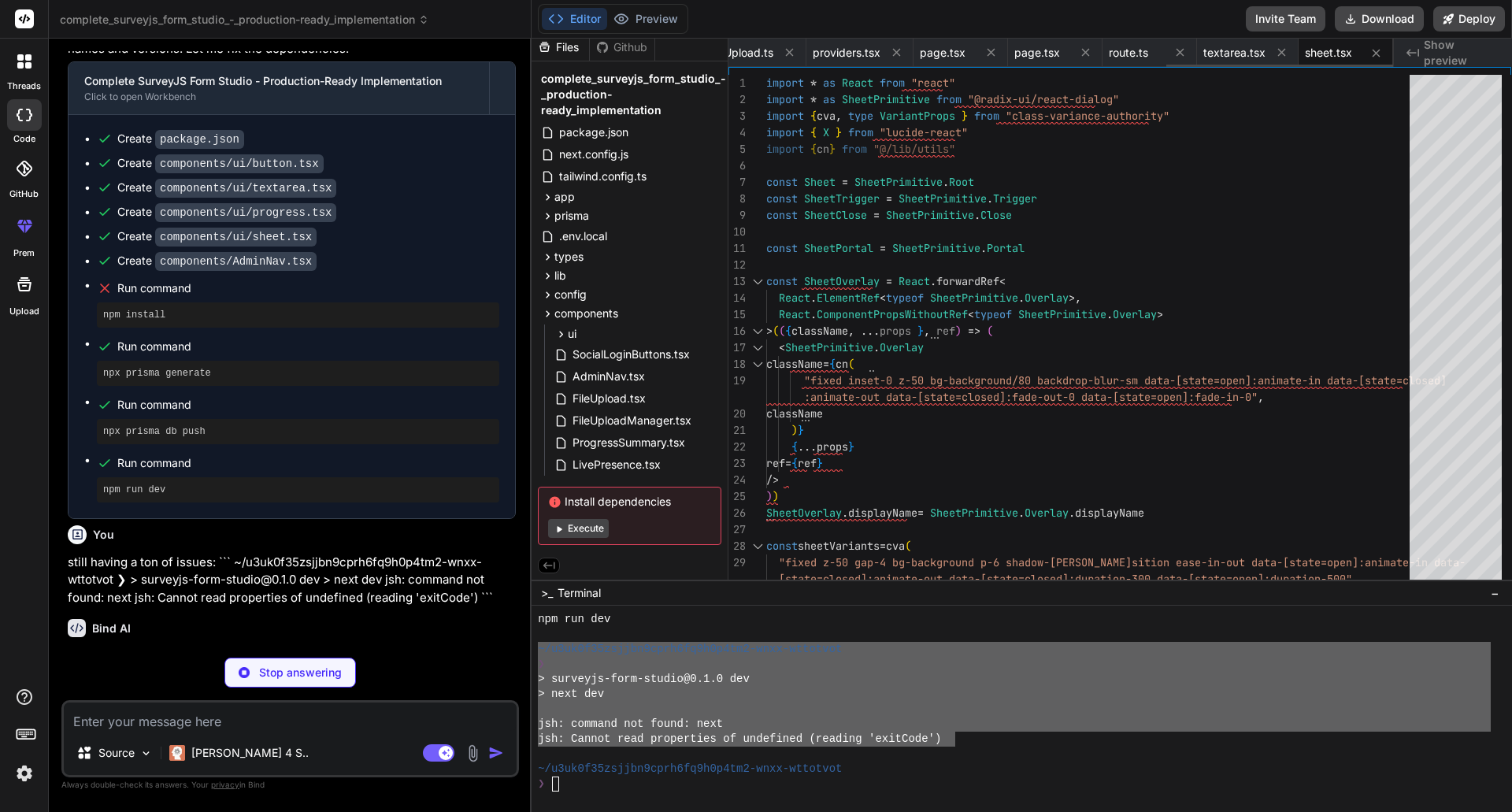
click at [792, 51] on icon at bounding box center [789, 52] width 8 height 8
click at [793, 52] on icon at bounding box center [786, 52] width 14 height 14
click at [793, 52] on icon at bounding box center [789, 52] width 14 height 14
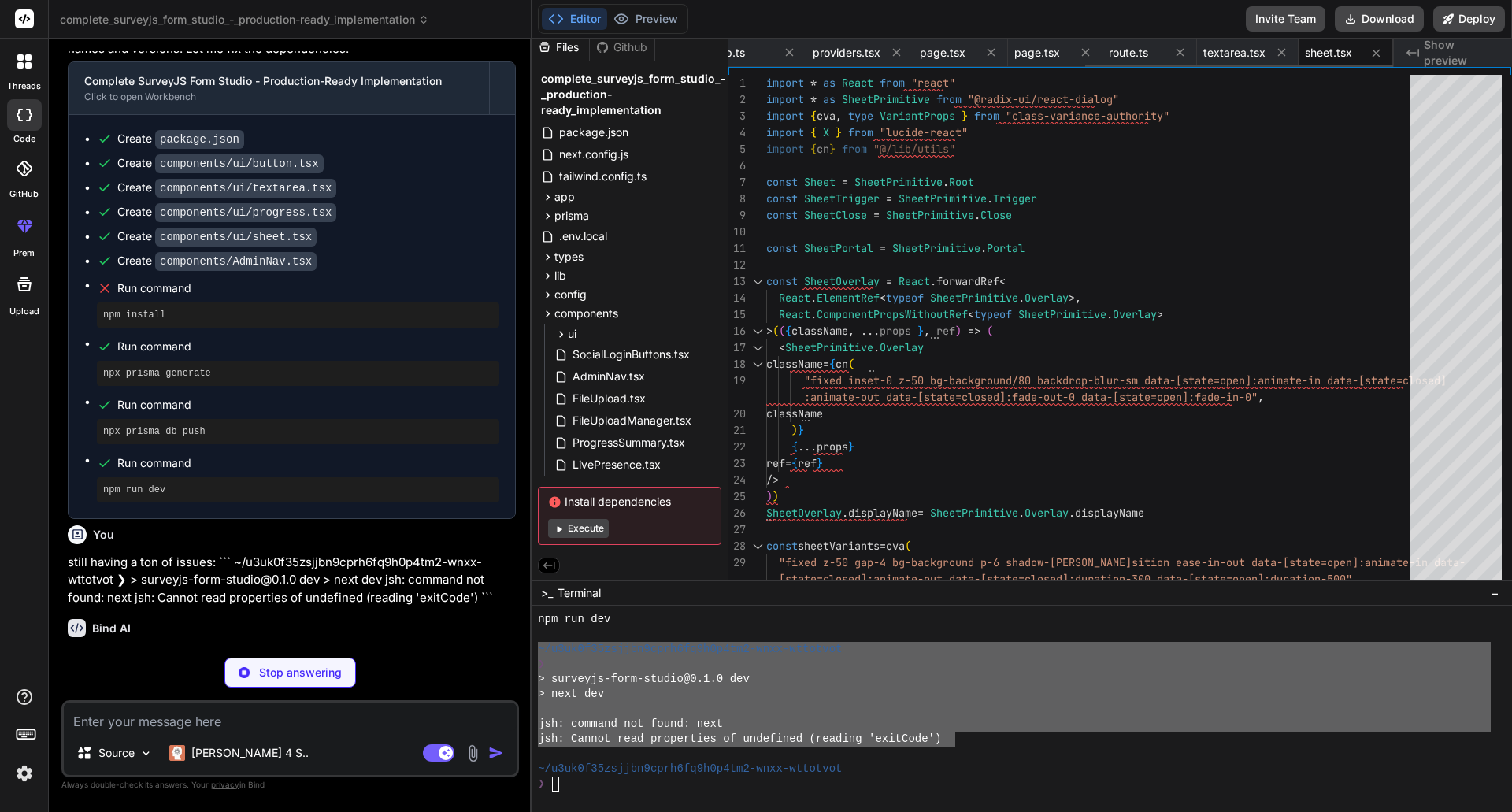
click at [793, 52] on icon at bounding box center [789, 52] width 14 height 14
click at [793, 52] on icon at bounding box center [786, 52] width 14 height 14
click at [793, 52] on icon at bounding box center [789, 52] width 14 height 14
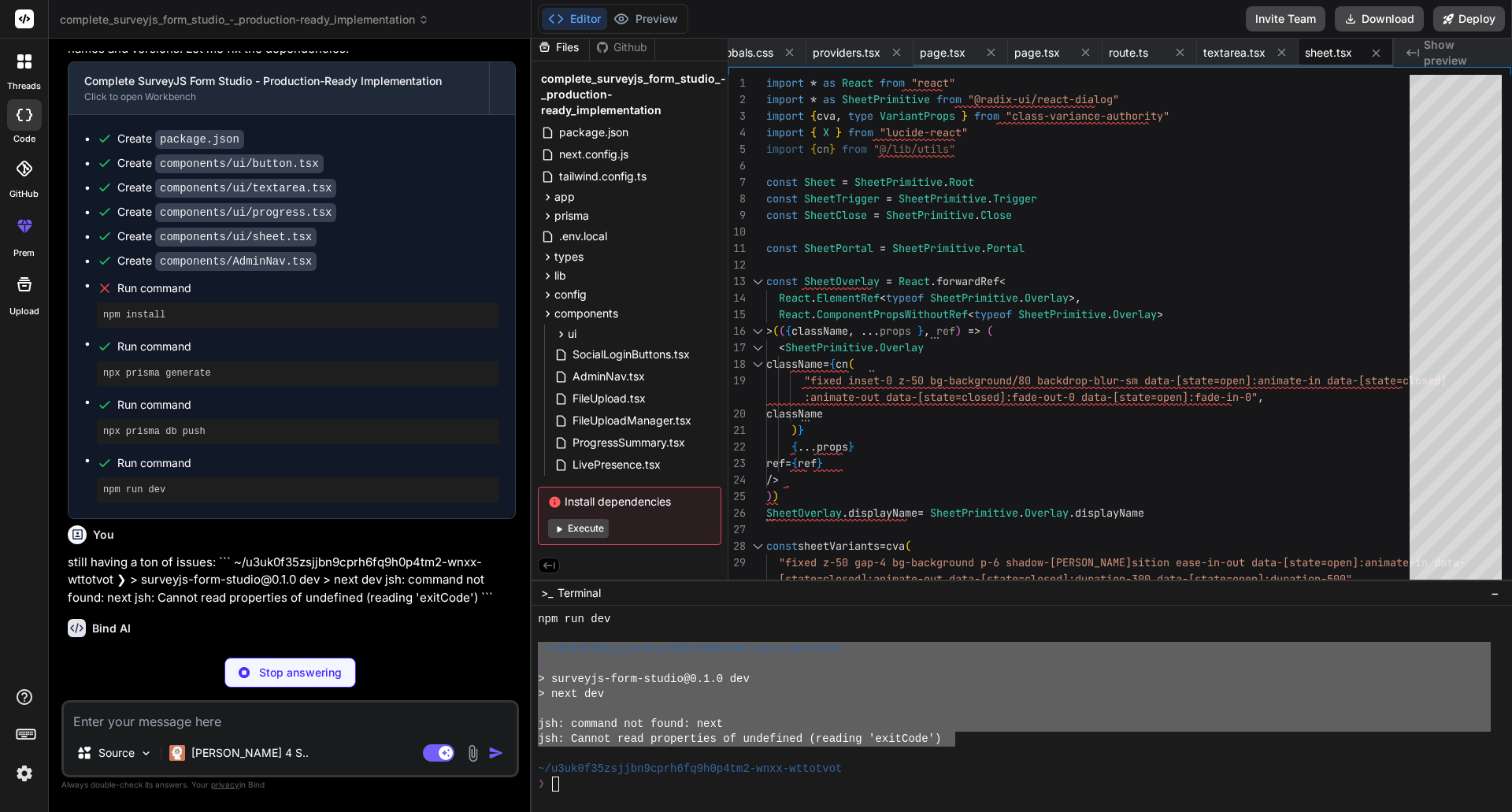
click at [793, 52] on icon at bounding box center [789, 52] width 14 height 14
click at [793, 52] on icon at bounding box center [789, 52] width 14 height 14
click at [793, 52] on icon at bounding box center [790, 52] width 14 height 14
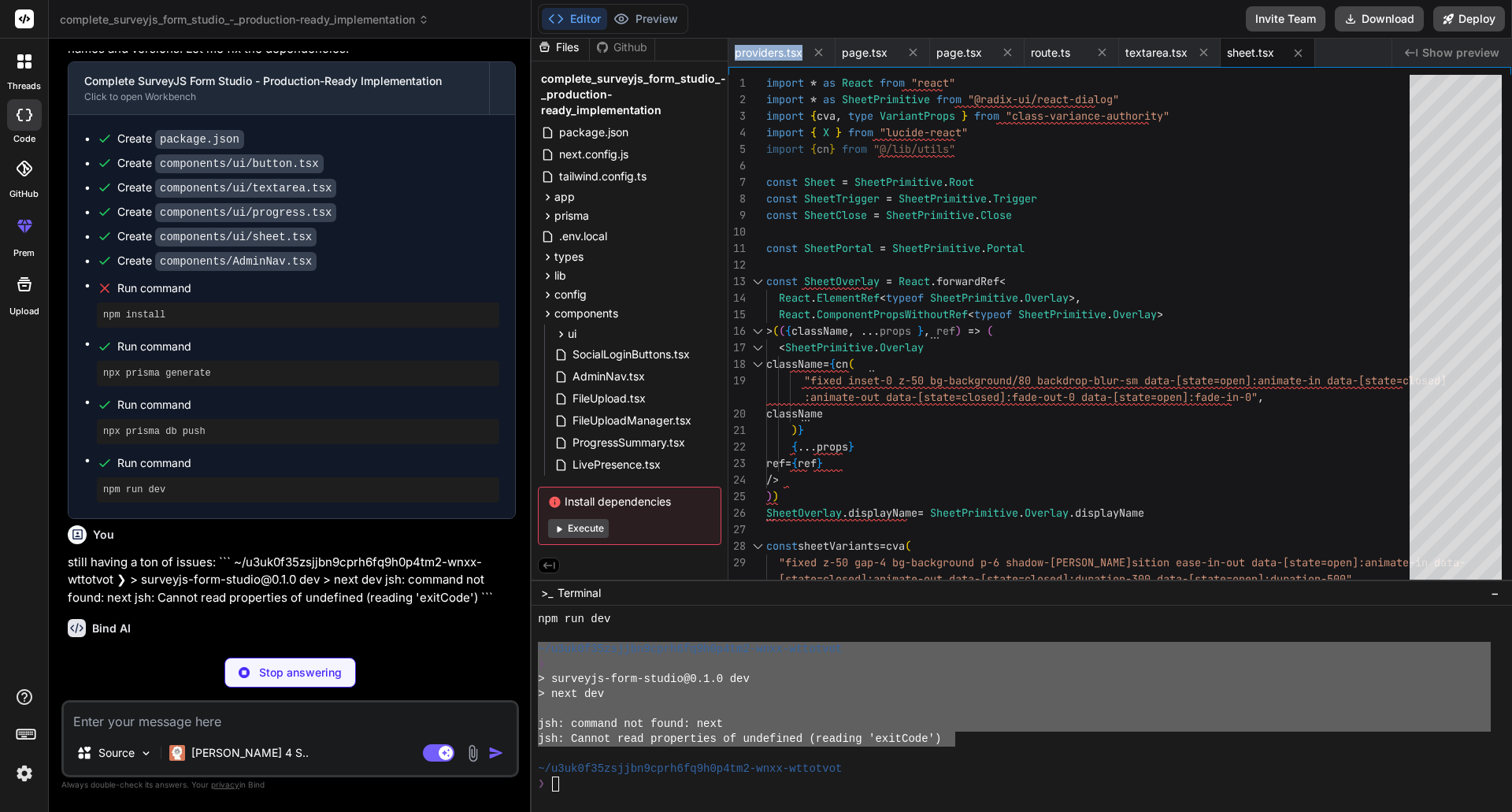
click at [793, 52] on span "providers.tsx" at bounding box center [768, 52] width 68 height 16
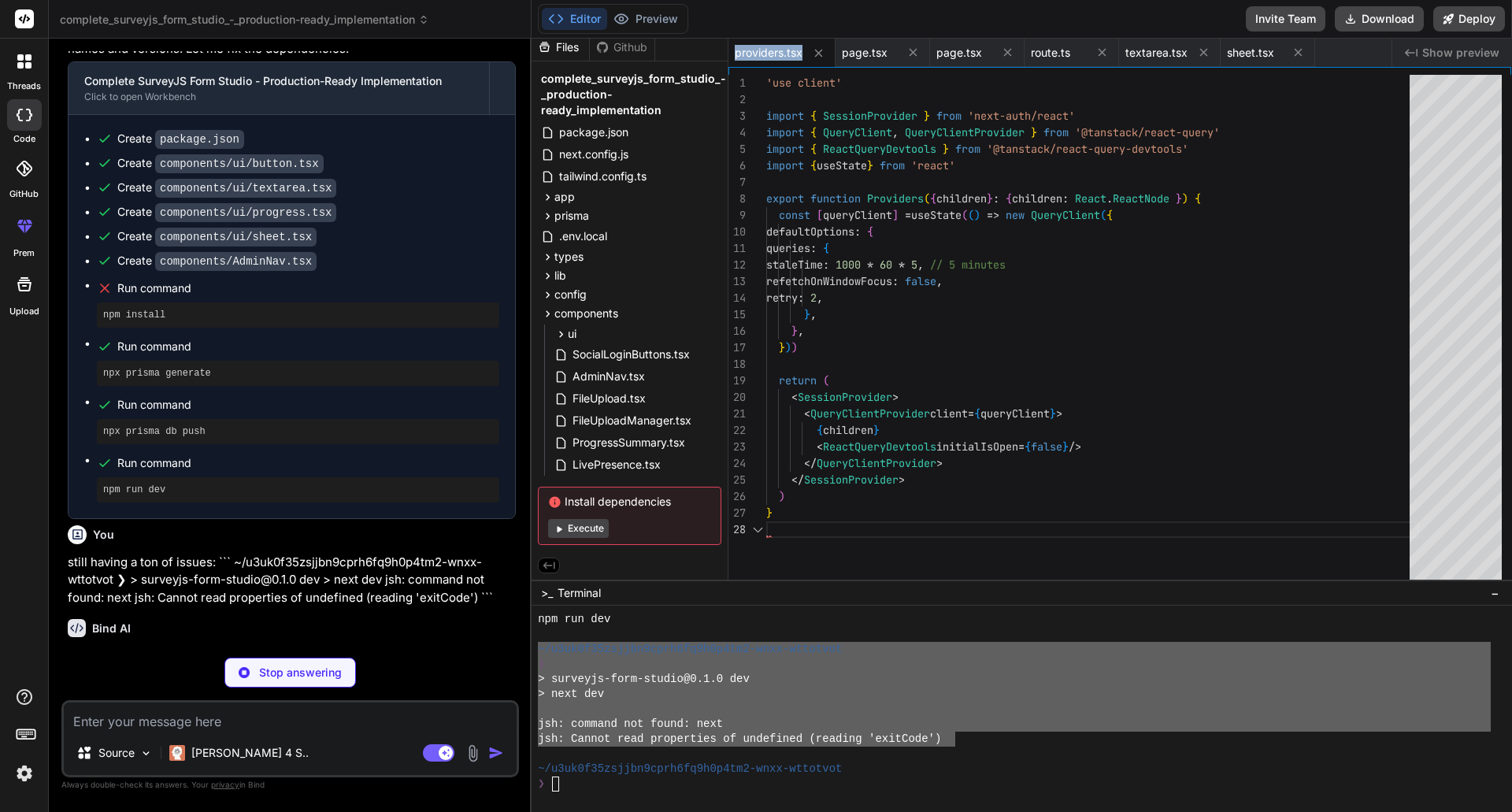
click at [793, 52] on span "providers.tsx" at bounding box center [768, 52] width 68 height 16
click at [816, 53] on icon at bounding box center [819, 53] width 14 height 14
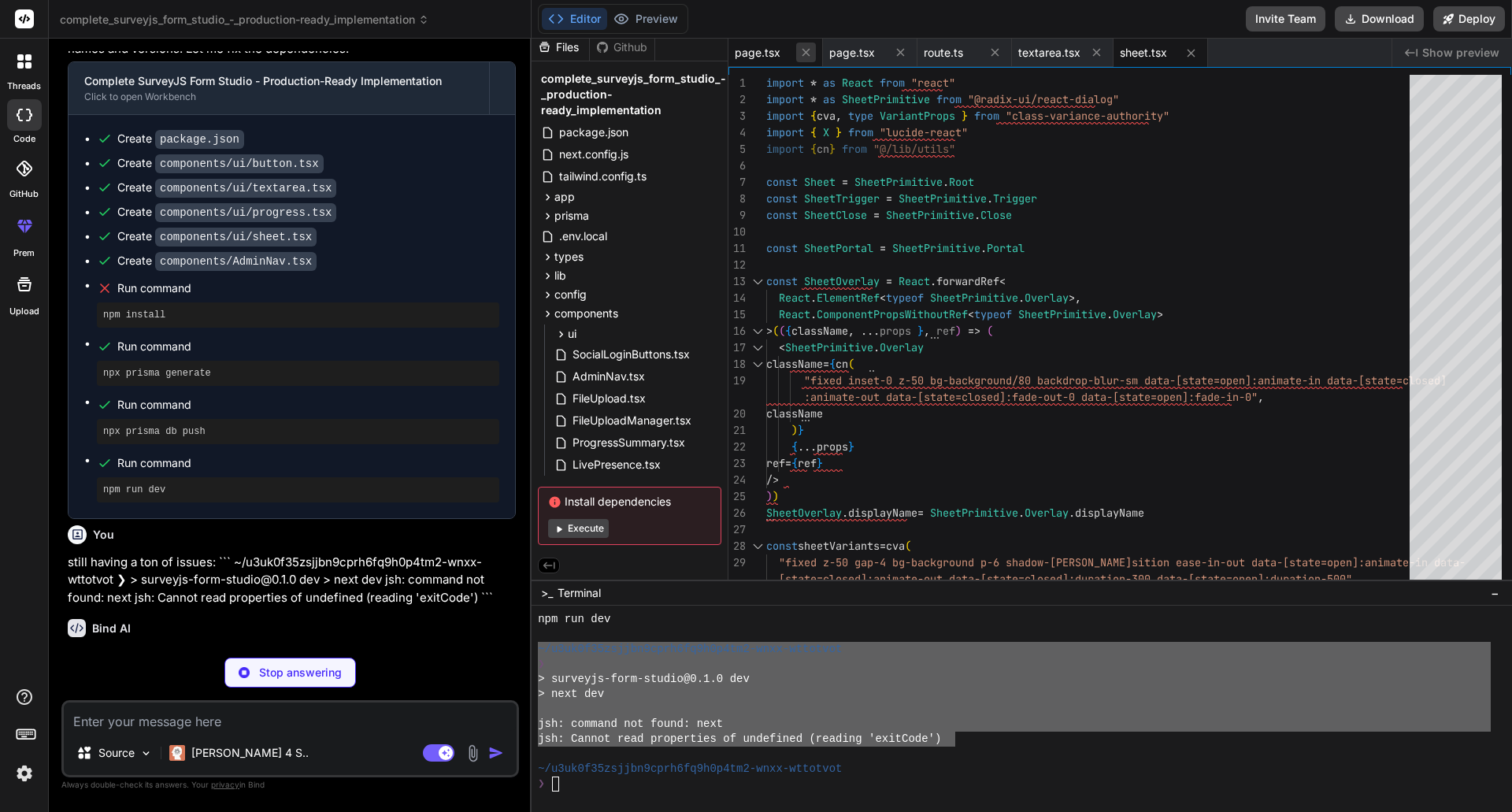
click at [803, 51] on icon at bounding box center [806, 52] width 14 height 14
click at [803, 51] on button at bounding box center [812, 51] width 19 height 19
click at [803, 51] on icon at bounding box center [806, 53] width 14 height 14
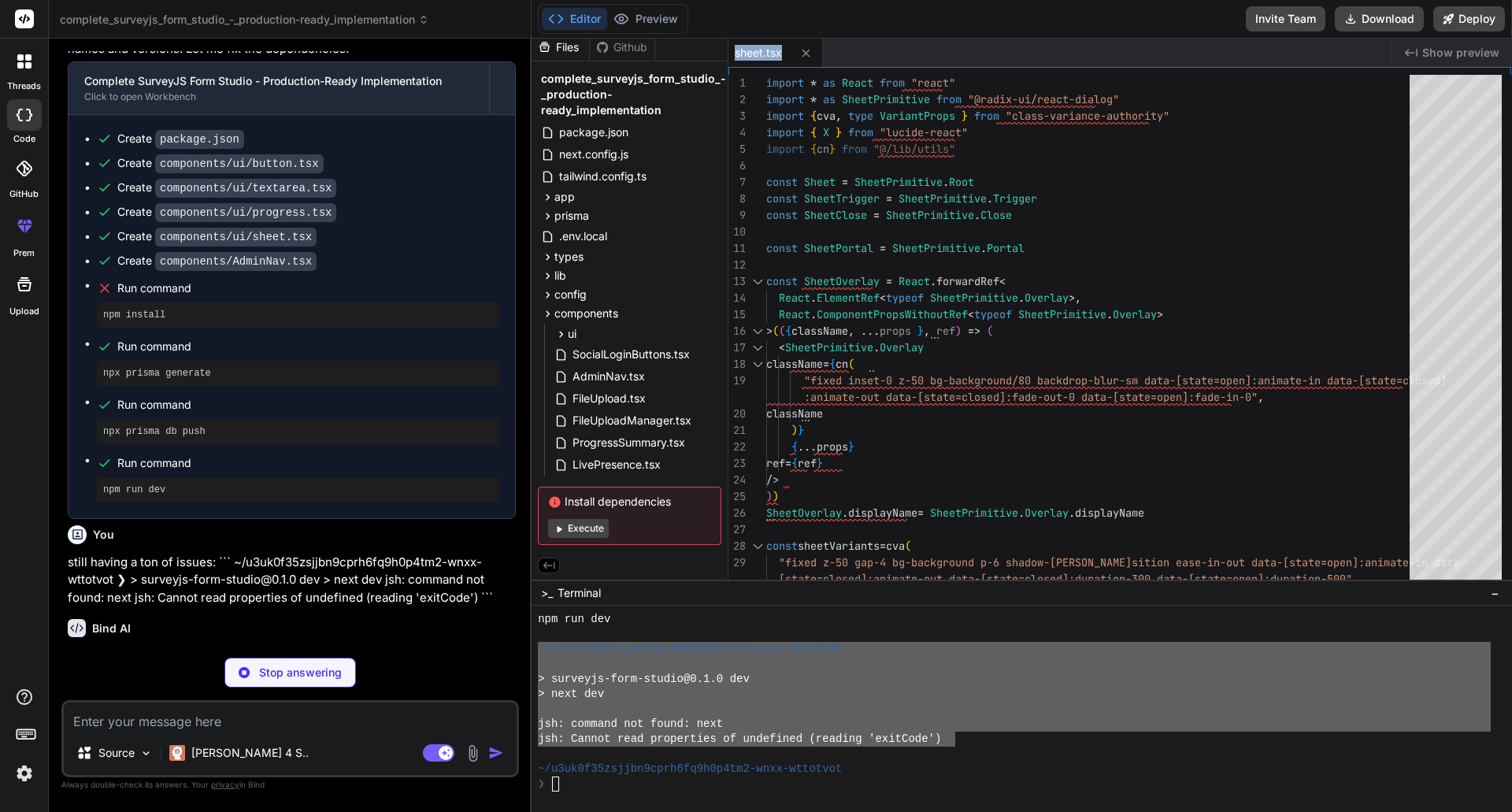
click at [803, 51] on div "sheet.tsx" at bounding box center [1059, 53] width 663 height 29
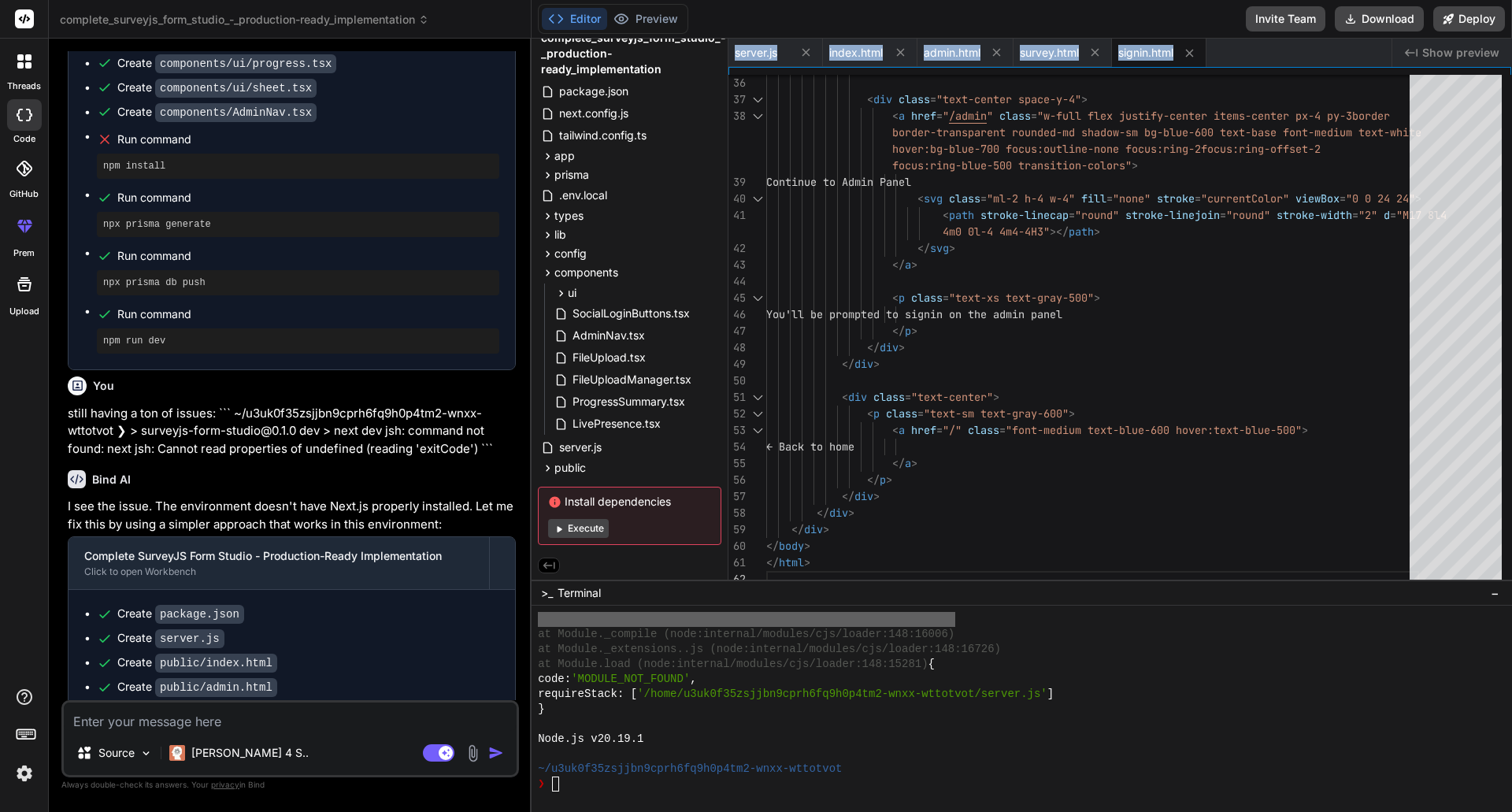
scroll to position [5419, 0]
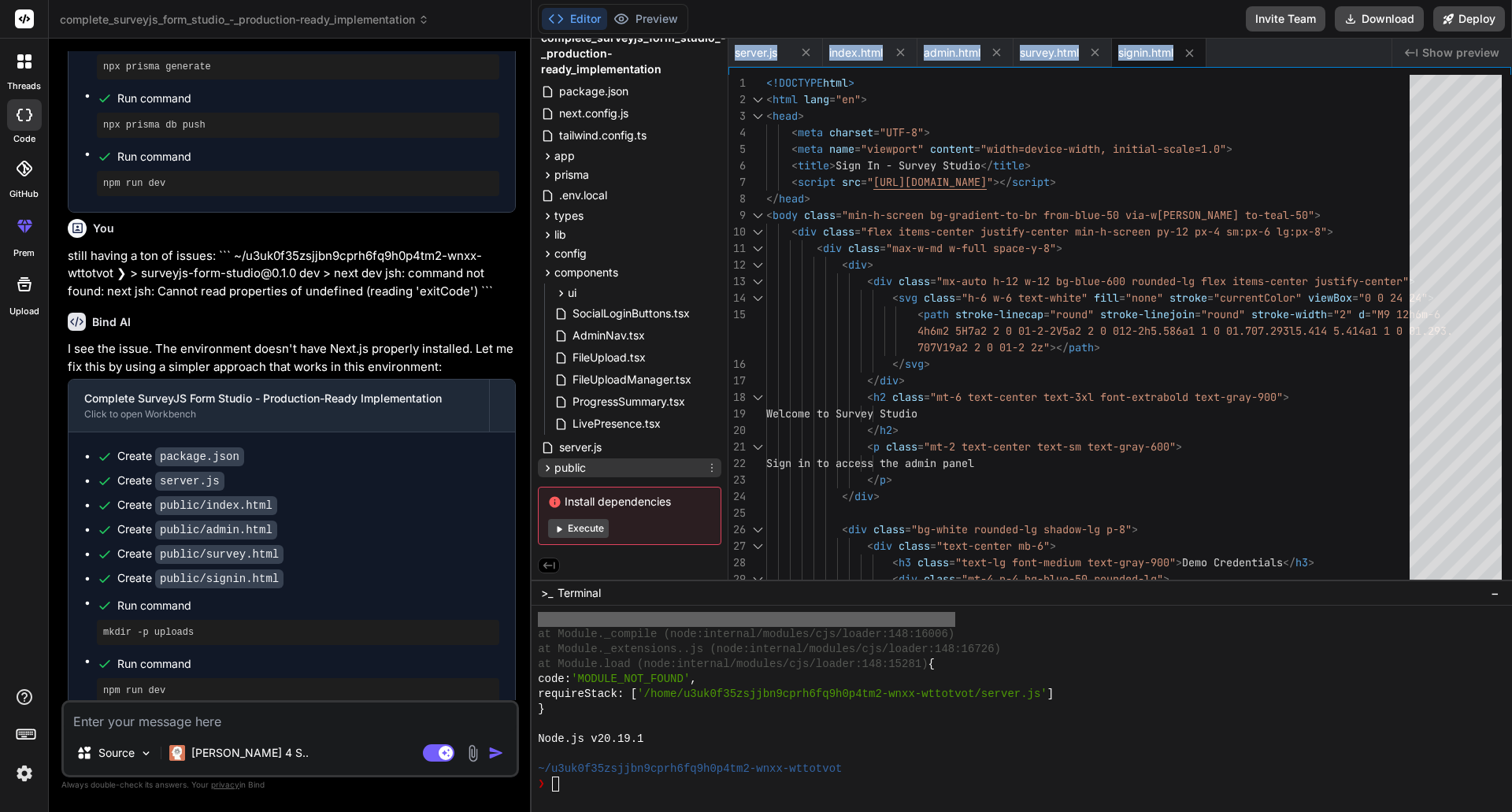
click at [569, 464] on span "public" at bounding box center [570, 468] width 31 height 16
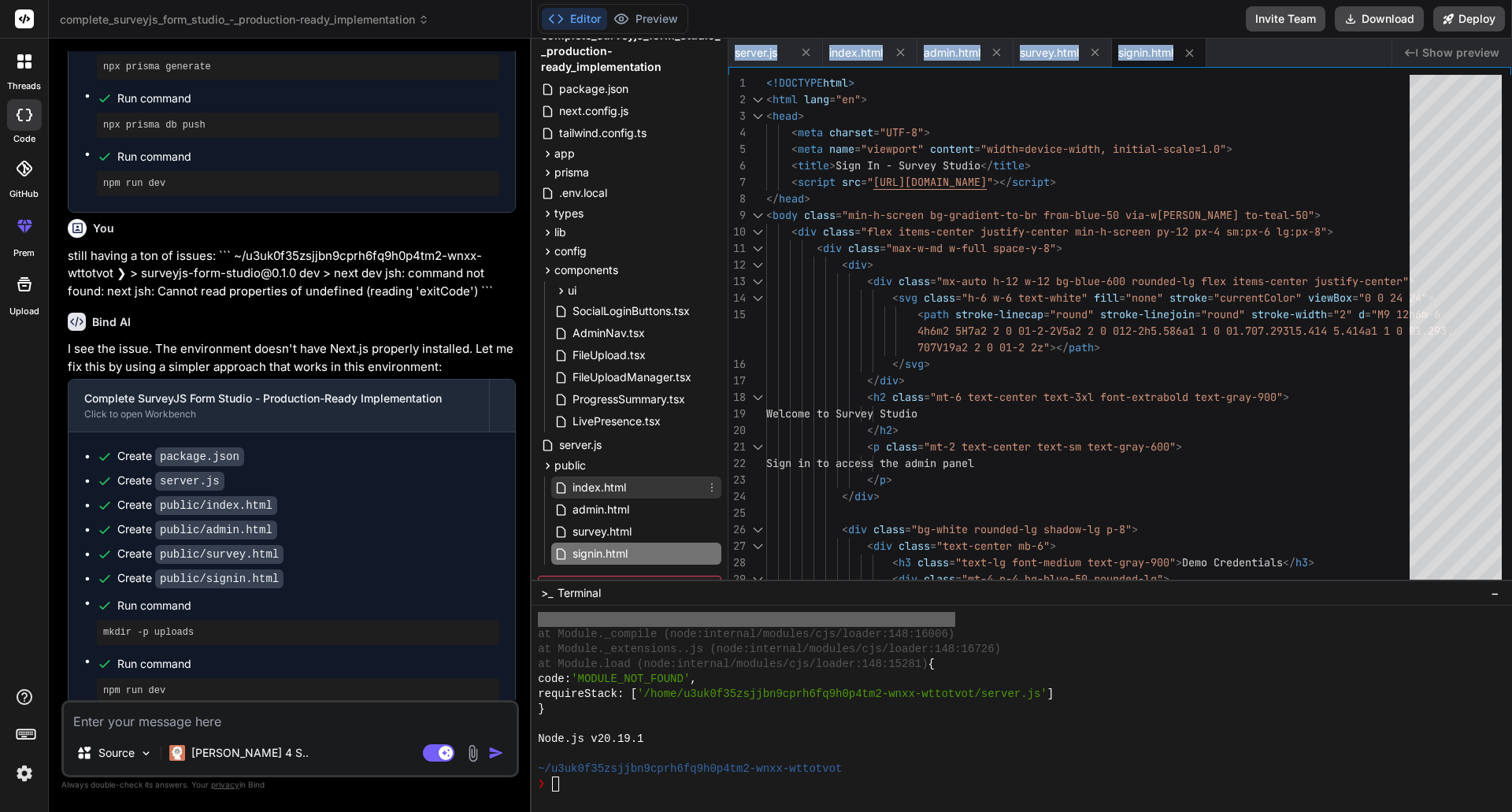
click at [594, 488] on span "index.html" at bounding box center [599, 487] width 57 height 19
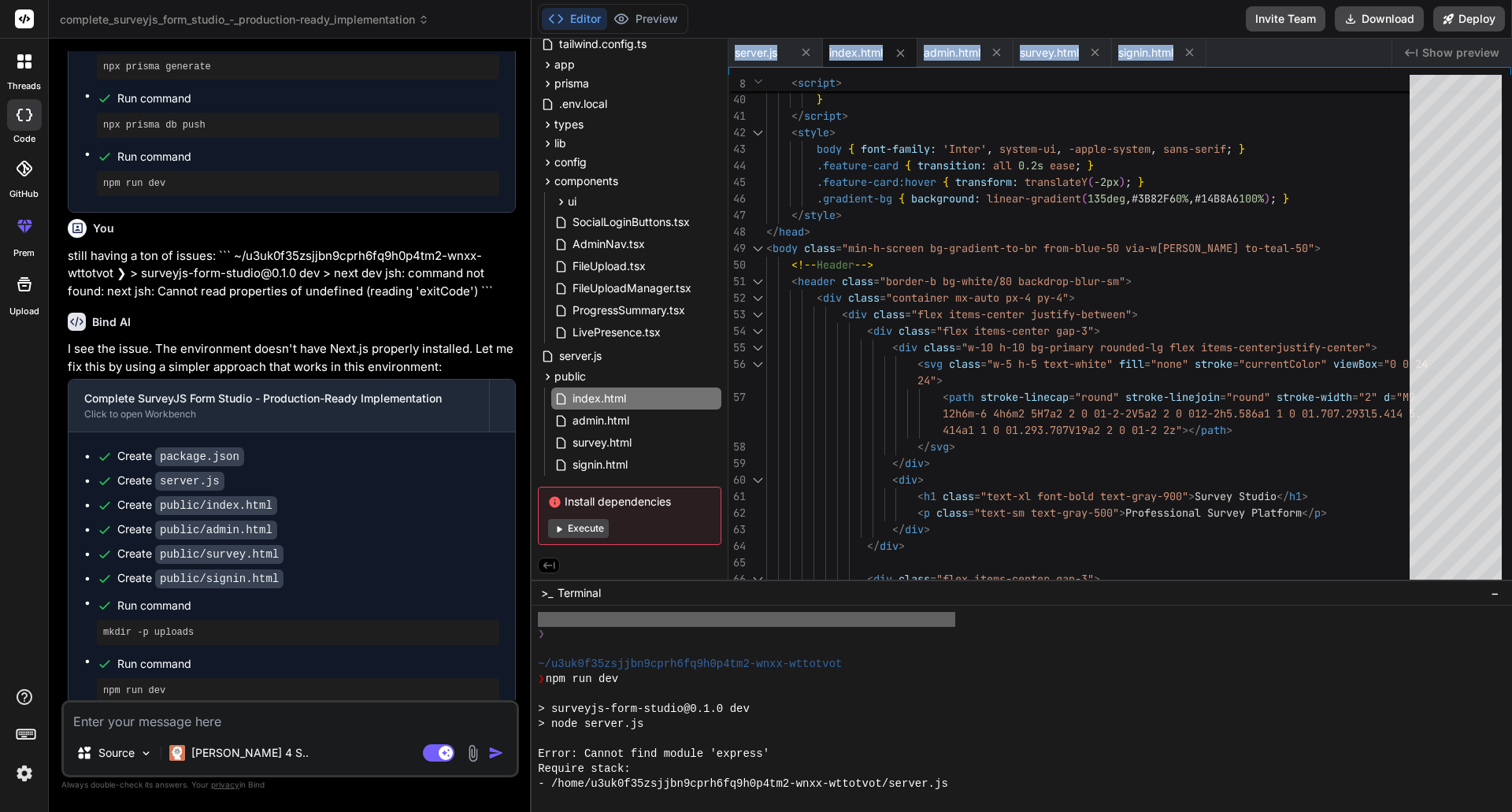
scroll to position [2415, 0]
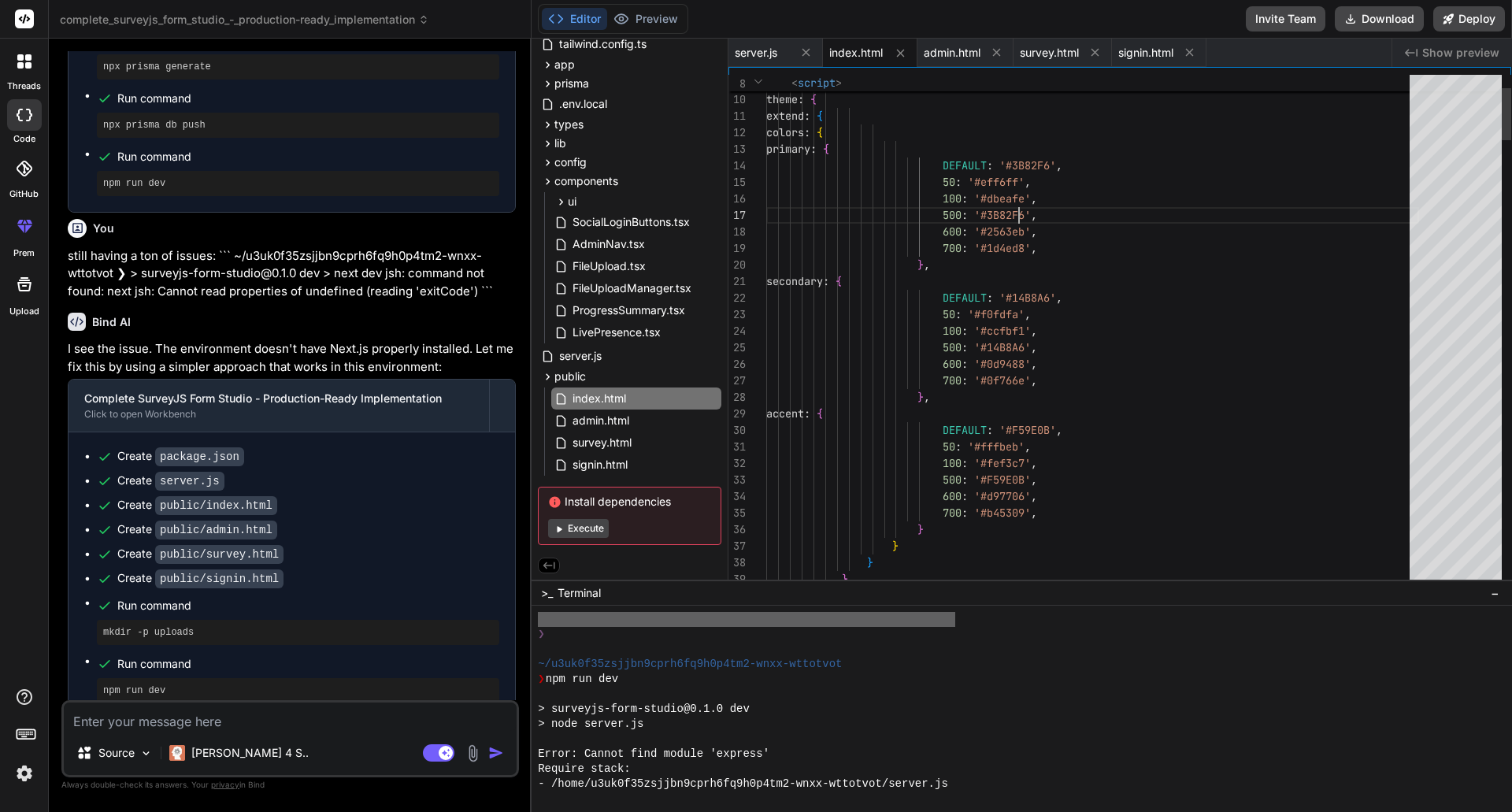
click at [1195, 53] on icon at bounding box center [1190, 52] width 14 height 14
click at [1062, 57] on span "survey.html" at bounding box center [1049, 52] width 59 height 16
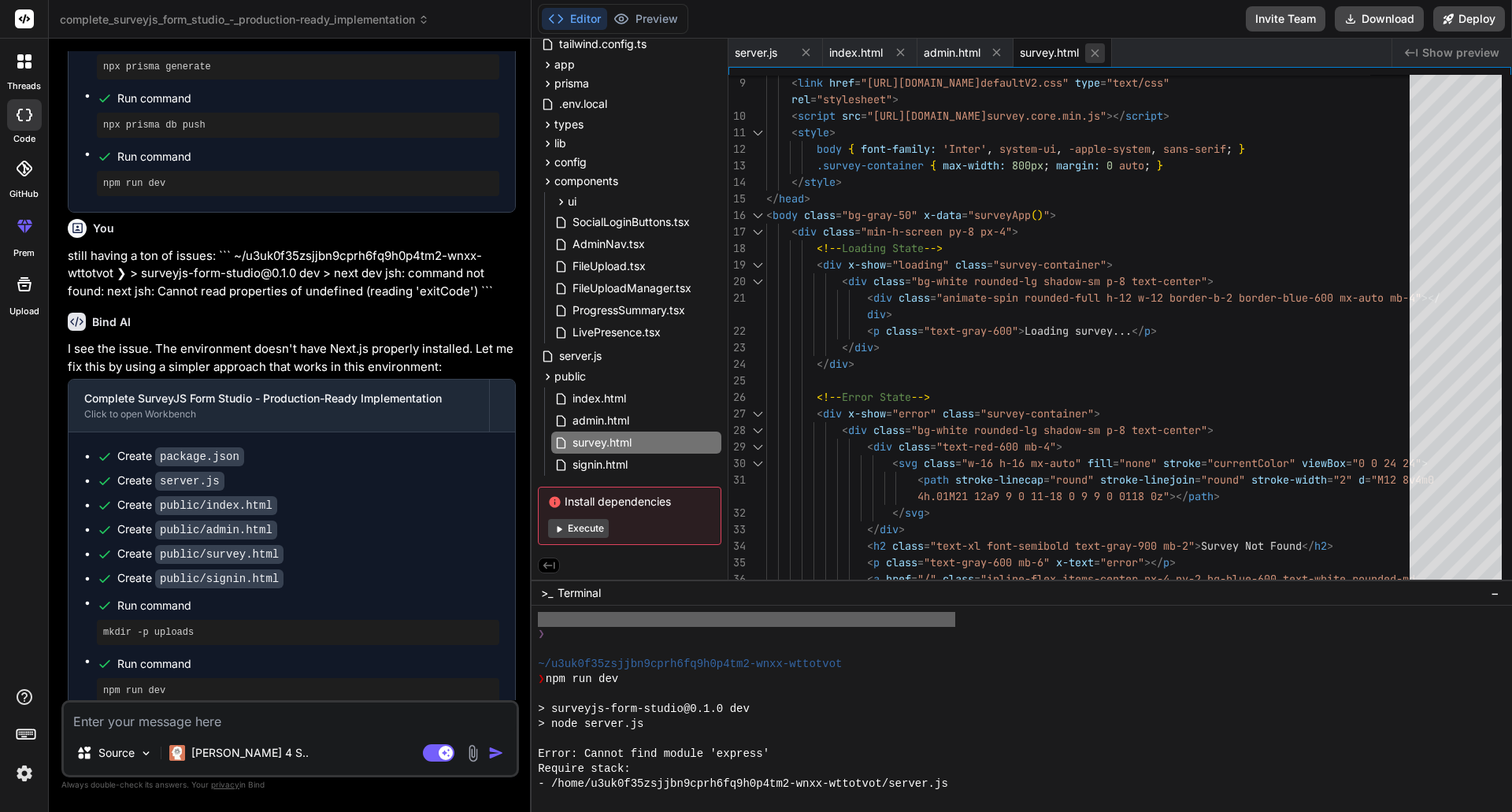
click at [1098, 54] on icon at bounding box center [1095, 52] width 8 height 8
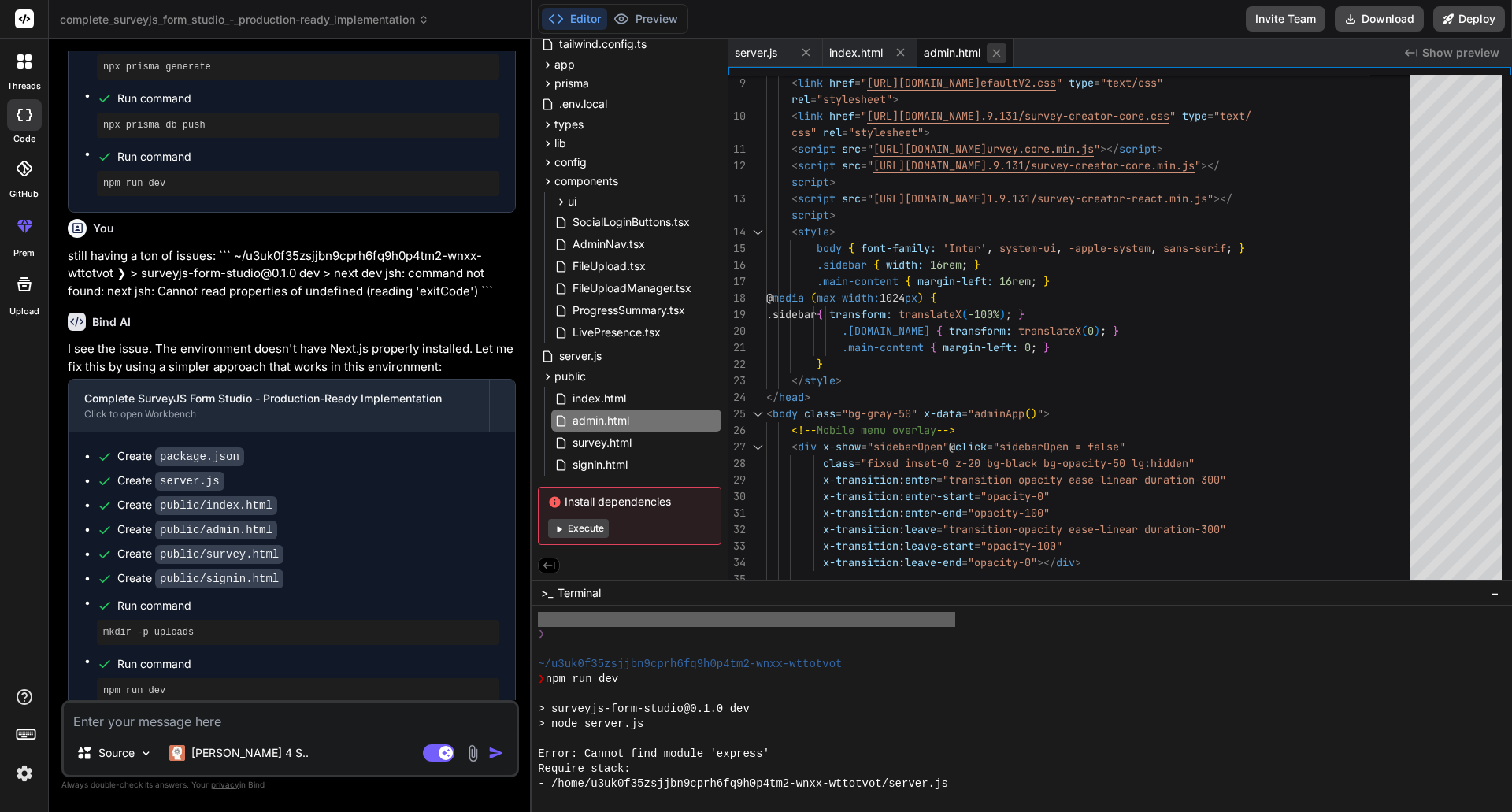
click at [996, 51] on icon at bounding box center [996, 52] width 8 height 8
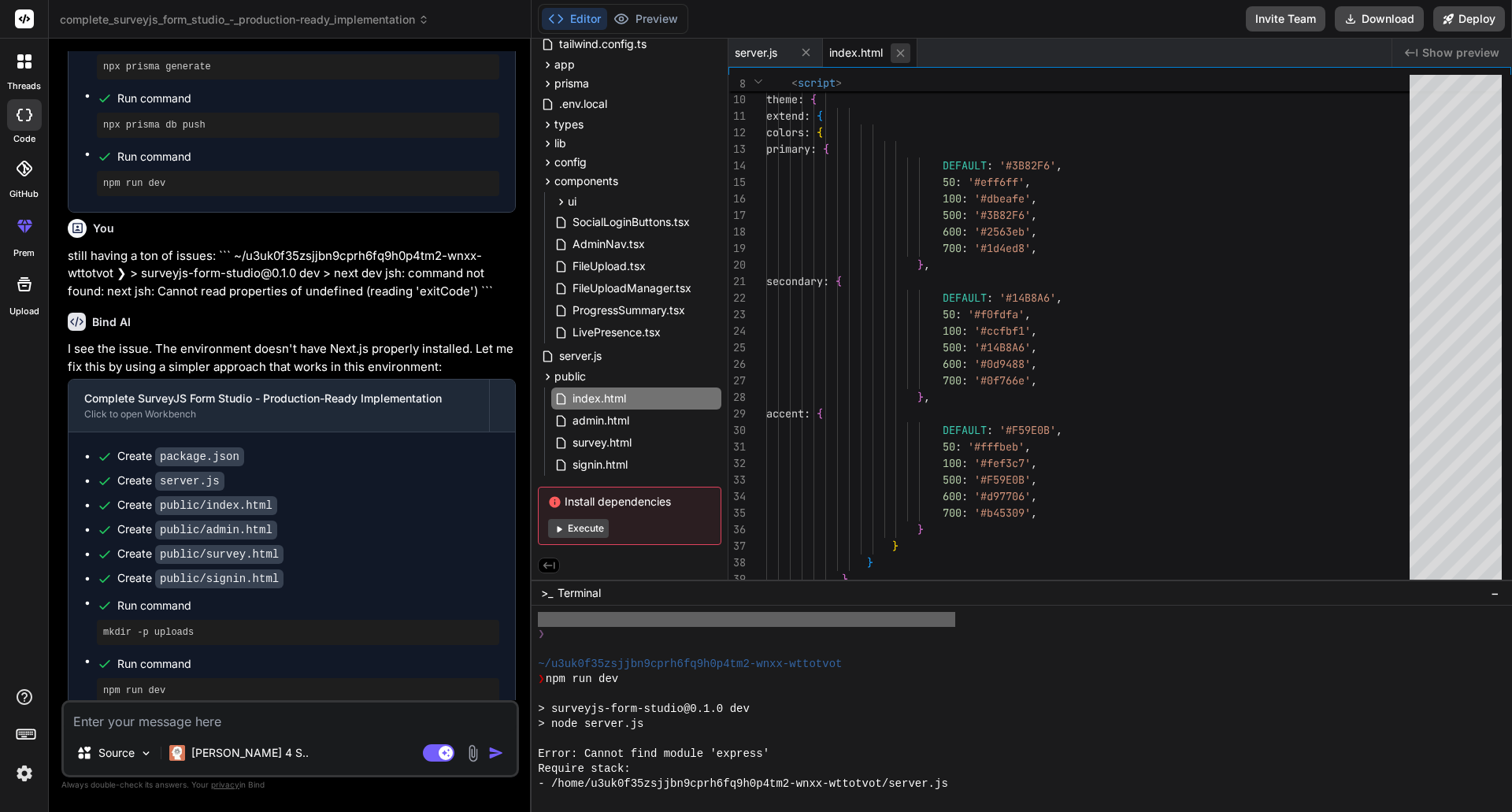
click at [900, 53] on icon at bounding box center [900, 52] width 8 height 8
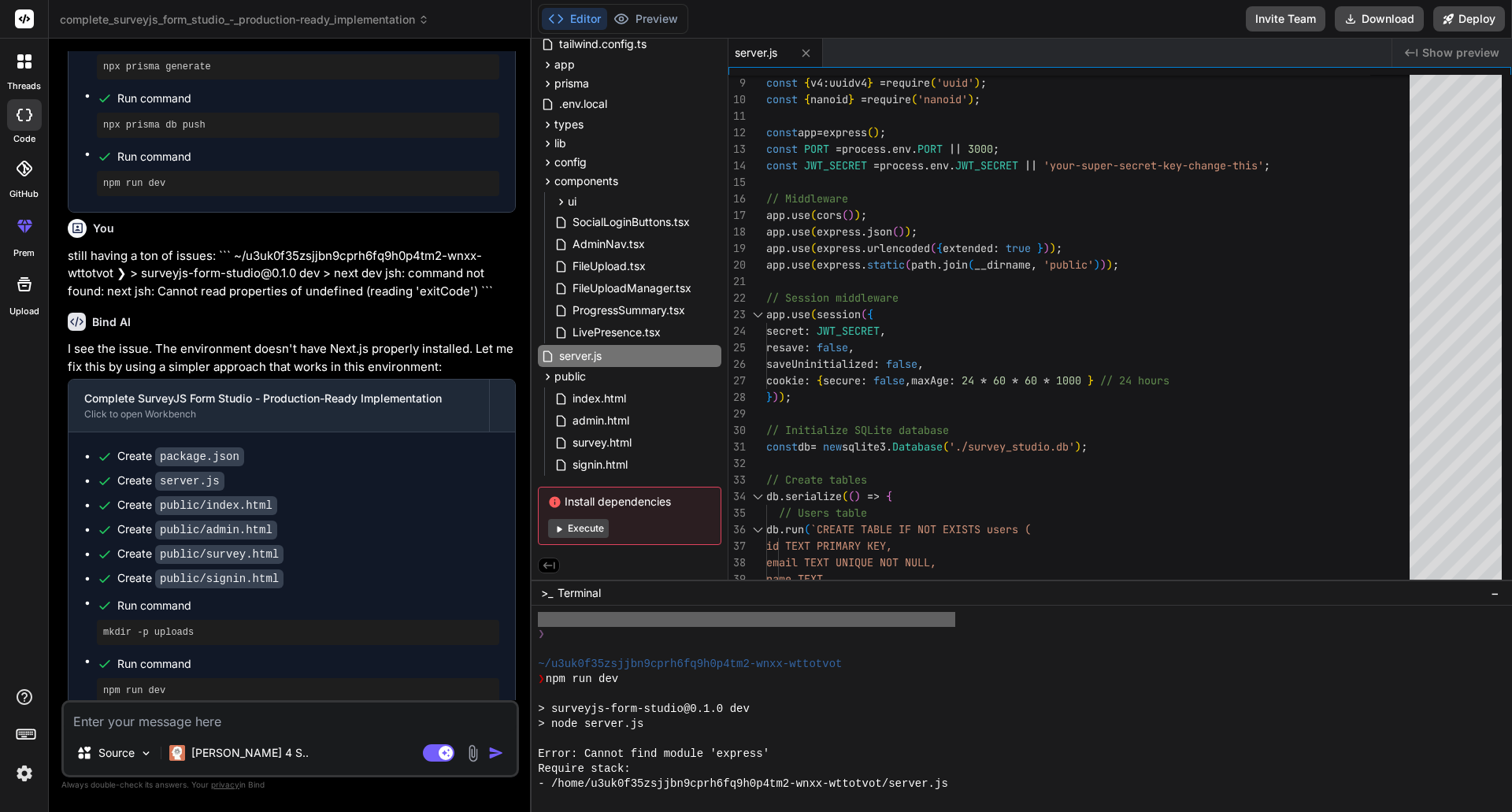
click at [756, 57] on span "server.js" at bounding box center [756, 52] width 42 height 16
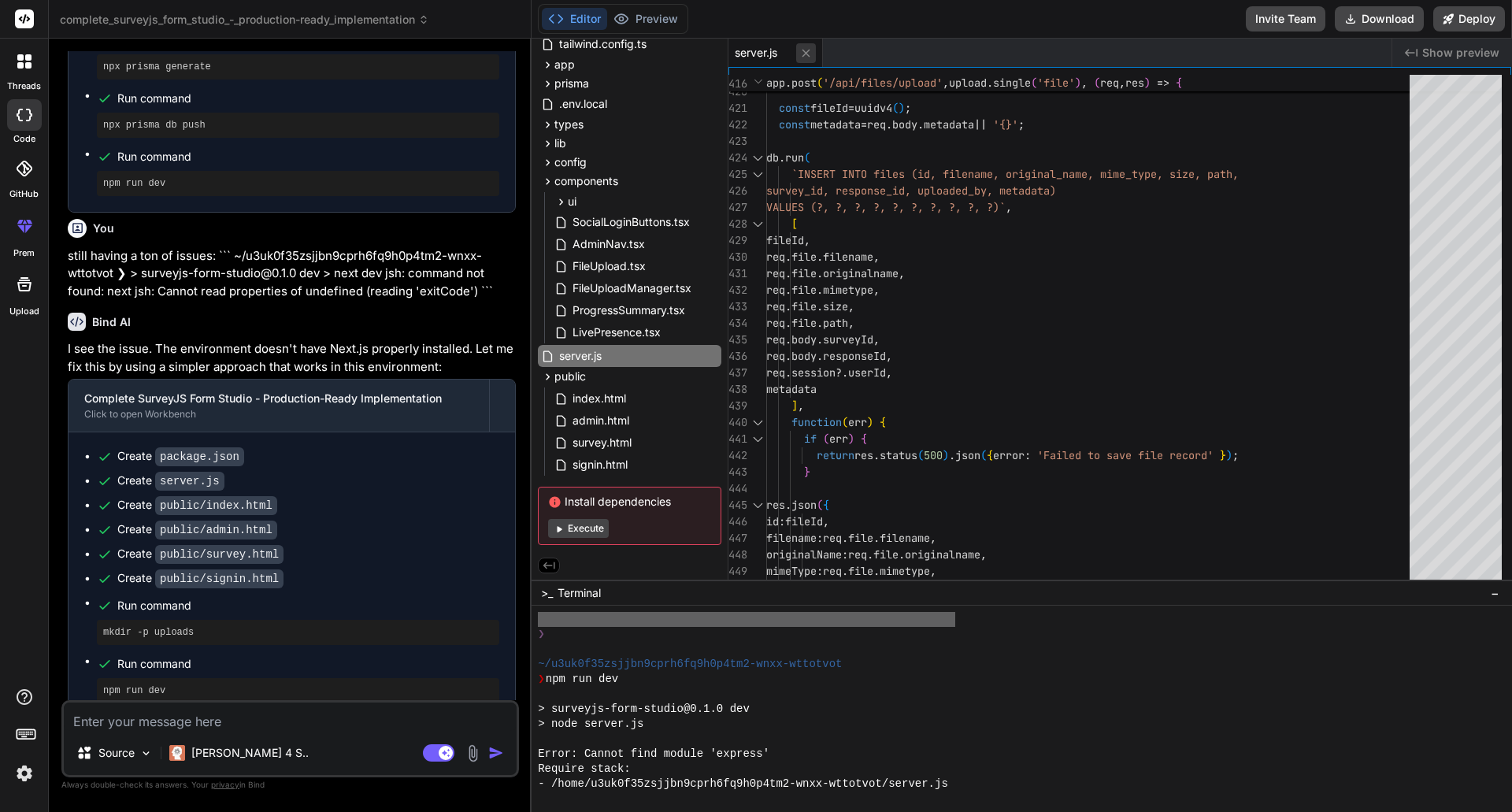
click at [814, 57] on button at bounding box center [805, 52] width 19 height 19
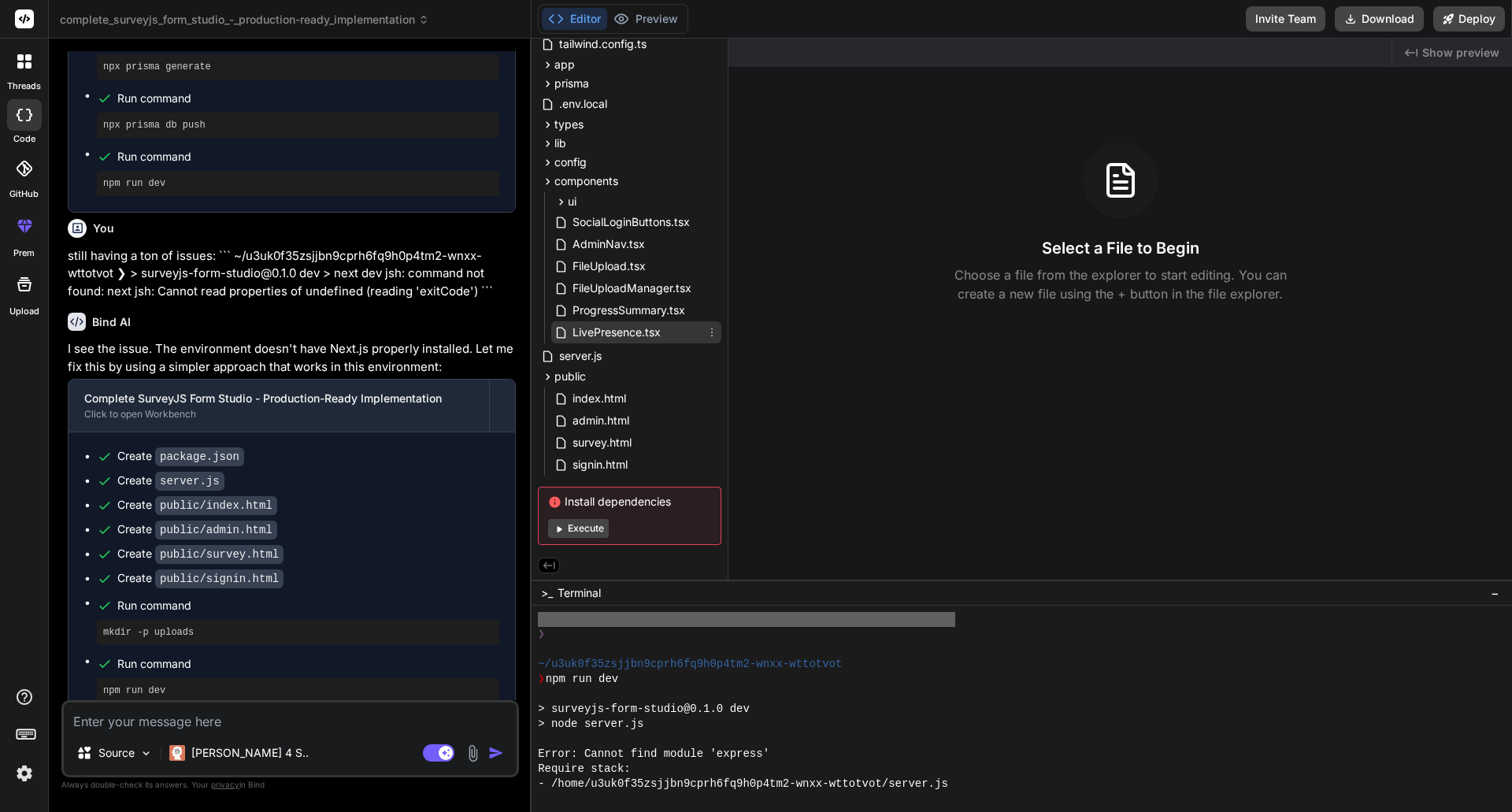
click at [650, 323] on span "LivePresence.tsx" at bounding box center [616, 332] width 91 height 19
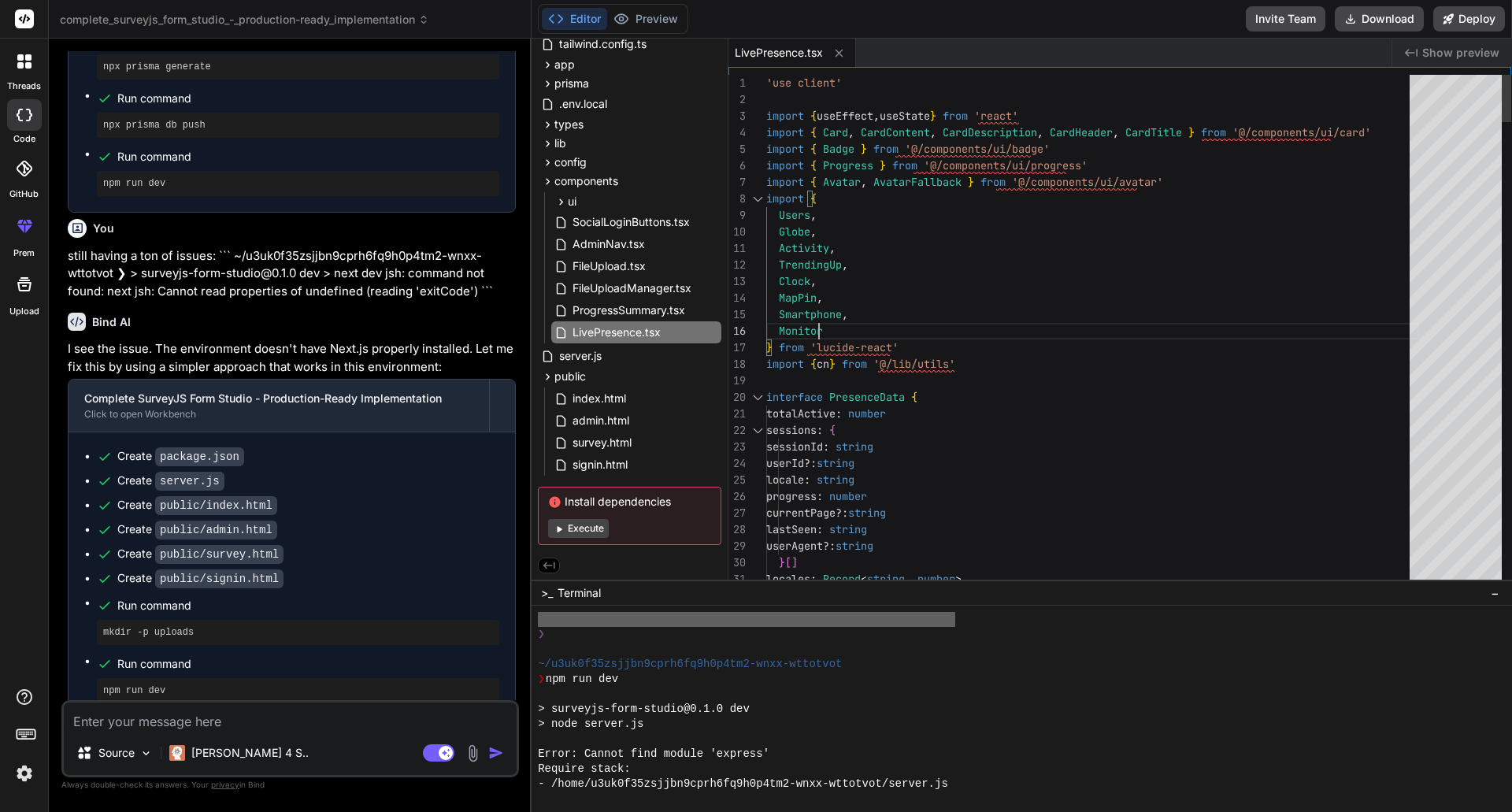
click at [648, 309] on span "ProgressSummary.tsx" at bounding box center [628, 310] width 116 height 19
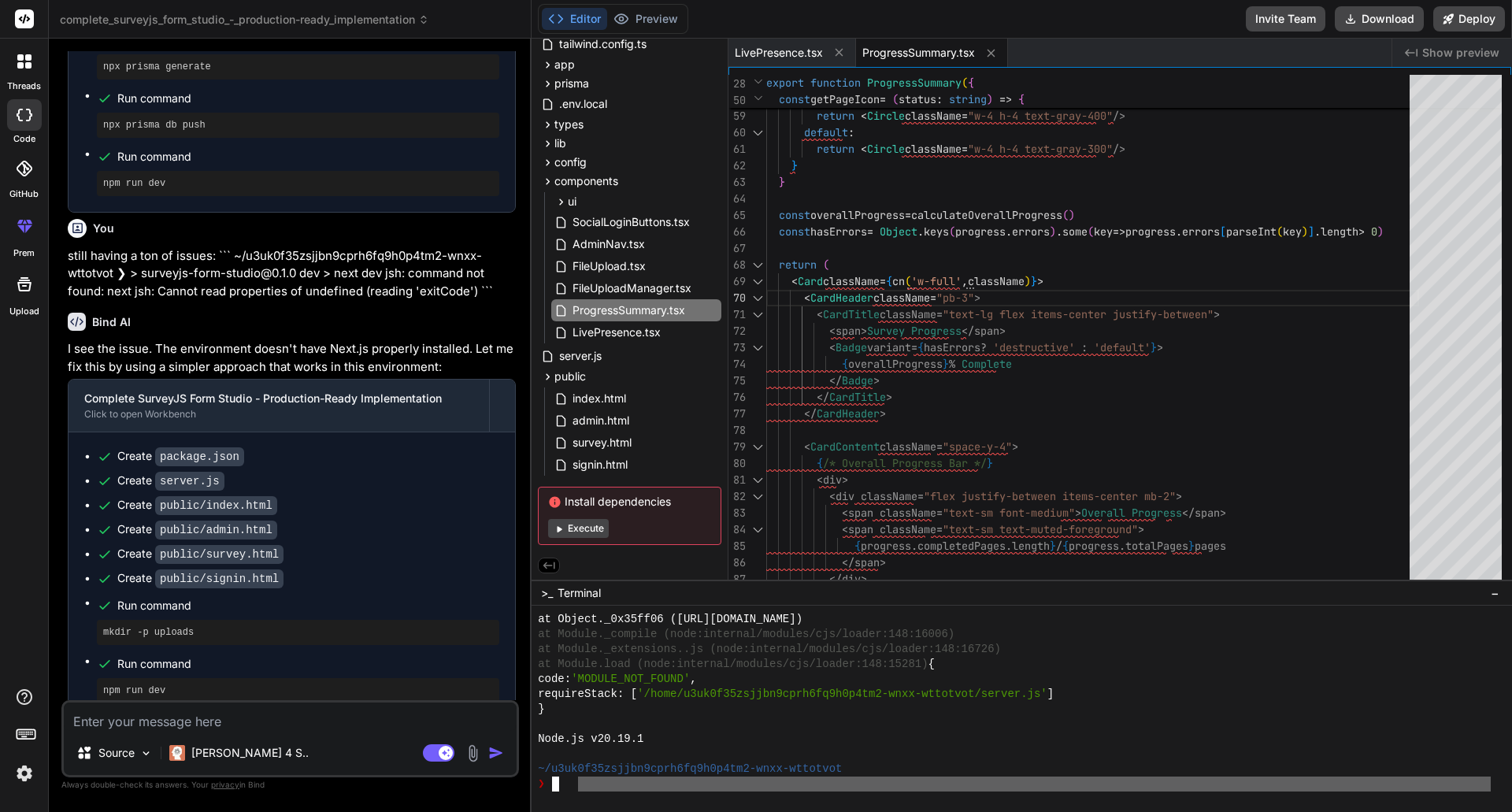
scroll to position [2677, 0]
drag, startPoint x: 579, startPoint y: 785, endPoint x: 582, endPoint y: 849, distance: 64.1
click at [582, 811] on html "threads code GitHub prem Upload complete_surveyjs_form_studio_-_production-read…" at bounding box center [756, 406] width 1512 height 812
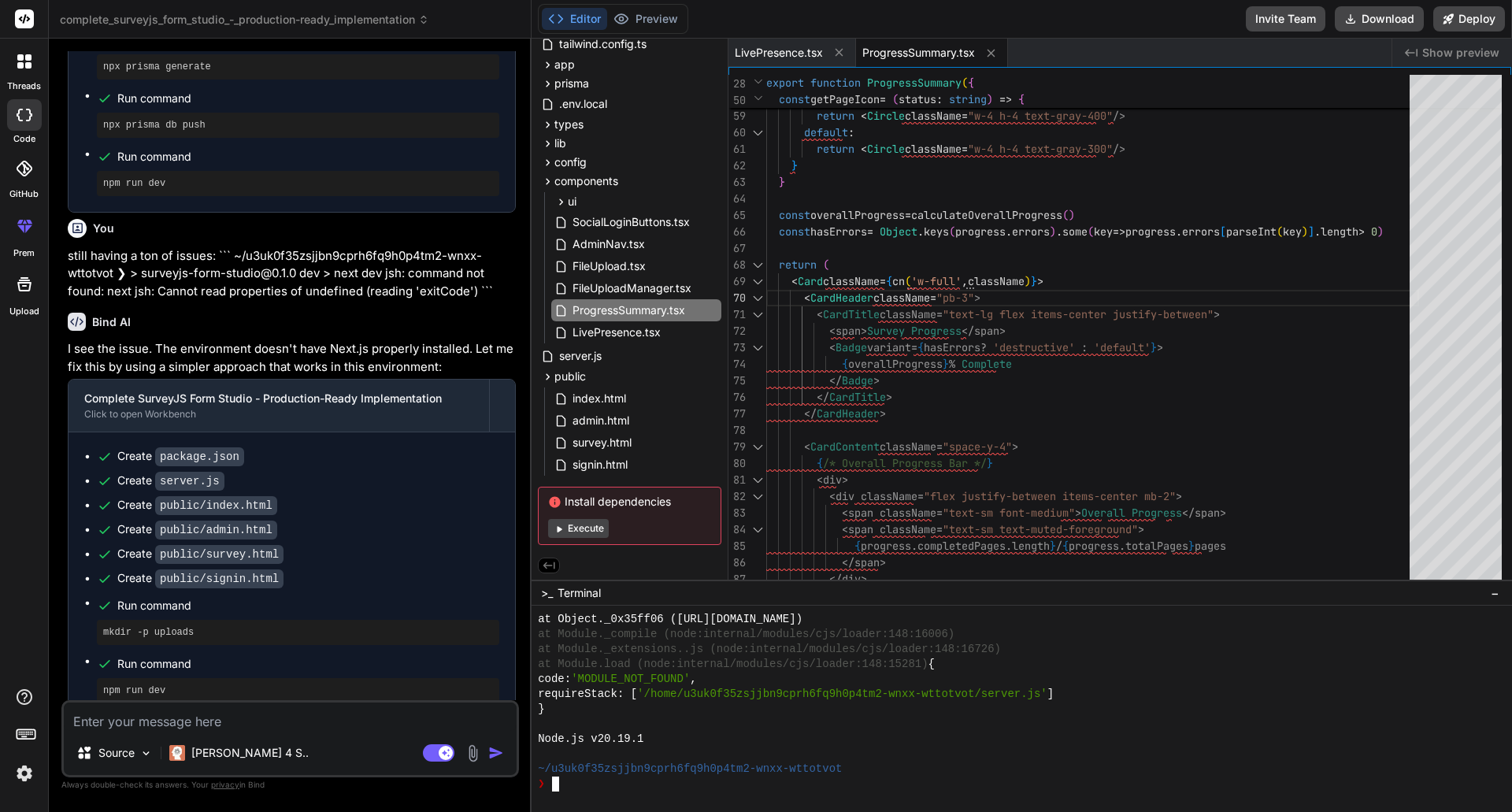
click at [633, 779] on div "❯" at bounding box center [1014, 784] width 953 height 15
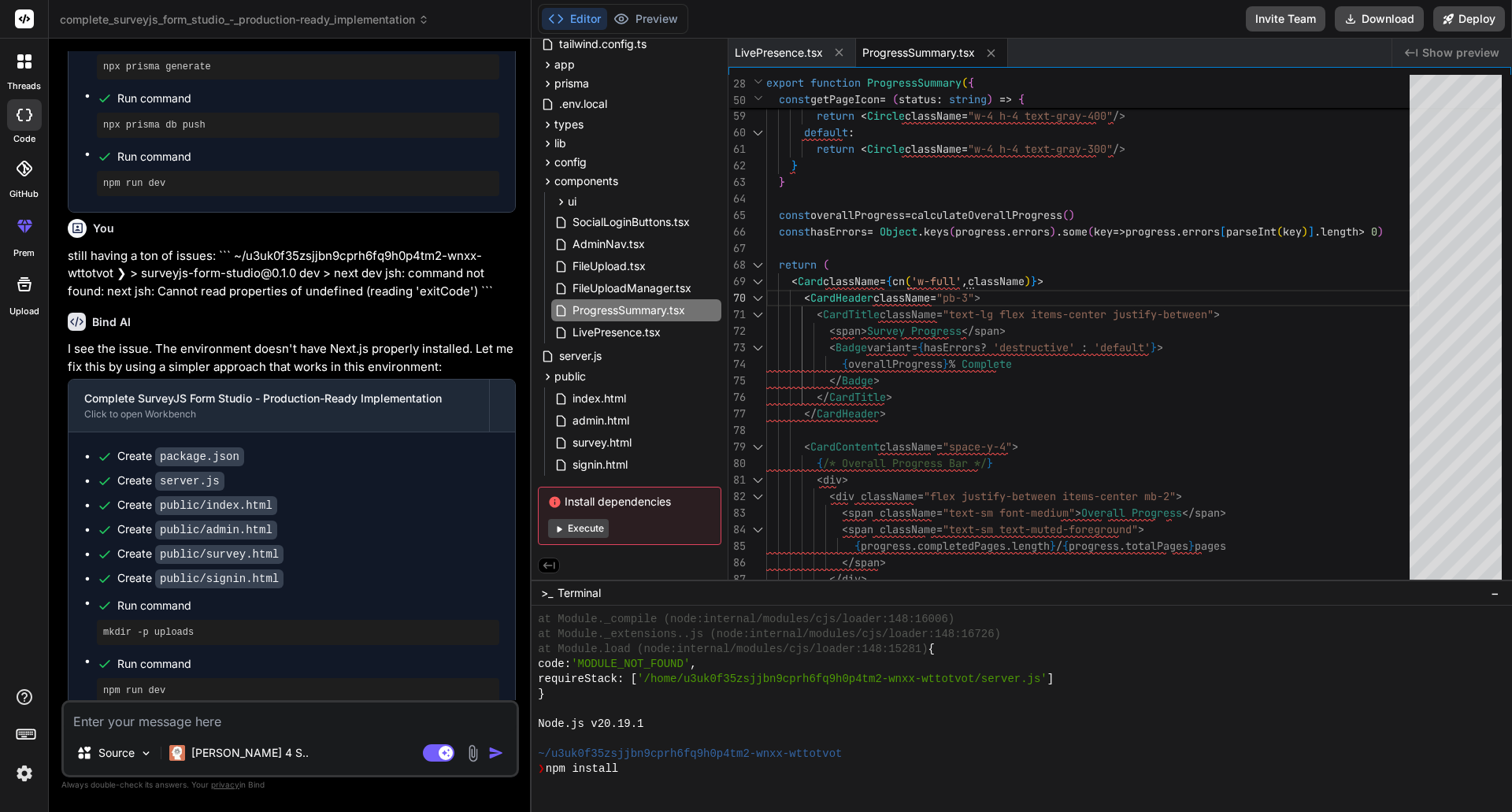
scroll to position [2693, 0]
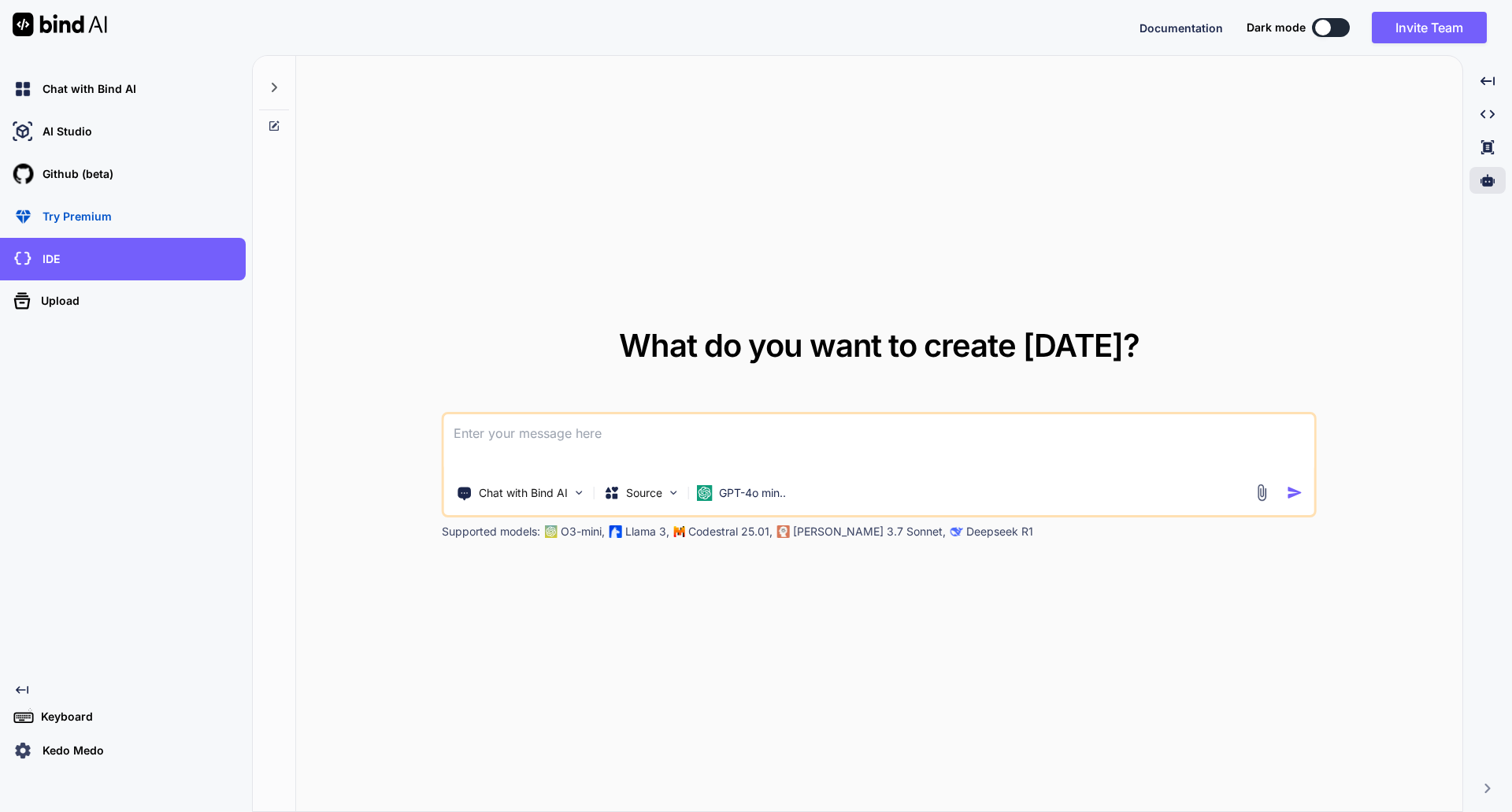
click at [19, 746] on img at bounding box center [23, 750] width 27 height 27
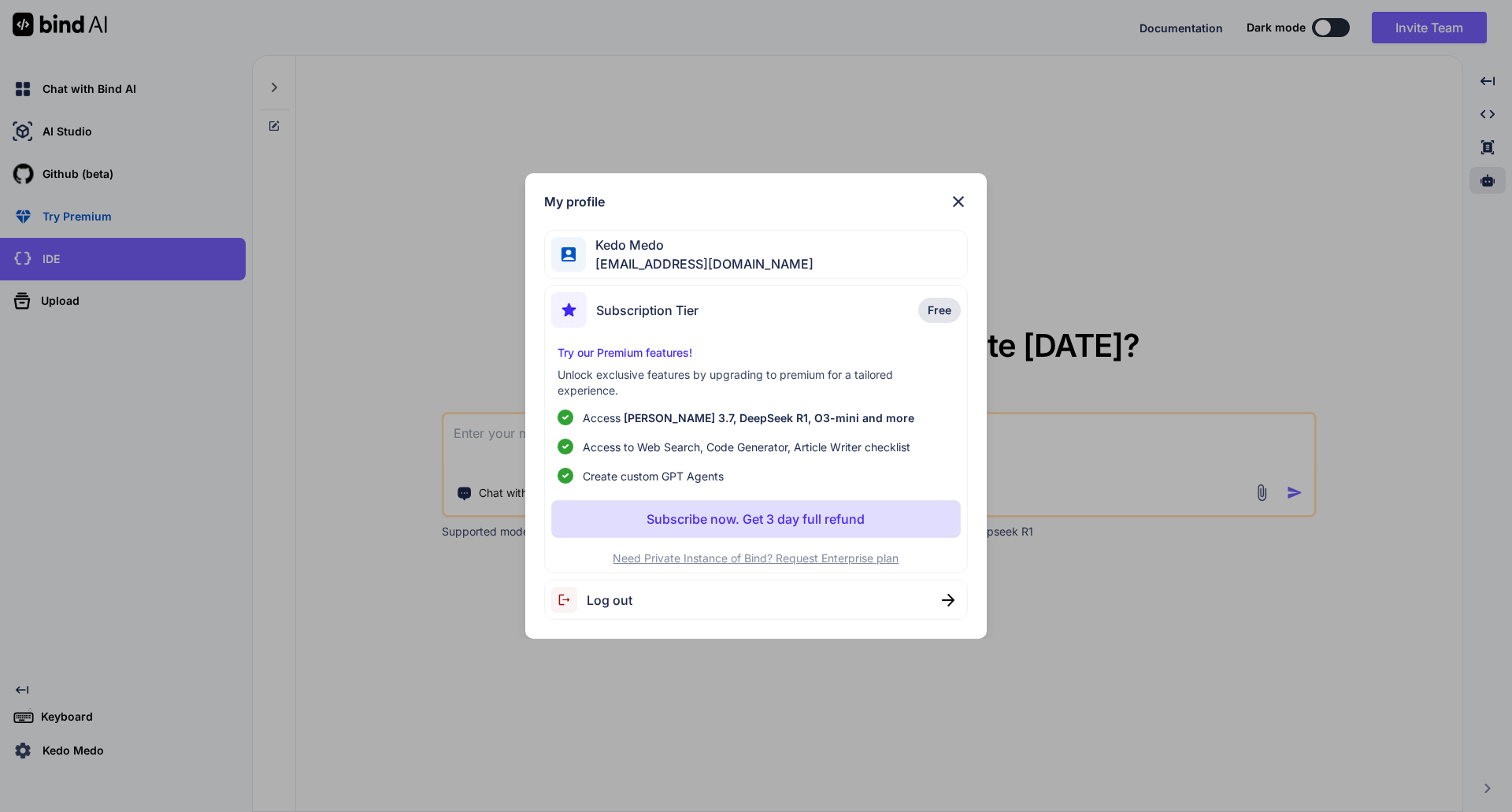
click at [956, 203] on img at bounding box center [958, 202] width 19 height 19
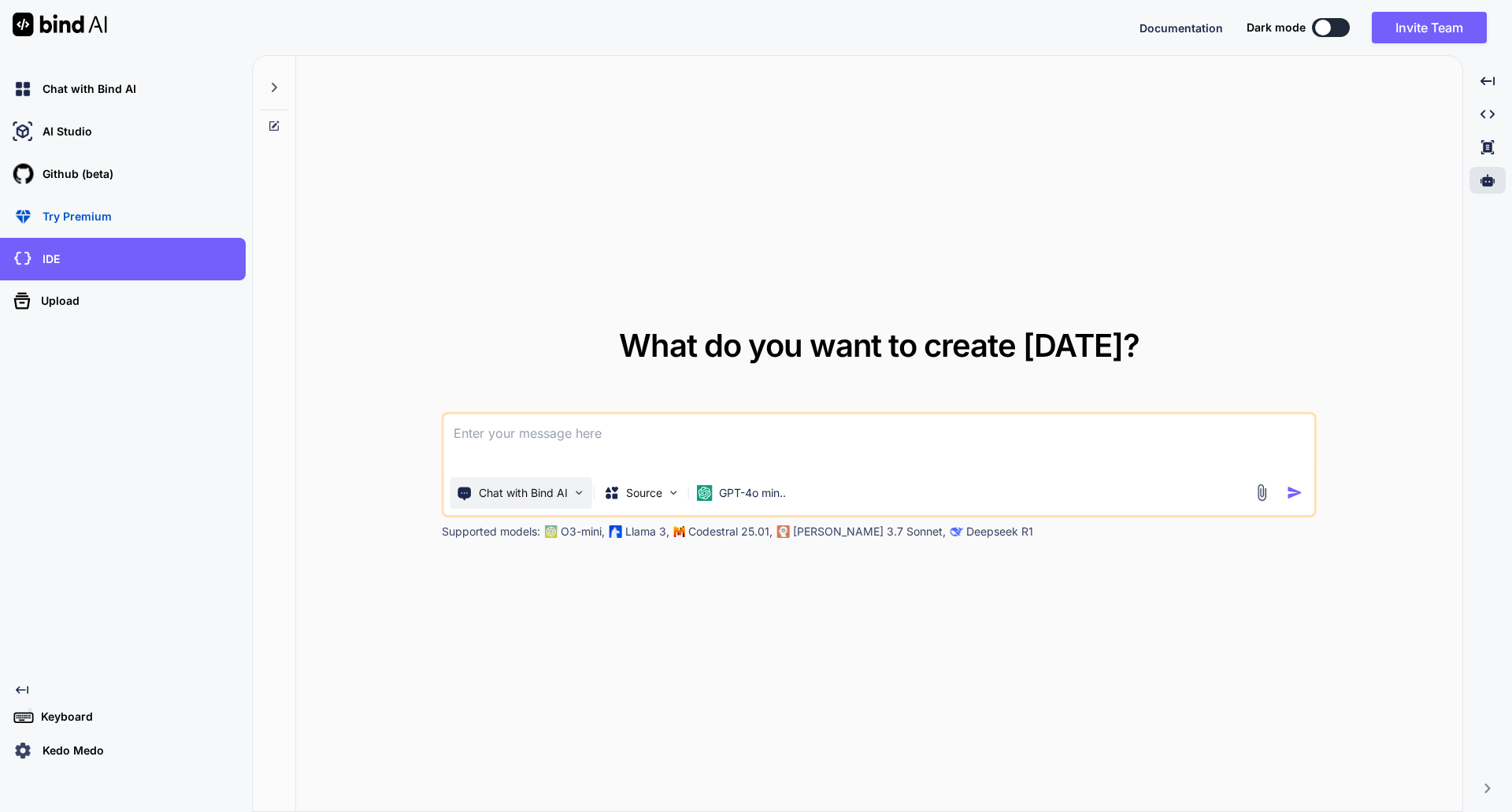
click at [575, 493] on img at bounding box center [579, 493] width 14 height 14
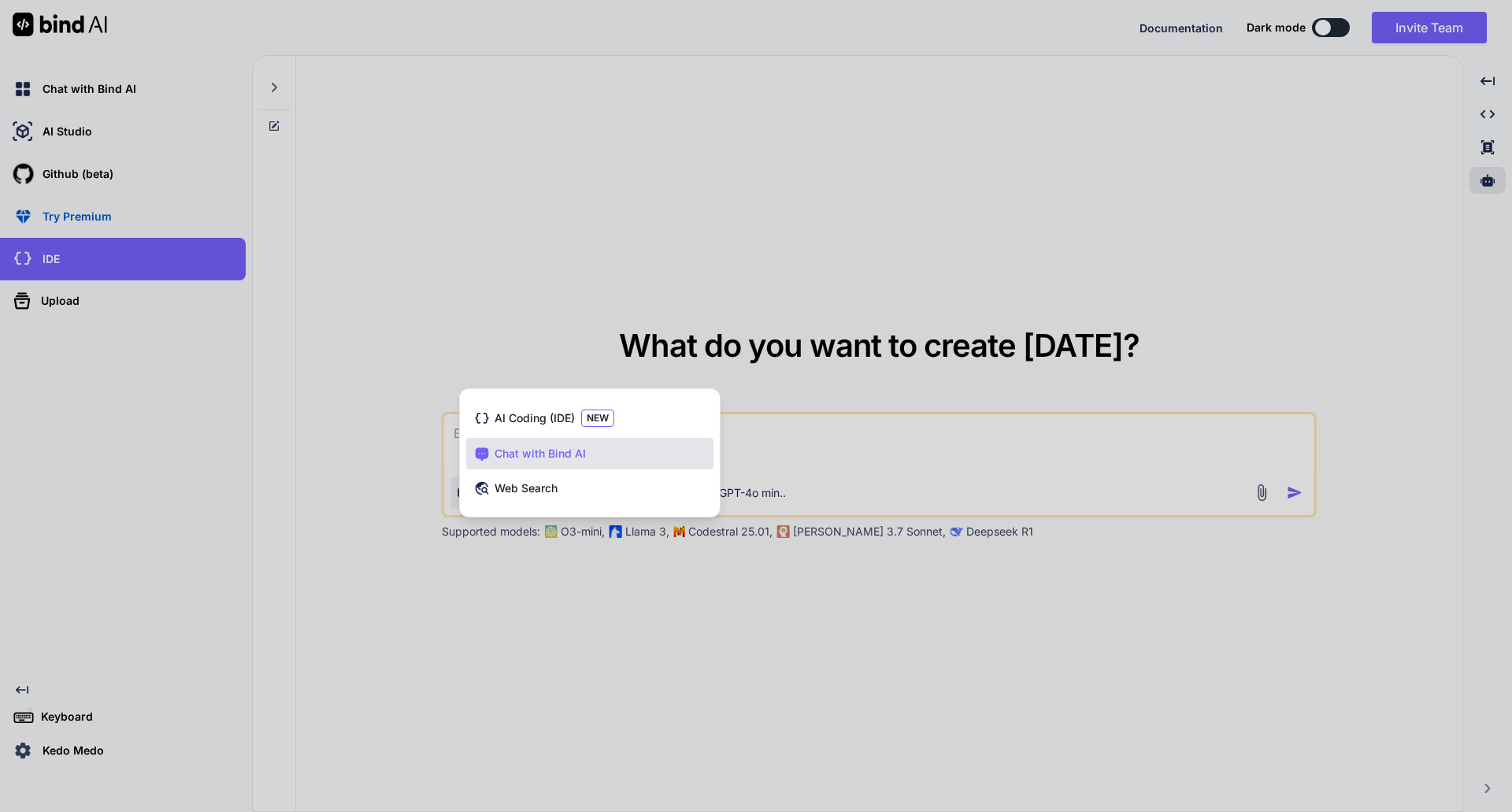
click at [350, 514] on div at bounding box center [756, 406] width 1512 height 812
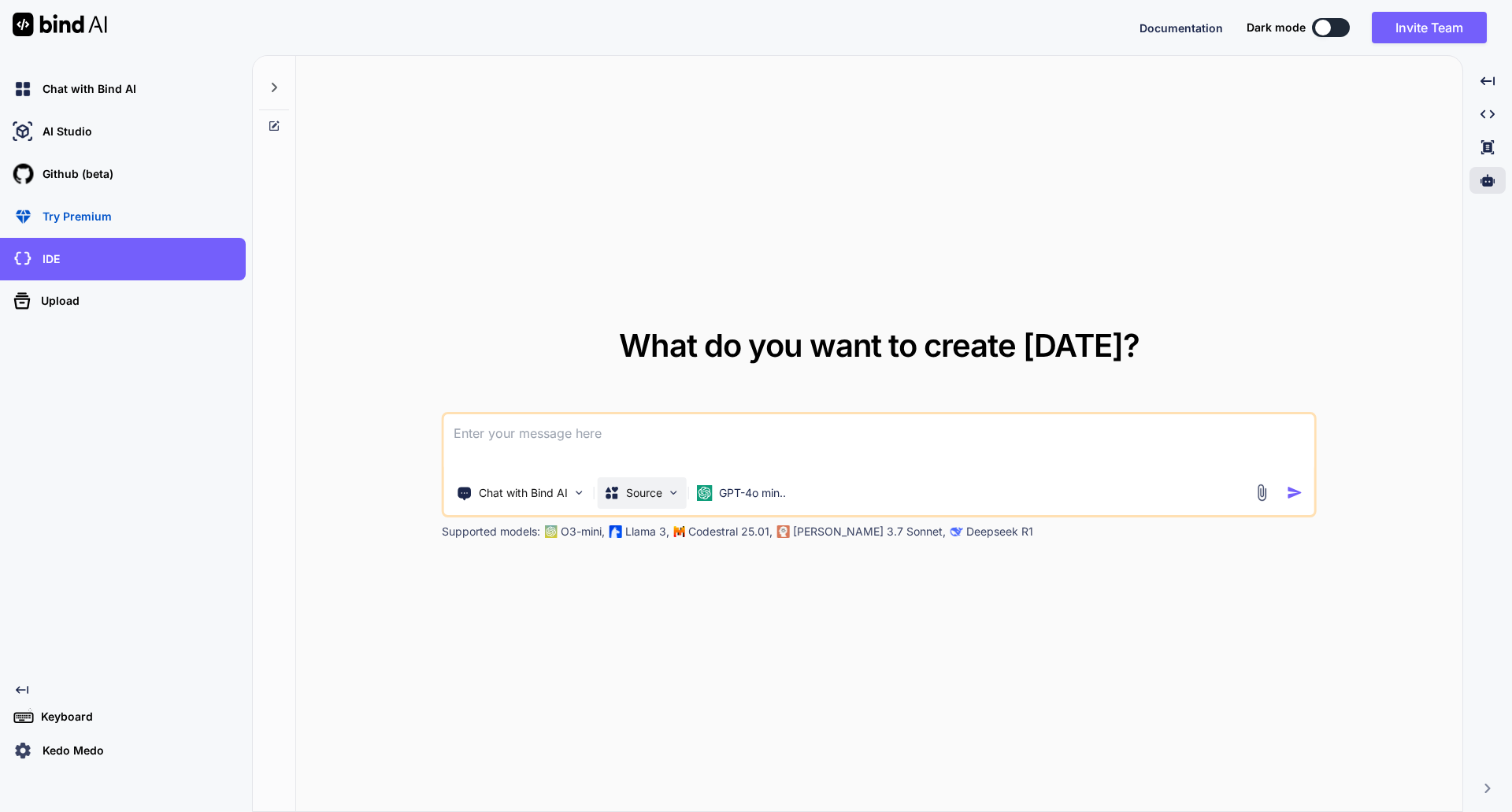
click at [653, 487] on p "Source" at bounding box center [644, 493] width 36 height 16
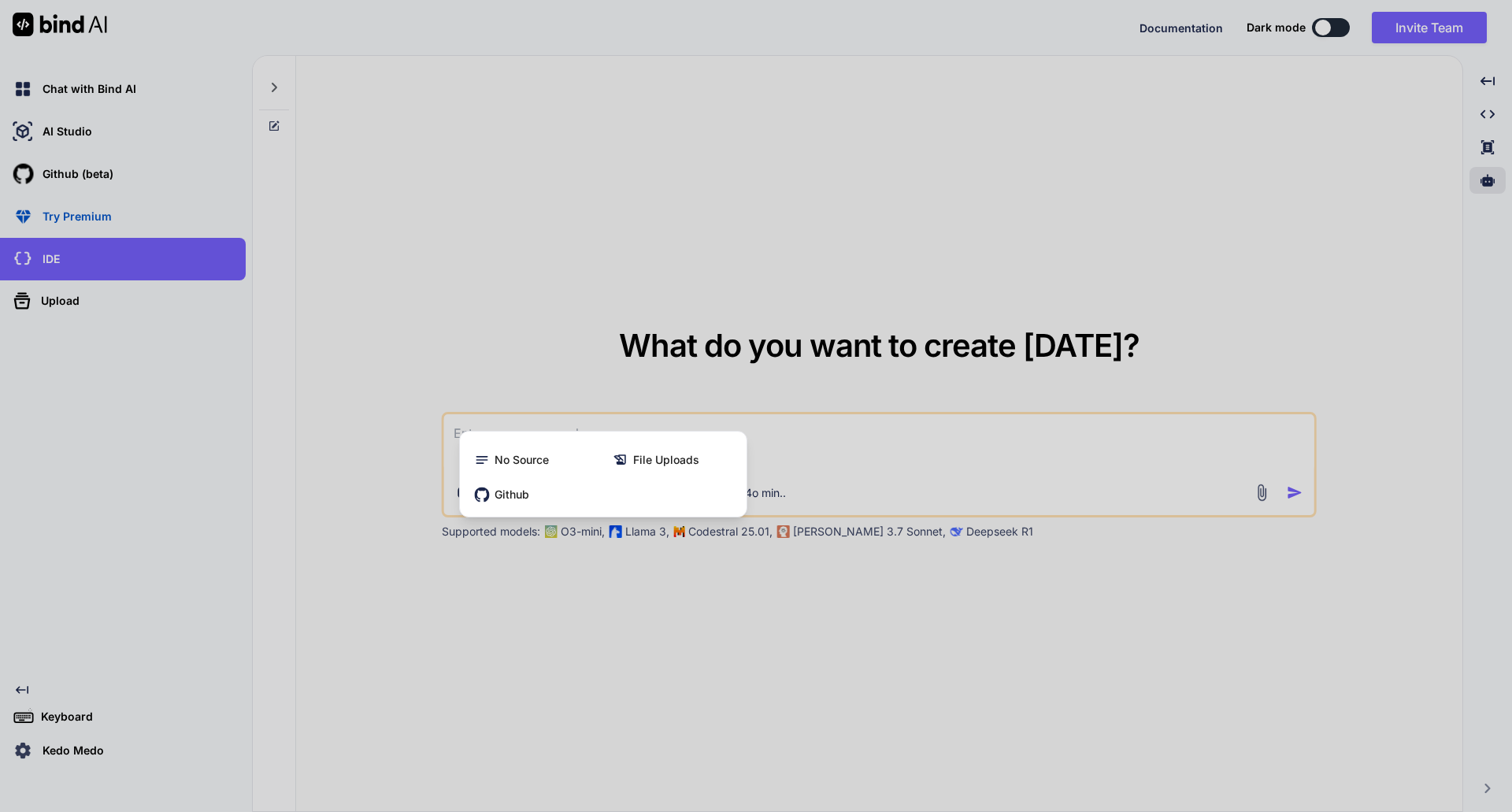
click at [872, 620] on div at bounding box center [756, 406] width 1512 height 812
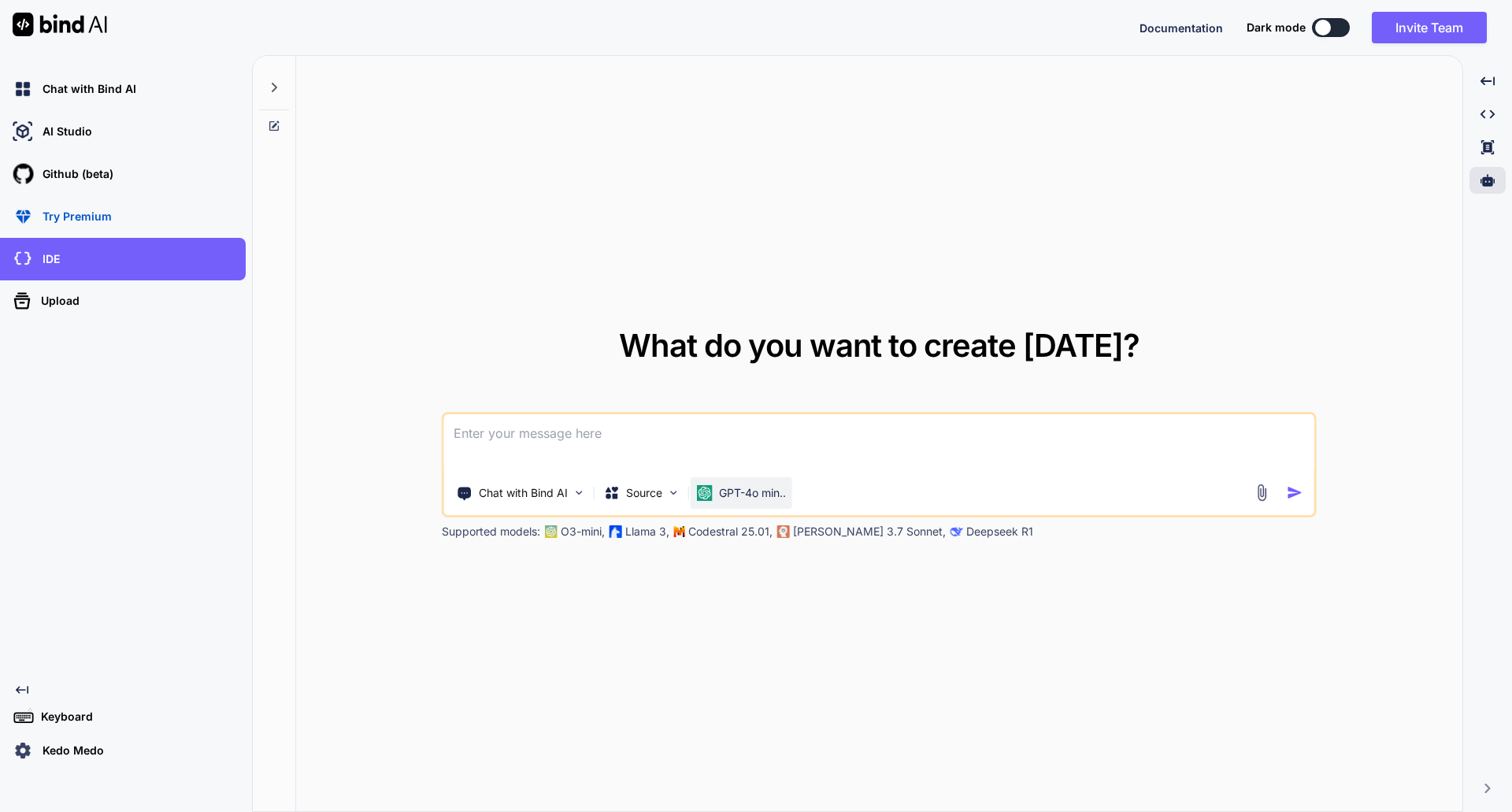
click at [767, 493] on p "GPT-4o min.." at bounding box center [752, 493] width 67 height 16
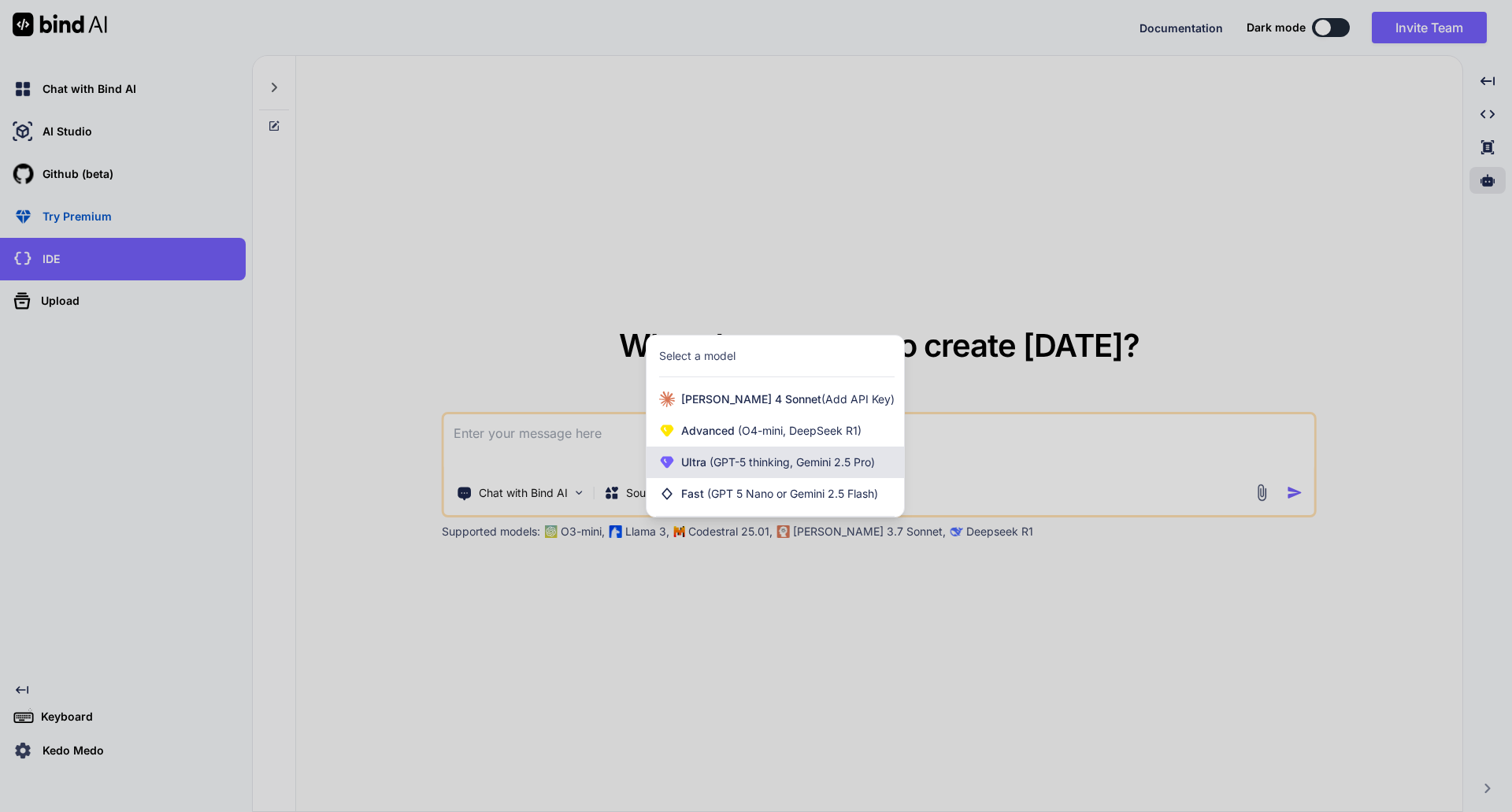
click at [786, 470] on div "Ultra (GPT-5 thinking, Gemini 2.5 Pro)" at bounding box center [775, 462] width 257 height 31
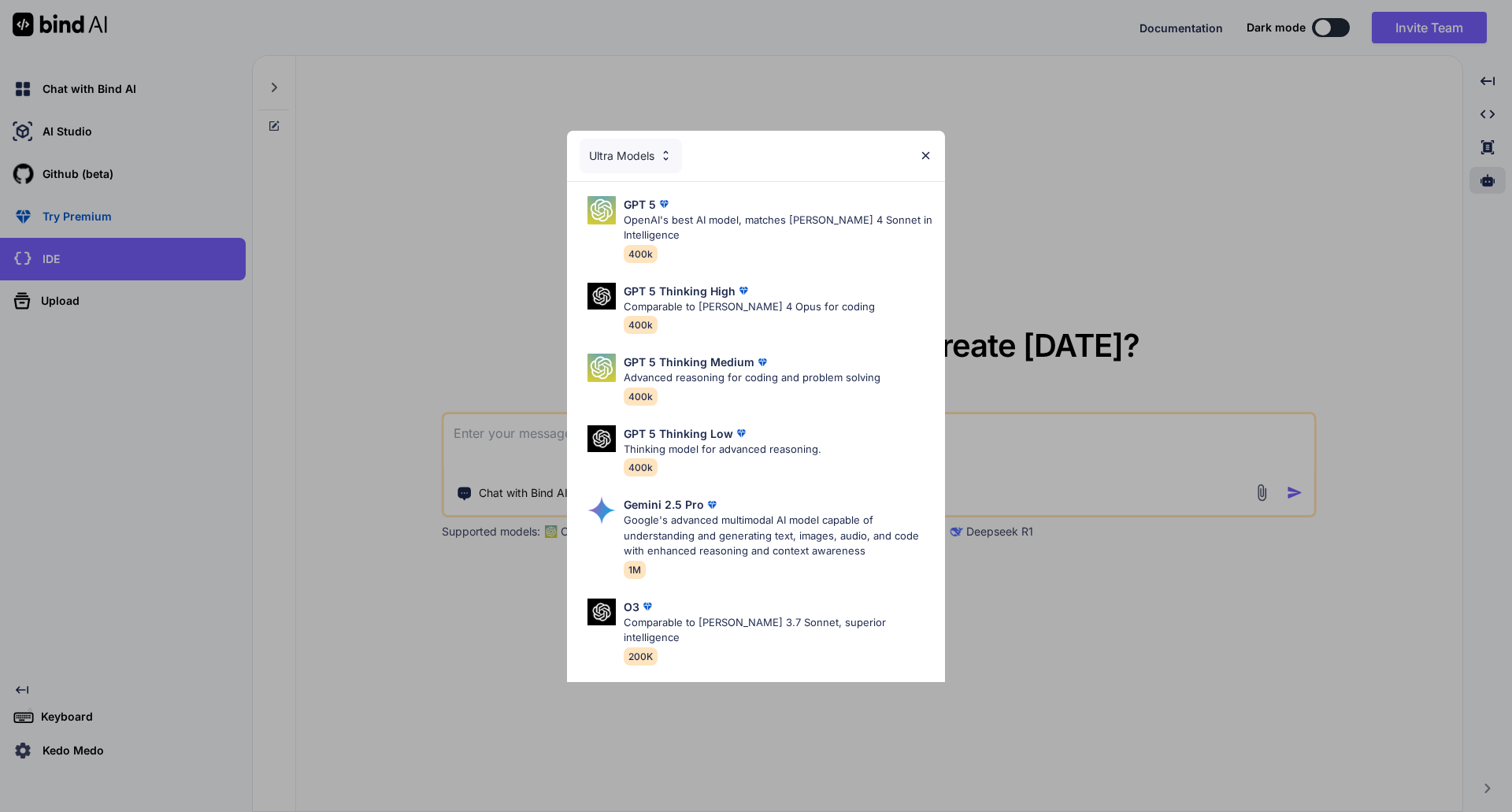
click at [926, 151] on img at bounding box center [926, 155] width 14 height 14
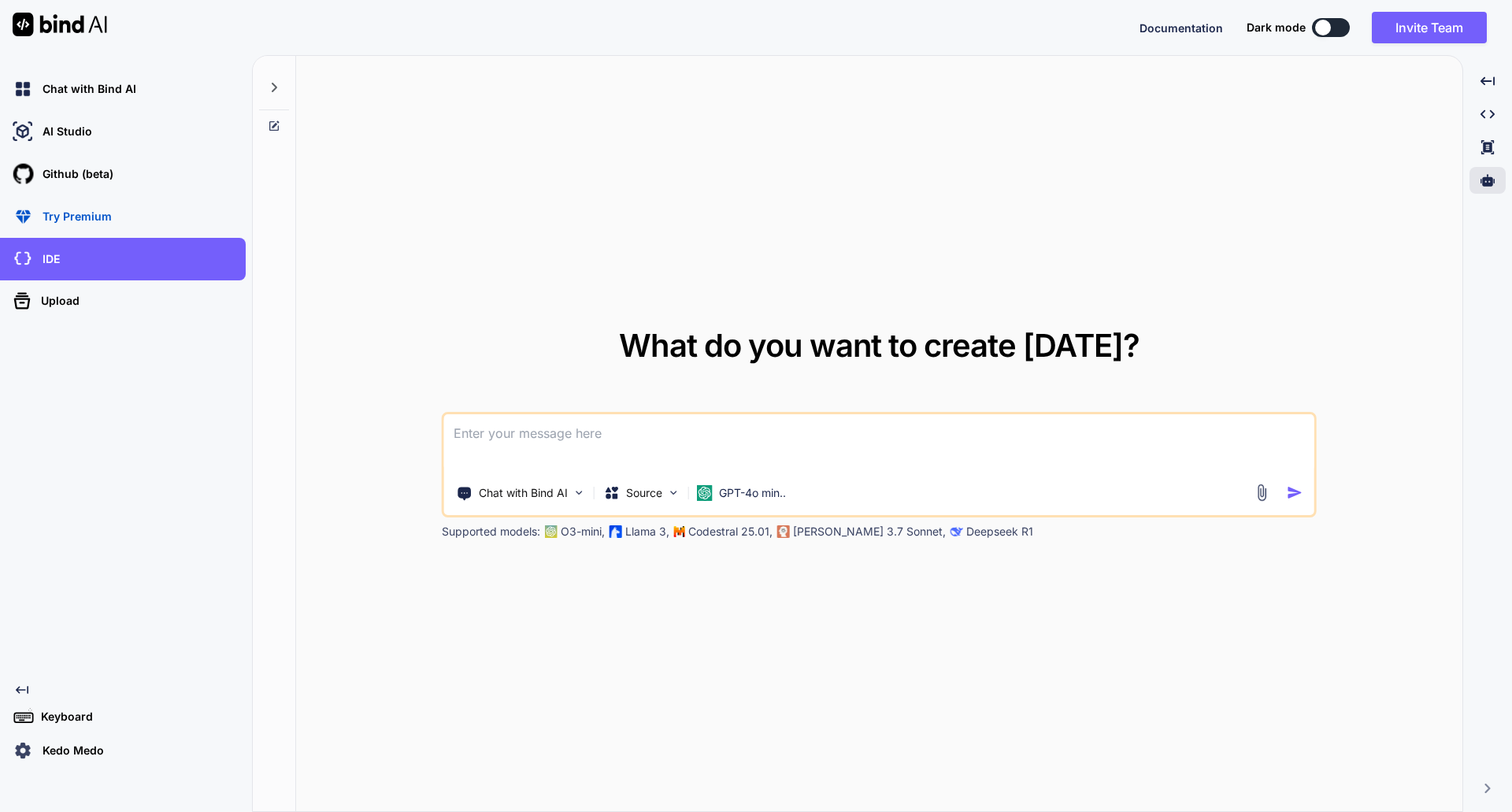
click at [583, 454] on textarea at bounding box center [879, 443] width 870 height 58
click at [68, 267] on div "IDE" at bounding box center [127, 259] width 236 height 27
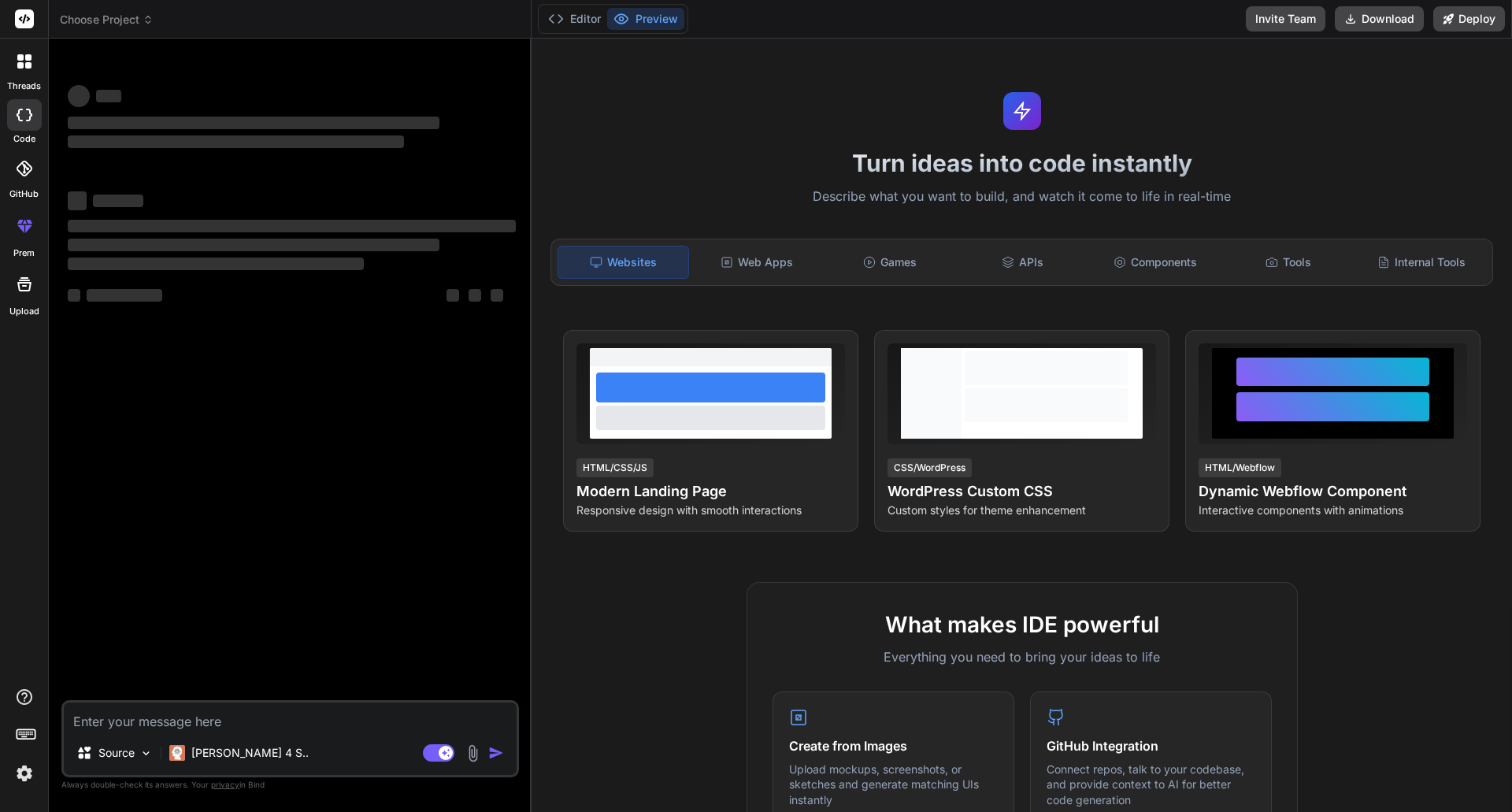
click at [174, 718] on textarea at bounding box center [290, 717] width 453 height 29
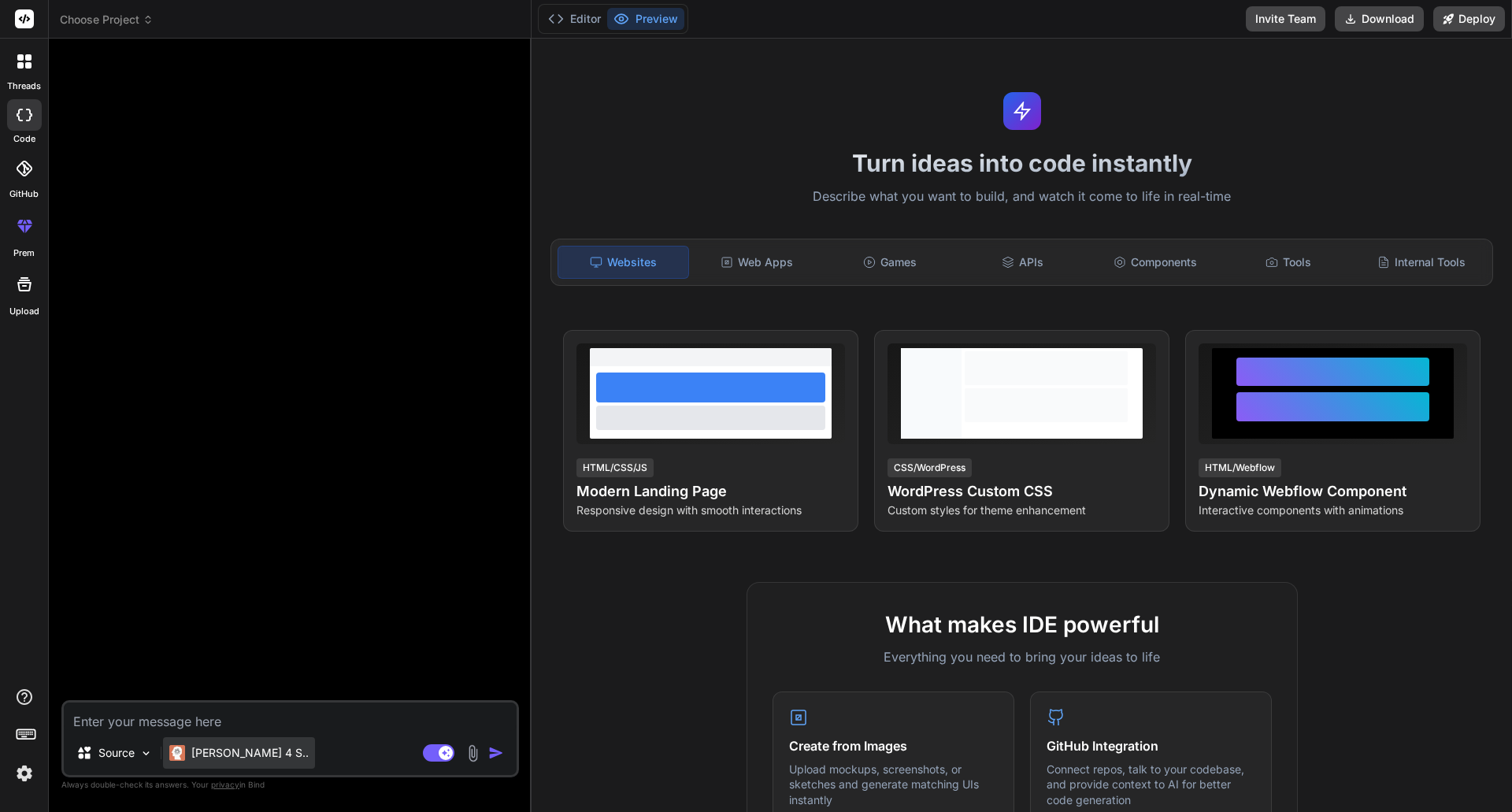
click at [246, 756] on p "[PERSON_NAME] 4 S.." at bounding box center [250, 752] width 117 height 16
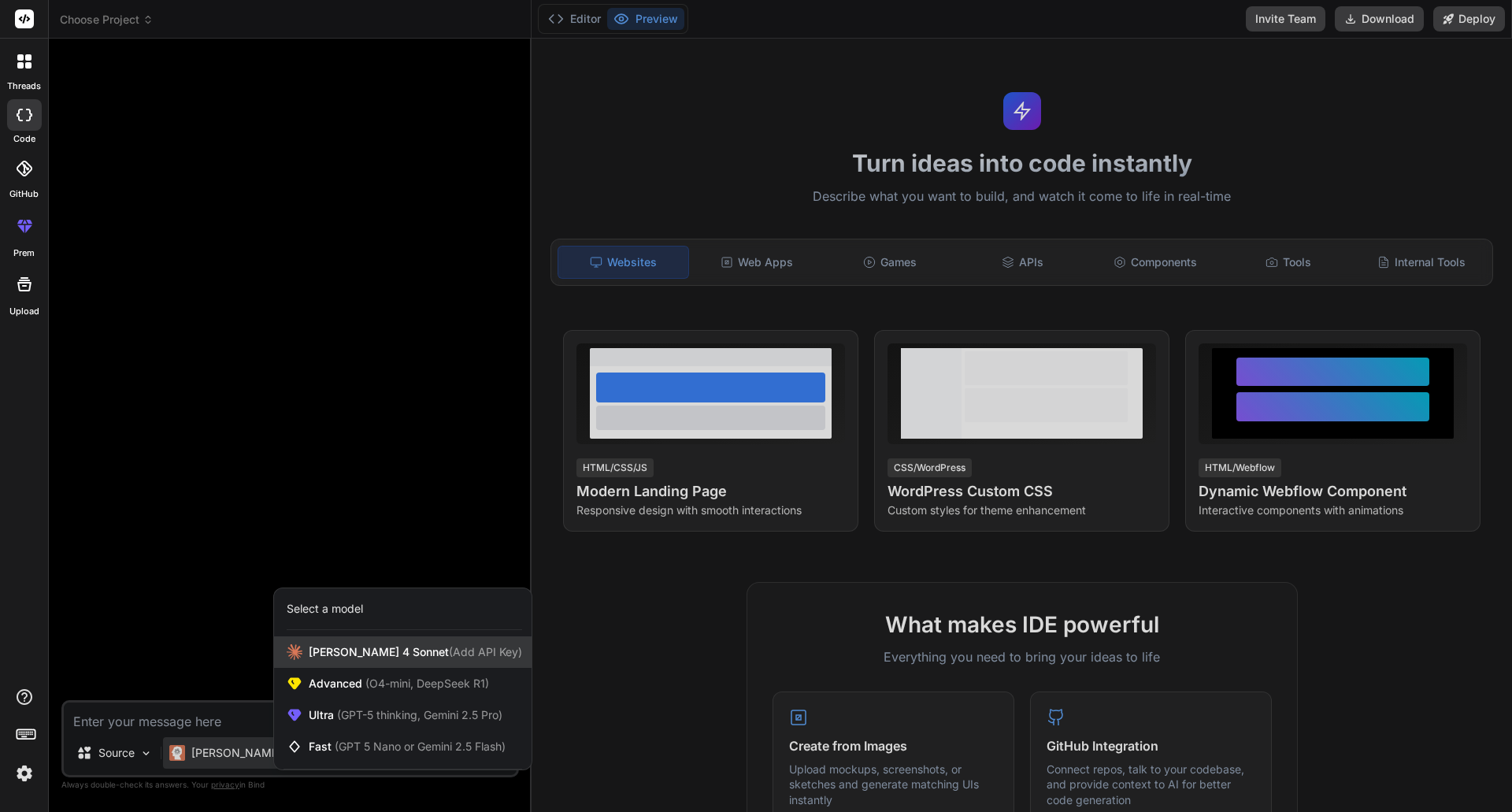
click at [449, 651] on span "(Add API Key)" at bounding box center [485, 652] width 73 height 14
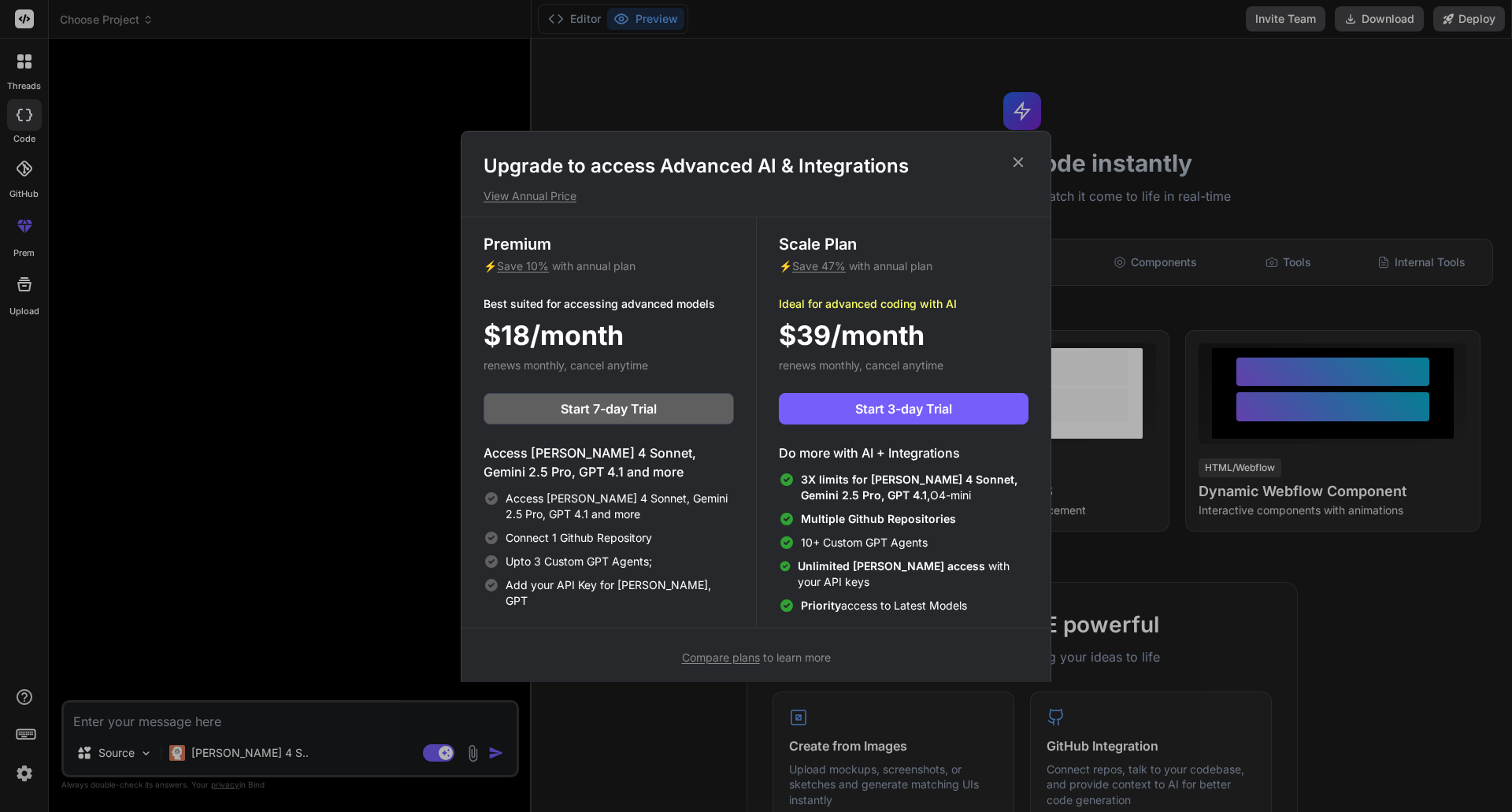
click at [1015, 165] on icon at bounding box center [1018, 162] width 10 height 10
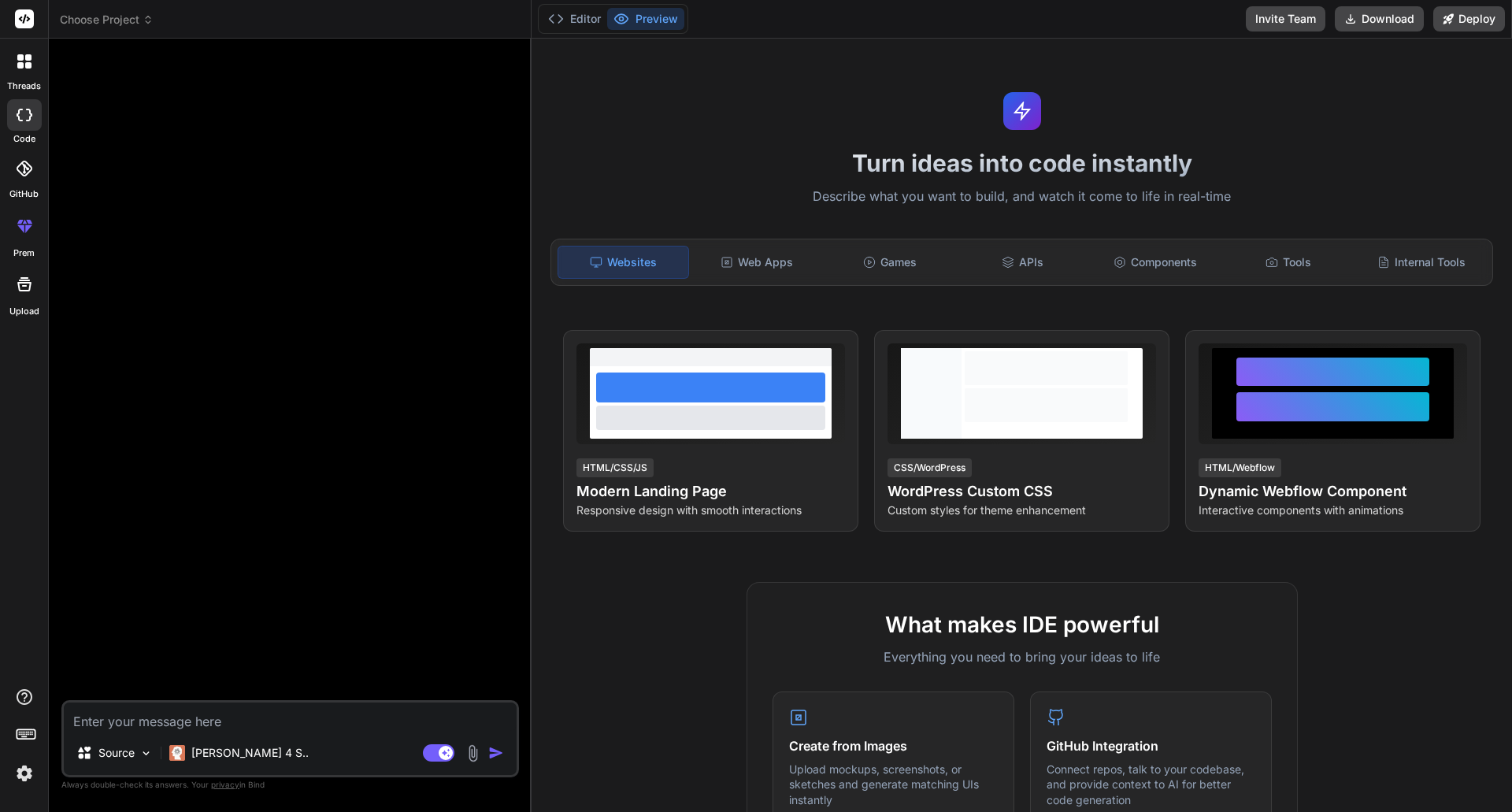
click at [149, 715] on textarea at bounding box center [290, 717] width 453 height 29
click at [140, 757] on img at bounding box center [146, 753] width 14 height 14
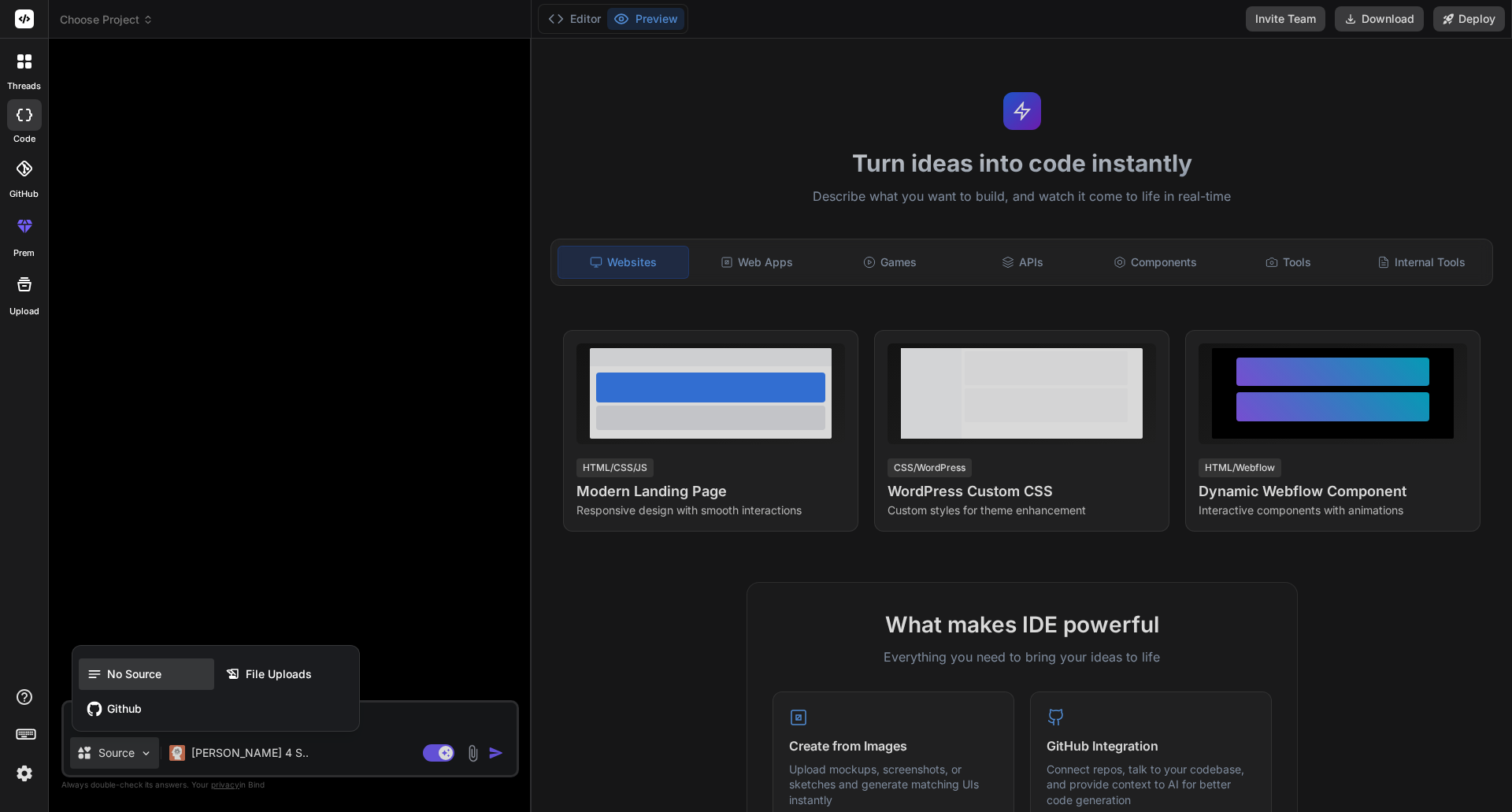
click at [144, 675] on span "No Source" at bounding box center [134, 674] width 54 height 16
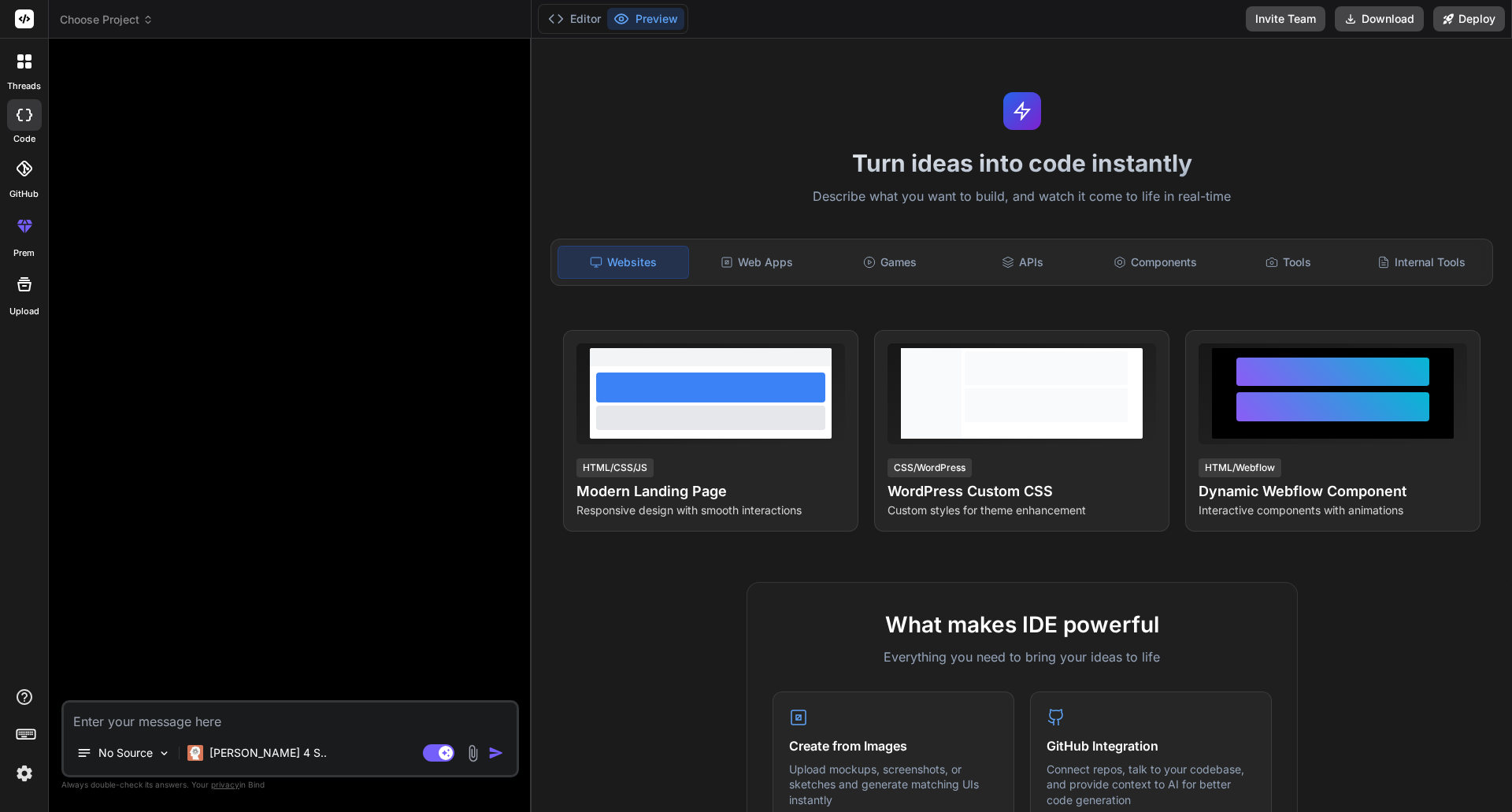
click at [179, 479] on div at bounding box center [291, 376] width 454 height 649
click at [140, 723] on textarea at bounding box center [290, 717] width 453 height 29
click at [269, 747] on p "[PERSON_NAME] 4 S.." at bounding box center [268, 752] width 117 height 16
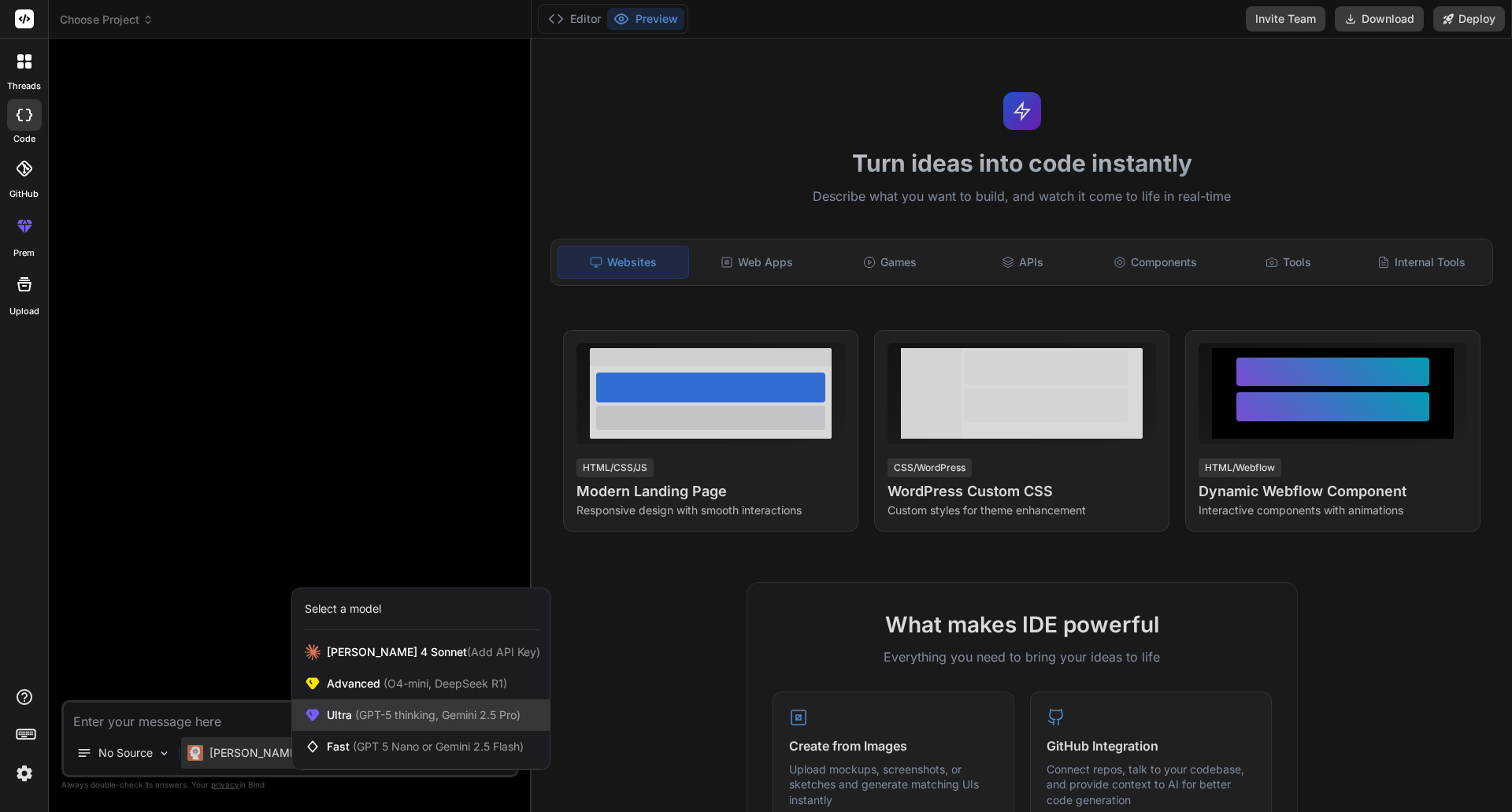
click at [415, 720] on span "(GPT-5 thinking, Gemini 2.5 Pro)" at bounding box center [436, 715] width 169 height 14
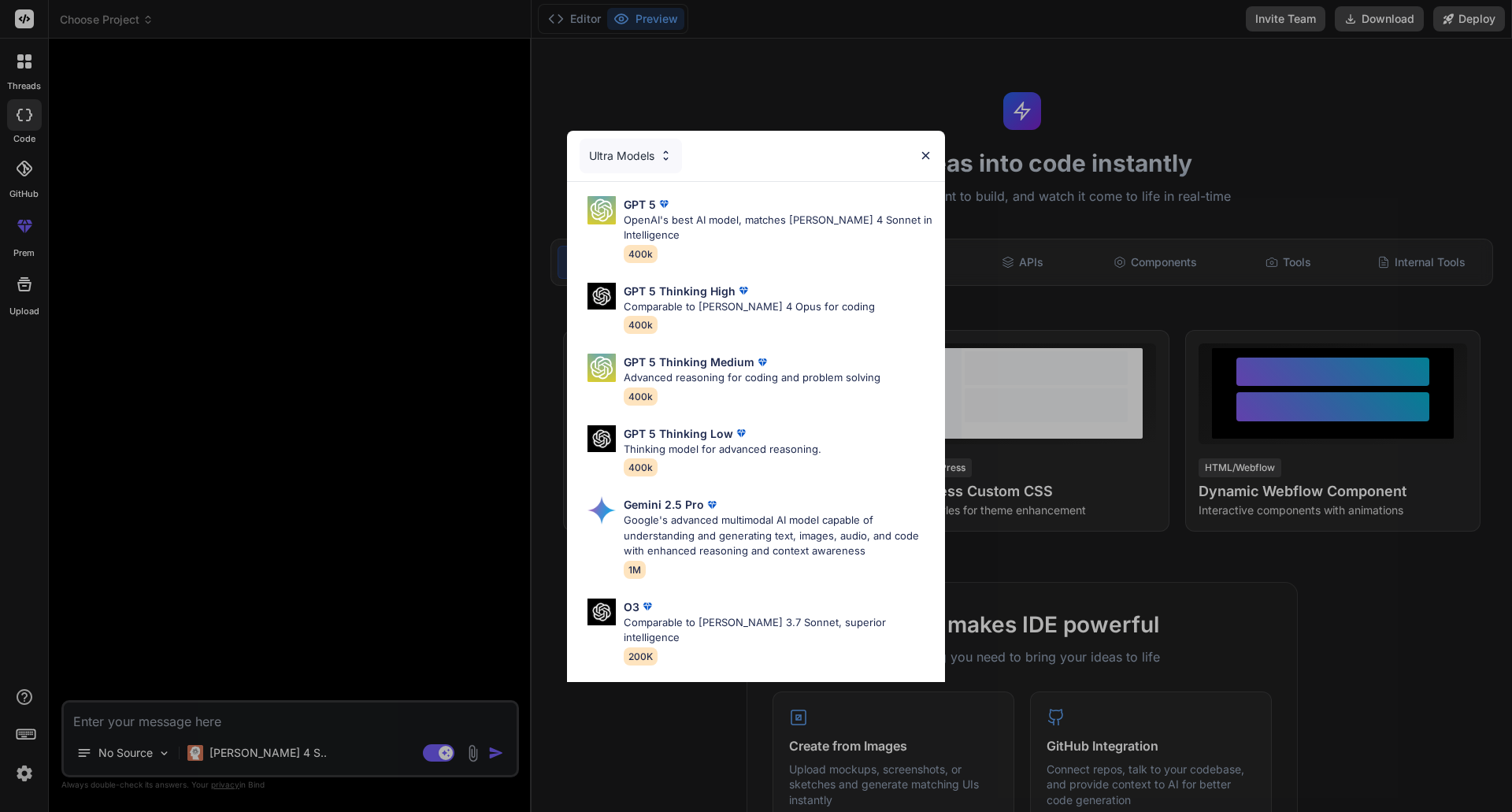
click at [926, 156] on img at bounding box center [926, 155] width 14 height 14
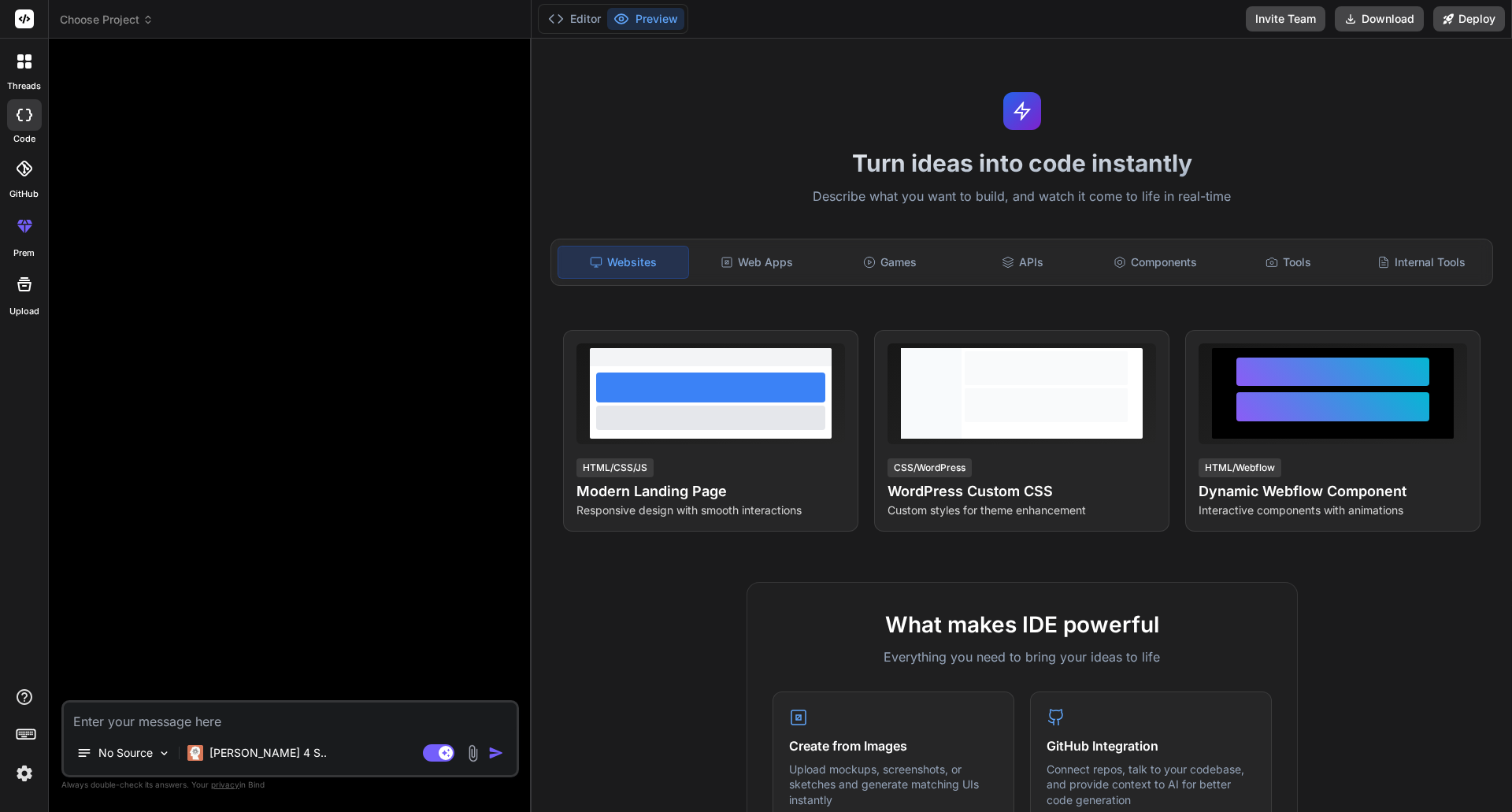
click at [149, 717] on textarea at bounding box center [290, 717] width 453 height 29
click at [21, 65] on icon at bounding box center [20, 65] width 6 height 6
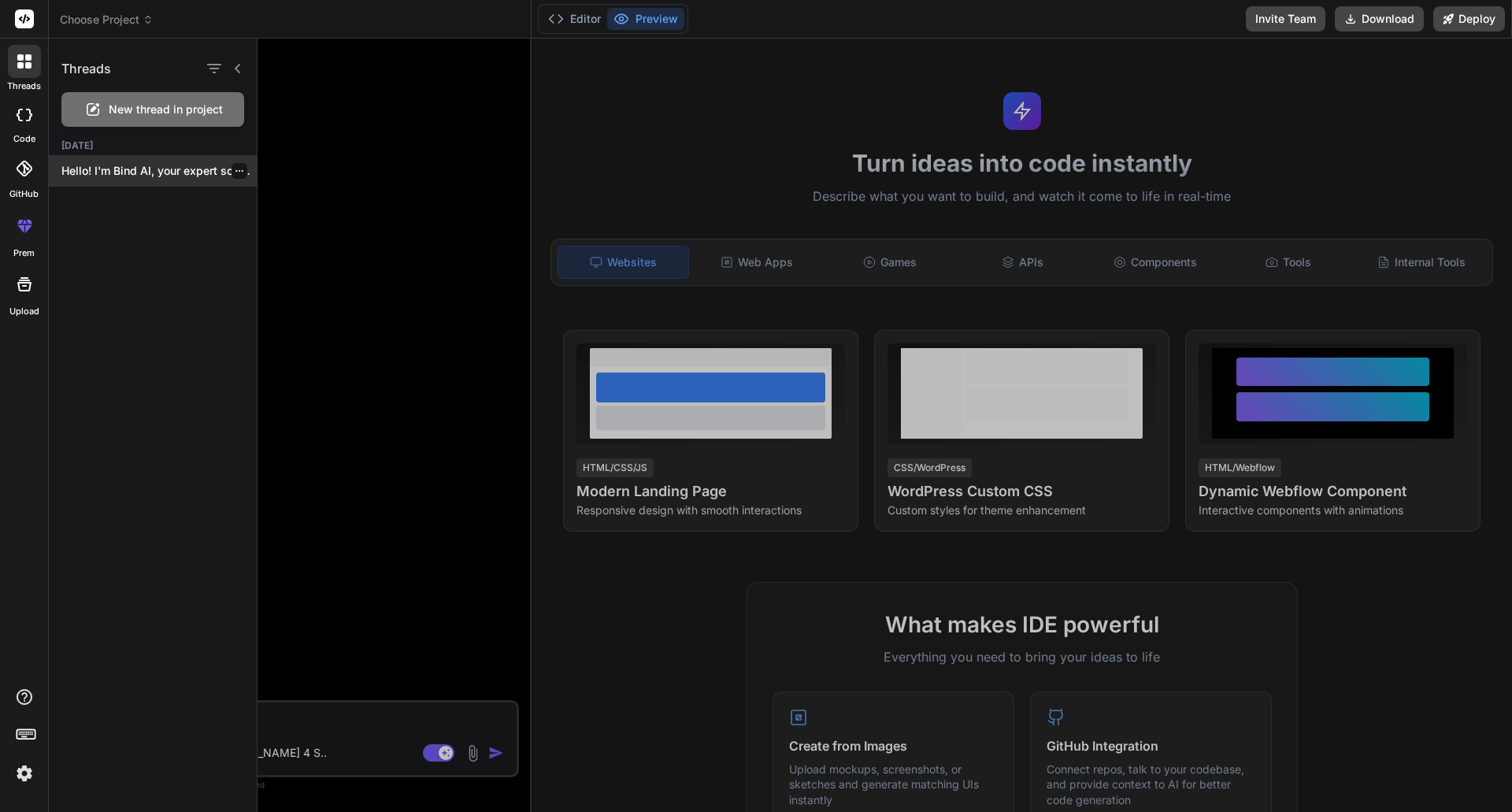
click at [147, 173] on p "Hello! I'm Bind AI, your expert software..." at bounding box center [159, 171] width 195 height 16
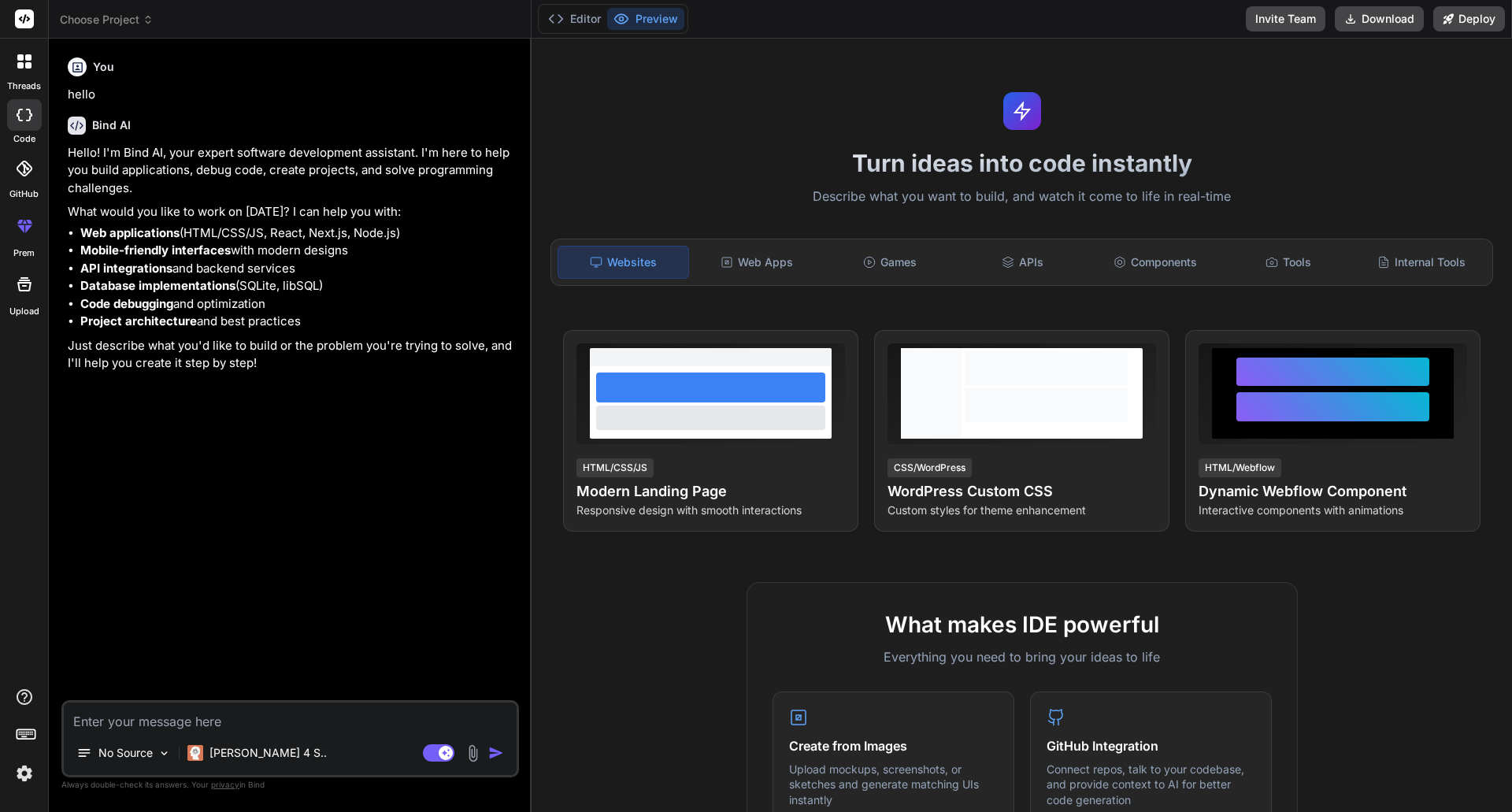
type textarea "x"
